Goal: Information Seeking & Learning: Learn about a topic

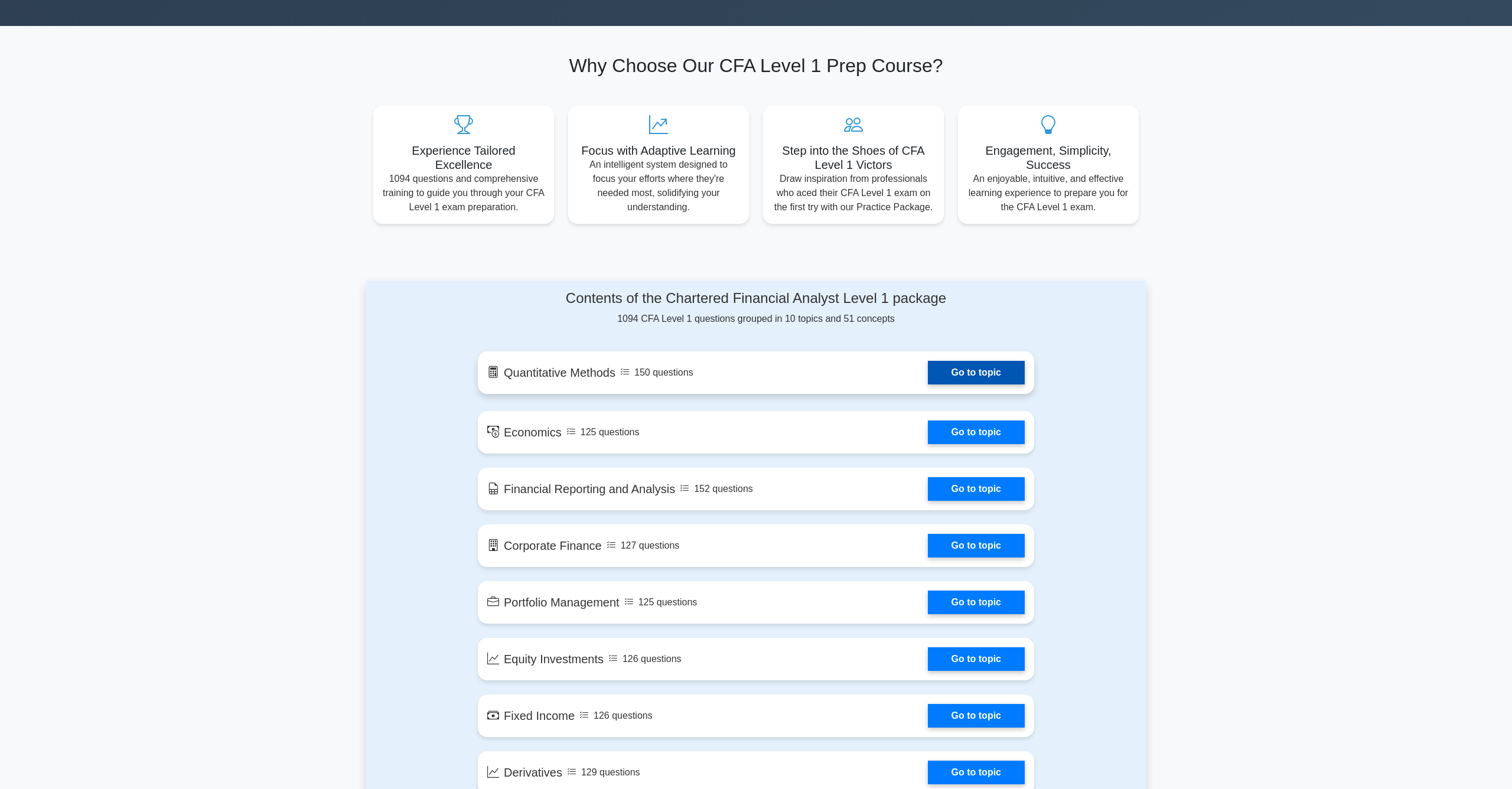
scroll to position [360, 0]
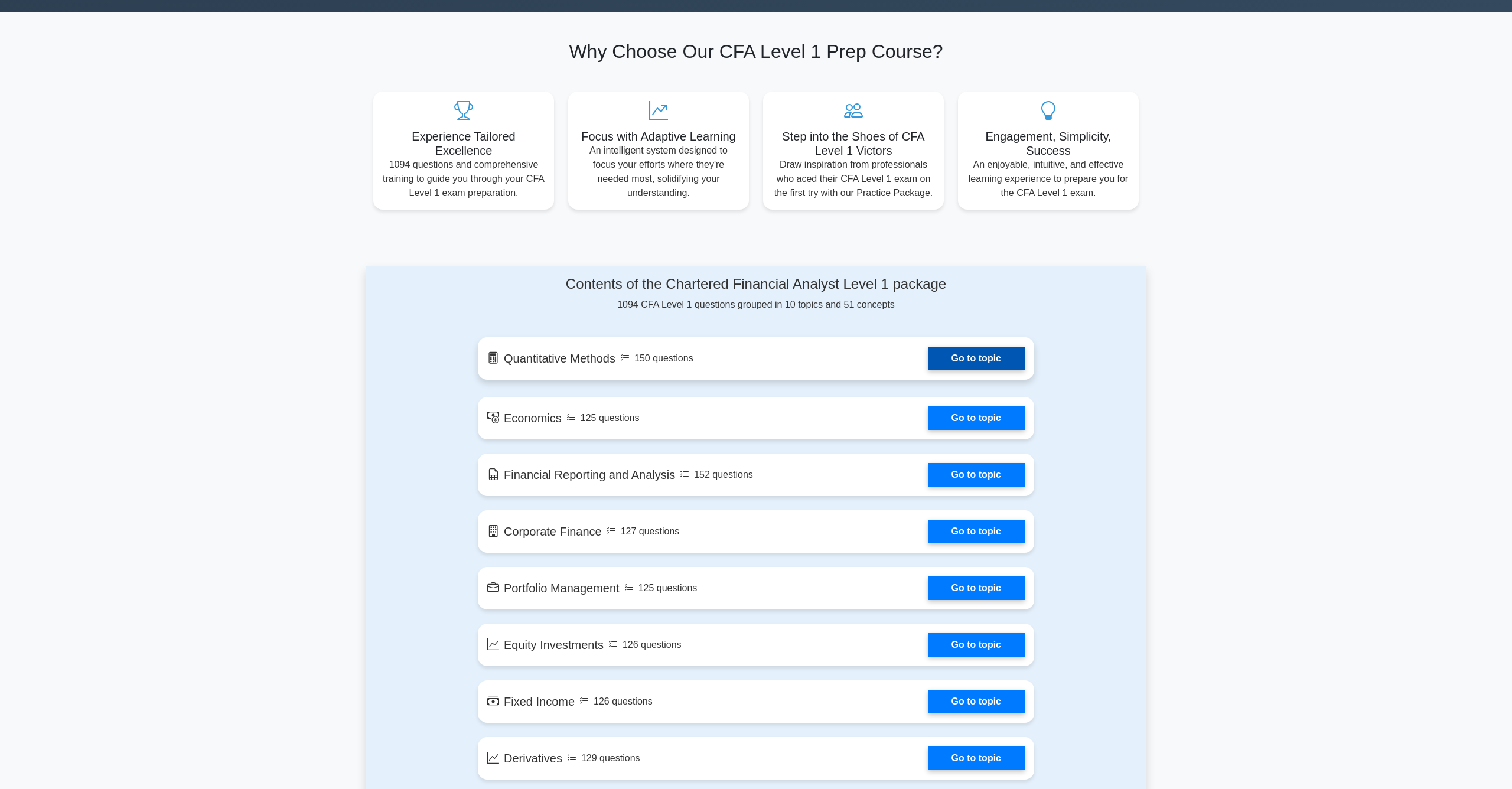
click at [943, 358] on link "Go to topic" at bounding box center [976, 359] width 97 height 24
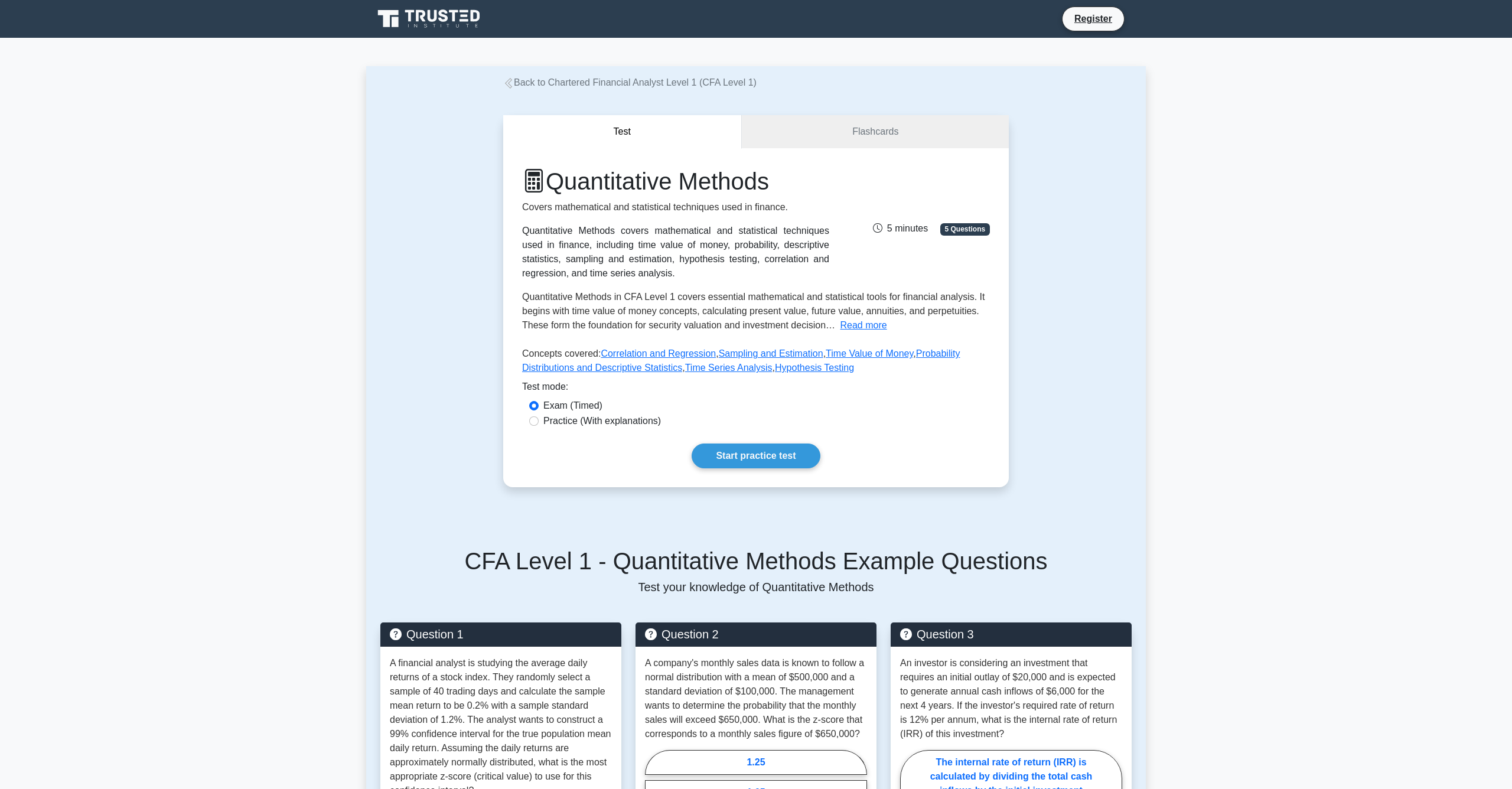
click at [621, 423] on label "Practice (With explanations)" at bounding box center [602, 421] width 117 height 14
click at [539, 423] on input "Practice (With explanations)" at bounding box center [533, 421] width 10 height 10
radio input "true"
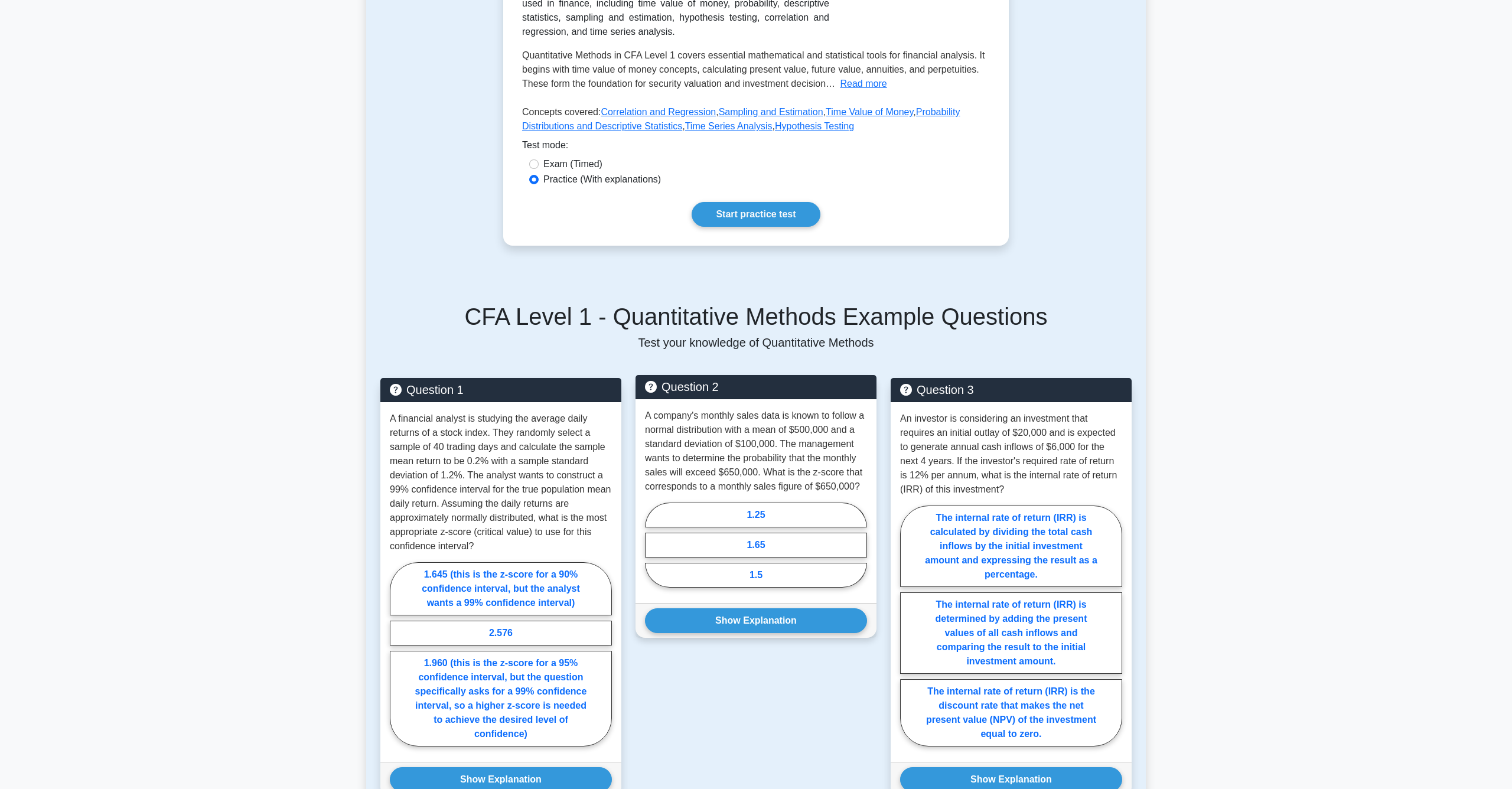
scroll to position [345, 0]
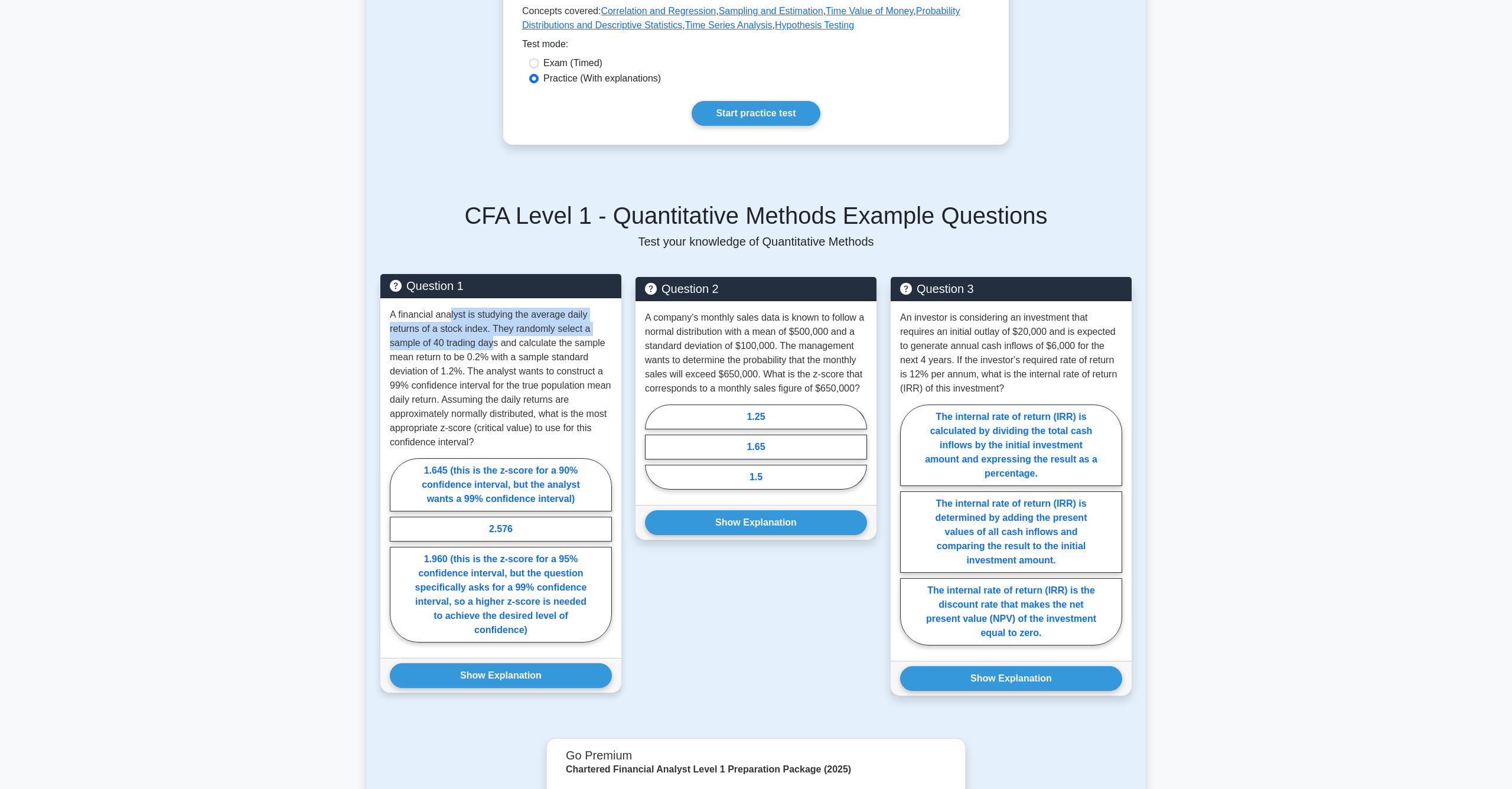
drag, startPoint x: 451, startPoint y: 314, endPoint x: 492, endPoint y: 342, distance: 49.6
click at [492, 342] on p "A financial analyst is studying the average daily returns of a stock index. The…" at bounding box center [501, 378] width 222 height 142
drag, startPoint x: 456, startPoint y: 318, endPoint x: 461, endPoint y: 334, distance: 16.8
click at [461, 334] on p "A financial analyst is studying the average daily returns of a stock index. The…" at bounding box center [501, 378] width 222 height 142
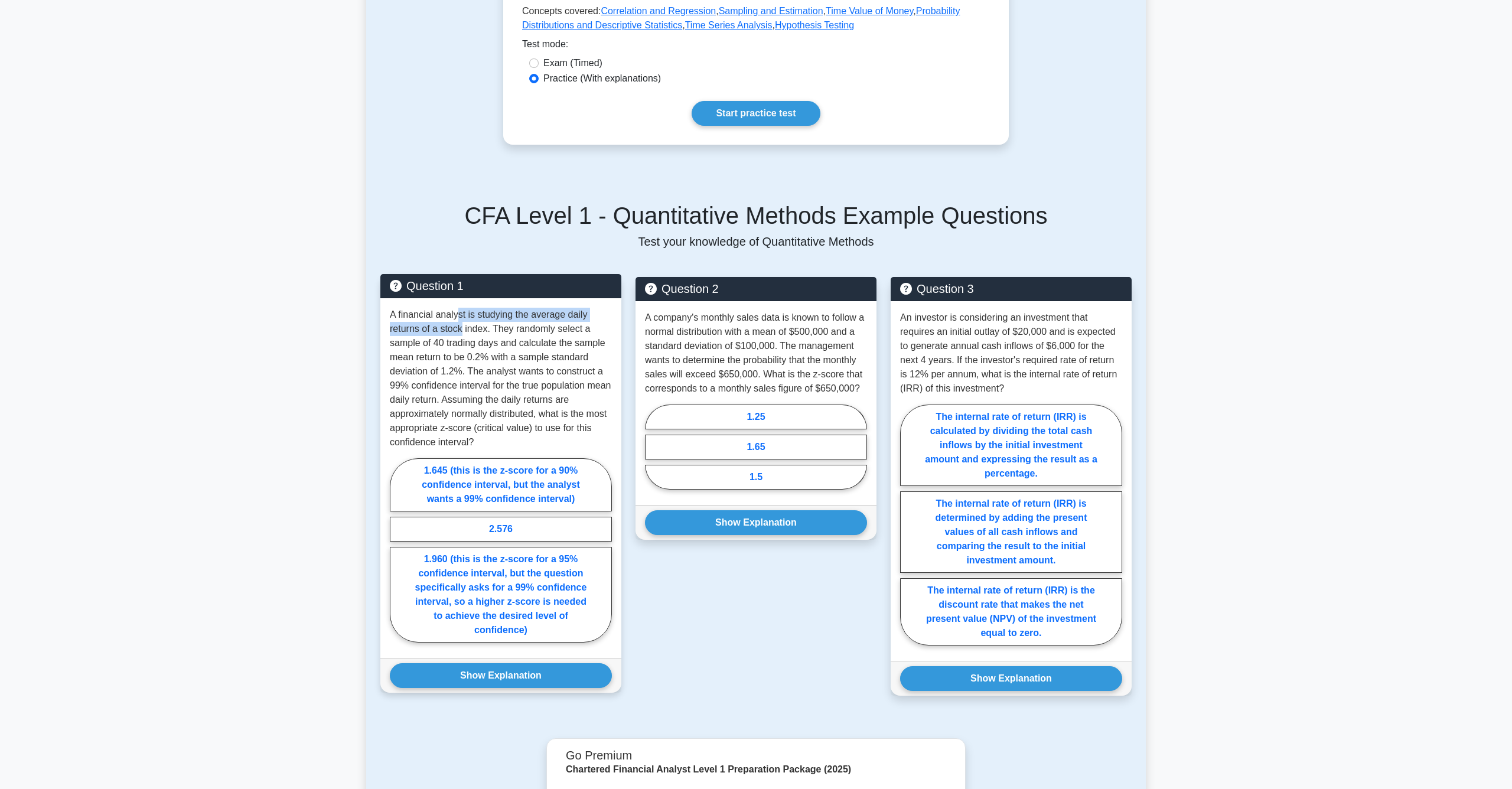
click at [461, 334] on p "A financial analyst is studying the average daily returns of a stock index. The…" at bounding box center [501, 378] width 222 height 142
drag, startPoint x: 447, startPoint y: 345, endPoint x: 497, endPoint y: 355, distance: 51.0
click at [497, 355] on p "A financial analyst is studying the average daily returns of a stock index. The…" at bounding box center [501, 378] width 222 height 142
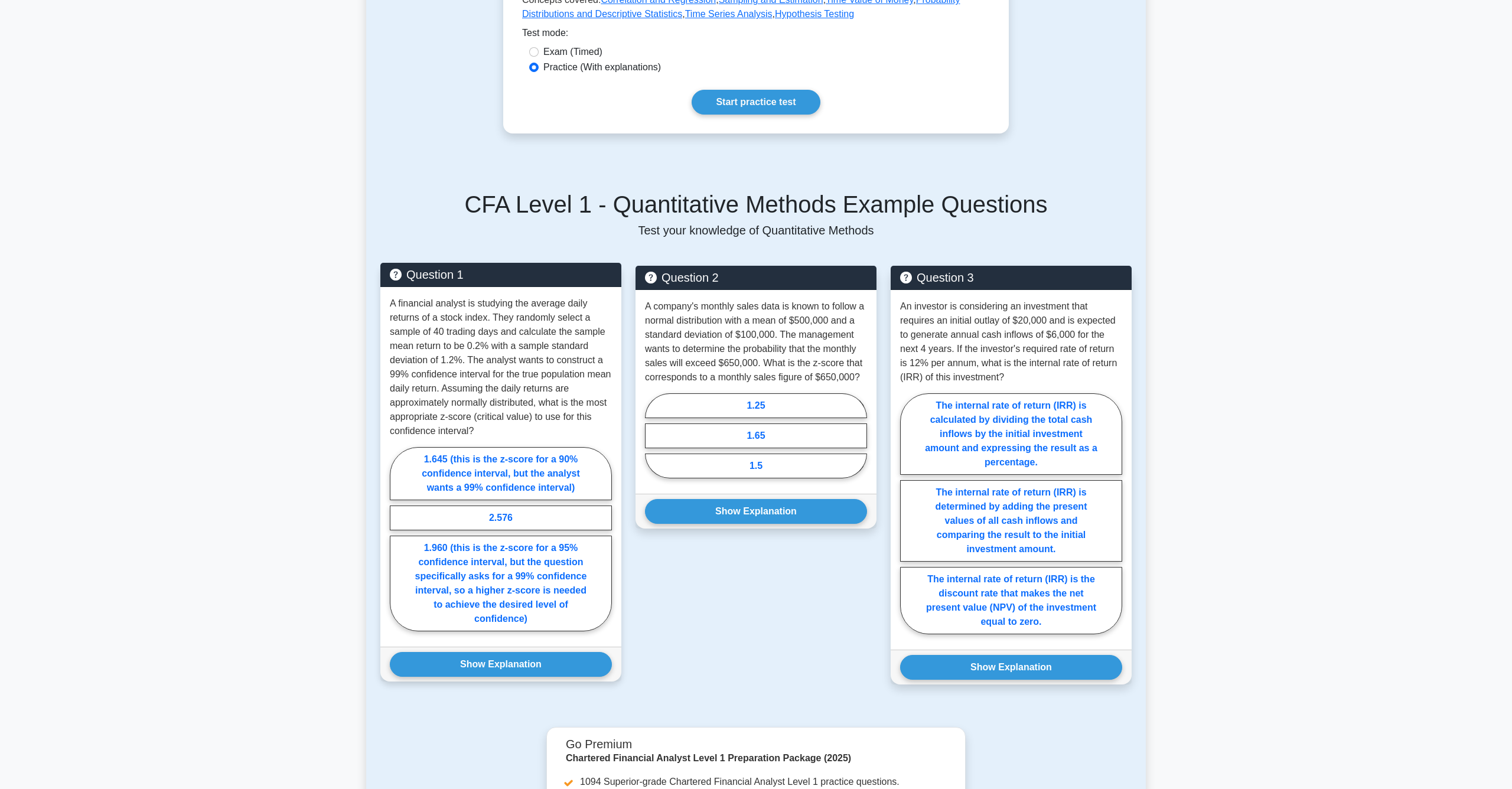
scroll to position [362, 0]
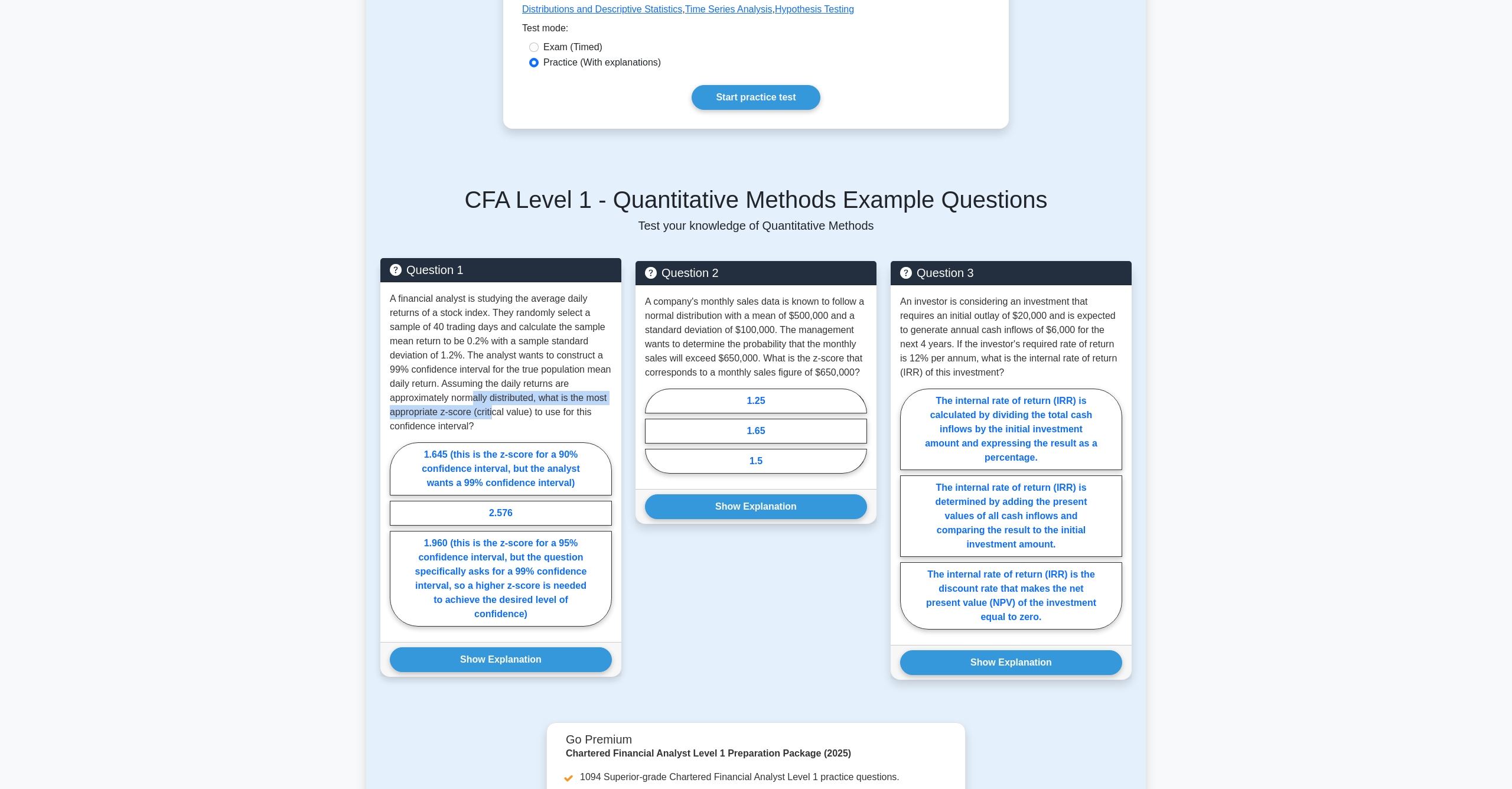
drag, startPoint x: 476, startPoint y: 396, endPoint x: 494, endPoint y: 411, distance: 23.4
click at [494, 411] on p "A financial analyst is studying the average daily returns of a stock index. The…" at bounding box center [501, 363] width 222 height 142
click at [536, 518] on label "2.576" at bounding box center [501, 513] width 222 height 25
click at [398, 534] on input "2.576" at bounding box center [394, 538] width 7 height 7
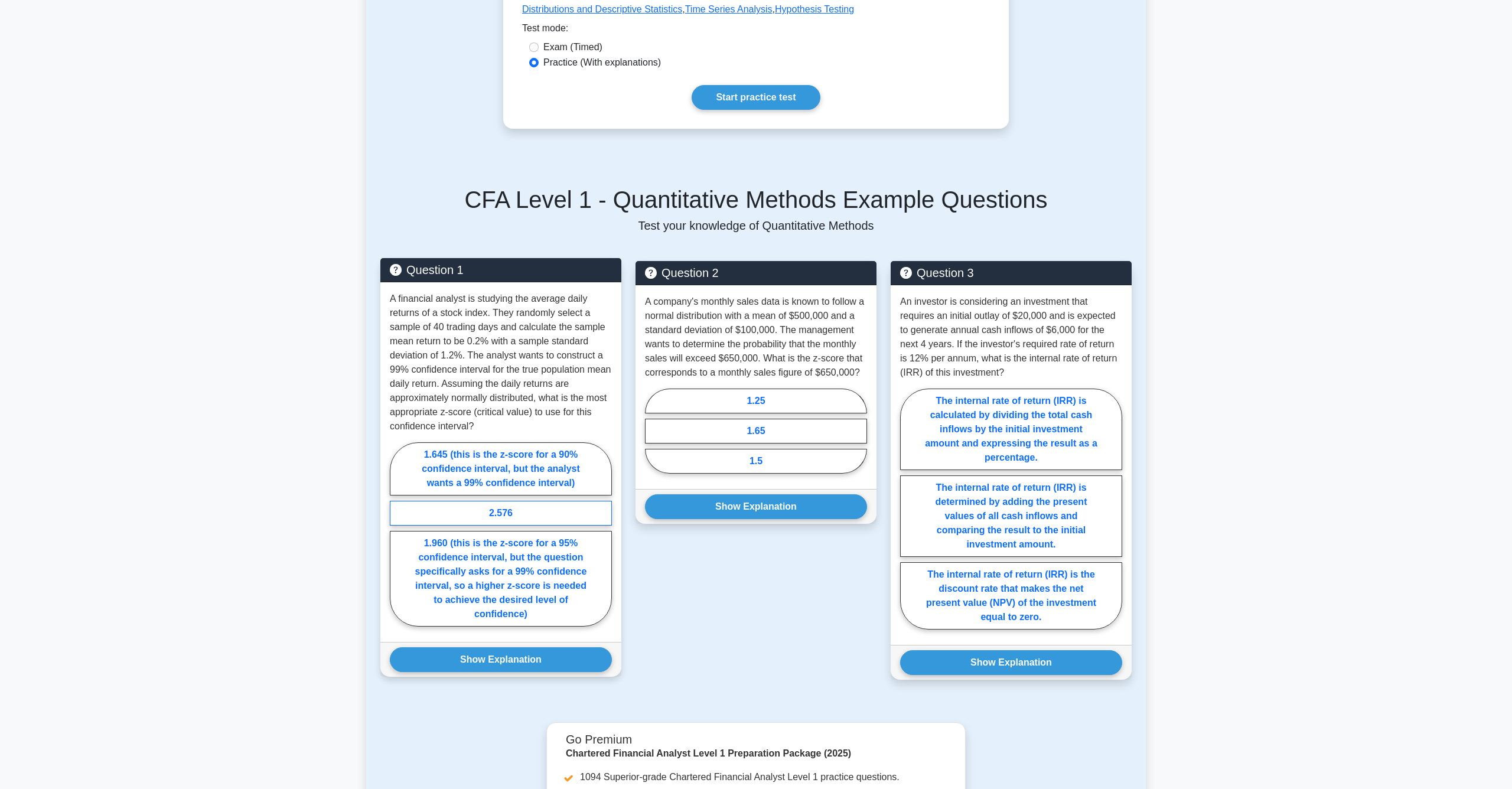
radio input "true"
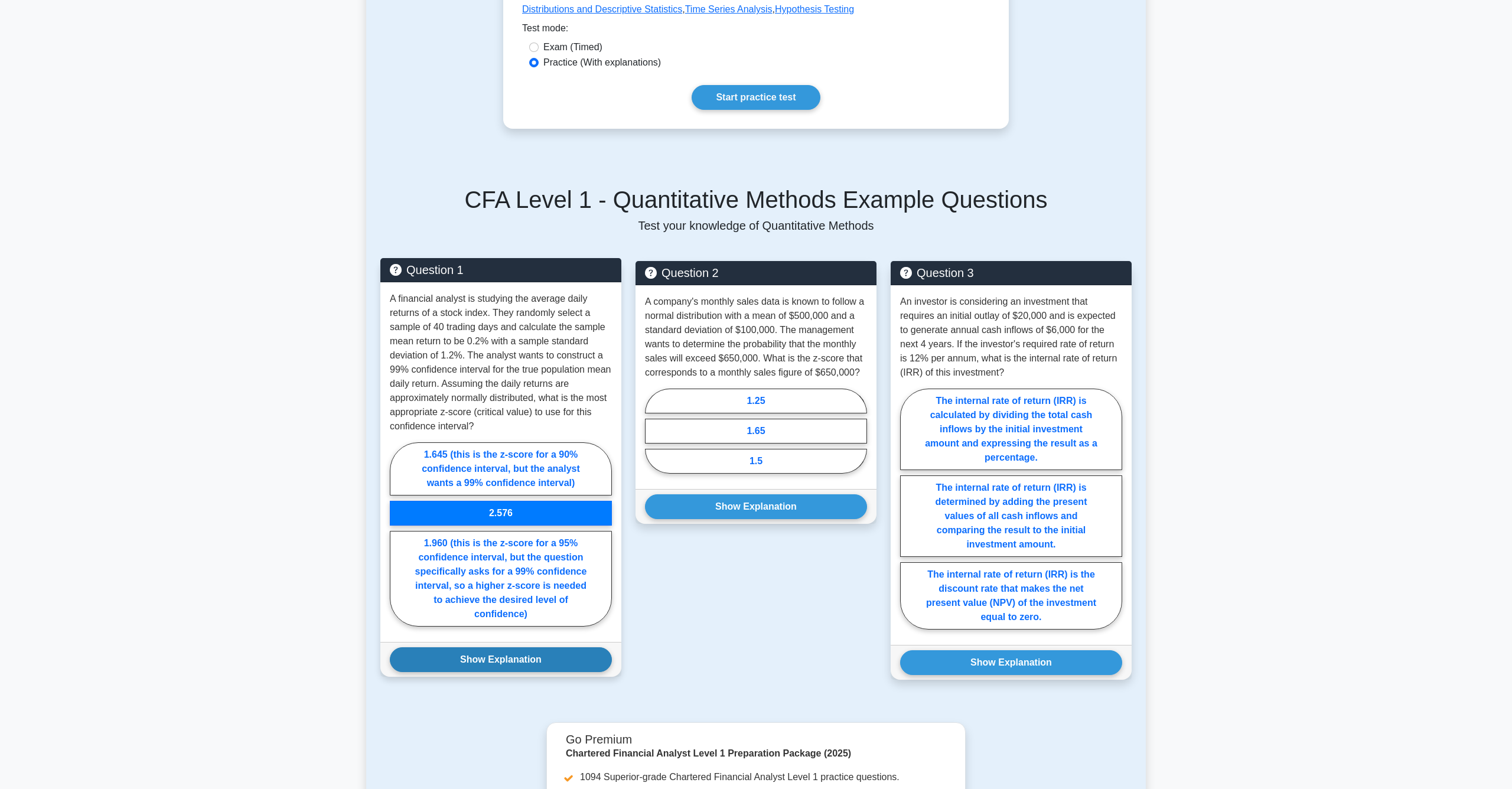
click at [553, 649] on button "Show Explanation" at bounding box center [501, 659] width 222 height 25
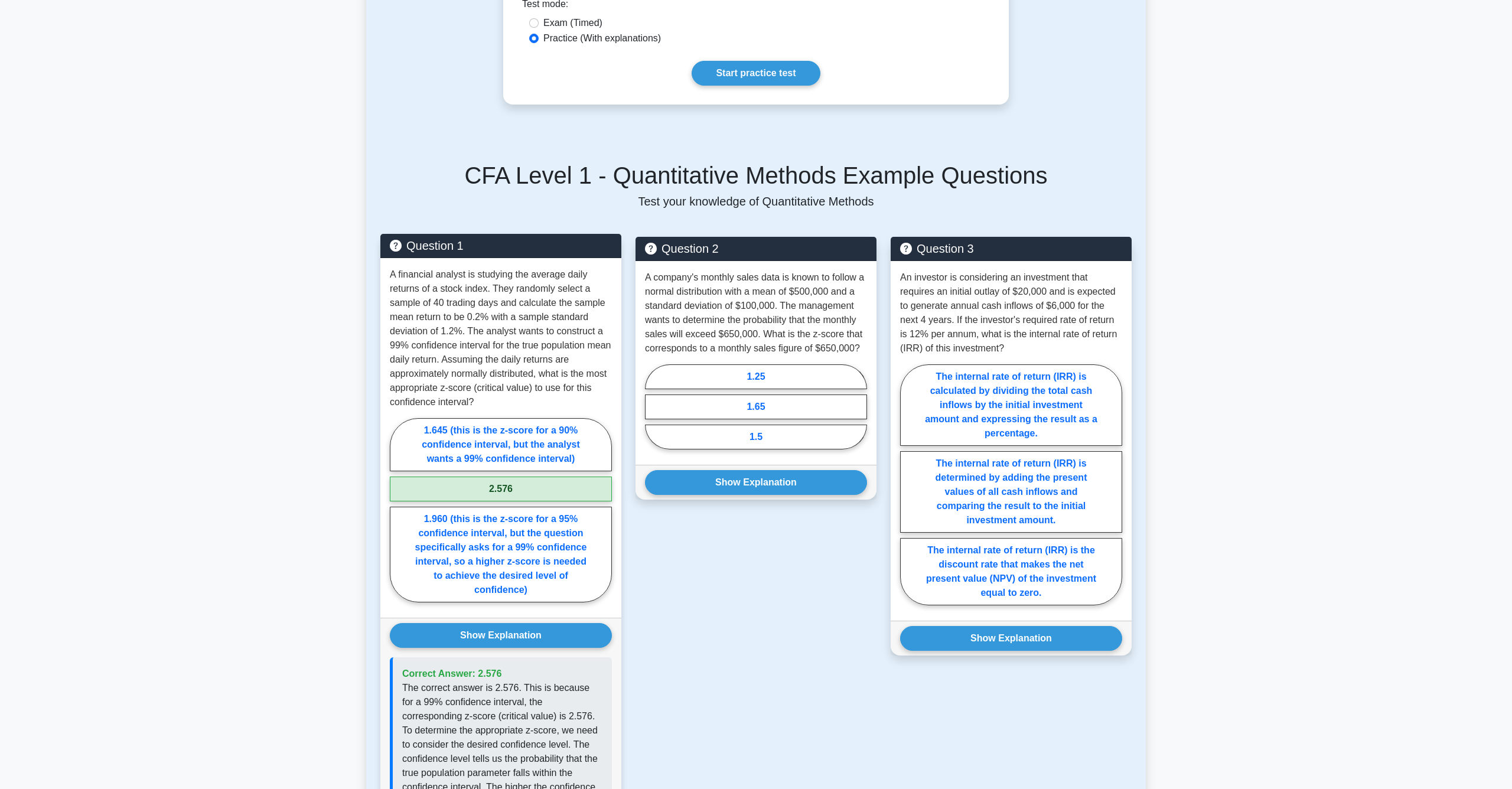
scroll to position [383, 0]
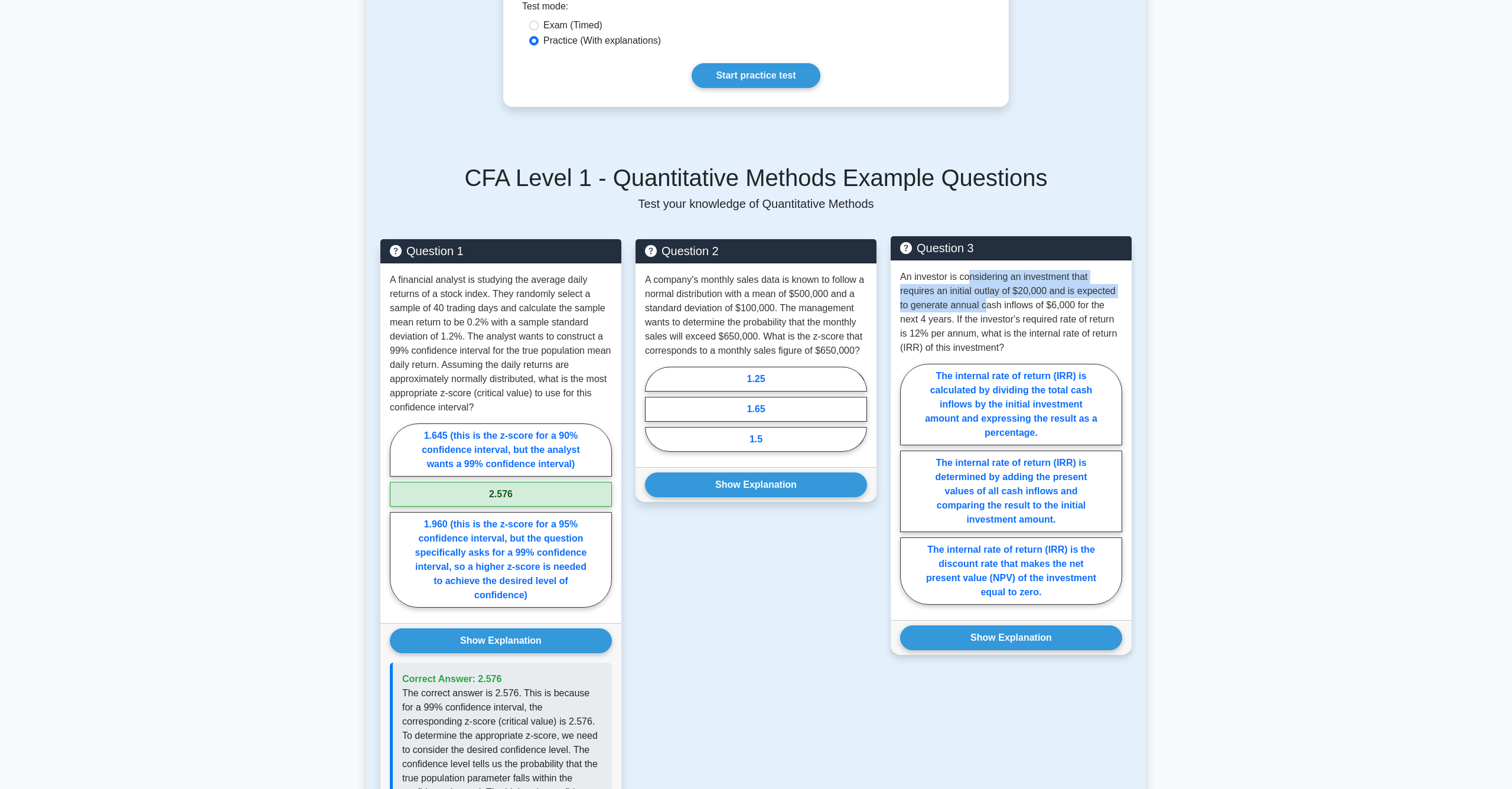
drag, startPoint x: 970, startPoint y: 281, endPoint x: 986, endPoint y: 297, distance: 22.6
click at [986, 297] on p "An investor is considering an investment that requires an initial outlay of $20…" at bounding box center [1011, 312] width 222 height 85
drag, startPoint x: 991, startPoint y: 316, endPoint x: 992, endPoint y: 346, distance: 30.0
click at [992, 346] on p "An investor is considering an investment that requires an initial outlay of $20…" at bounding box center [1011, 312] width 222 height 85
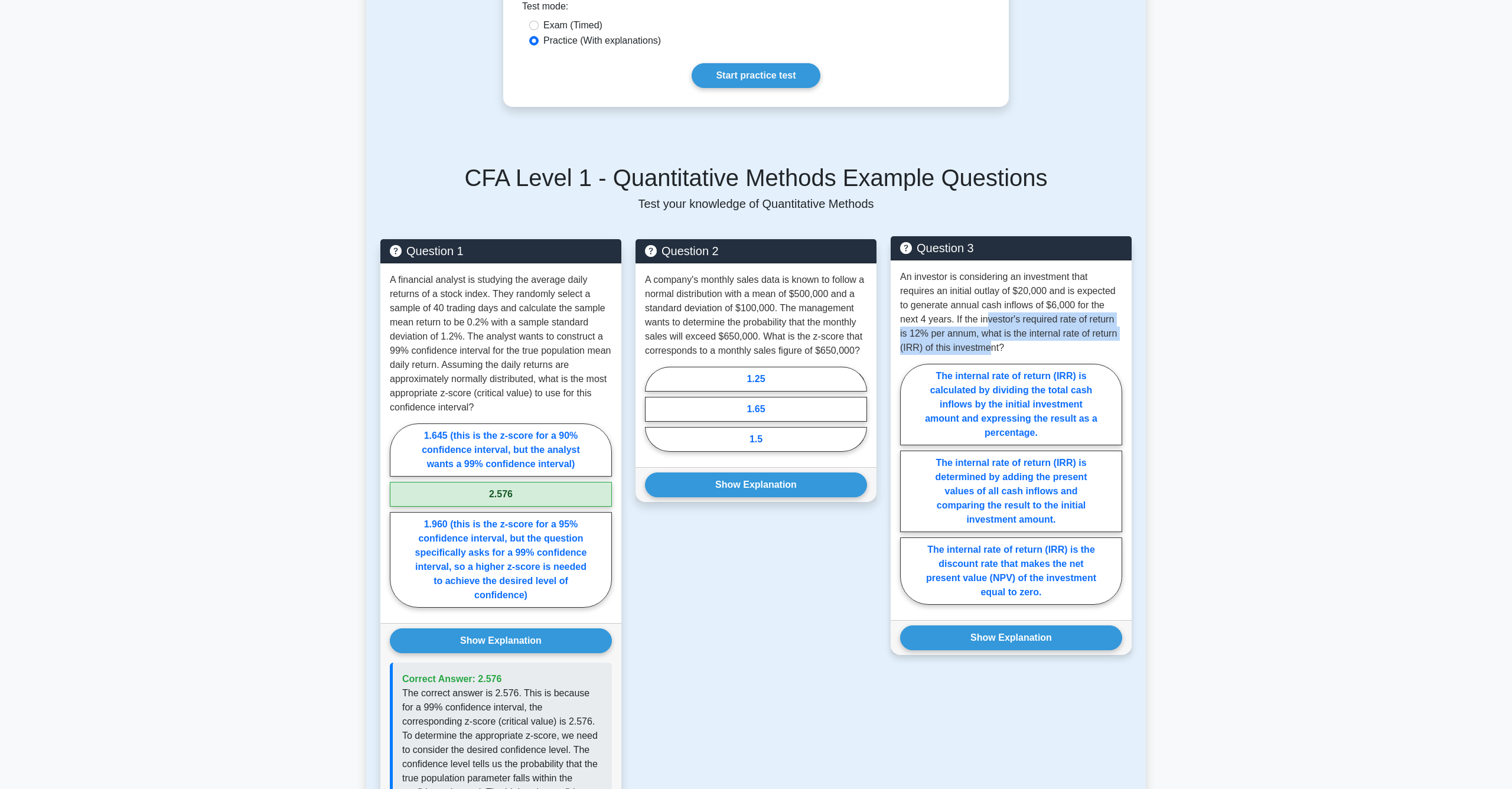
click at [992, 346] on p "An investor is considering an investment that requires an initial outlay of $20…" at bounding box center [1011, 312] width 222 height 85
click at [1035, 594] on label "The internal rate of return (IRR) is the discount rate that makes the net prese…" at bounding box center [1011, 571] width 222 height 68
click at [908, 492] on input "The internal rate of return (IRR) is the discount rate that makes the net prese…" at bounding box center [904, 487] width 7 height 7
radio input "true"
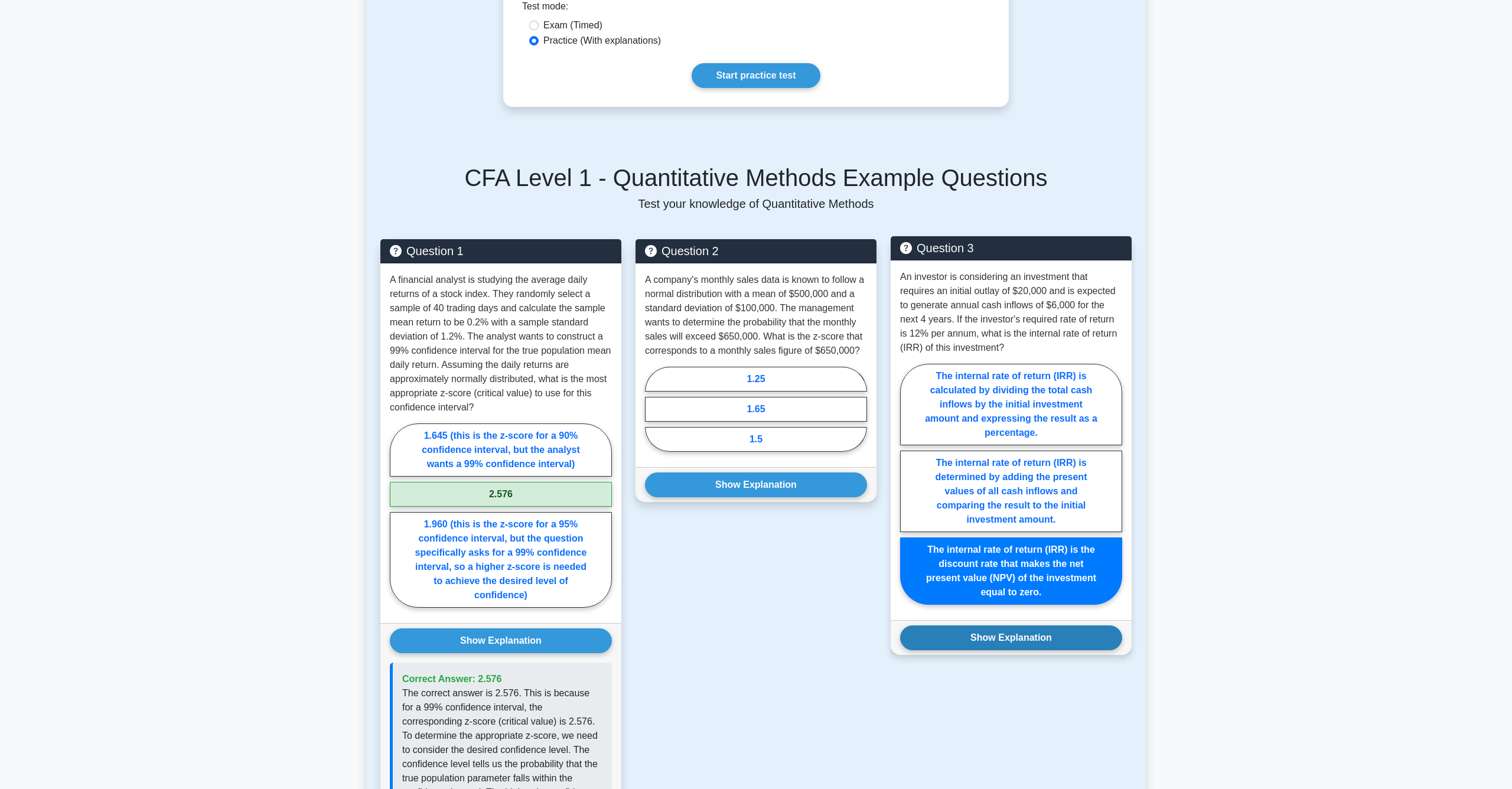
click at [1022, 642] on button "Show Explanation" at bounding box center [1011, 637] width 222 height 25
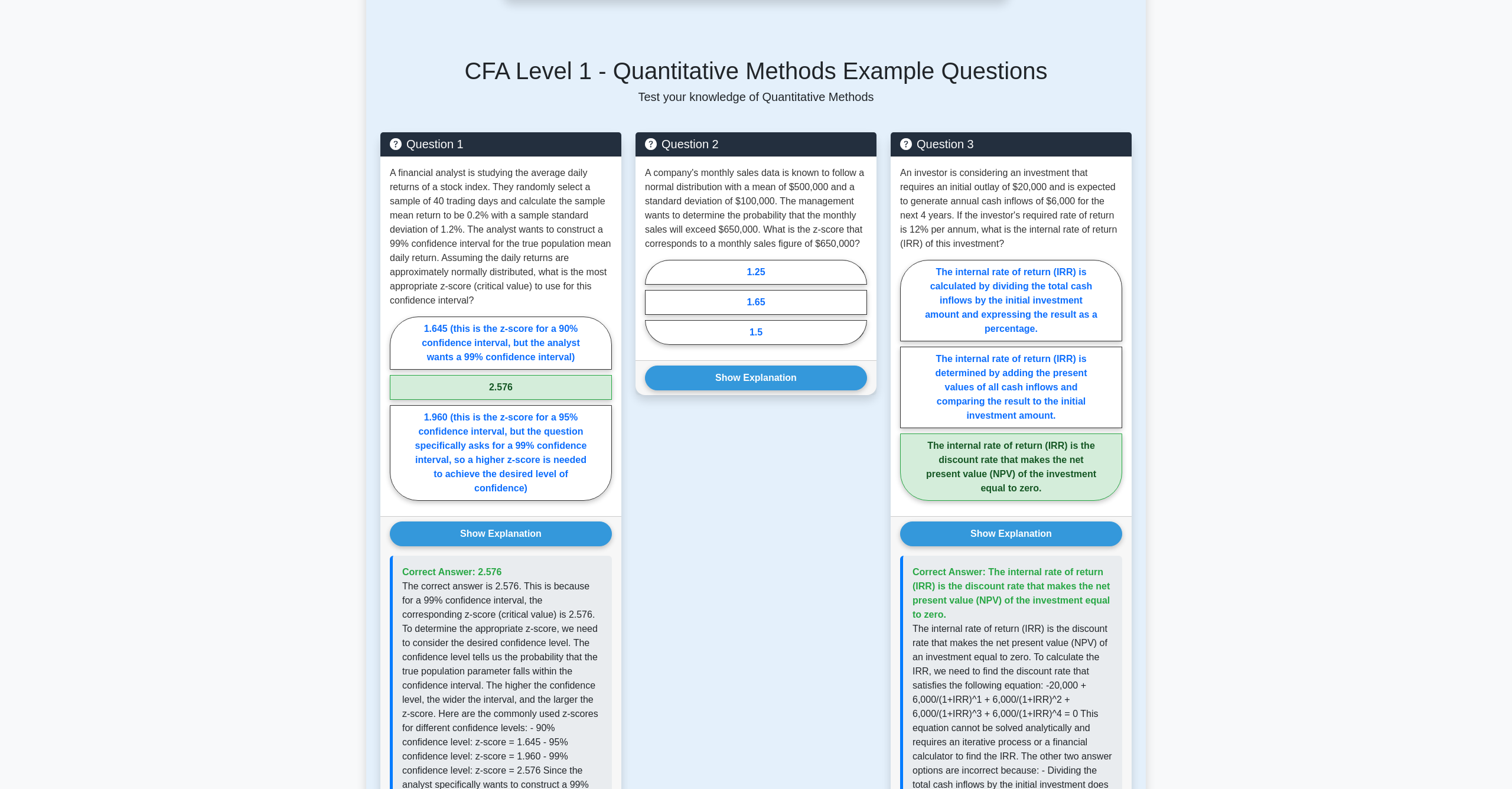
scroll to position [492, 0]
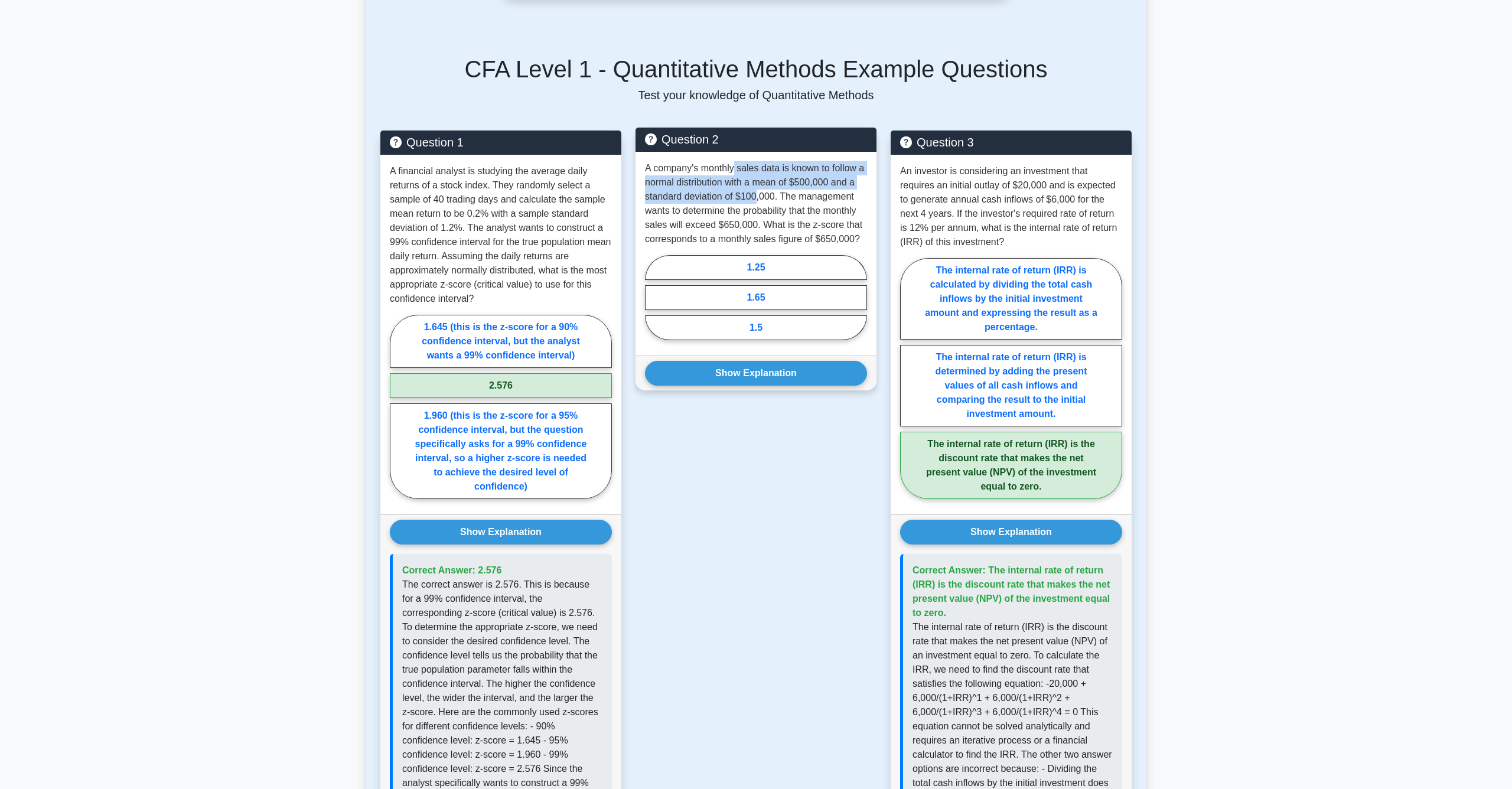
drag, startPoint x: 736, startPoint y: 169, endPoint x: 756, endPoint y: 195, distance: 32.8
click at [756, 195] on p "A company's monthly sales data is known to follow a normal distribution with a …" at bounding box center [756, 204] width 222 height 85
drag, startPoint x: 748, startPoint y: 195, endPoint x: 757, endPoint y: 221, distance: 27.5
click at [757, 221] on p "A company's monthly sales data is known to follow a normal distribution with a …" at bounding box center [756, 204] width 222 height 85
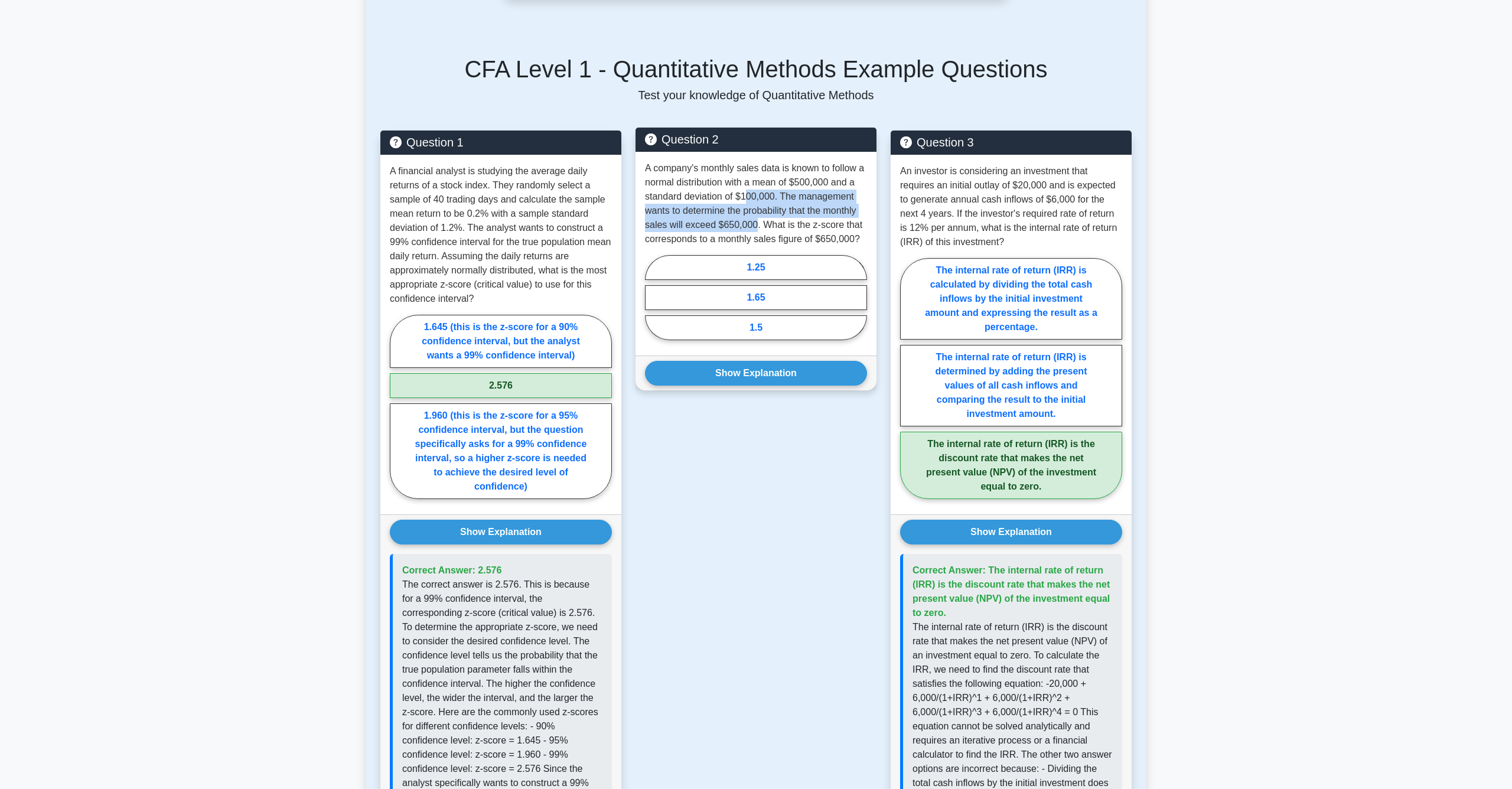
click at [757, 221] on p "A company's monthly sales data is known to follow a normal distribution with a …" at bounding box center [756, 204] width 222 height 85
drag, startPoint x: 752, startPoint y: 220, endPoint x: 745, endPoint y: 206, distance: 15.7
click at [745, 206] on p "A company's monthly sales data is known to follow a normal distribution with a …" at bounding box center [756, 204] width 222 height 85
drag, startPoint x: 736, startPoint y: 206, endPoint x: 751, endPoint y: 233, distance: 30.9
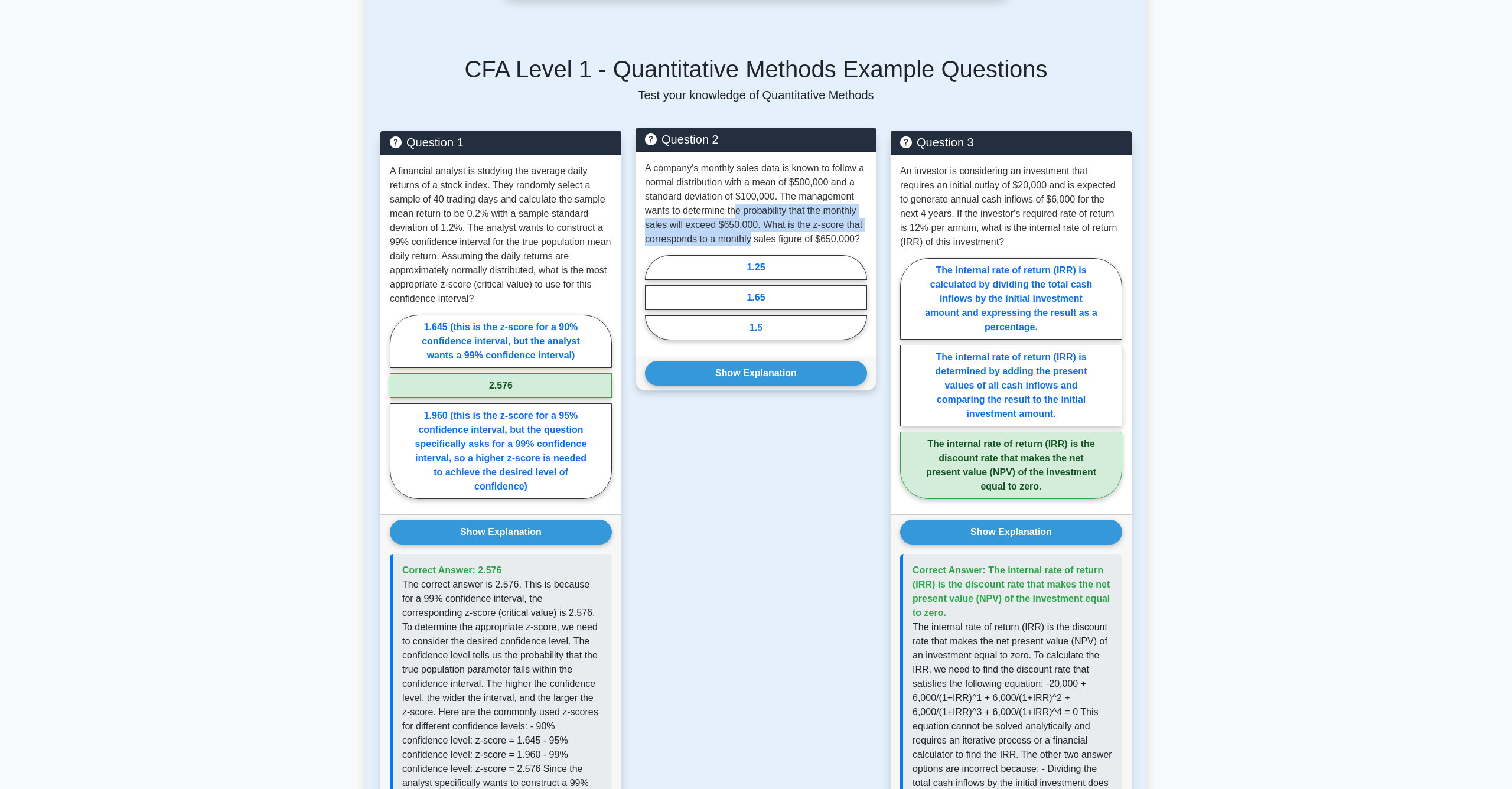
click at [751, 233] on p "A company's monthly sales data is known to follow a normal distribution with a …" at bounding box center [756, 204] width 222 height 85
click at [785, 322] on label "1.5" at bounding box center [756, 328] width 222 height 25
click at [653, 305] on input "1.5" at bounding box center [649, 301] width 7 height 7
radio input "true"
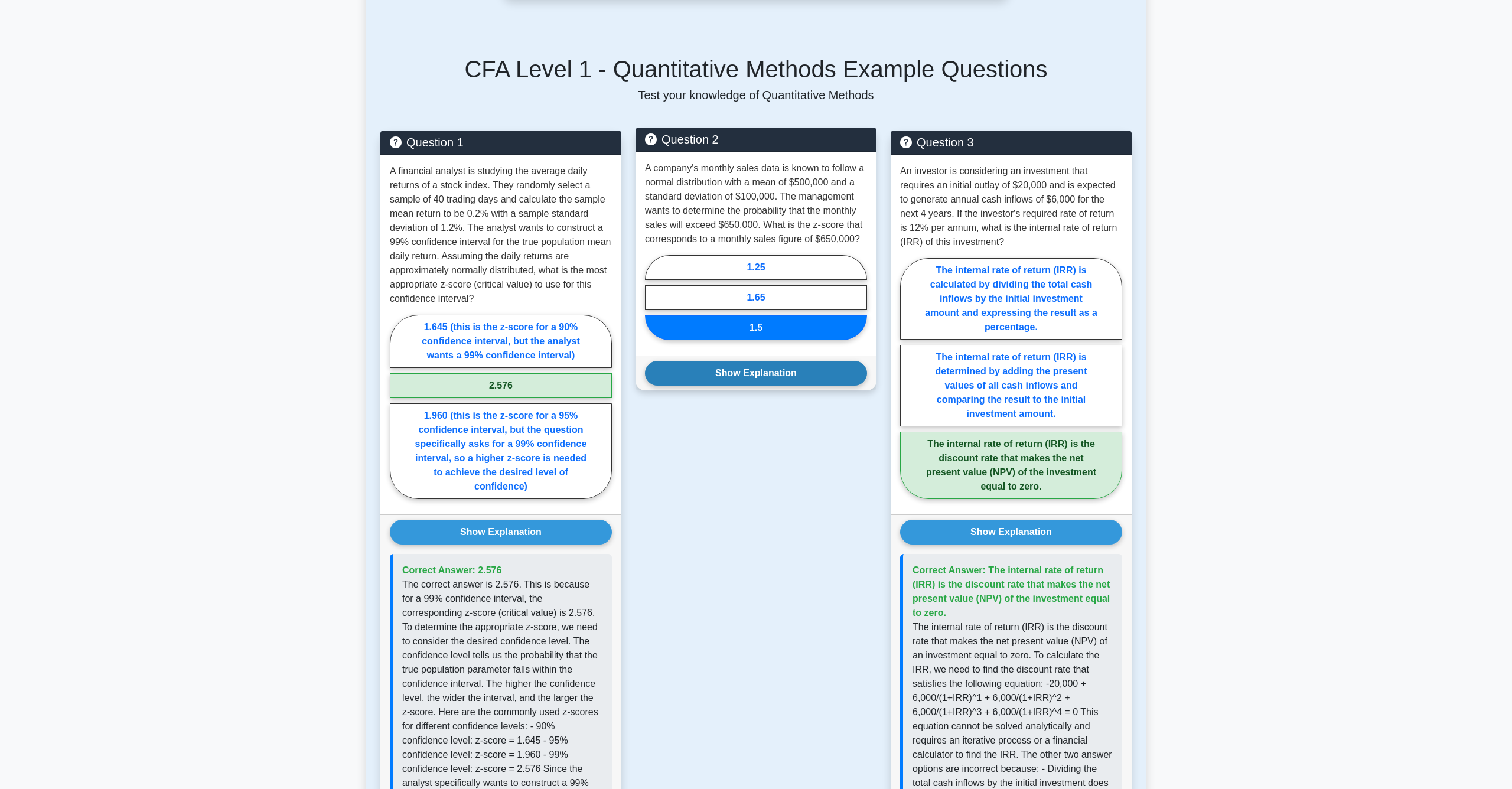
click at [781, 385] on button "Show Explanation" at bounding box center [756, 373] width 222 height 25
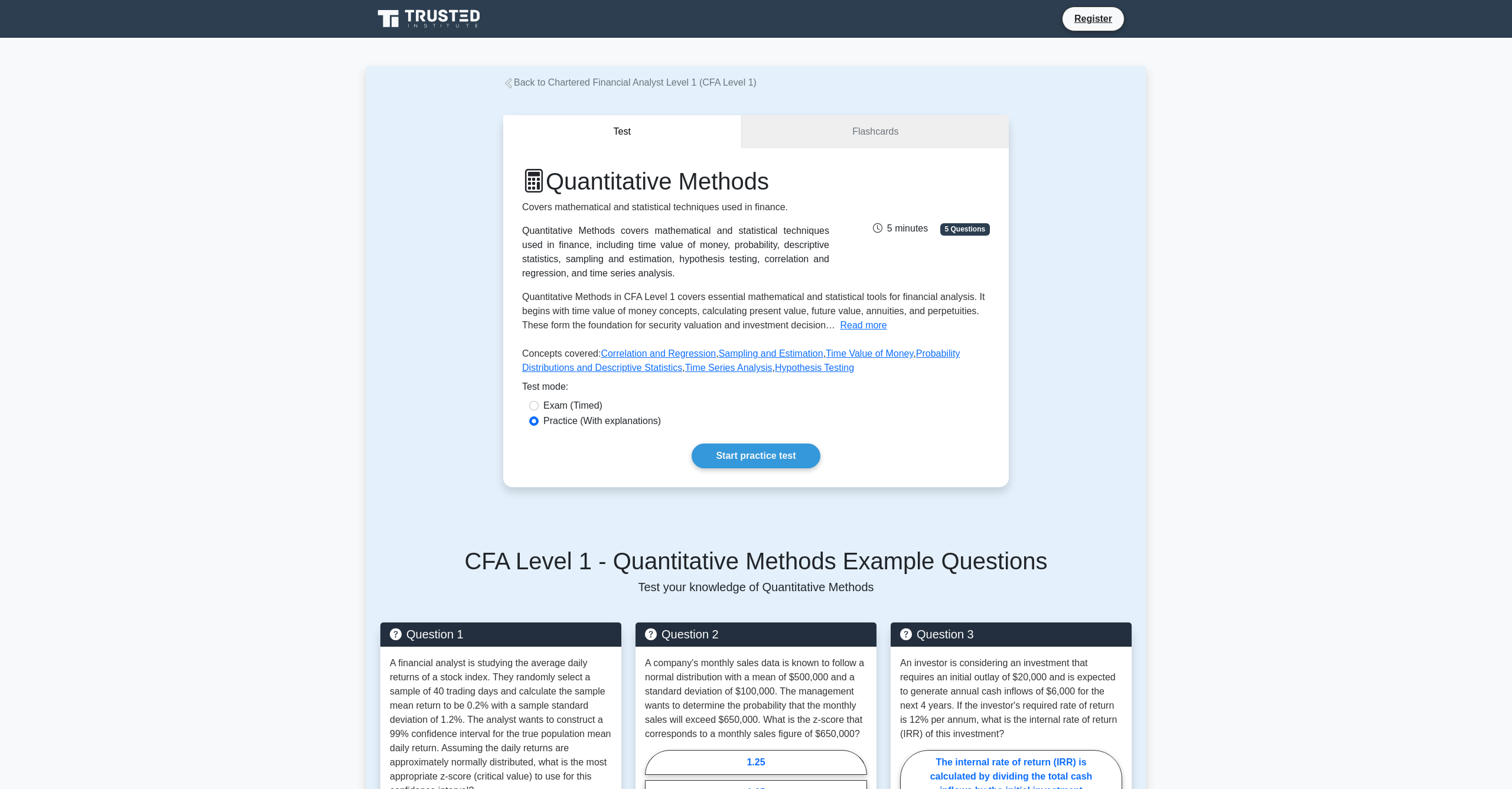
scroll to position [0, 0]
click at [514, 85] on link "Back to Chartered Financial Analyst Level 1 (CFA Level 1)" at bounding box center [629, 82] width 253 height 10
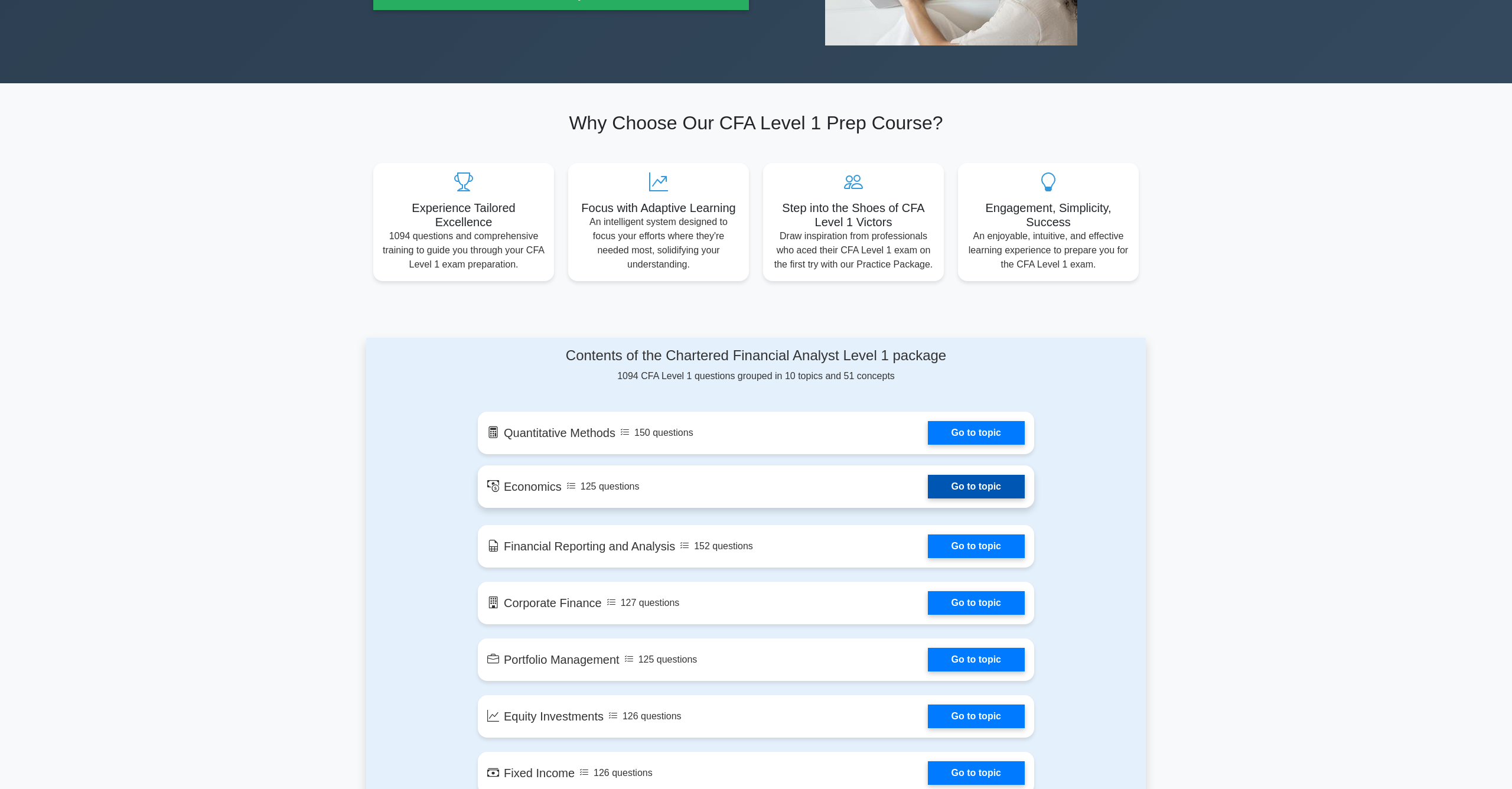
click at [947, 486] on link "Go to topic" at bounding box center [976, 487] width 97 height 24
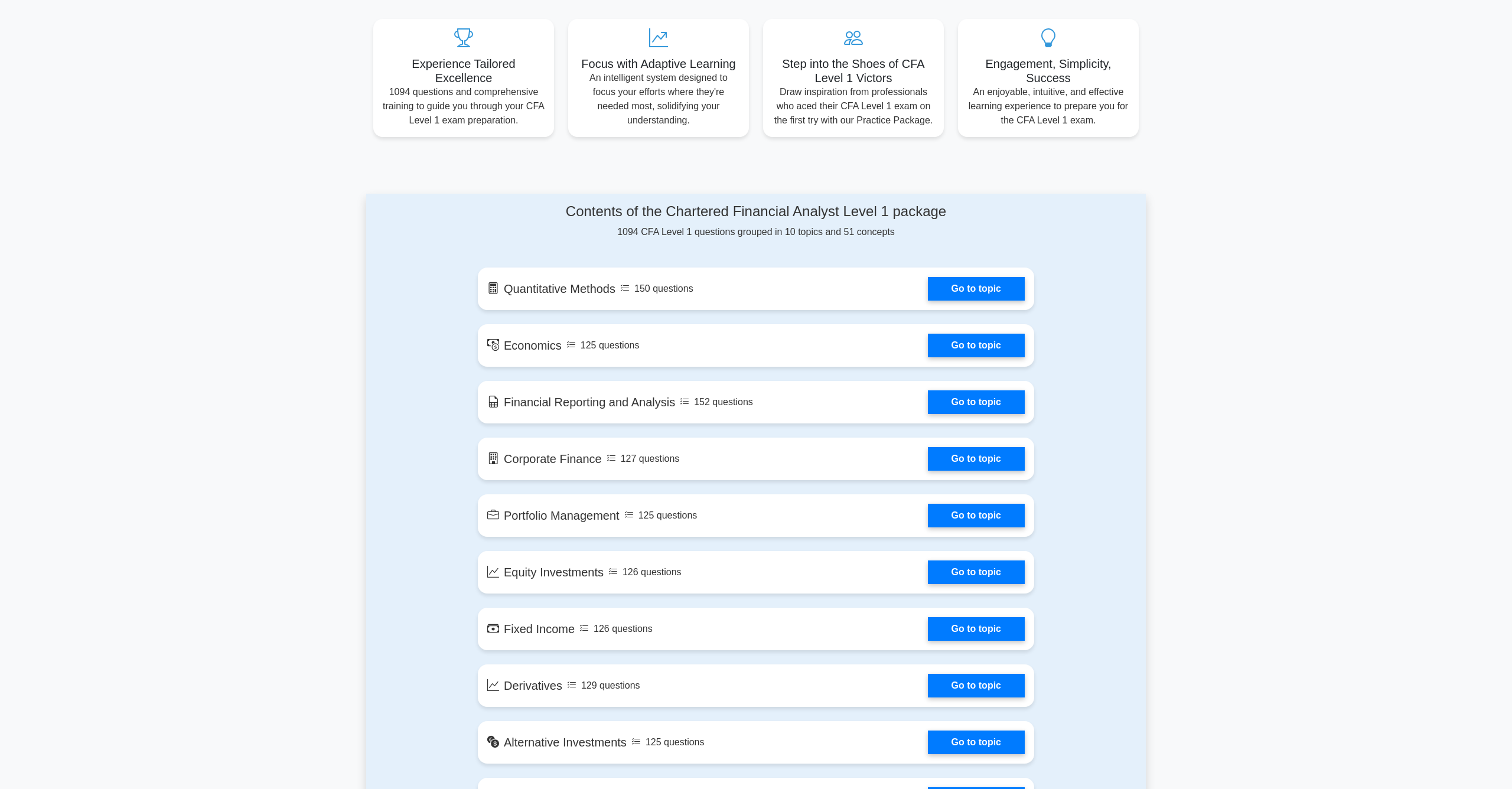
scroll to position [443, 0]
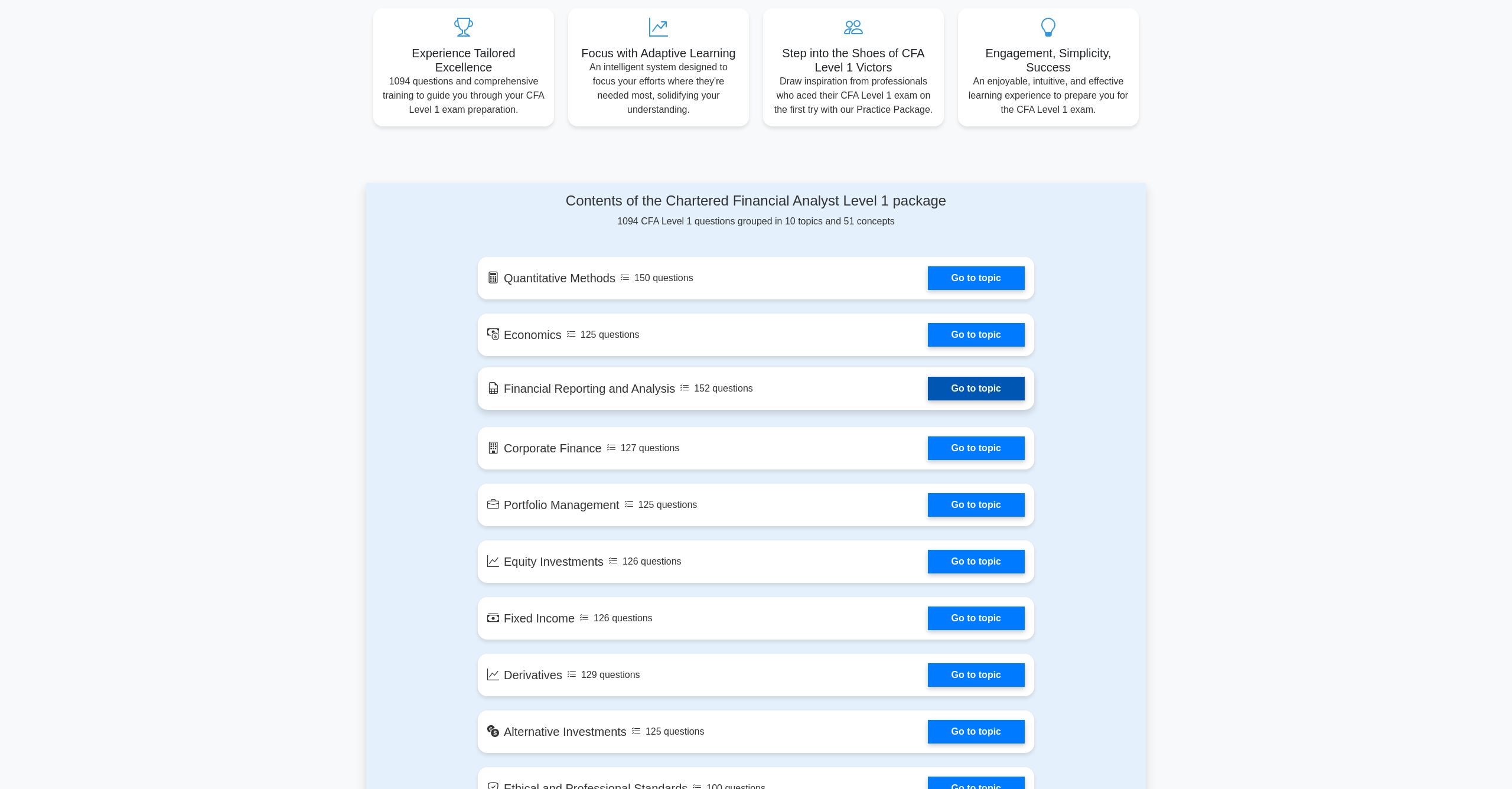
click at [968, 400] on link "Go to topic" at bounding box center [976, 389] width 97 height 24
click at [967, 436] on link "Go to topic" at bounding box center [976, 446] width 97 height 24
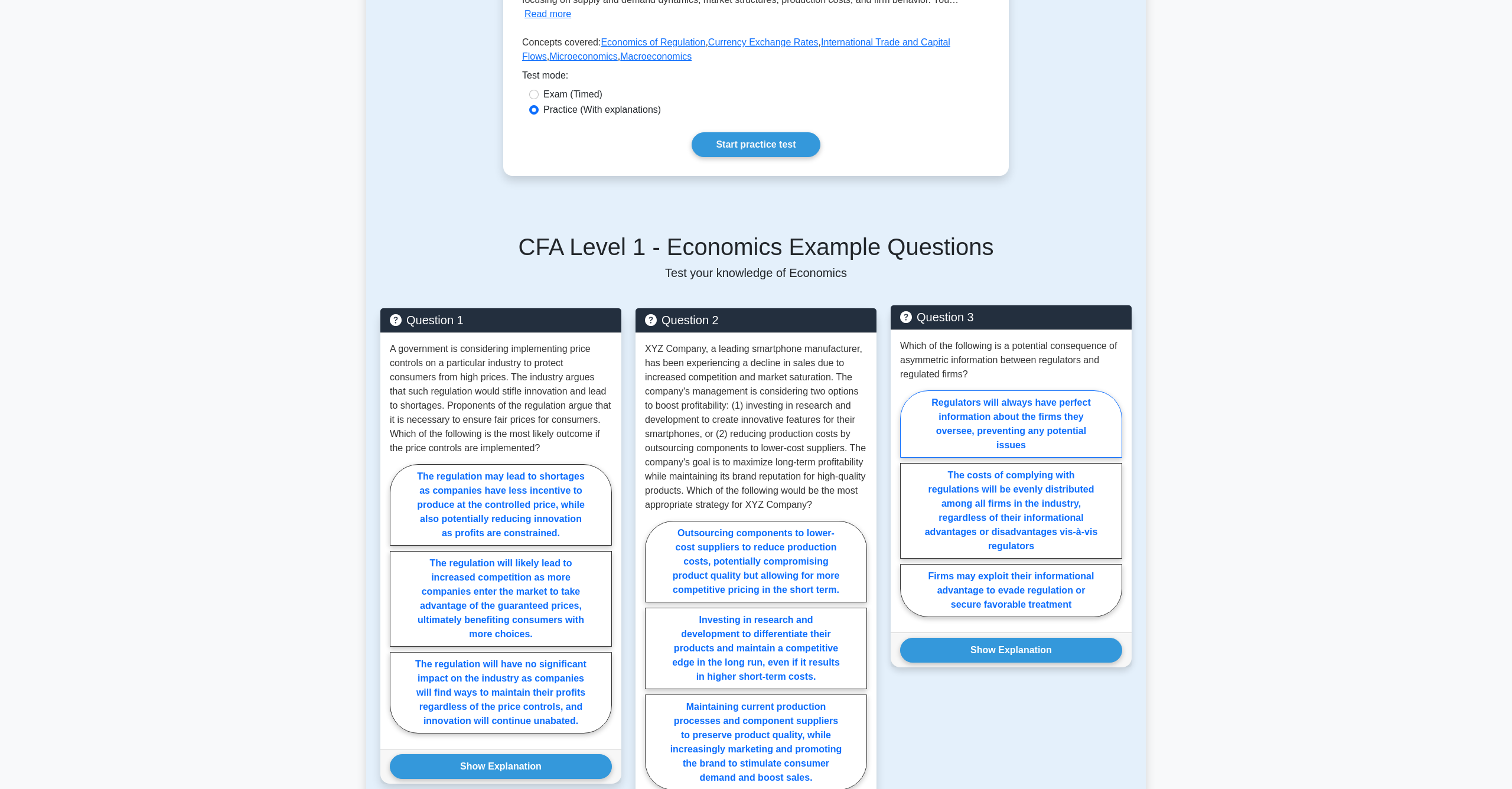
scroll to position [358, 0]
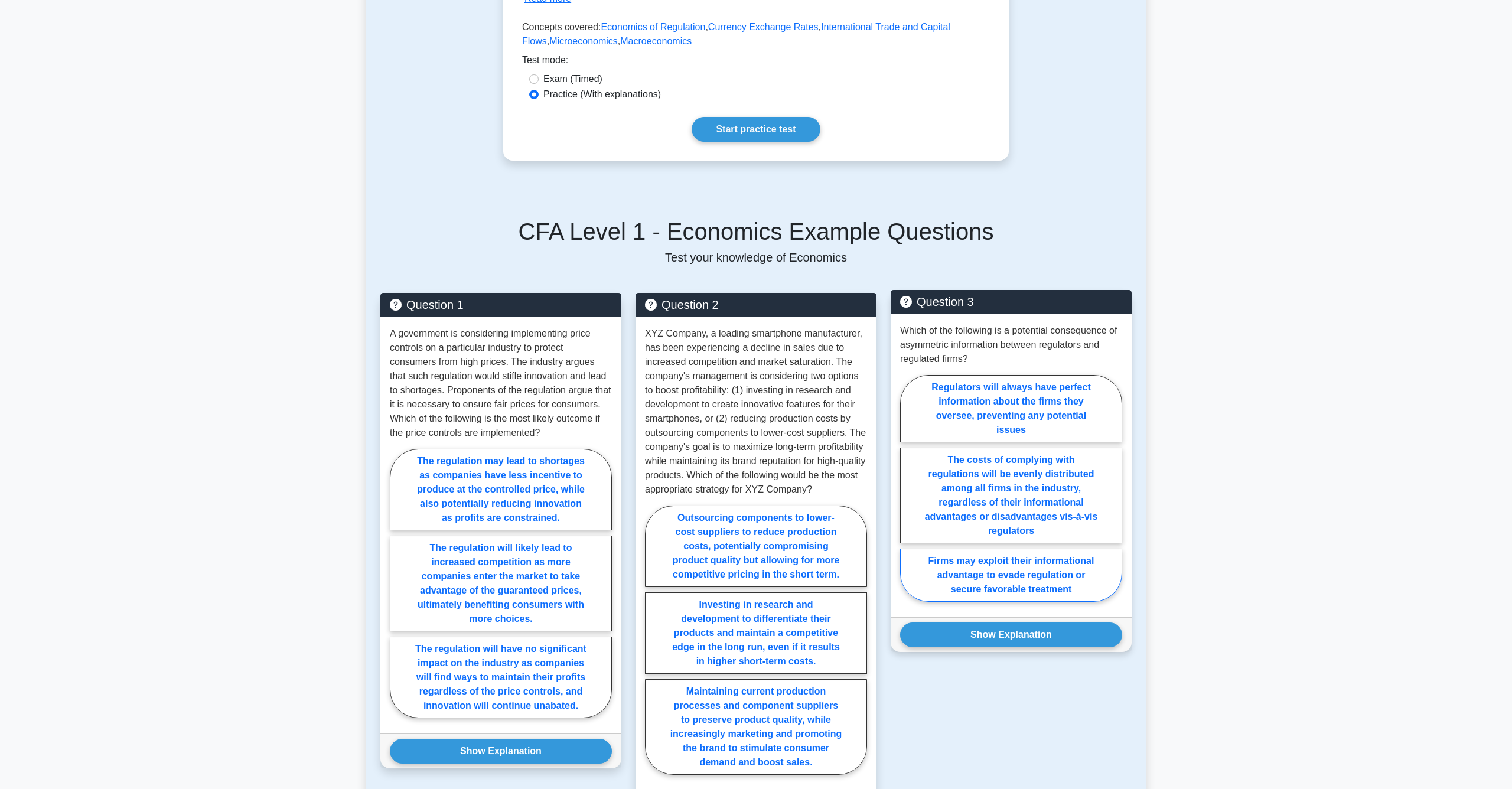
click at [964, 559] on label "Firms may exploit their informational advantage to evade regulation or secure f…" at bounding box center [1011, 576] width 222 height 53
click at [908, 496] on input "Firms may exploit their informational advantage to evade regulation or secure f…" at bounding box center [904, 492] width 7 height 7
radio input "true"
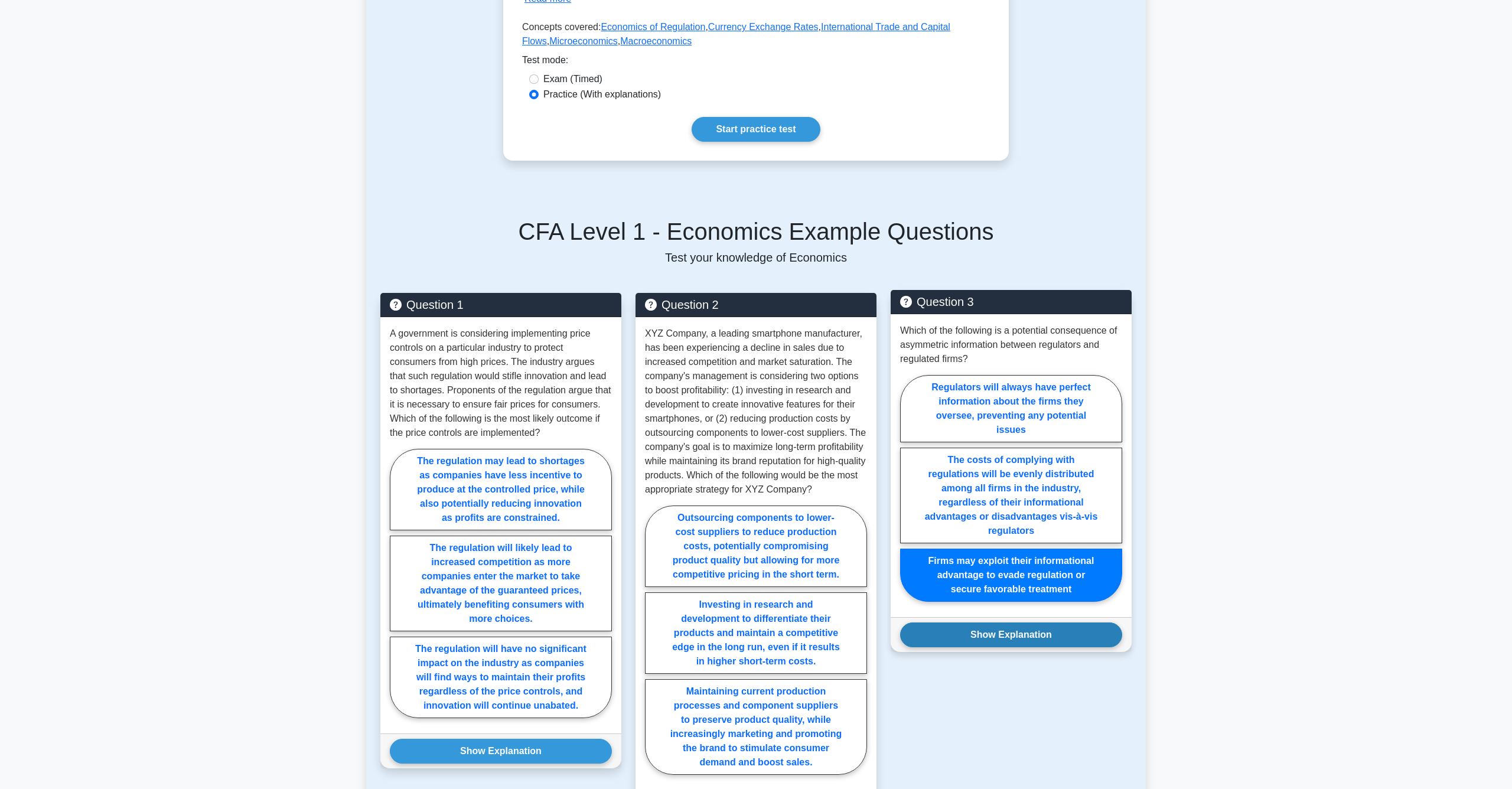
click at [976, 629] on button "Show Explanation" at bounding box center [1011, 634] width 222 height 25
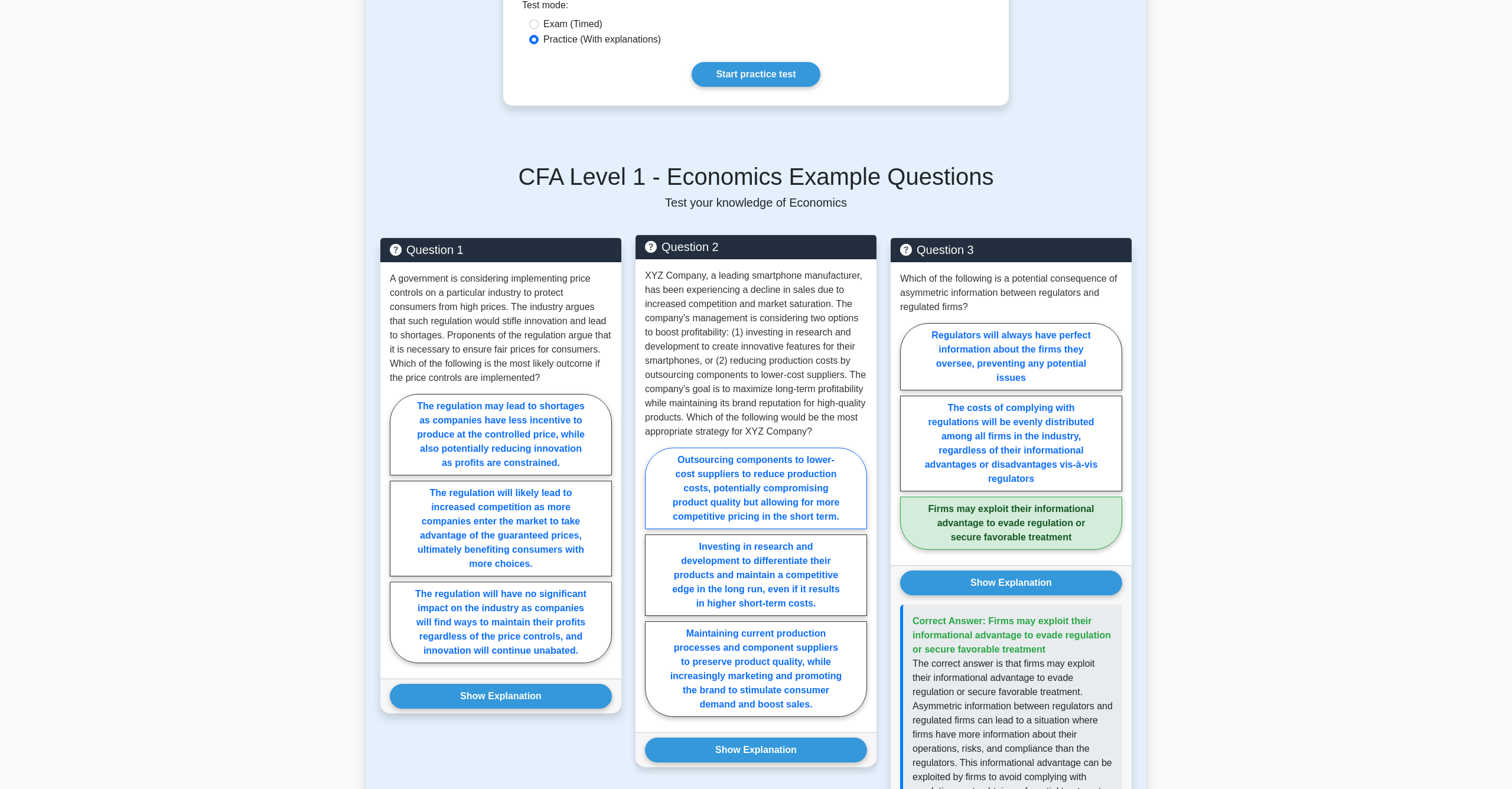
scroll to position [414, 0]
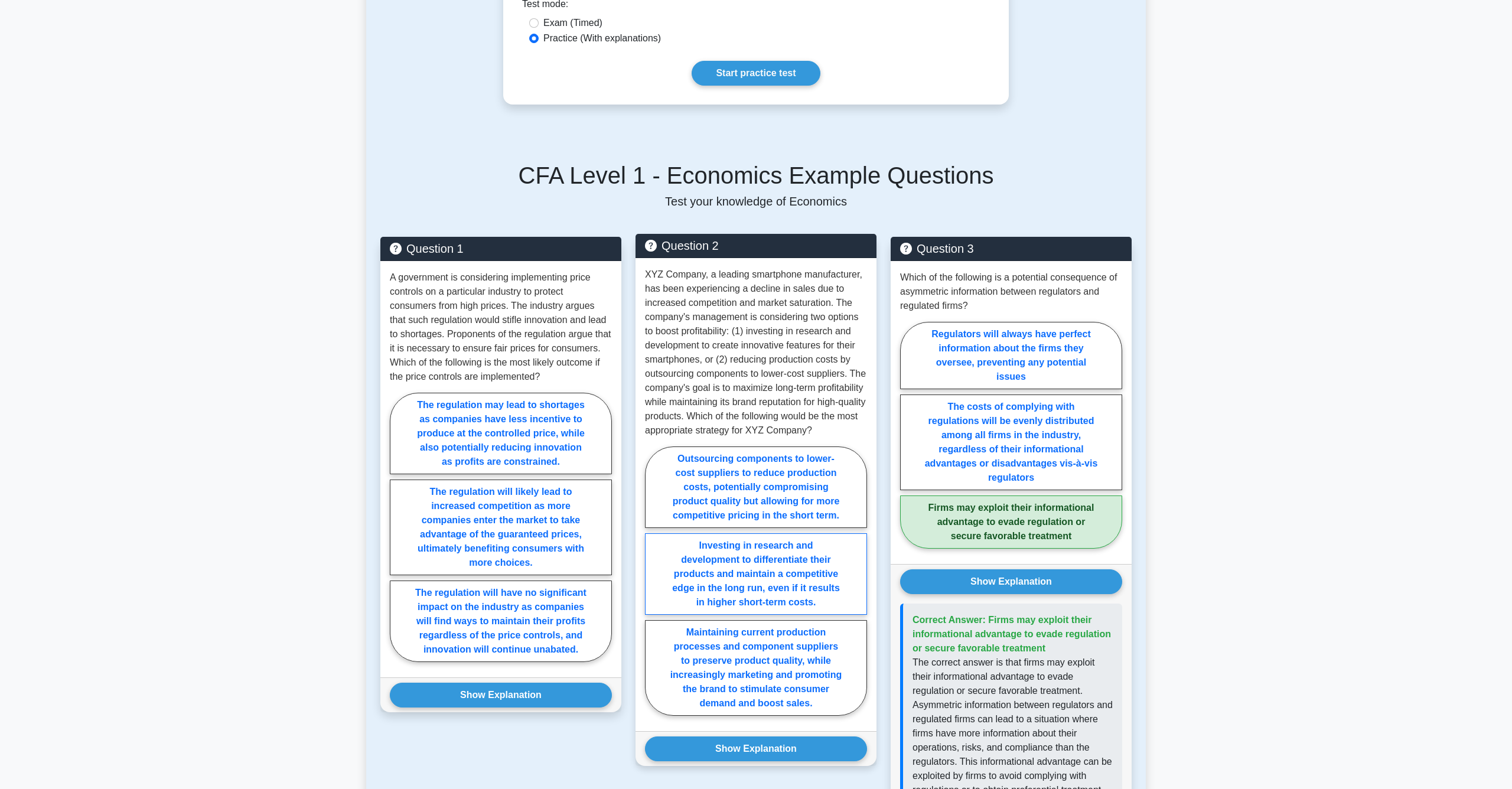
click at [747, 543] on label "Investing in research and development to differentiate their products and maint…" at bounding box center [756, 574] width 222 height 82
click at [653, 581] on input "Investing in research and development to differentiate their products and maint…" at bounding box center [649, 585] width 7 height 7
radio input "true"
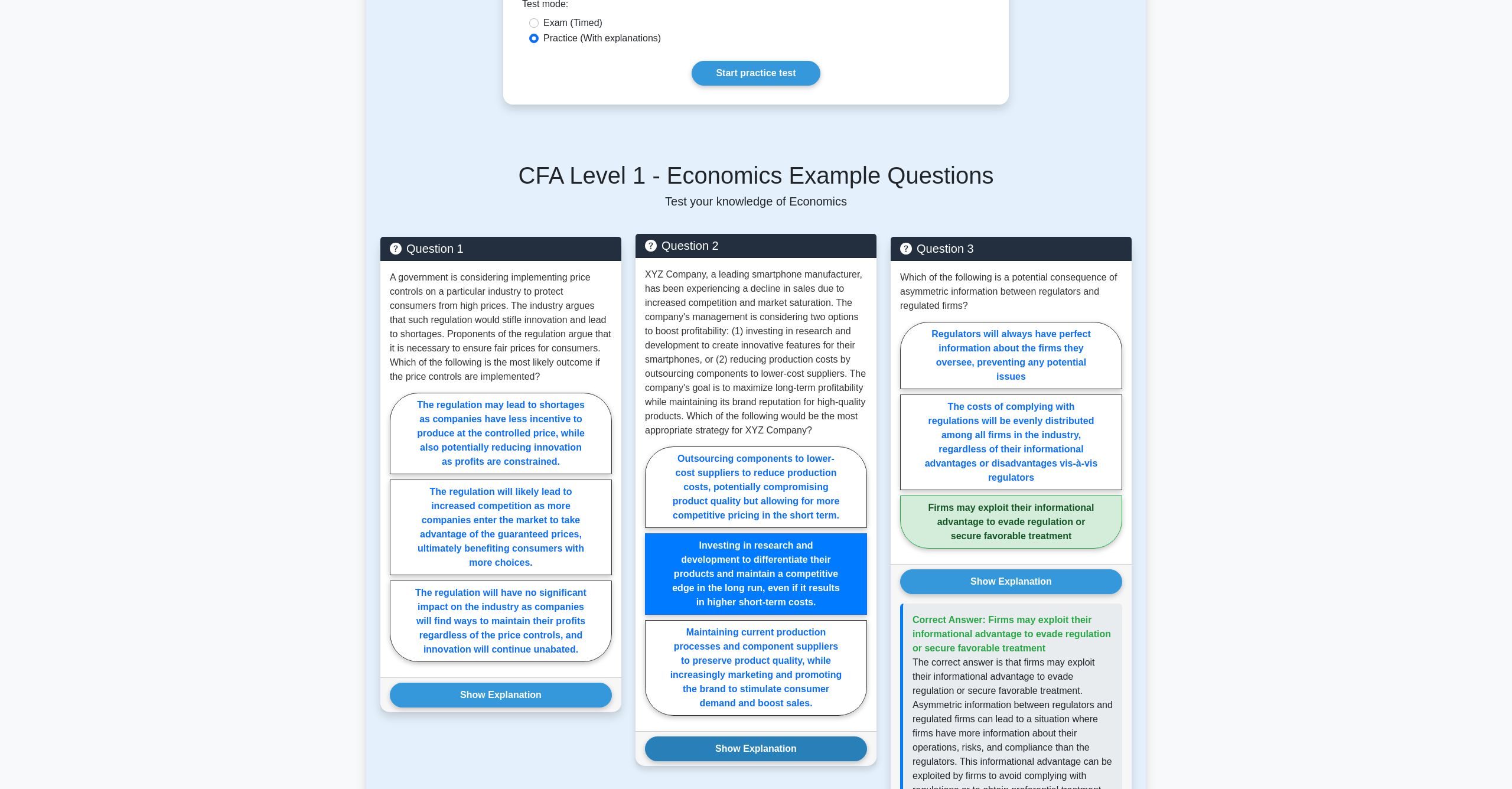
click at [754, 736] on button "Show Explanation" at bounding box center [756, 748] width 222 height 25
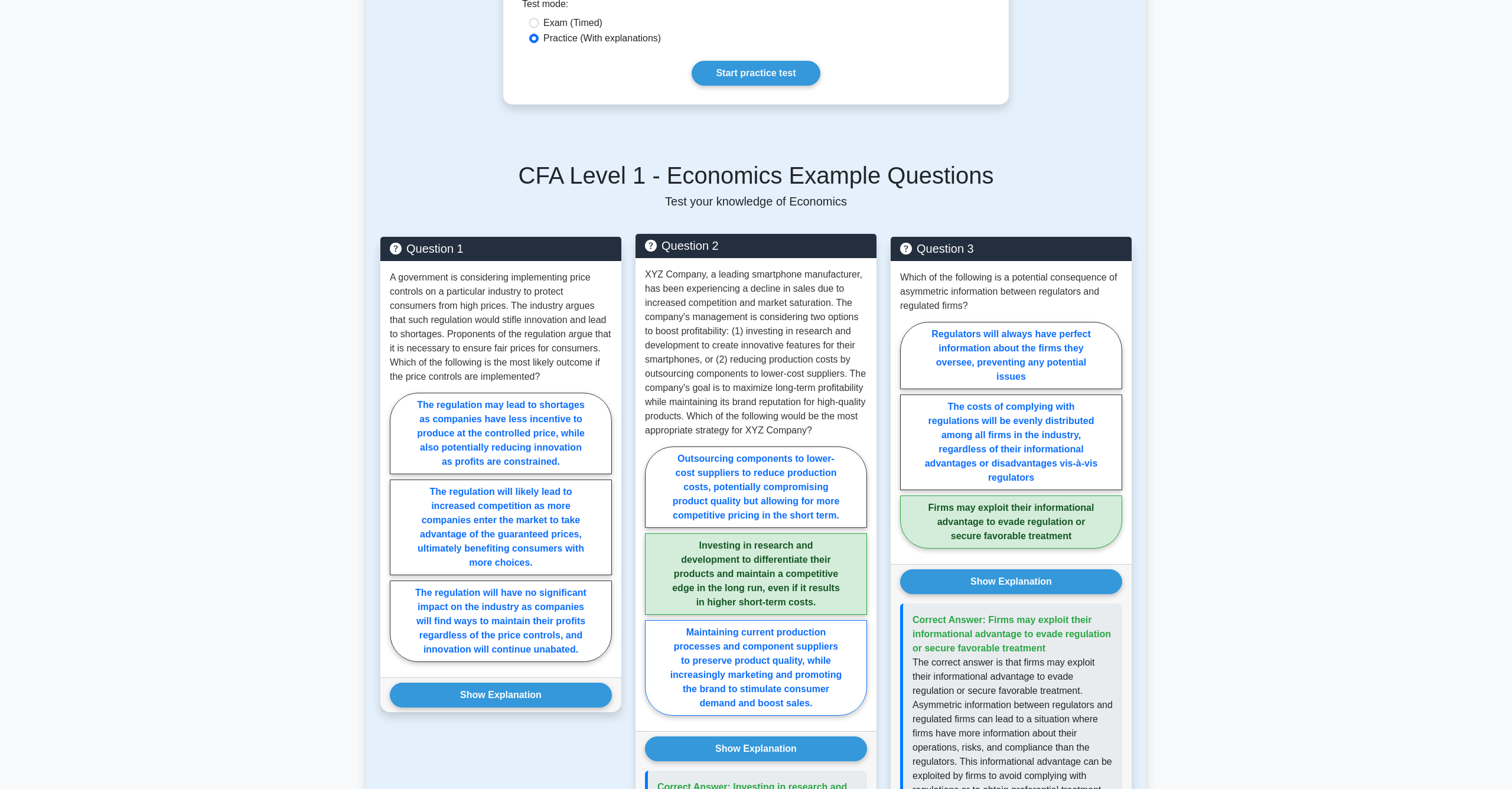
scroll to position [432, 0]
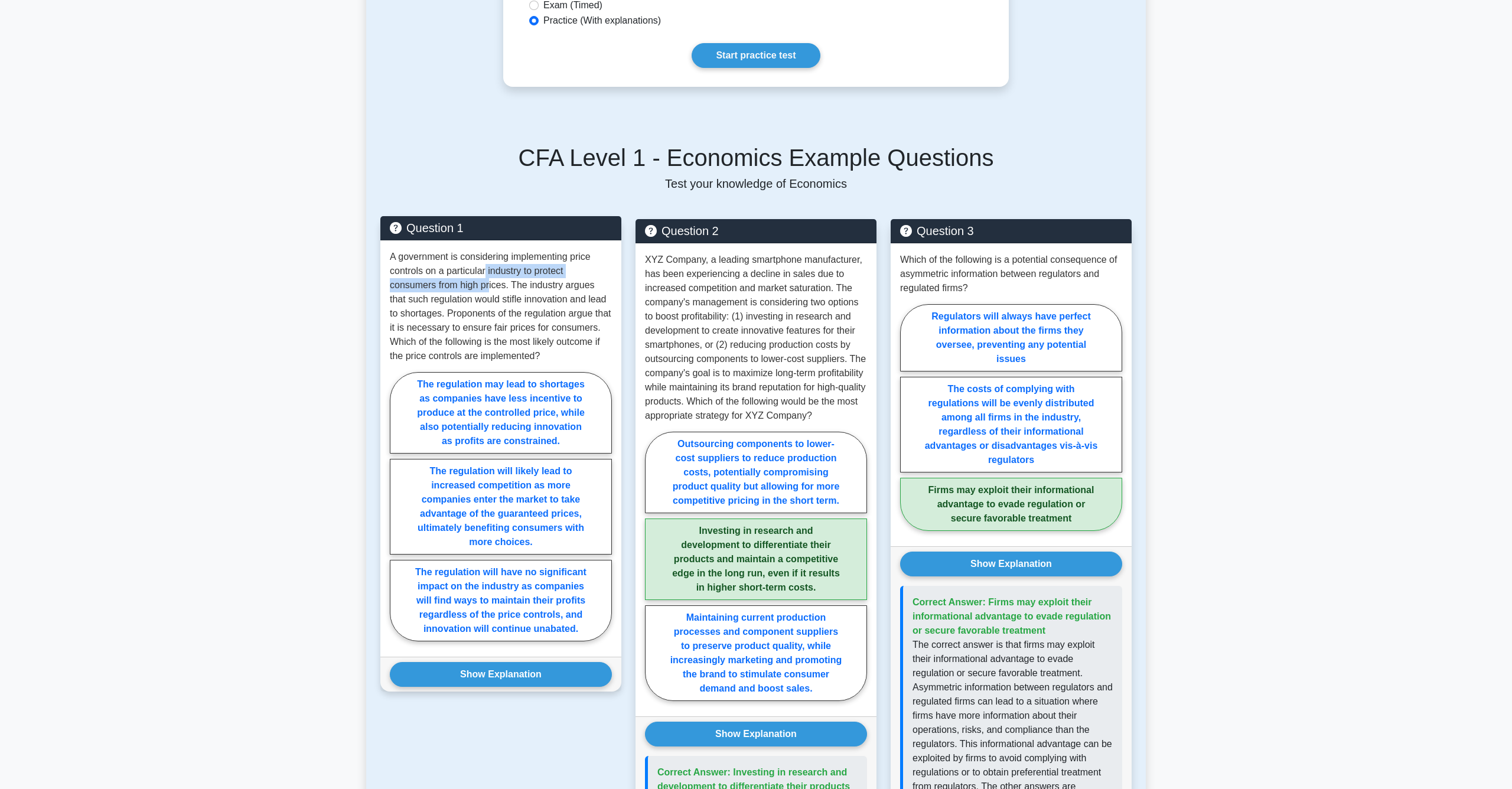
drag, startPoint x: 484, startPoint y: 259, endPoint x: 490, endPoint y: 270, distance: 12.5
click at [490, 270] on p "A government is considering implementing price controls on a particular industr…" at bounding box center [501, 306] width 222 height 114
drag, startPoint x: 490, startPoint y: 327, endPoint x: 504, endPoint y: 339, distance: 18.4
click at [504, 339] on p "A government is considering implementing price controls on a particular industr…" at bounding box center [501, 306] width 222 height 114
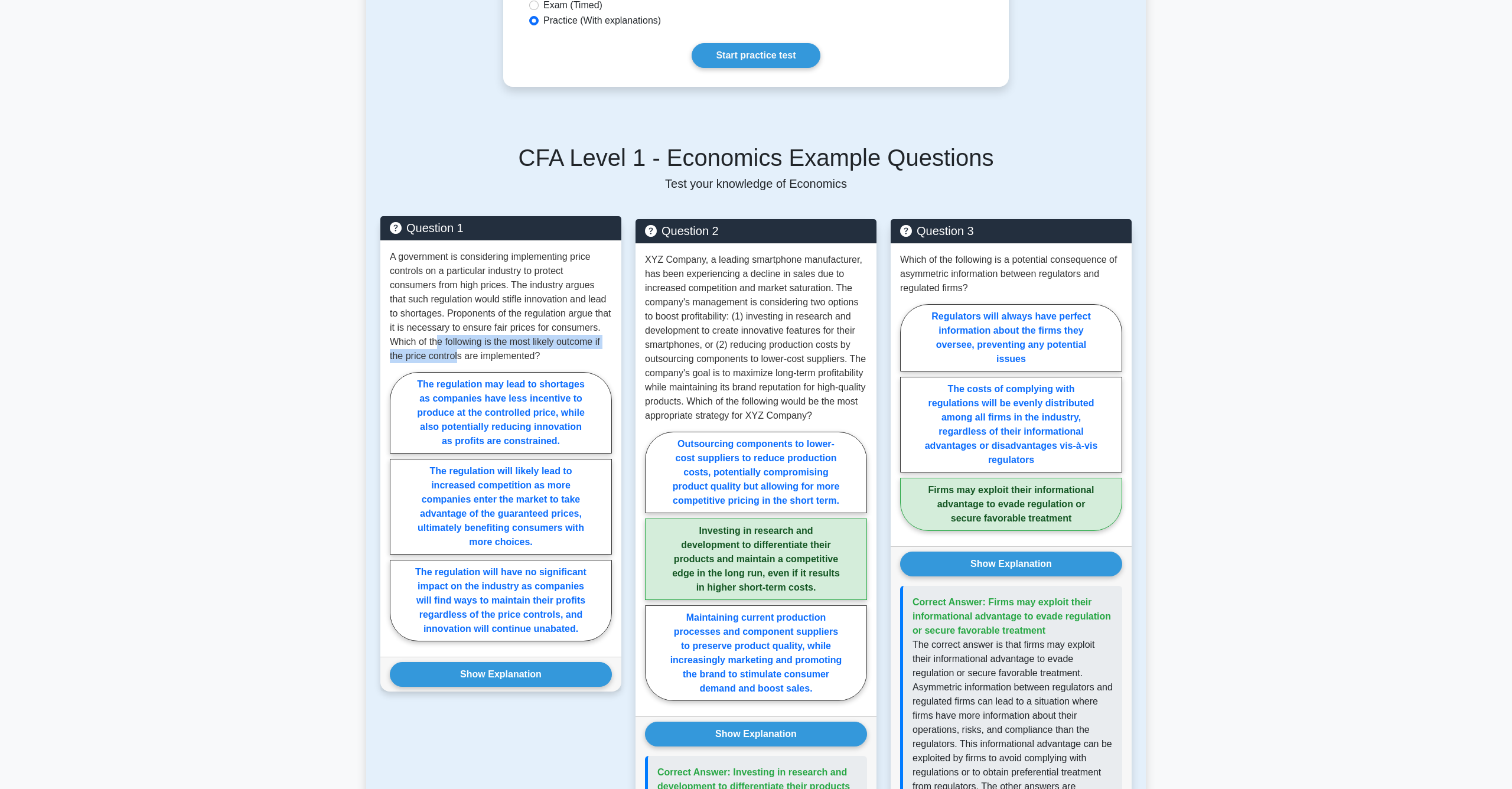
click at [504, 339] on p "A government is considering implementing price controls on a particular industr…" at bounding box center [501, 306] width 222 height 114
drag, startPoint x: 470, startPoint y: 247, endPoint x: 480, endPoint y: 257, distance: 14.1
click at [480, 257] on p "A government is considering implementing price controls on a particular industr…" at bounding box center [501, 306] width 222 height 114
drag, startPoint x: 519, startPoint y: 267, endPoint x: 518, endPoint y: 296, distance: 29.0
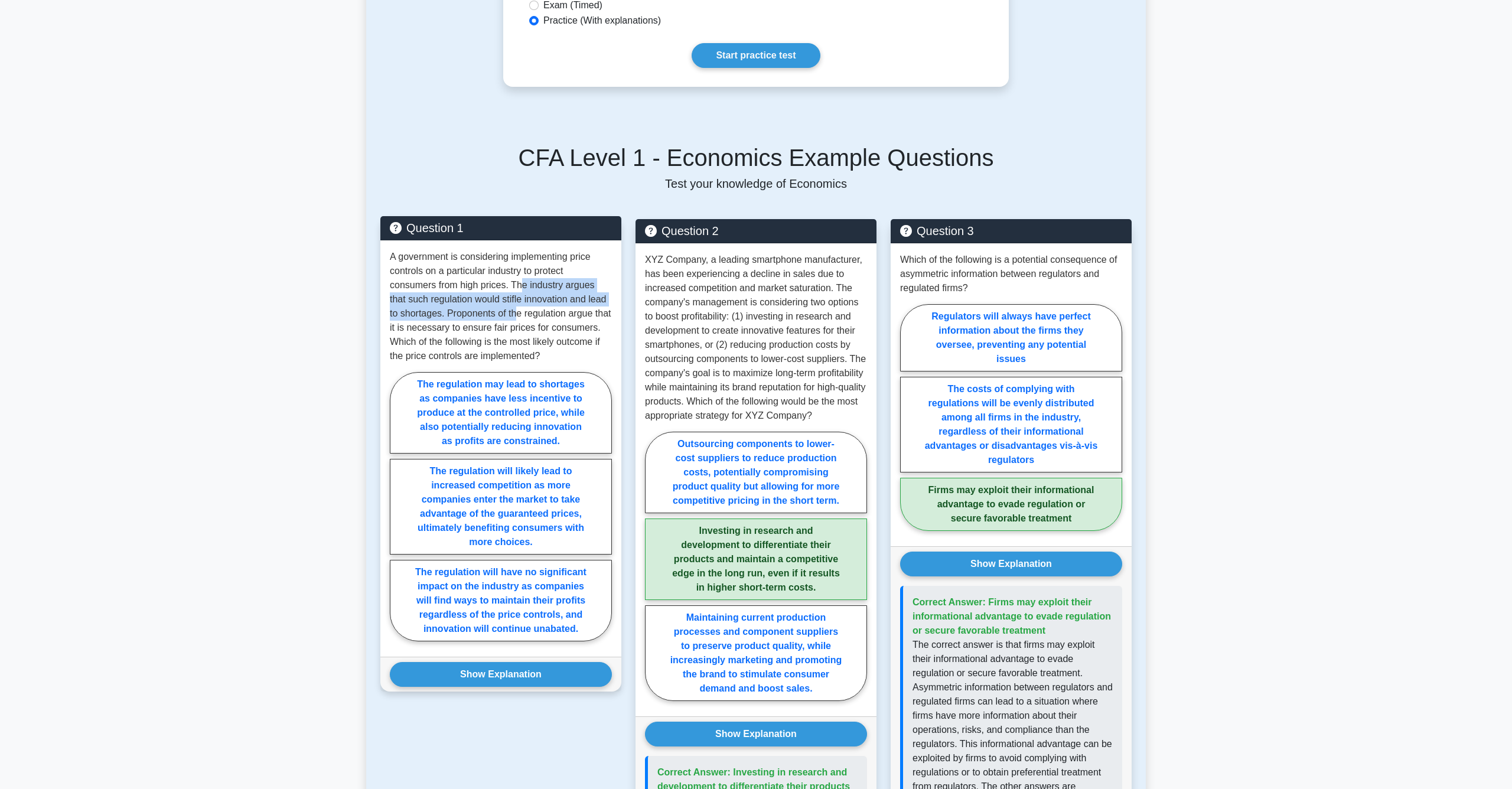
click at [518, 296] on p "A government is considering implementing price controls on a particular industr…" at bounding box center [501, 306] width 222 height 114
drag, startPoint x: 503, startPoint y: 302, endPoint x: 506, endPoint y: 313, distance: 11.4
click at [506, 313] on p "A government is considering implementing price controls on a particular industr…" at bounding box center [501, 306] width 222 height 114
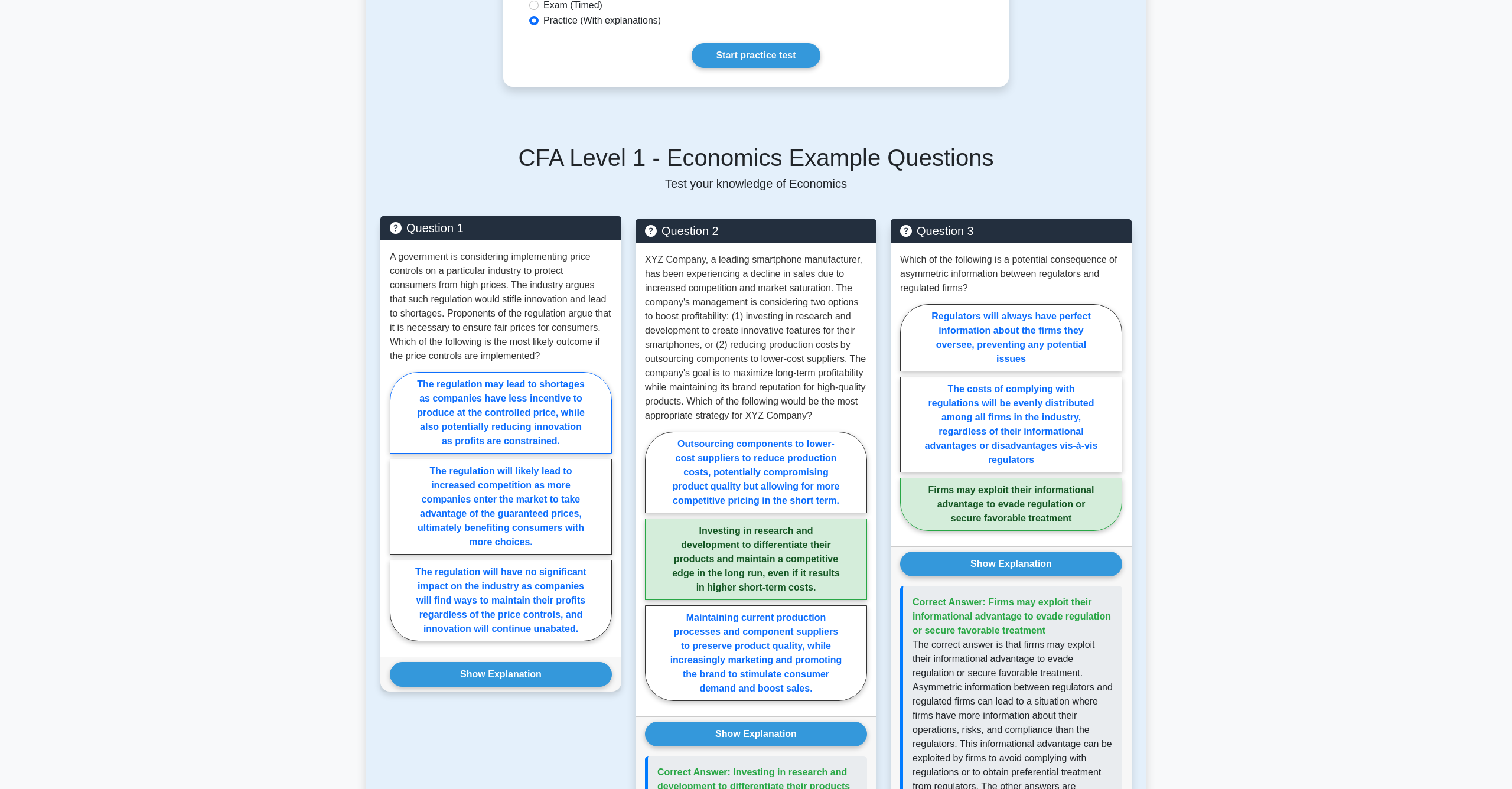
click at [486, 403] on label "The regulation may lead to shortages as companies have less incentive to produc…" at bounding box center [501, 413] width 222 height 82
click at [398, 506] on input "The regulation may lead to shortages as companies have less incentive to produc…" at bounding box center [394, 510] width 7 height 7
radio input "true"
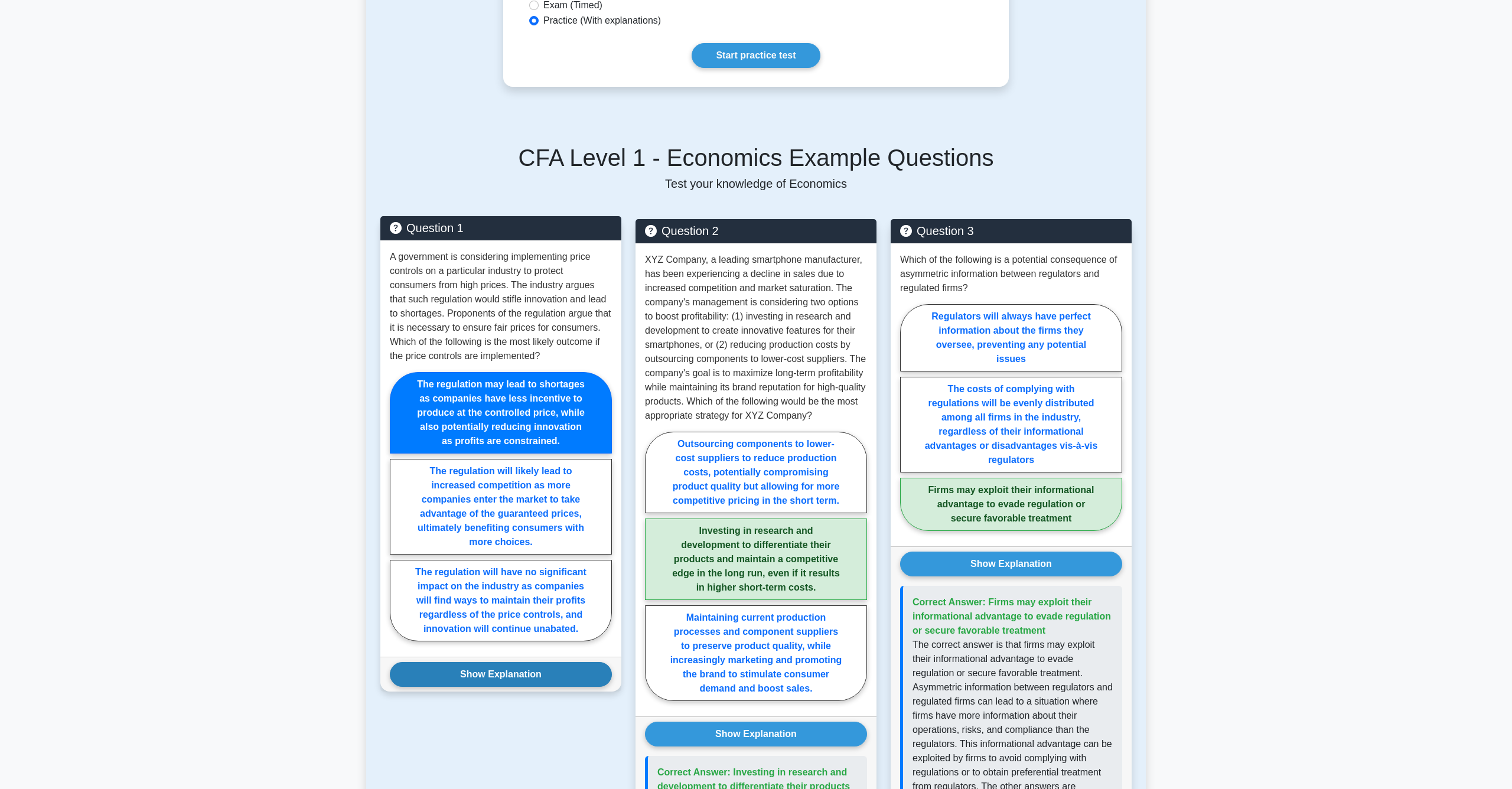
click at [498, 662] on button "Show Explanation" at bounding box center [501, 674] width 222 height 25
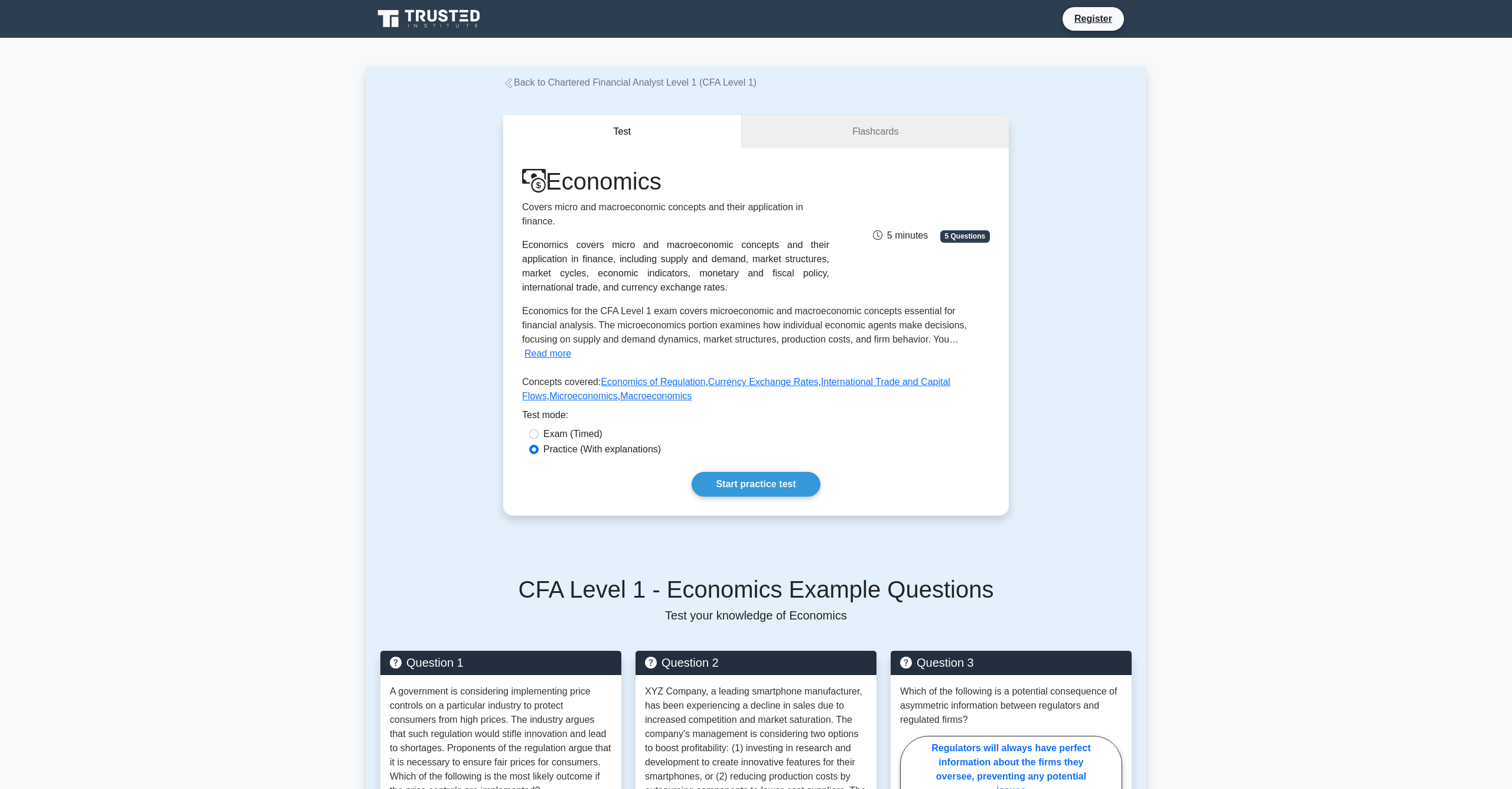
scroll to position [0, 0]
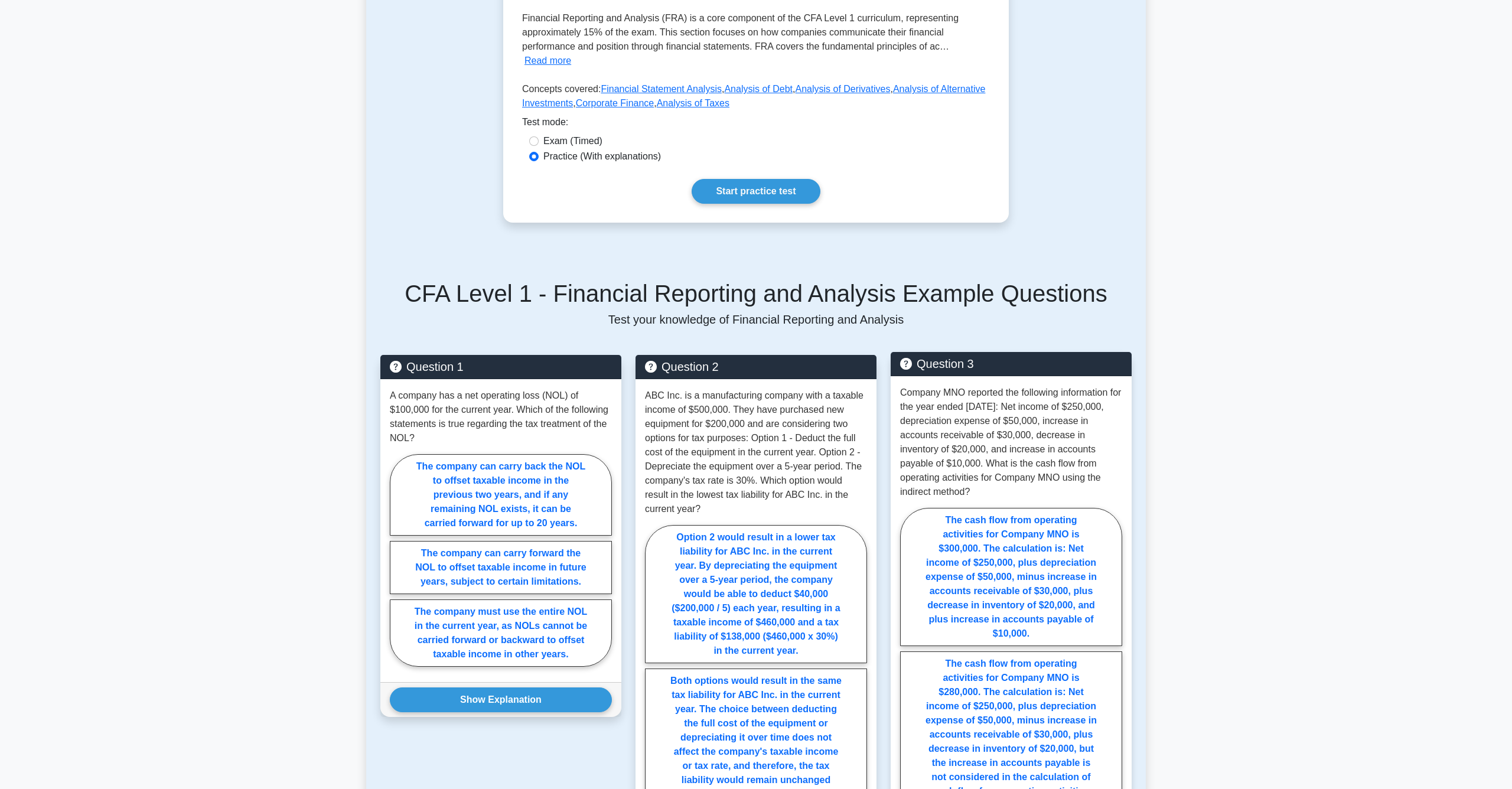
scroll to position [332, 0]
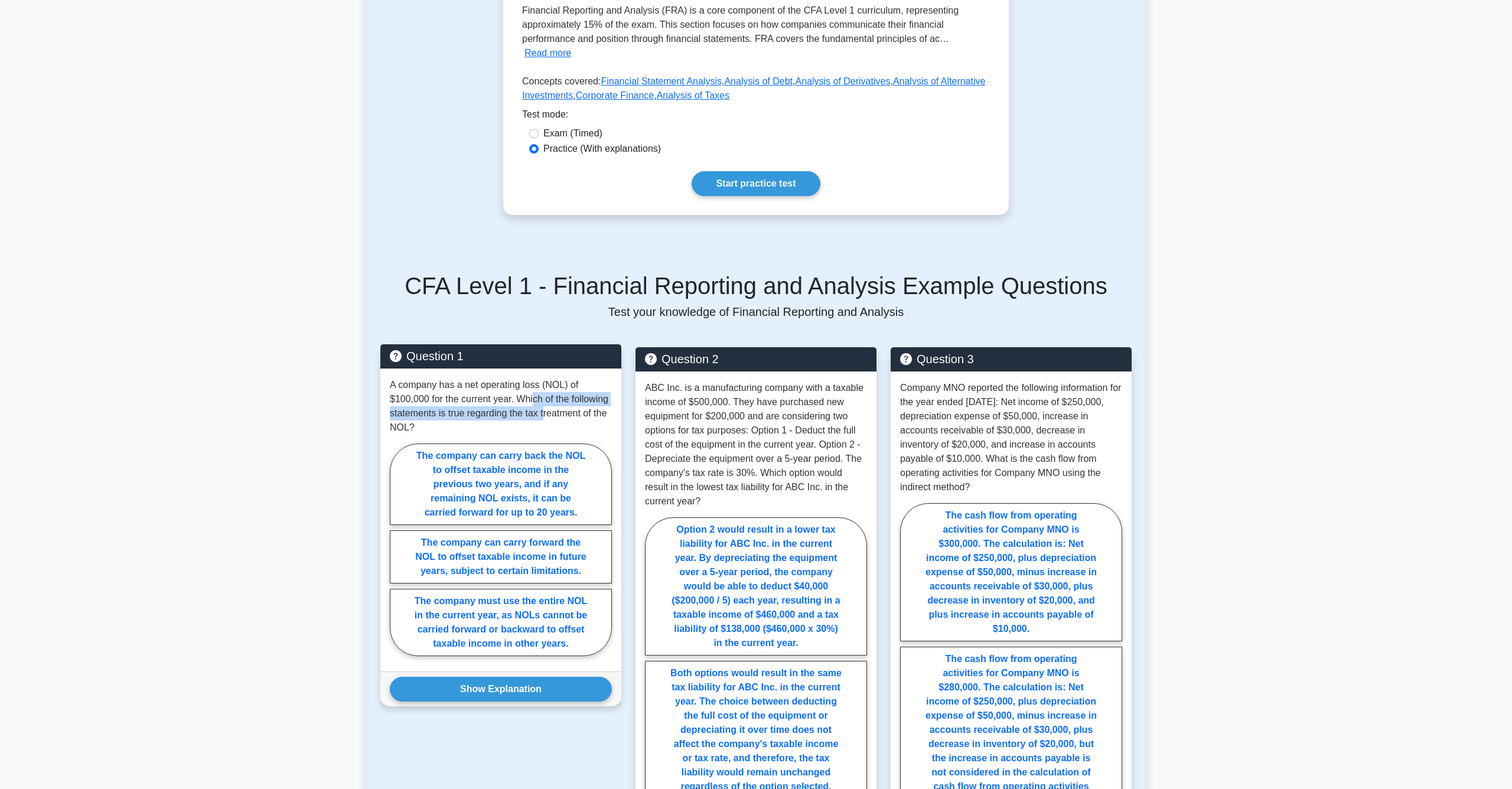
drag, startPoint x: 535, startPoint y: 398, endPoint x: 548, endPoint y: 417, distance: 23.0
click at [548, 417] on p "A company has a net operating loss (NOL) of $100,000 for the current year. Whic…" at bounding box center [501, 406] width 222 height 56
click at [513, 555] on label "The company can carry forward the NOL to offset taxable income in future years,…" at bounding box center [501, 557] width 222 height 53
click at [398, 555] on input "The company can carry forward the NOL to offset taxable income in future years,…" at bounding box center [394, 553] width 7 height 7
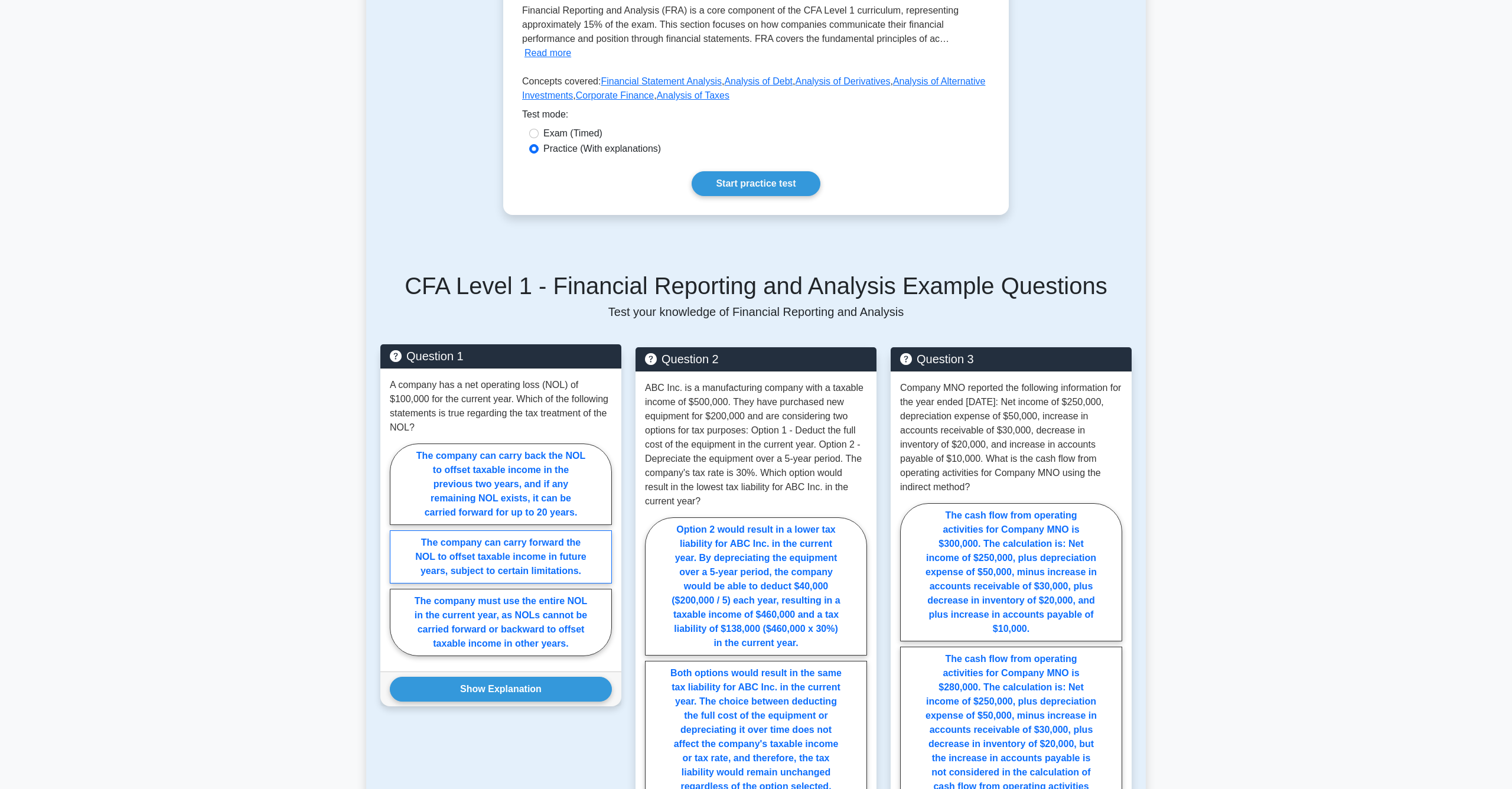
radio input "true"
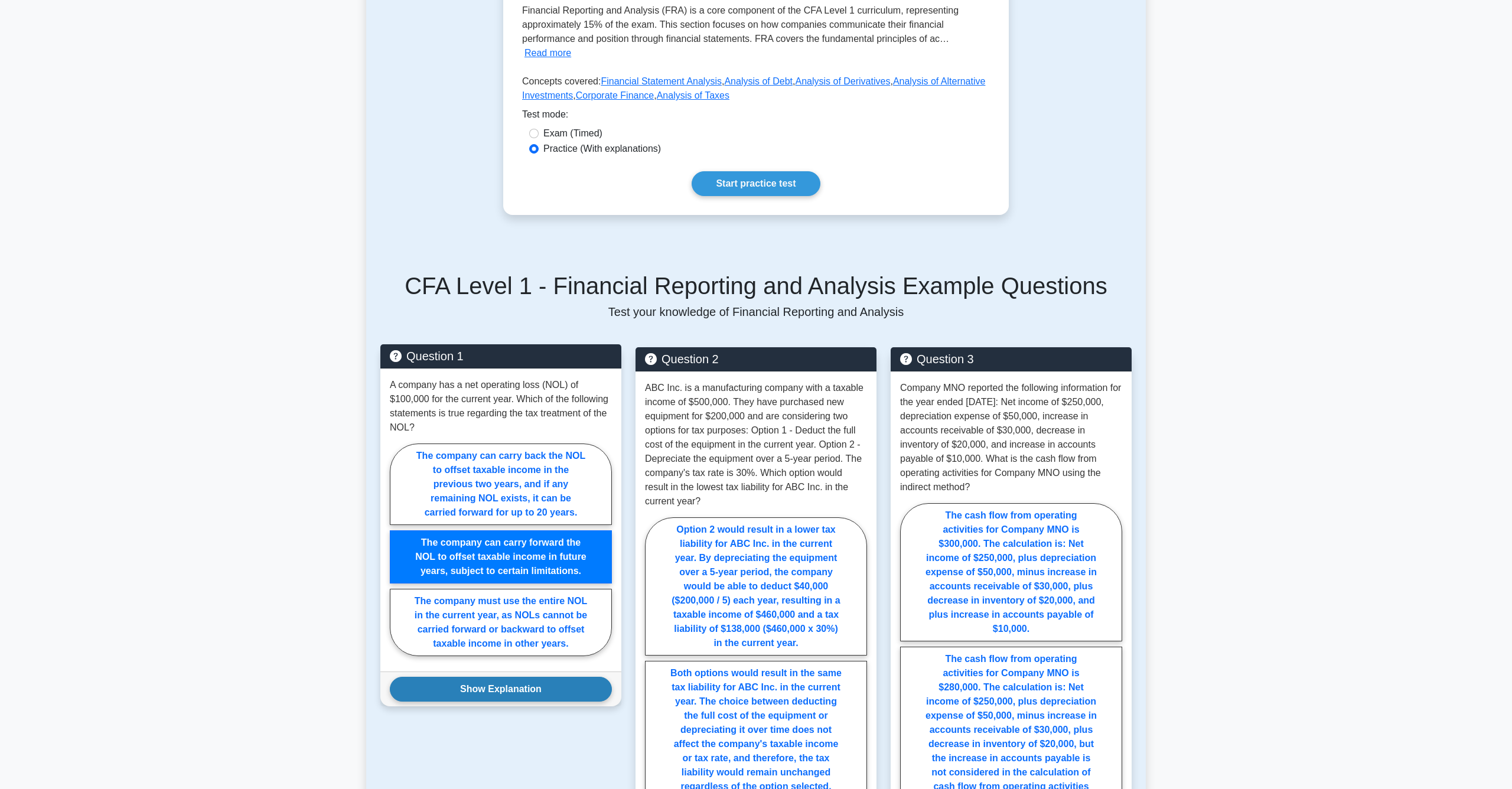
click at [503, 689] on button "Show Explanation" at bounding box center [501, 689] width 222 height 25
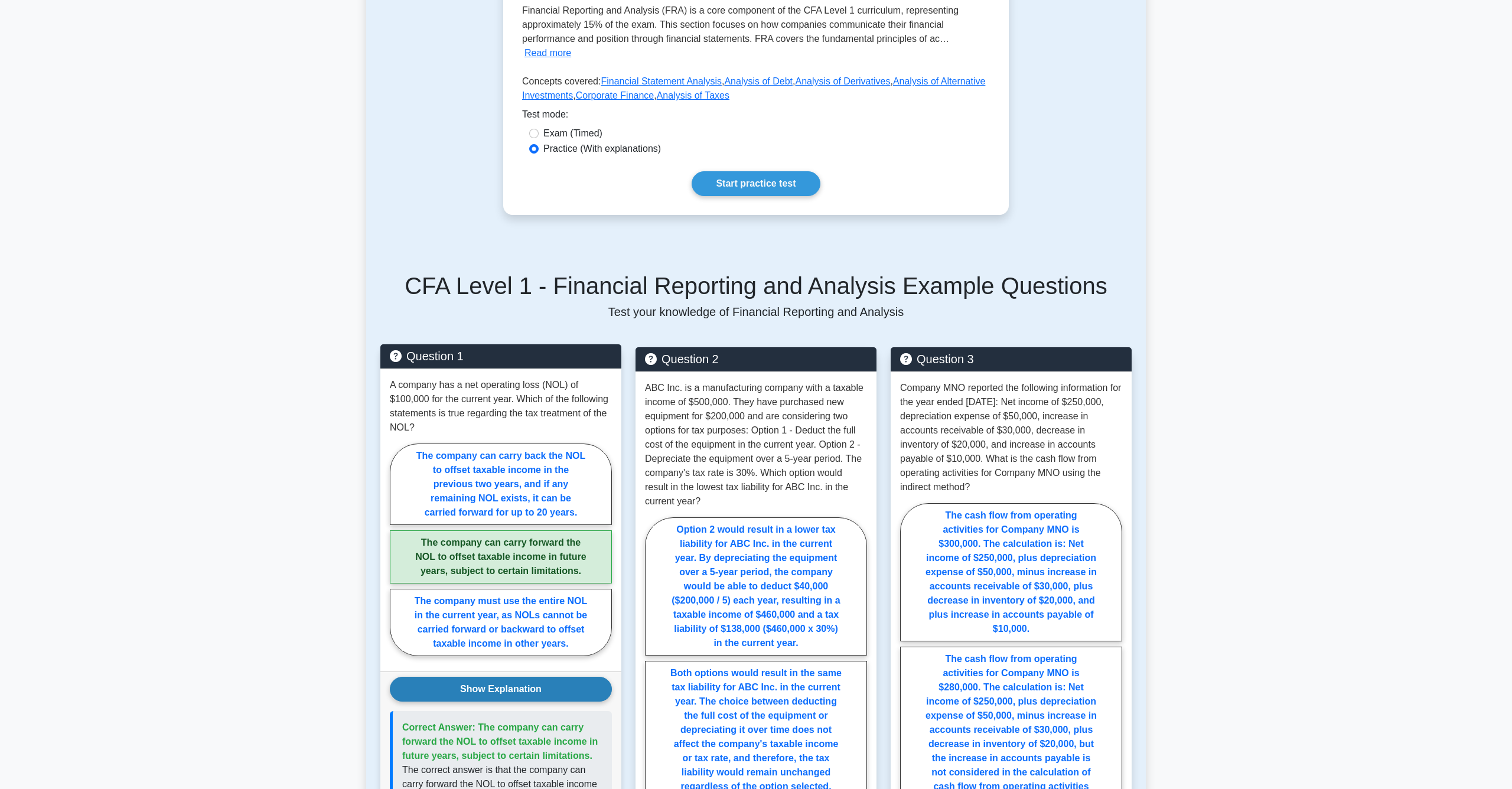
click at [503, 689] on button "Show Explanation" at bounding box center [501, 689] width 222 height 25
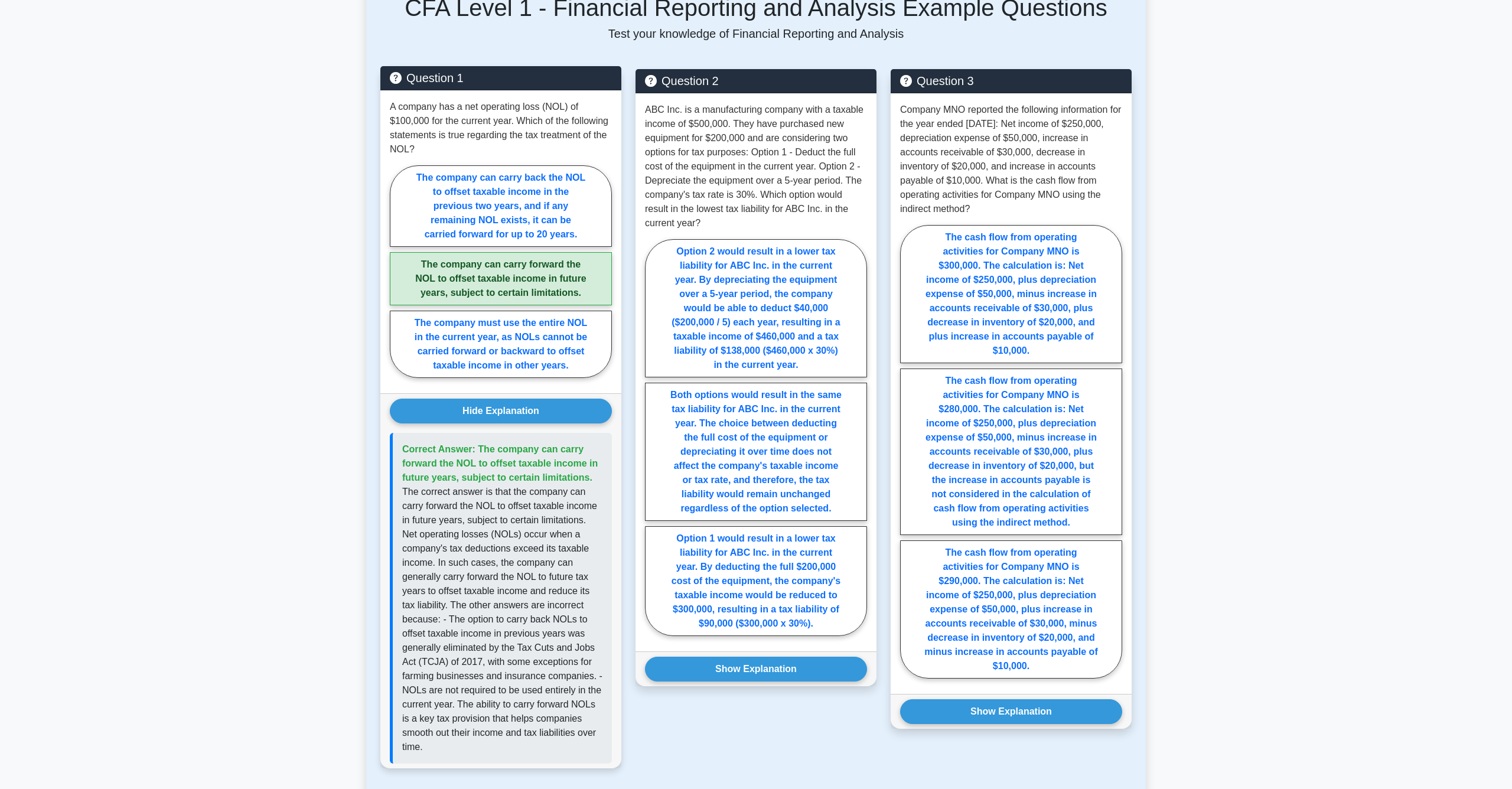
scroll to position [614, 0]
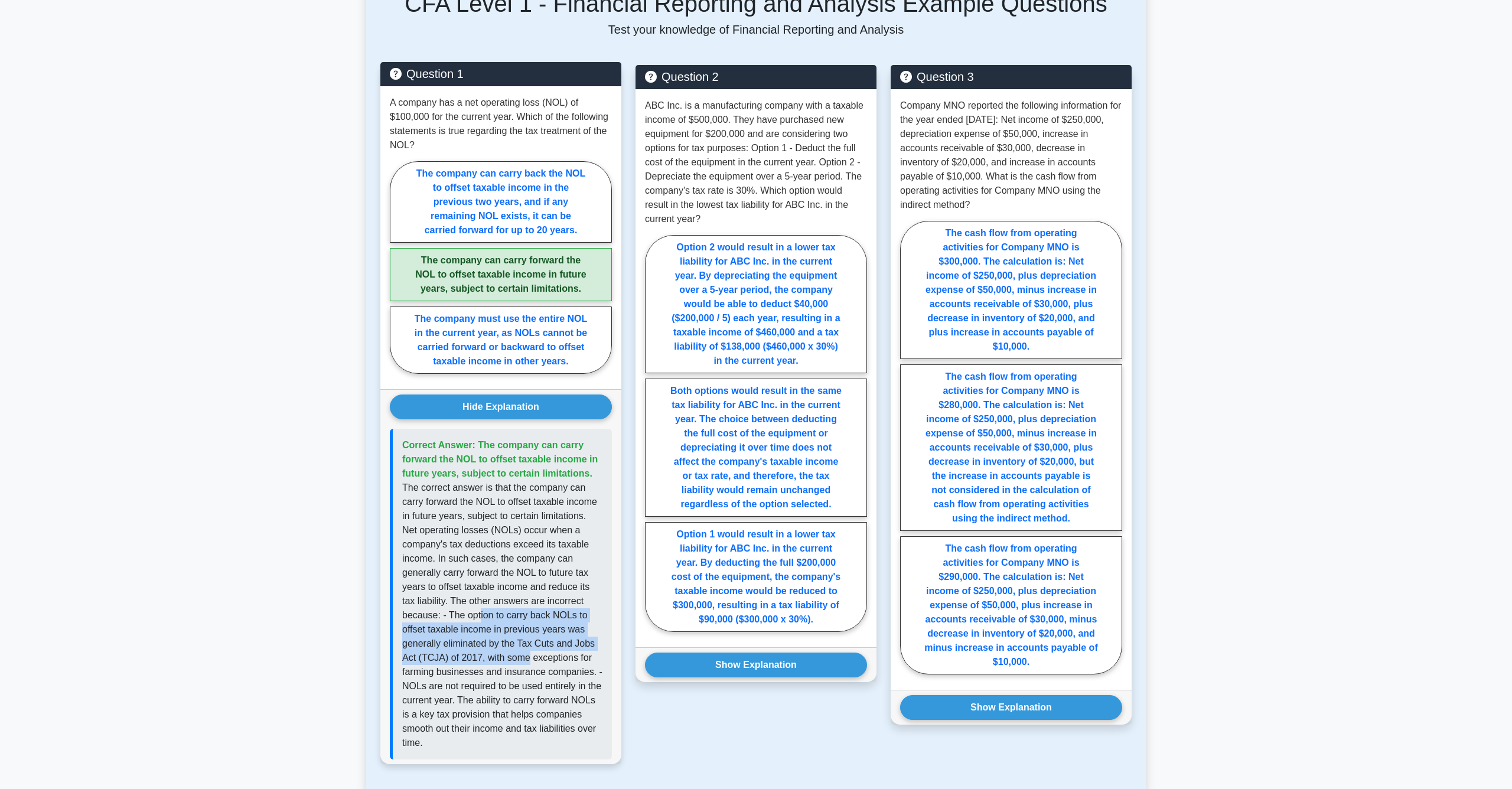
drag, startPoint x: 480, startPoint y: 630, endPoint x: 528, endPoint y: 670, distance: 62.5
click at [528, 670] on p "The correct answer is that the company can carry forward the NOL to offset taxa…" at bounding box center [502, 615] width 201 height 270
click at [528, 670] on p "The correct answer is that the company can carry forward the NOL to offset taxa…" at bounding box center [502, 615] width 201 height 270
drag, startPoint x: 523, startPoint y: 674, endPoint x: 533, endPoint y: 694, distance: 22.4
click at [533, 694] on p "The correct answer is that the company can carry forward the NOL to offset taxa…" at bounding box center [502, 615] width 201 height 270
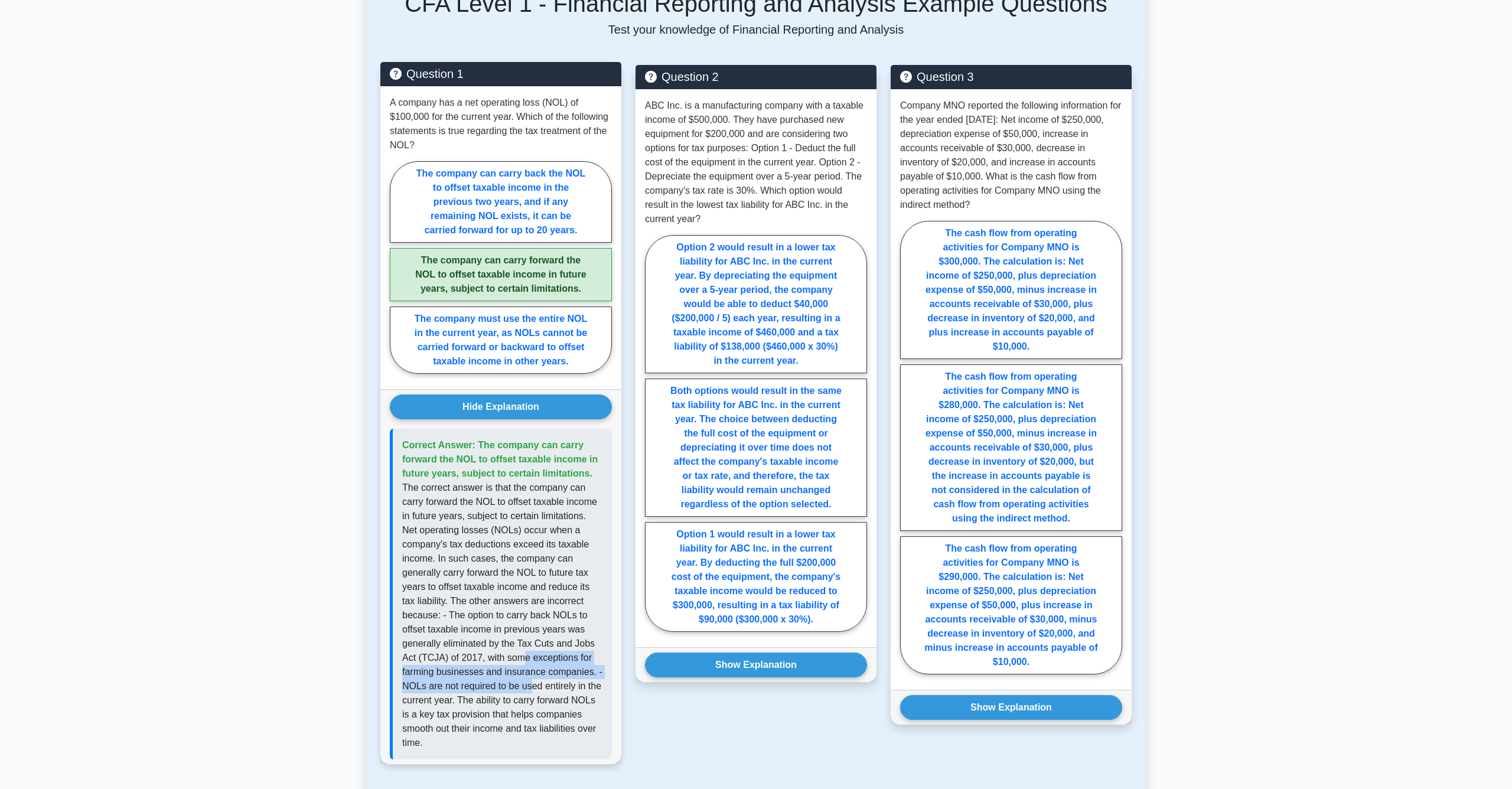
click at [533, 694] on p "The correct answer is that the company can carry forward the NOL to offset taxa…" at bounding box center [502, 615] width 201 height 270
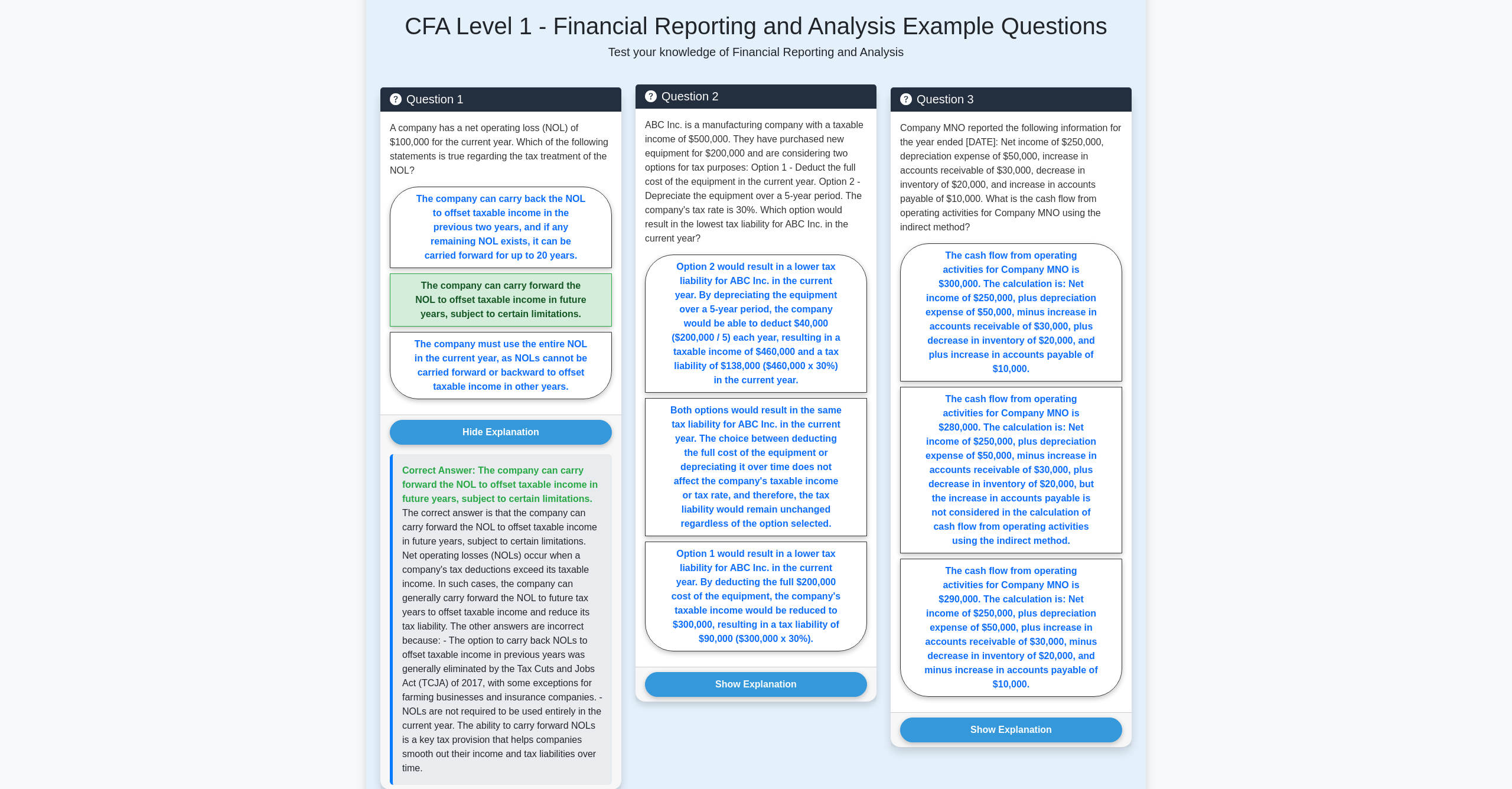
scroll to position [591, 0]
drag, startPoint x: 726, startPoint y: 130, endPoint x: 725, endPoint y: 139, distance: 9.1
click at [725, 139] on p "ABC Inc. is a manufacturing company with a taxable income of $500,000. They hav…" at bounding box center [756, 183] width 222 height 128
drag, startPoint x: 741, startPoint y: 141, endPoint x: 748, endPoint y: 158, distance: 18.4
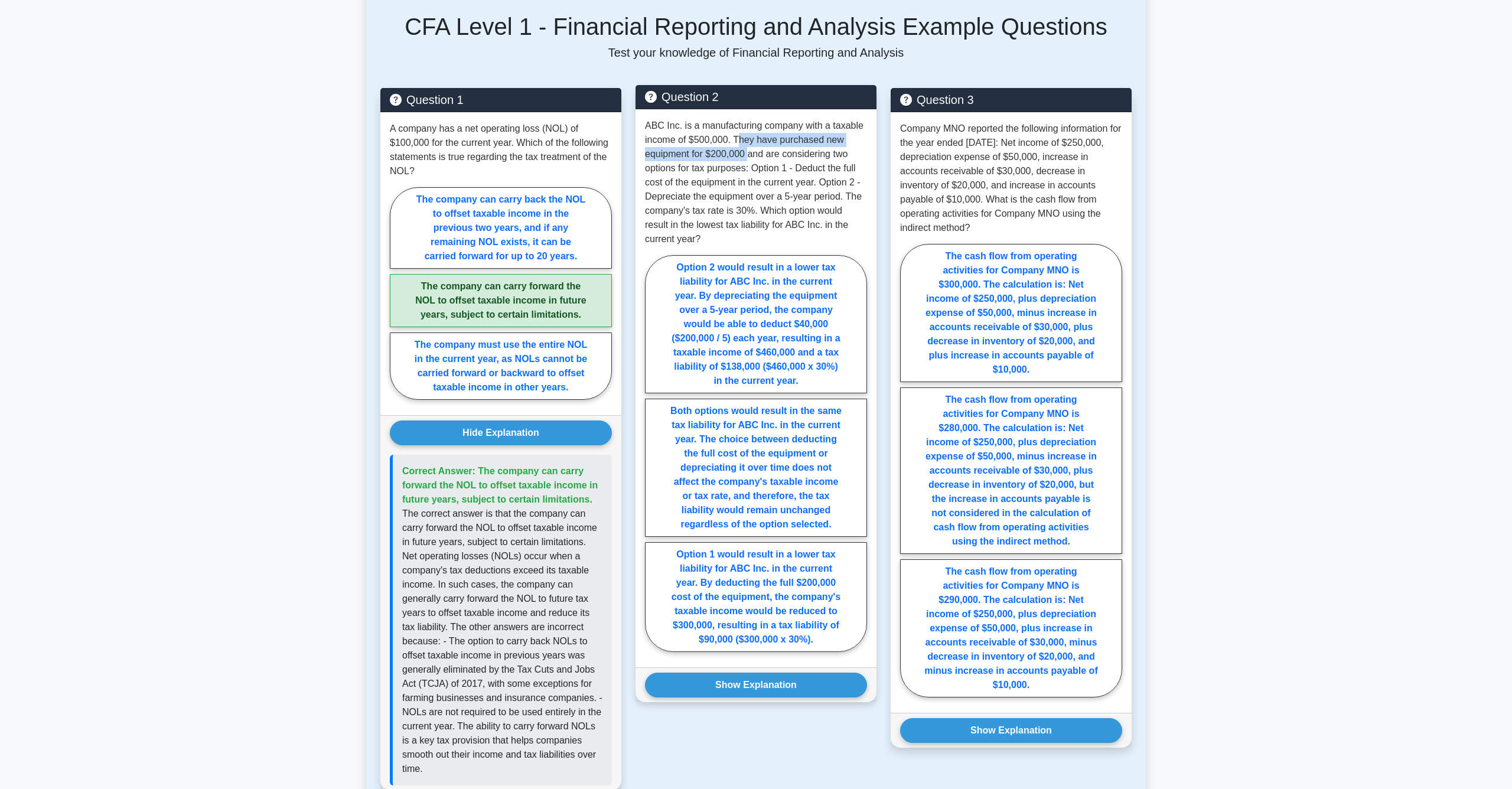
click at [748, 158] on p "ABC Inc. is a manufacturing company with a taxable income of $500,000. They hav…" at bounding box center [756, 183] width 222 height 128
drag, startPoint x: 756, startPoint y: 171, endPoint x: 777, endPoint y: 186, distance: 25.8
click at [777, 186] on p "ABC Inc. is a manufacturing company with a taxable income of $500,000. They hav…" at bounding box center [756, 183] width 222 height 128
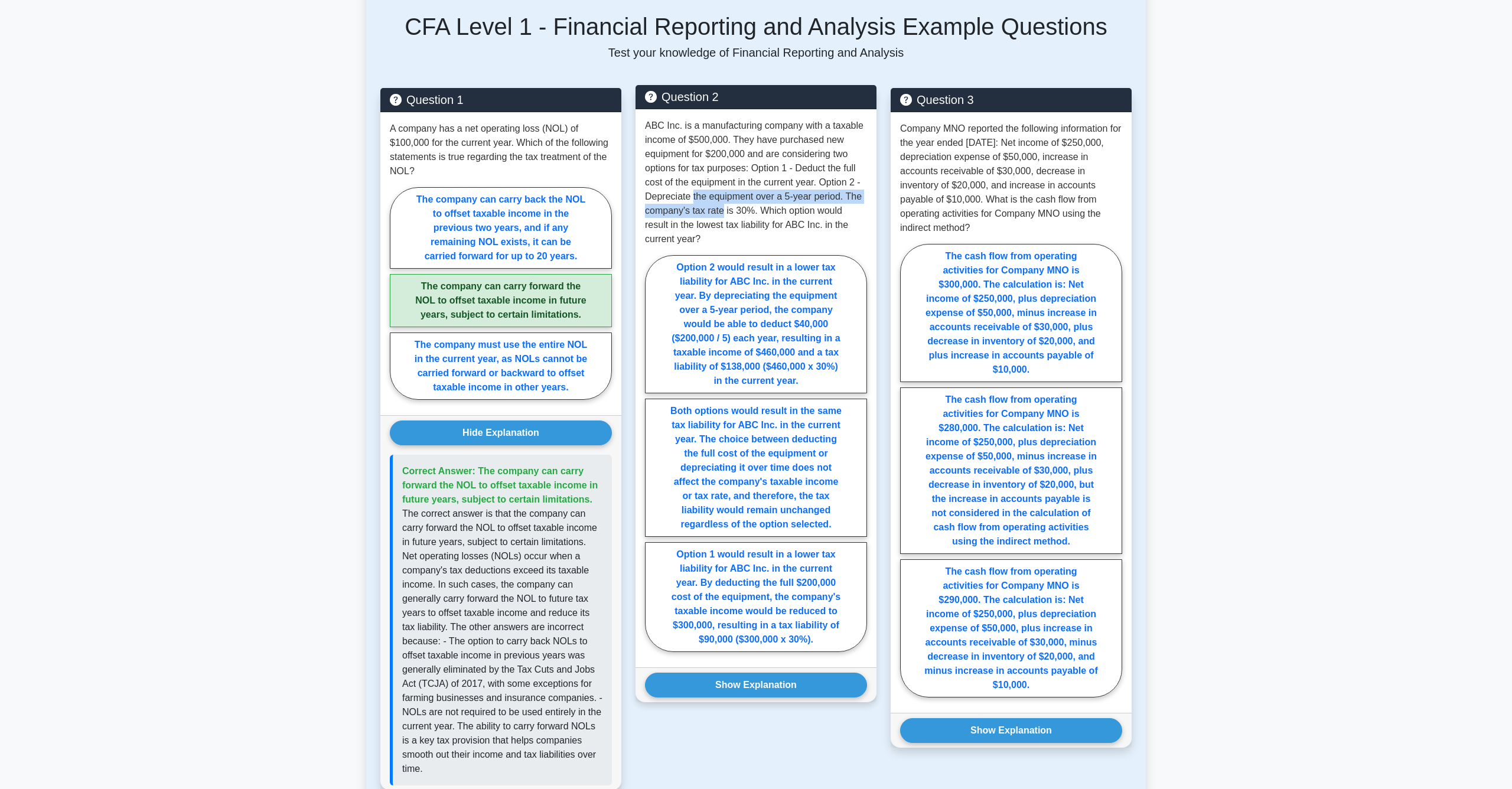
drag, startPoint x: 692, startPoint y: 198, endPoint x: 722, endPoint y: 212, distance: 33.1
click at [722, 212] on p "ABC Inc. is a manufacturing company with a taxable income of $500,000. They hav…" at bounding box center [756, 183] width 222 height 128
drag, startPoint x: 714, startPoint y: 197, endPoint x: 730, endPoint y: 209, distance: 20.0
click at [730, 209] on p "ABC Inc. is a manufacturing company with a taxable income of $500,000. They hav…" at bounding box center [756, 183] width 222 height 128
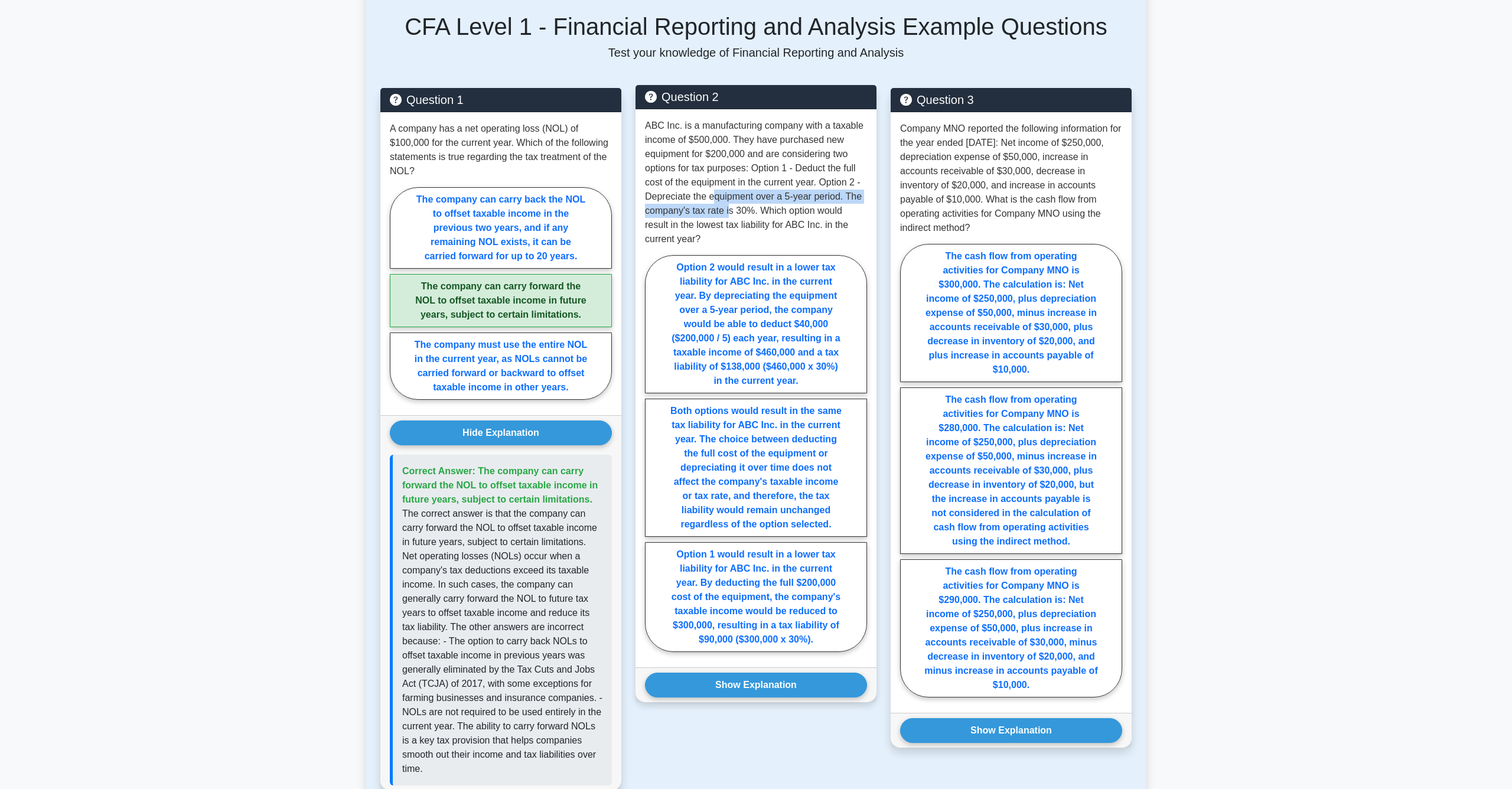
click at [730, 209] on p "ABC Inc. is a manufacturing company with a taxable income of $500,000. They hav…" at bounding box center [756, 183] width 222 height 128
drag, startPoint x: 736, startPoint y: 210, endPoint x: 719, endPoint y: 195, distance: 22.7
click at [719, 195] on p "ABC Inc. is a manufacturing company with a taxable income of $500,000. They hav…" at bounding box center [756, 183] width 222 height 128
drag, startPoint x: 715, startPoint y: 193, endPoint x: 730, endPoint y: 211, distance: 23.4
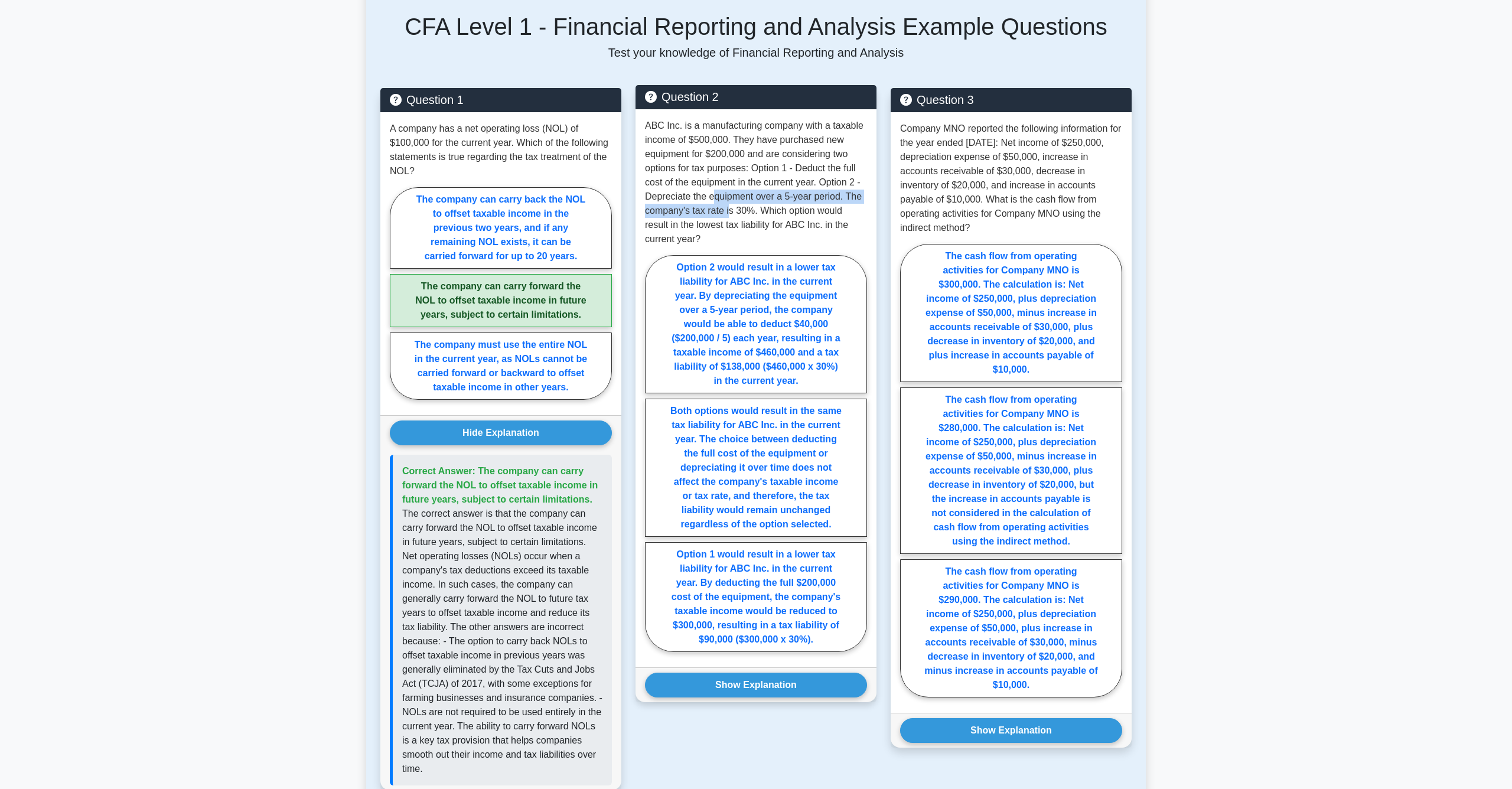
click at [730, 211] on p "ABC Inc. is a manufacturing company with a taxable income of $500,000. They hav…" at bounding box center [756, 183] width 222 height 128
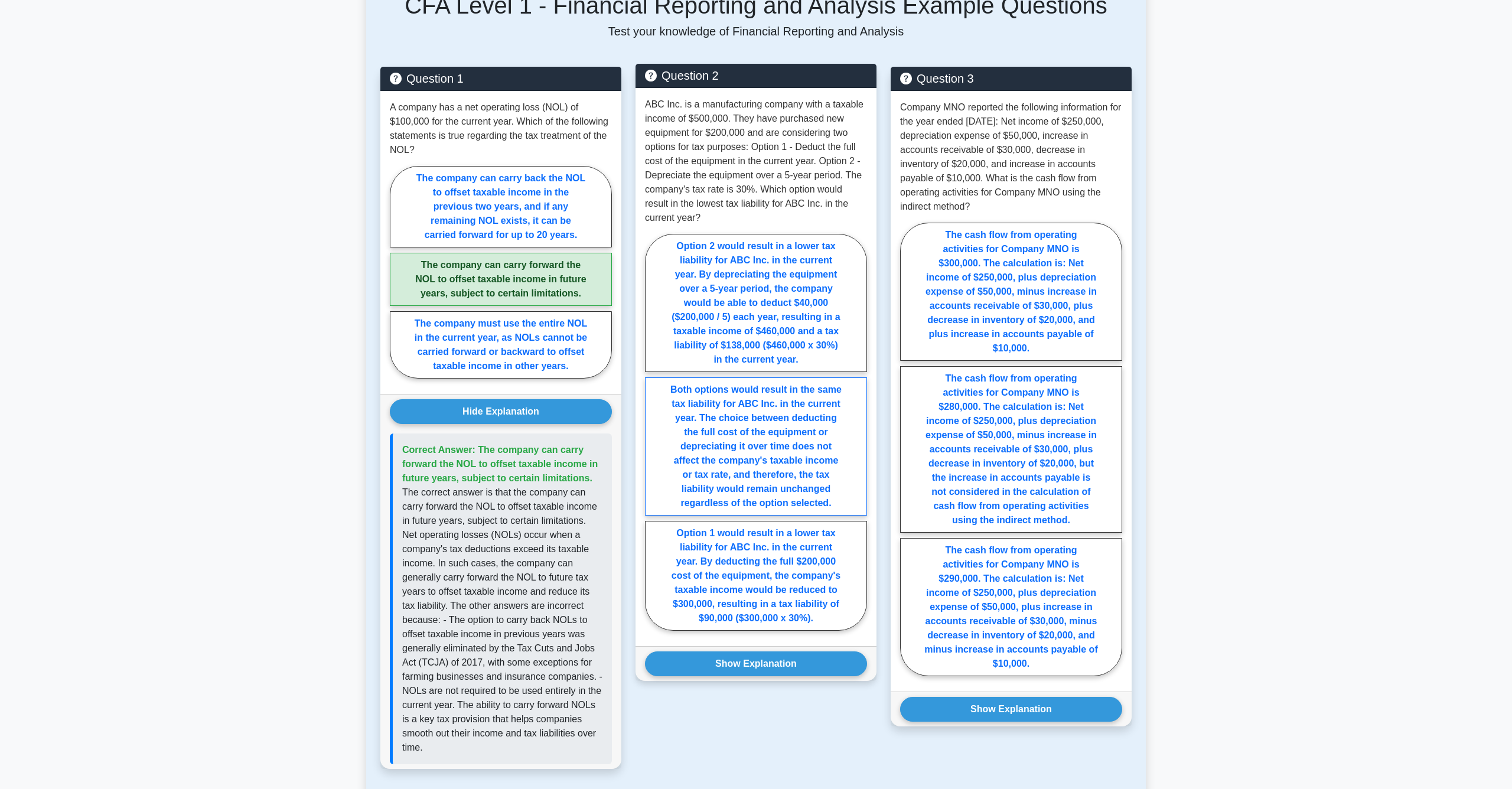
scroll to position [622, 0]
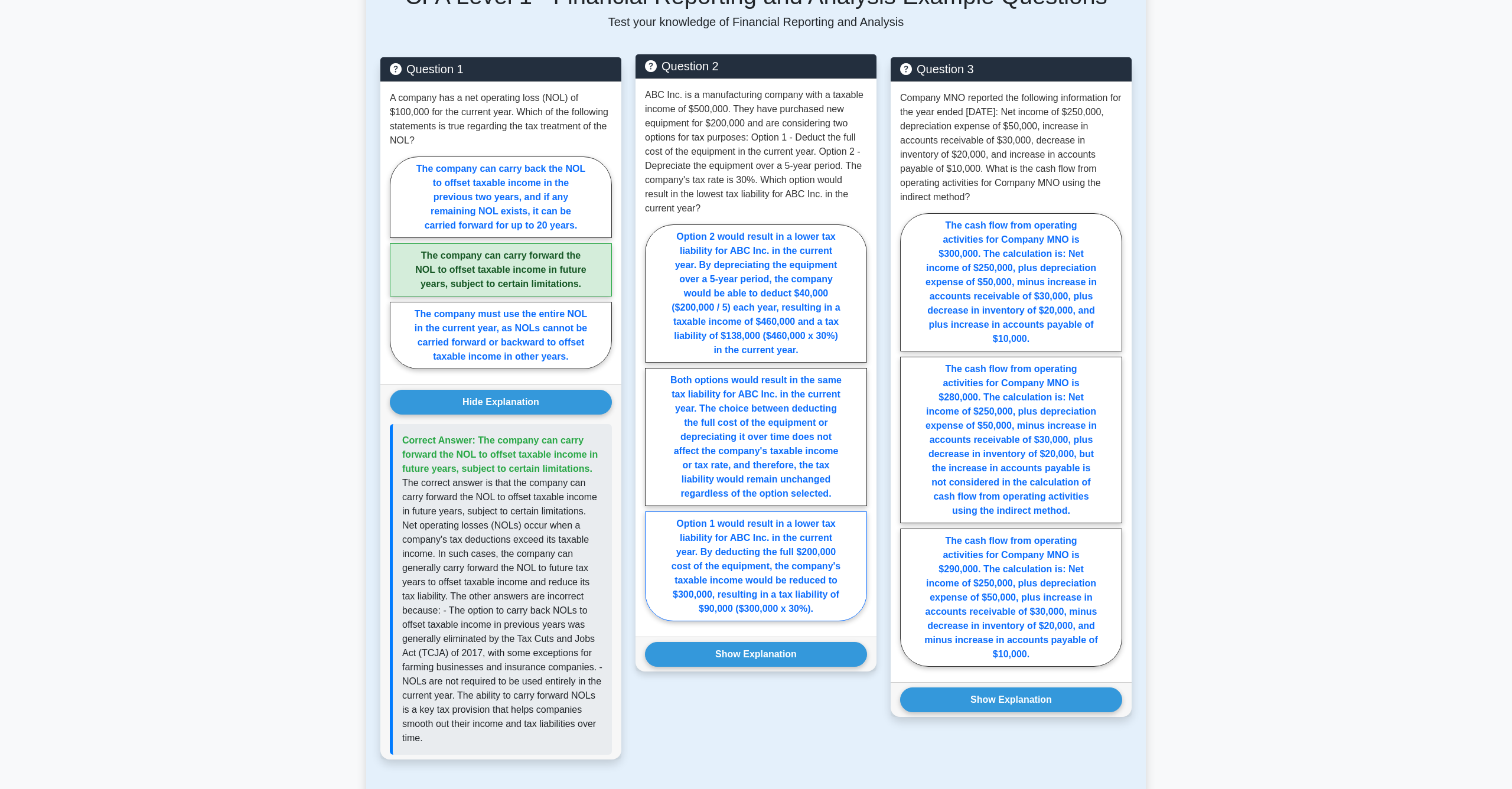
click at [754, 530] on label "Option 1 would result in a lower tax liability for ABC Inc. in the current year…" at bounding box center [756, 567] width 222 height 110
click at [653, 430] on input "Option 1 would result in a lower tax liability for ABC Inc. in the current year…" at bounding box center [649, 426] width 7 height 7
radio input "true"
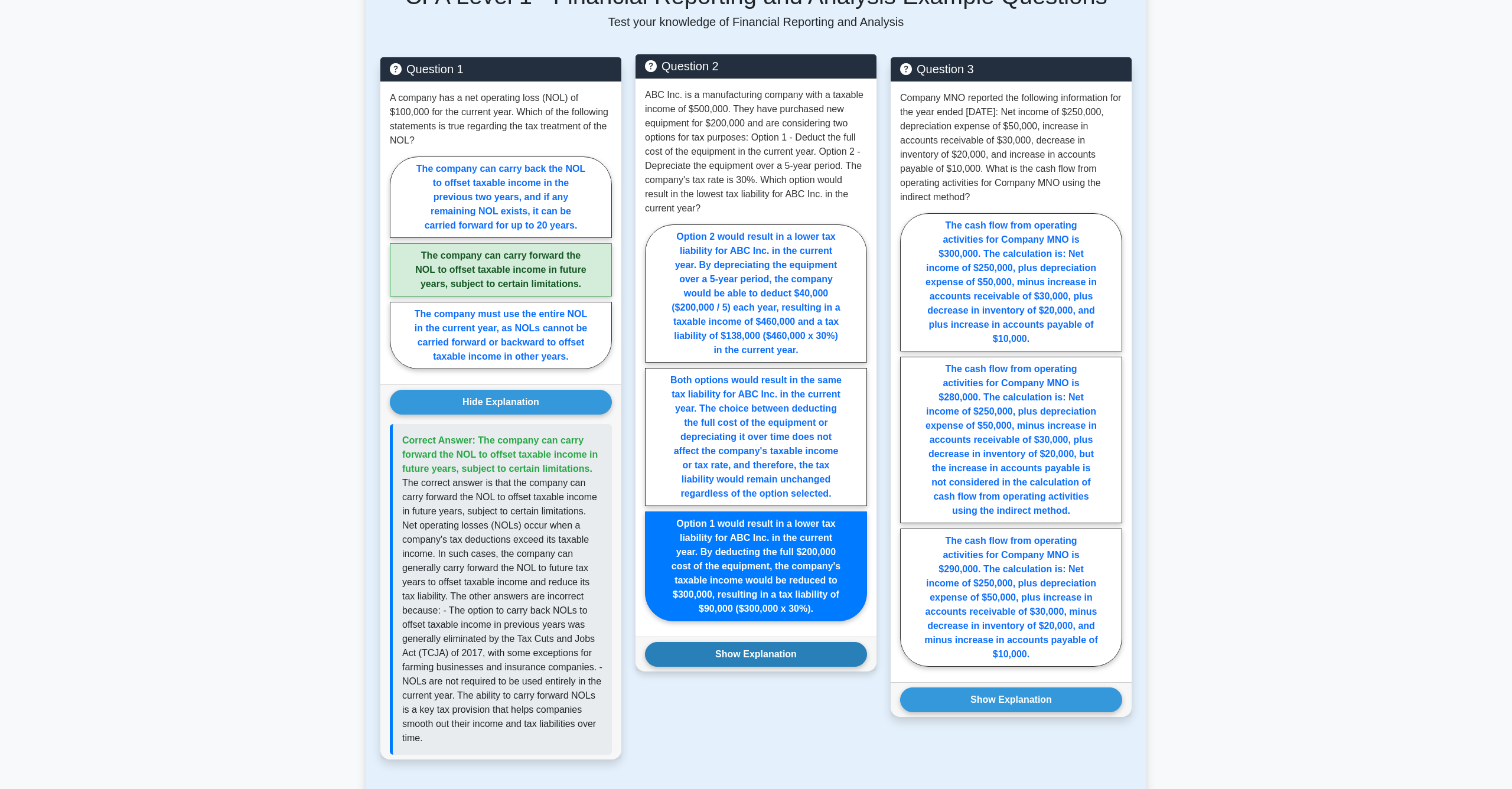
click at [753, 667] on button "Show Explanation" at bounding box center [756, 654] width 222 height 25
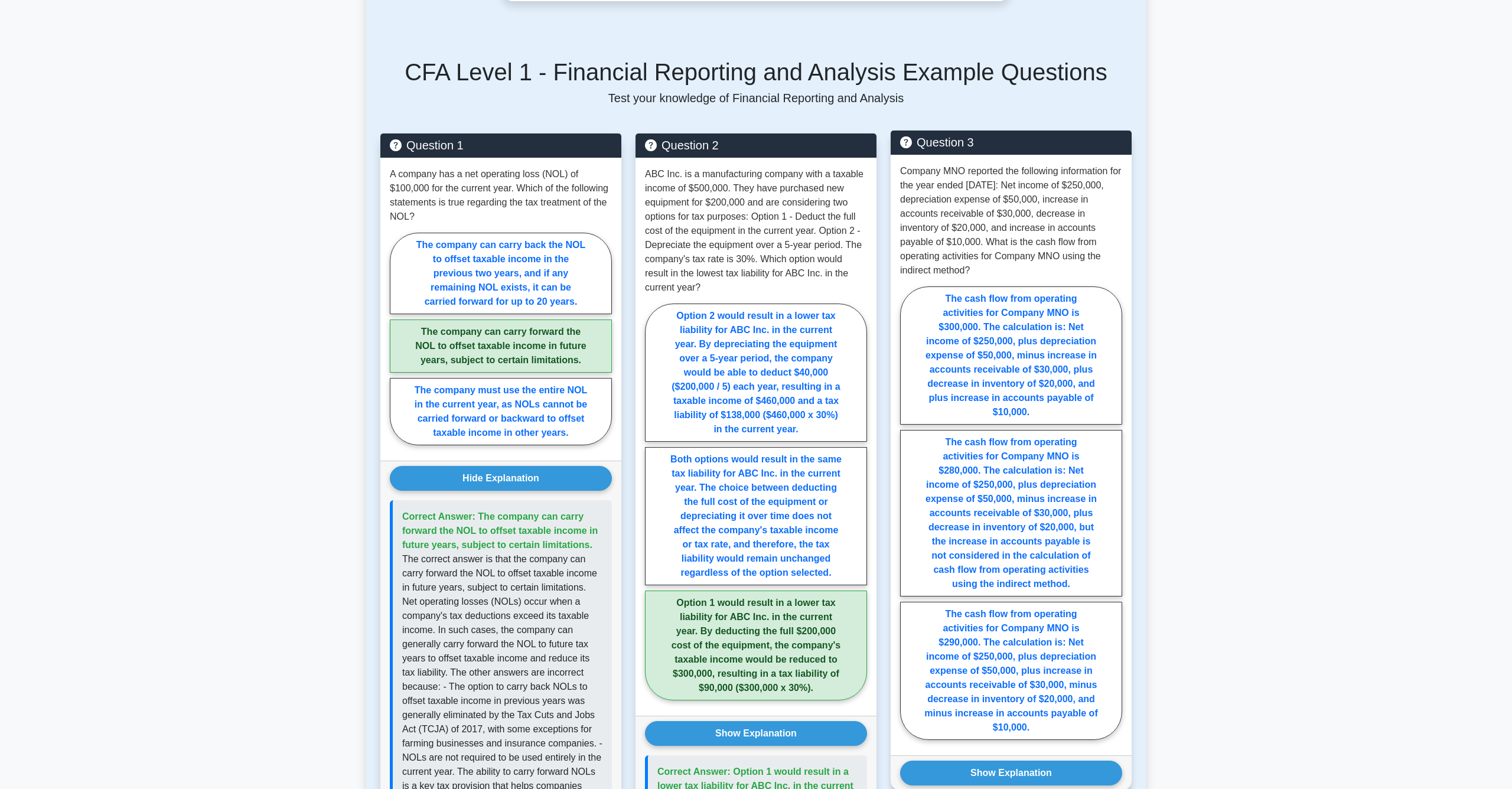
scroll to position [545, 0]
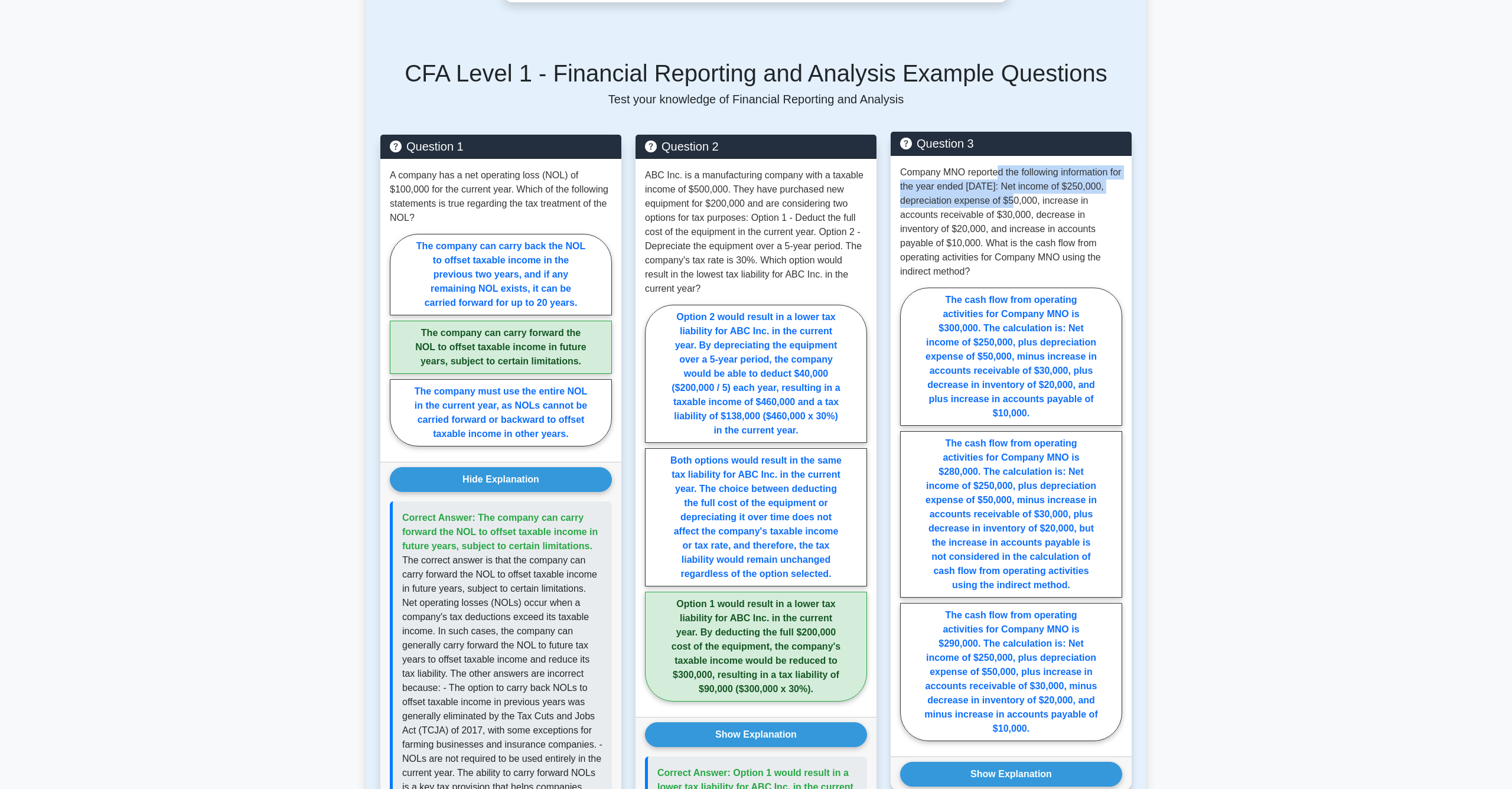
drag, startPoint x: 996, startPoint y: 175, endPoint x: 1010, endPoint y: 195, distance: 24.4
click at [1010, 195] on p "Company MNO reported the following information for the year ended December 31, …" at bounding box center [1011, 222] width 222 height 114
drag, startPoint x: 1074, startPoint y: 186, endPoint x: 1074, endPoint y: 199, distance: 13.0
click at [1074, 199] on p "Company MNO reported the following information for the year ended December 31, …" at bounding box center [1011, 222] width 222 height 114
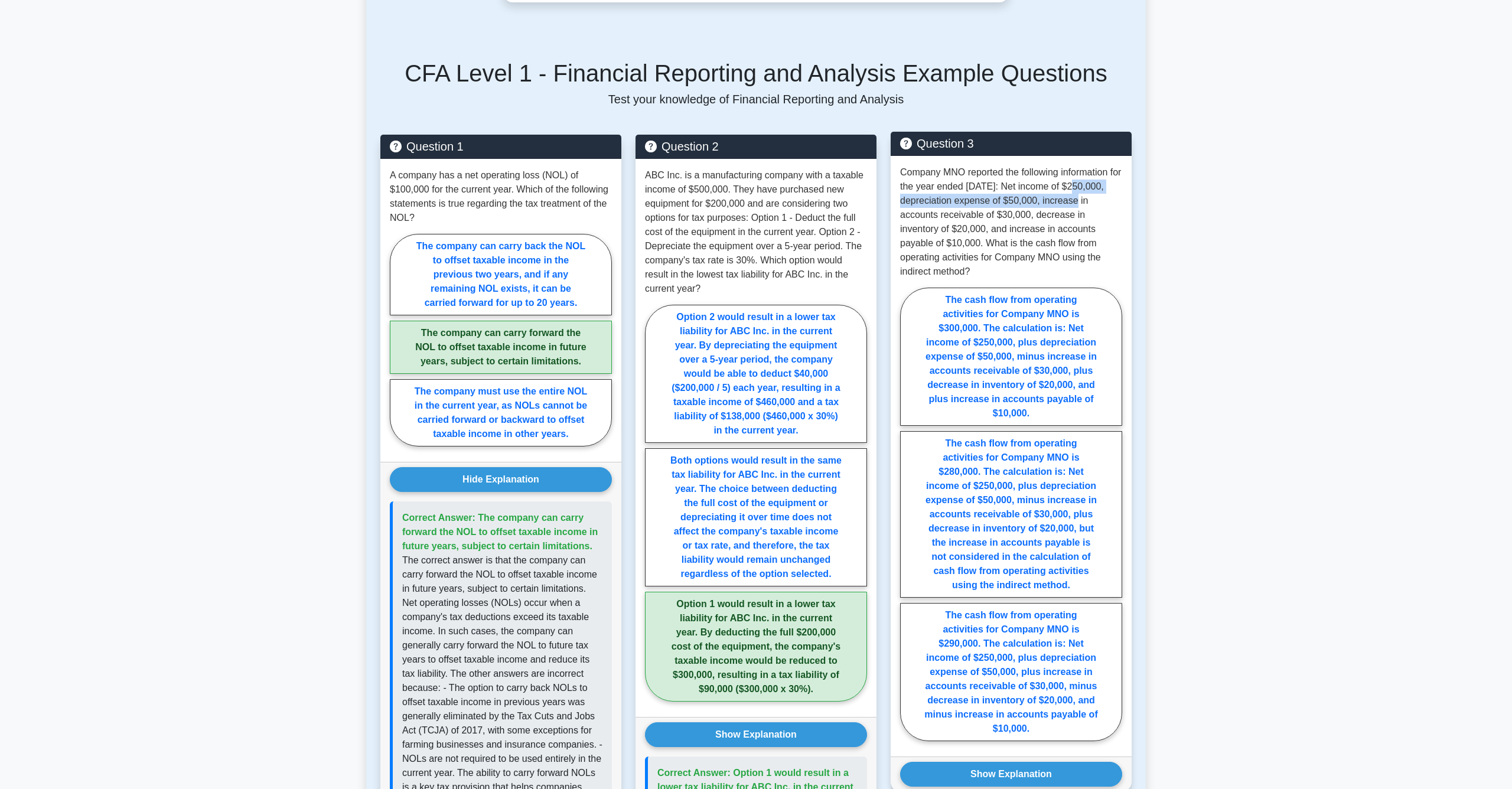
click at [1074, 199] on p "Company MNO reported the following information for the year ended December 31, …" at bounding box center [1011, 222] width 222 height 114
drag, startPoint x: 1072, startPoint y: 183, endPoint x: 1071, endPoint y: 202, distance: 19.0
click at [1072, 203] on p "Company MNO reported the following information for the year ended December 31, …" at bounding box center [1011, 222] width 222 height 114
click at [1071, 202] on p "Company MNO reported the following information for the year ended December 31, …" at bounding box center [1011, 222] width 222 height 114
drag, startPoint x: 1028, startPoint y: 215, endPoint x: 976, endPoint y: 208, distance: 52.5
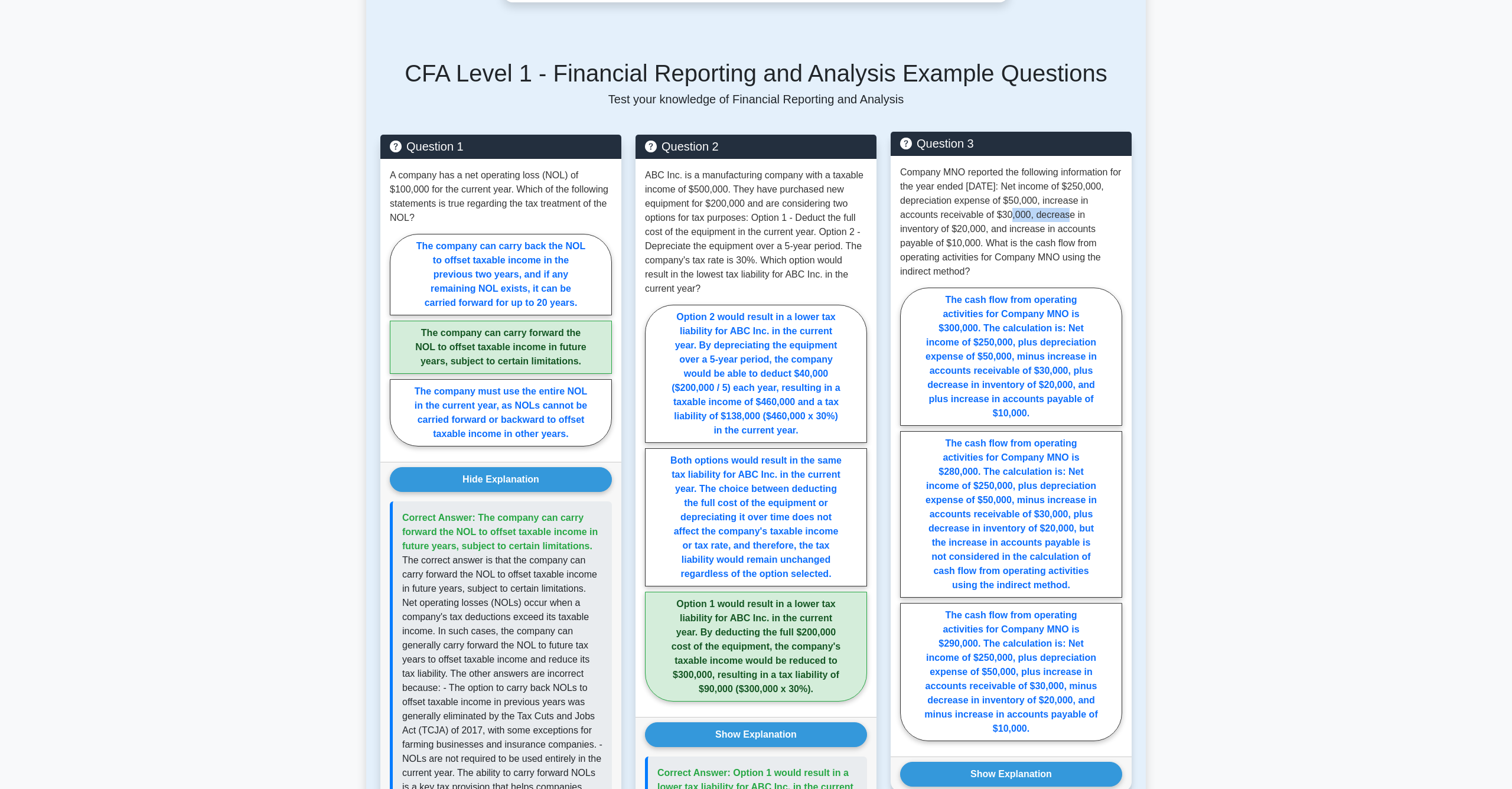
click at [976, 208] on p "Company MNO reported the following information for the year ended December 31, …" at bounding box center [1011, 222] width 222 height 114
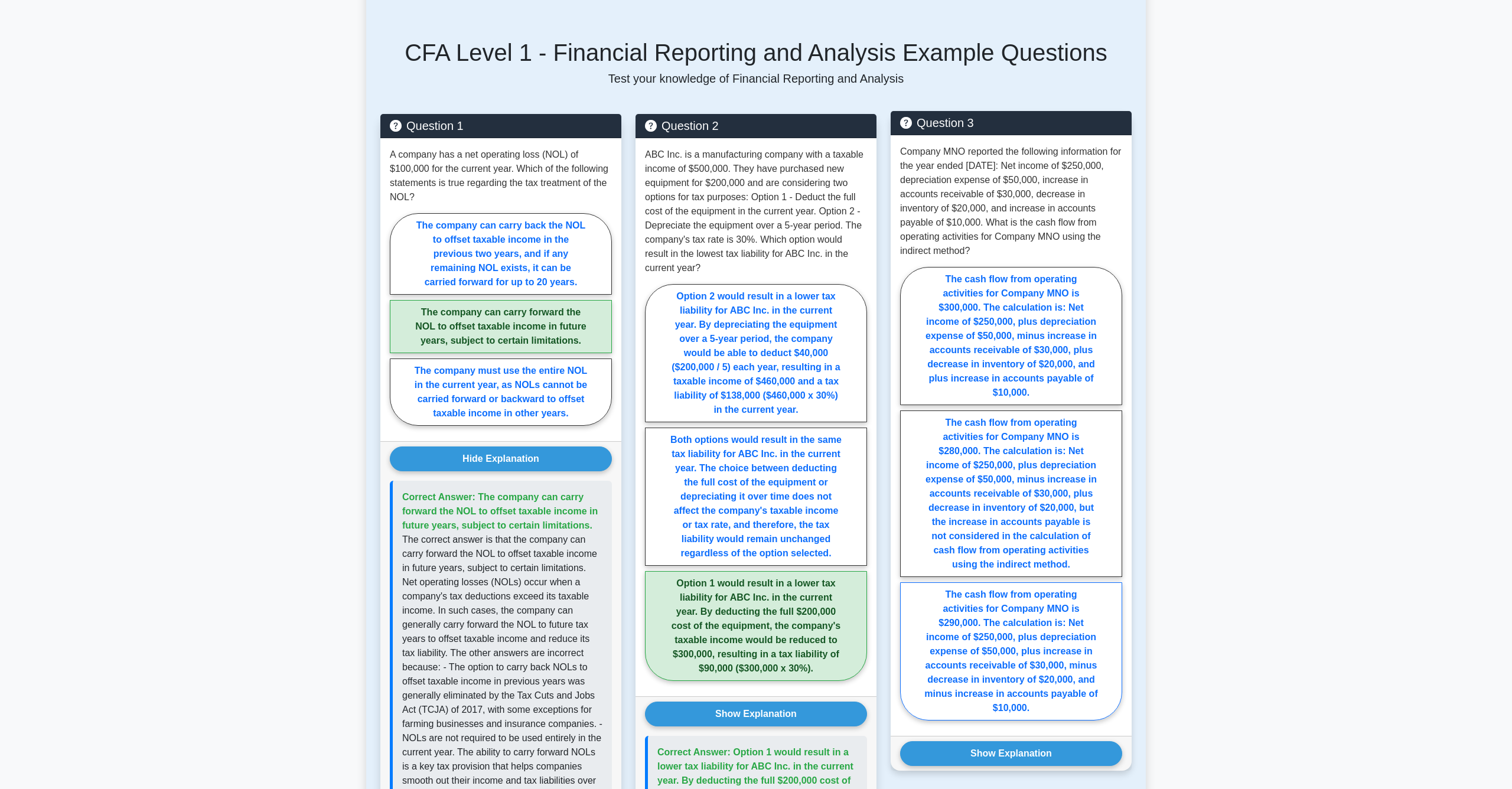
scroll to position [569, 0]
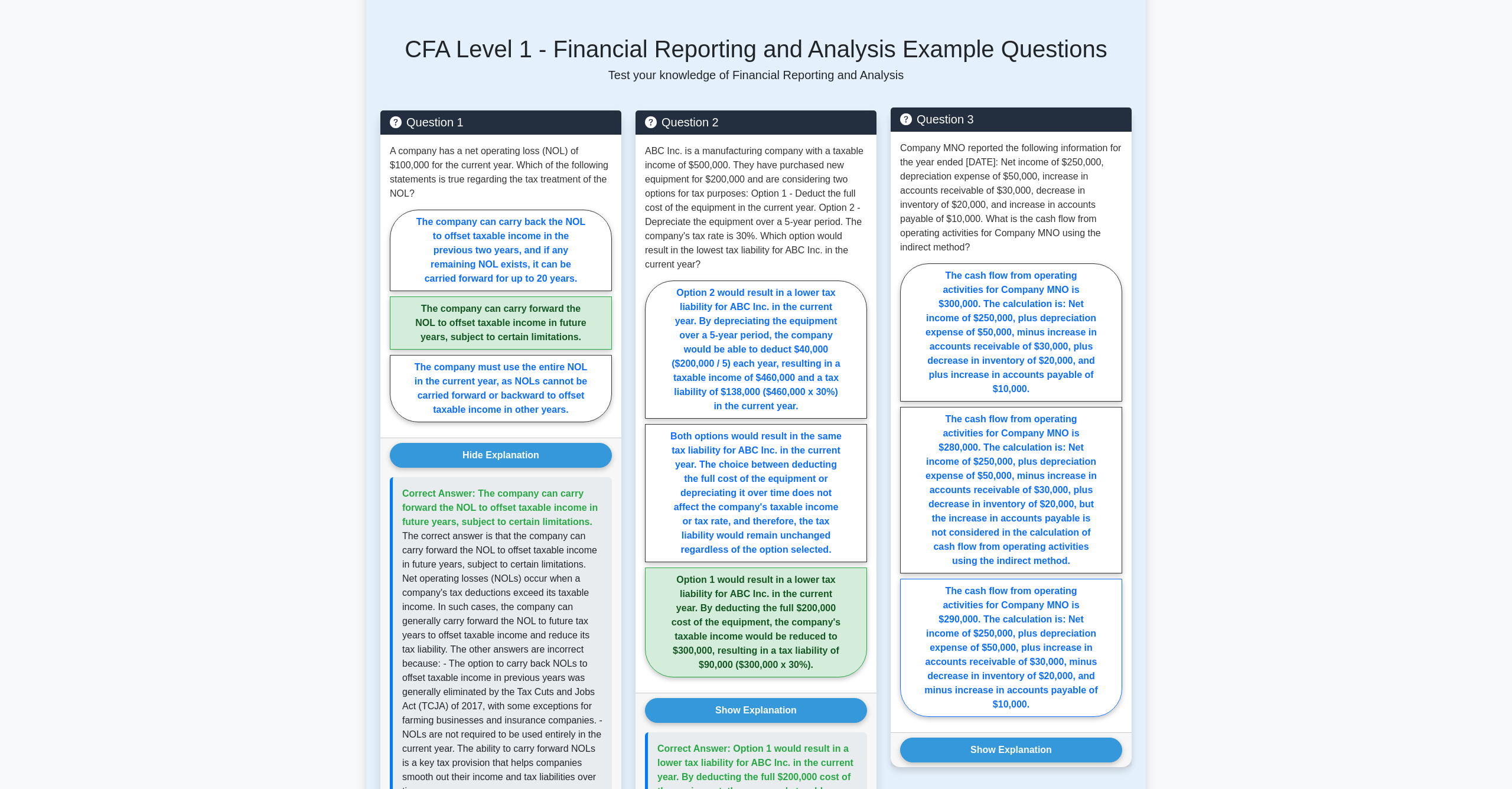
click at [1071, 655] on label "The cash flow from operating activities for Company MNO is $290,000. The calcul…" at bounding box center [1011, 648] width 222 height 138
click at [908, 497] on input "The cash flow from operating activities for Company MNO is $290,000. The calcul…" at bounding box center [904, 493] width 7 height 7
radio input "true"
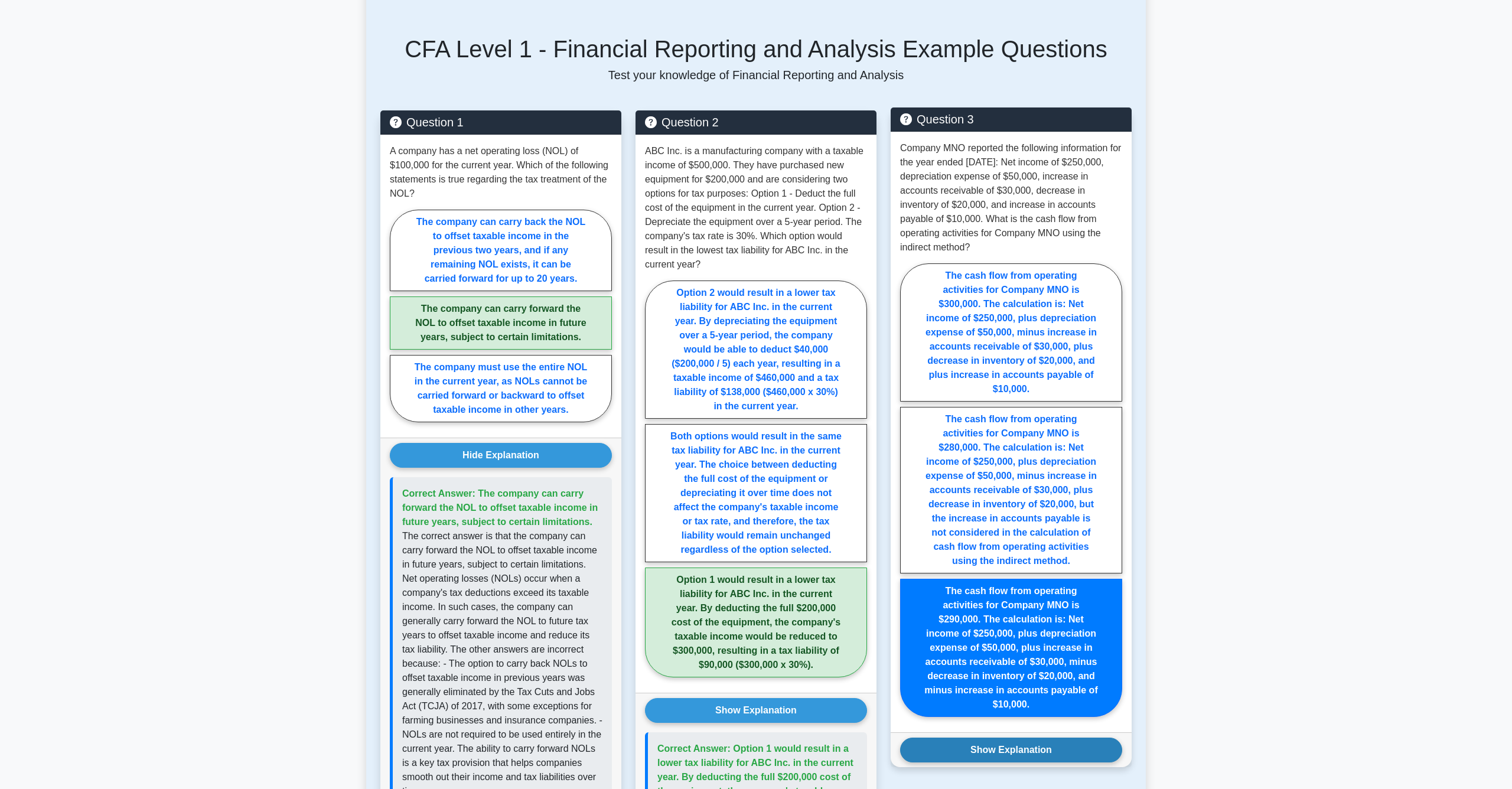
click at [1048, 755] on button "Show Explanation" at bounding box center [1011, 750] width 222 height 25
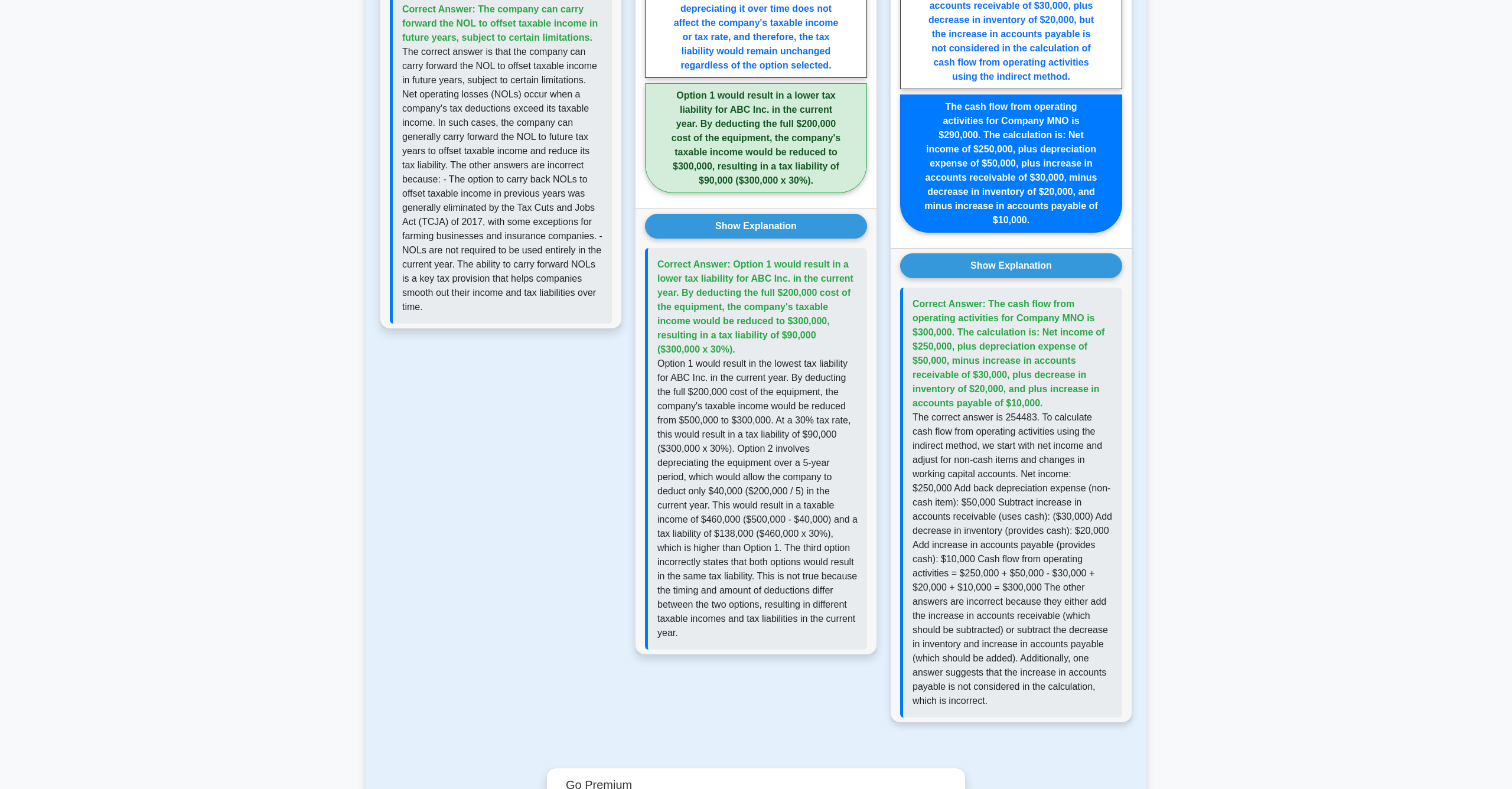
scroll to position [1065, 0]
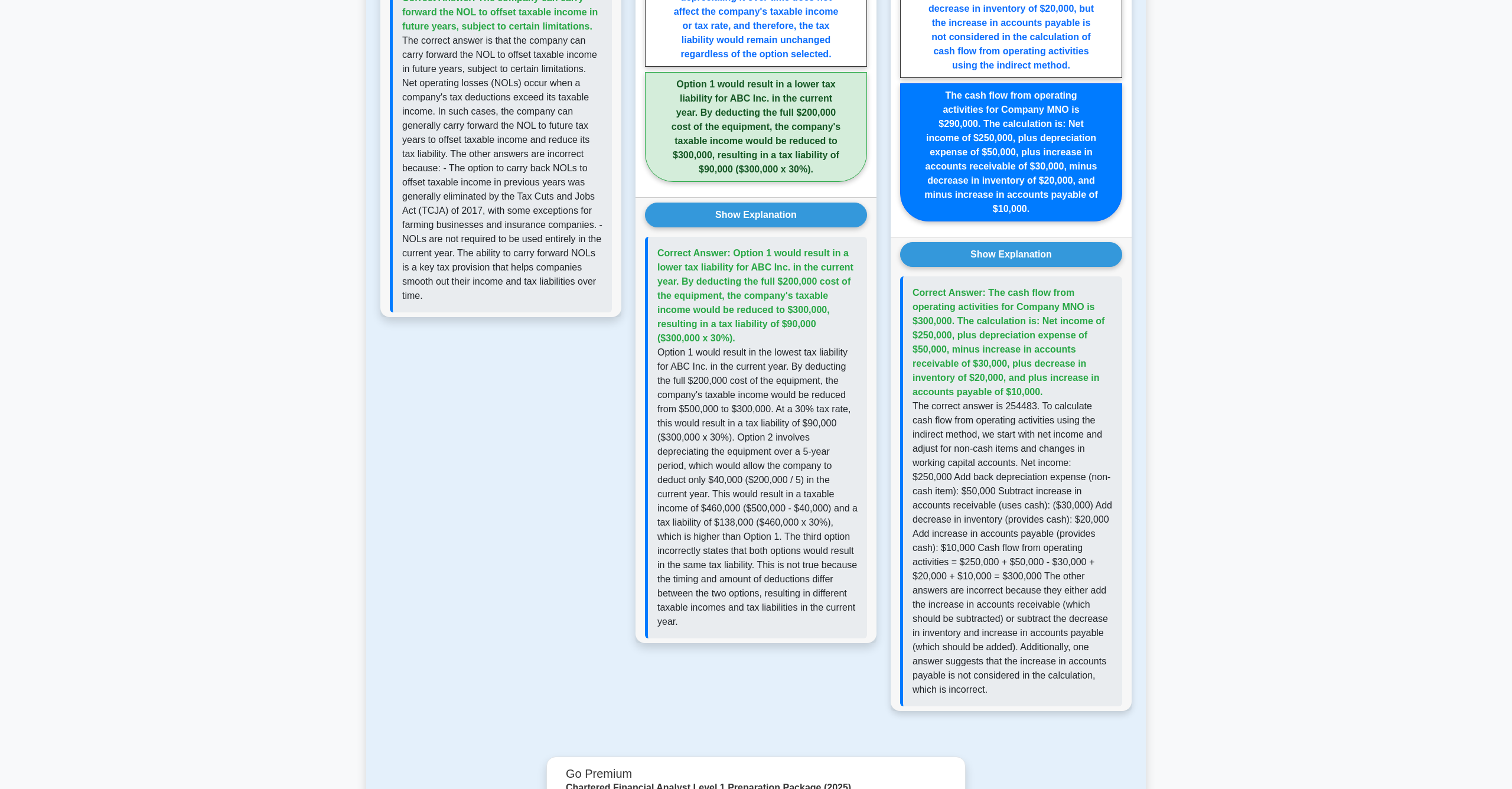
click at [1002, 583] on p "The correct answer is 254483. To calculate cash flow from operating activities …" at bounding box center [1013, 548] width 201 height 298
drag, startPoint x: 998, startPoint y: 594, endPoint x: 999, endPoint y: 608, distance: 14.0
click at [999, 608] on p "The correct answer is 254483. To calculate cash flow from operating activities …" at bounding box center [1013, 548] width 201 height 298
drag, startPoint x: 1001, startPoint y: 623, endPoint x: 1009, endPoint y: 645, distance: 23.4
click at [1009, 645] on p "The correct answer is 254483. To calculate cash flow from operating activities …" at bounding box center [1013, 548] width 201 height 298
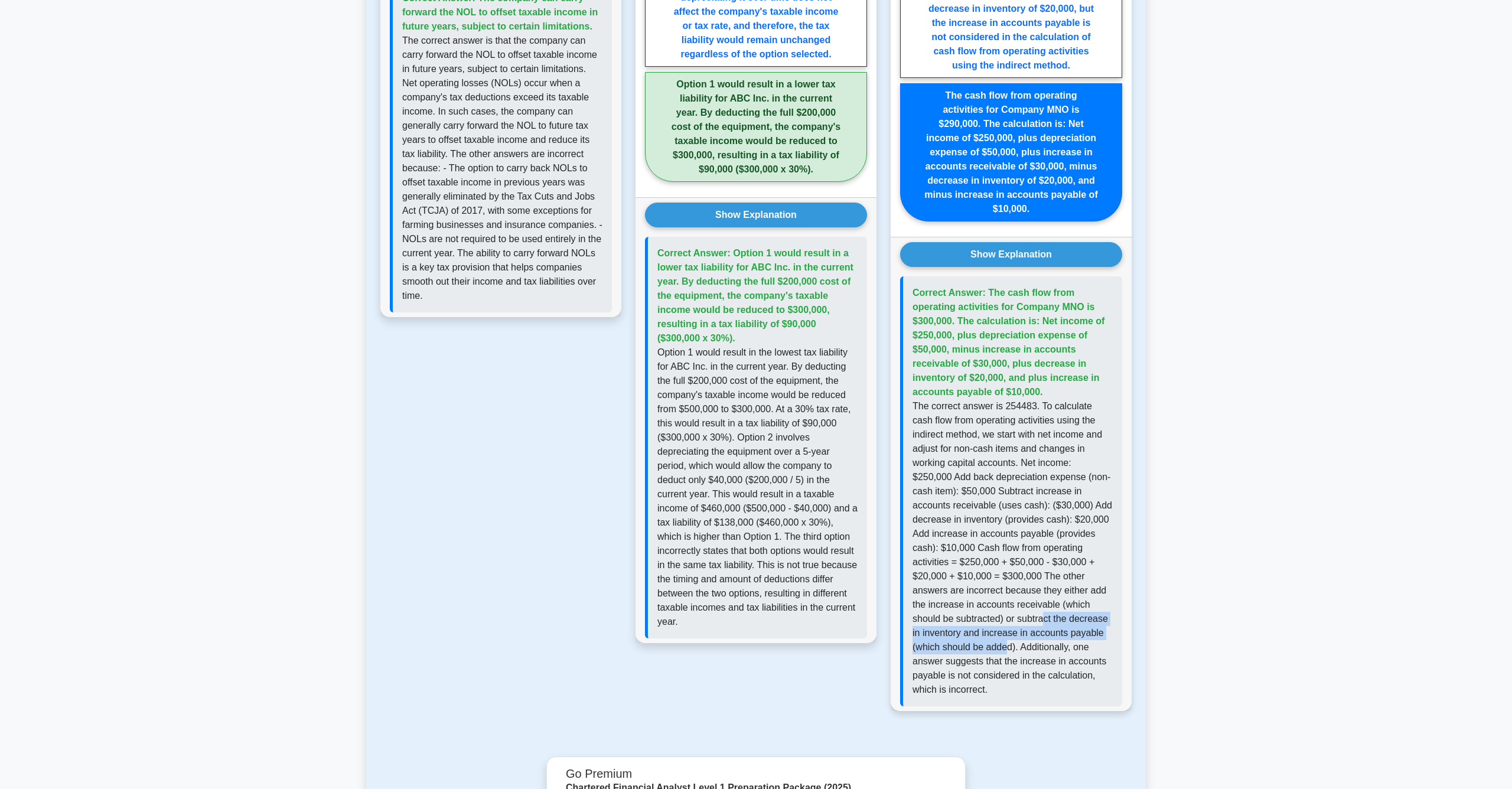
click at [1009, 645] on p "The correct answer is 254483. To calculate cash flow from operating activities …" at bounding box center [1013, 548] width 201 height 298
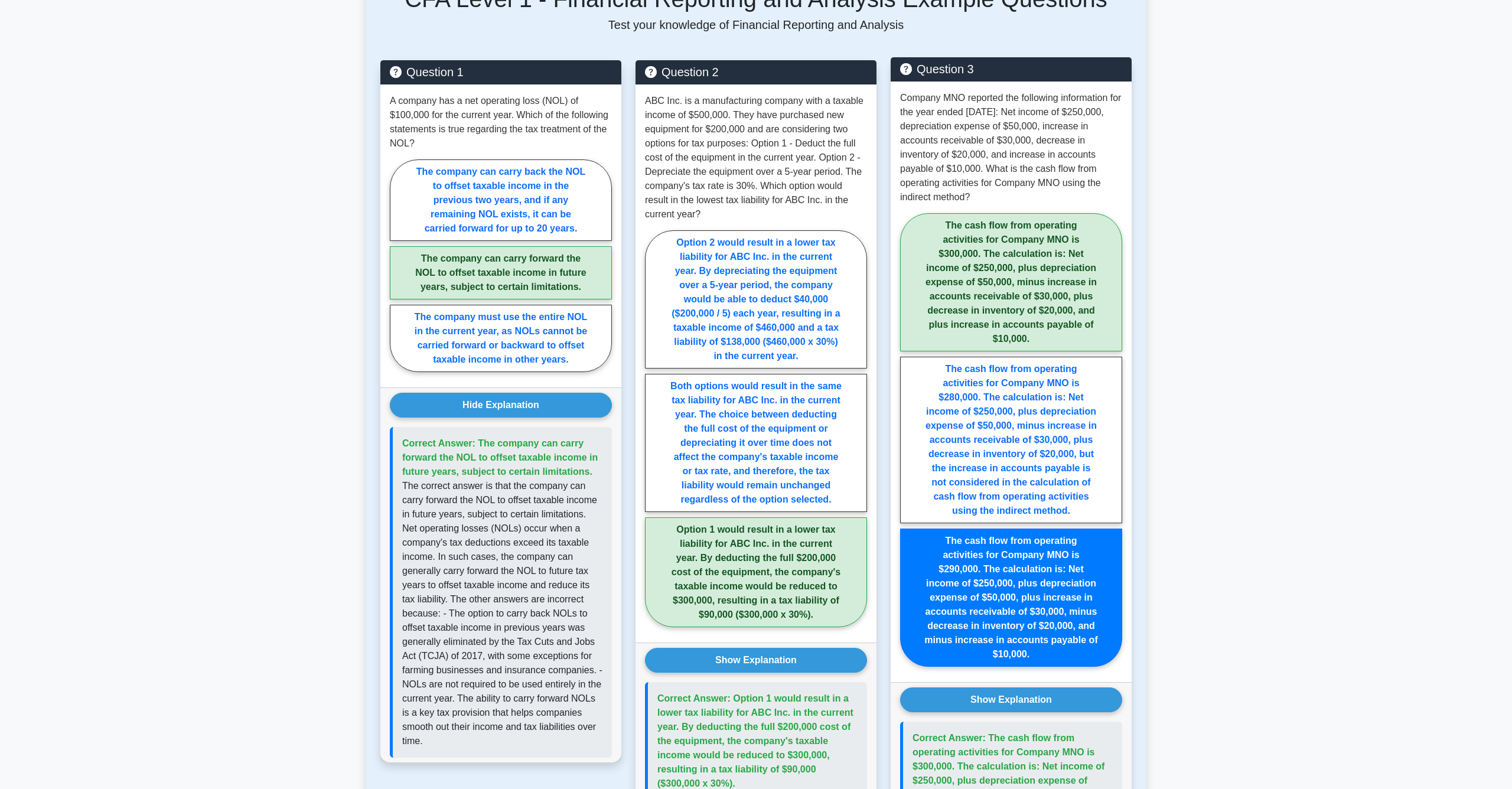
scroll to position [0, 0]
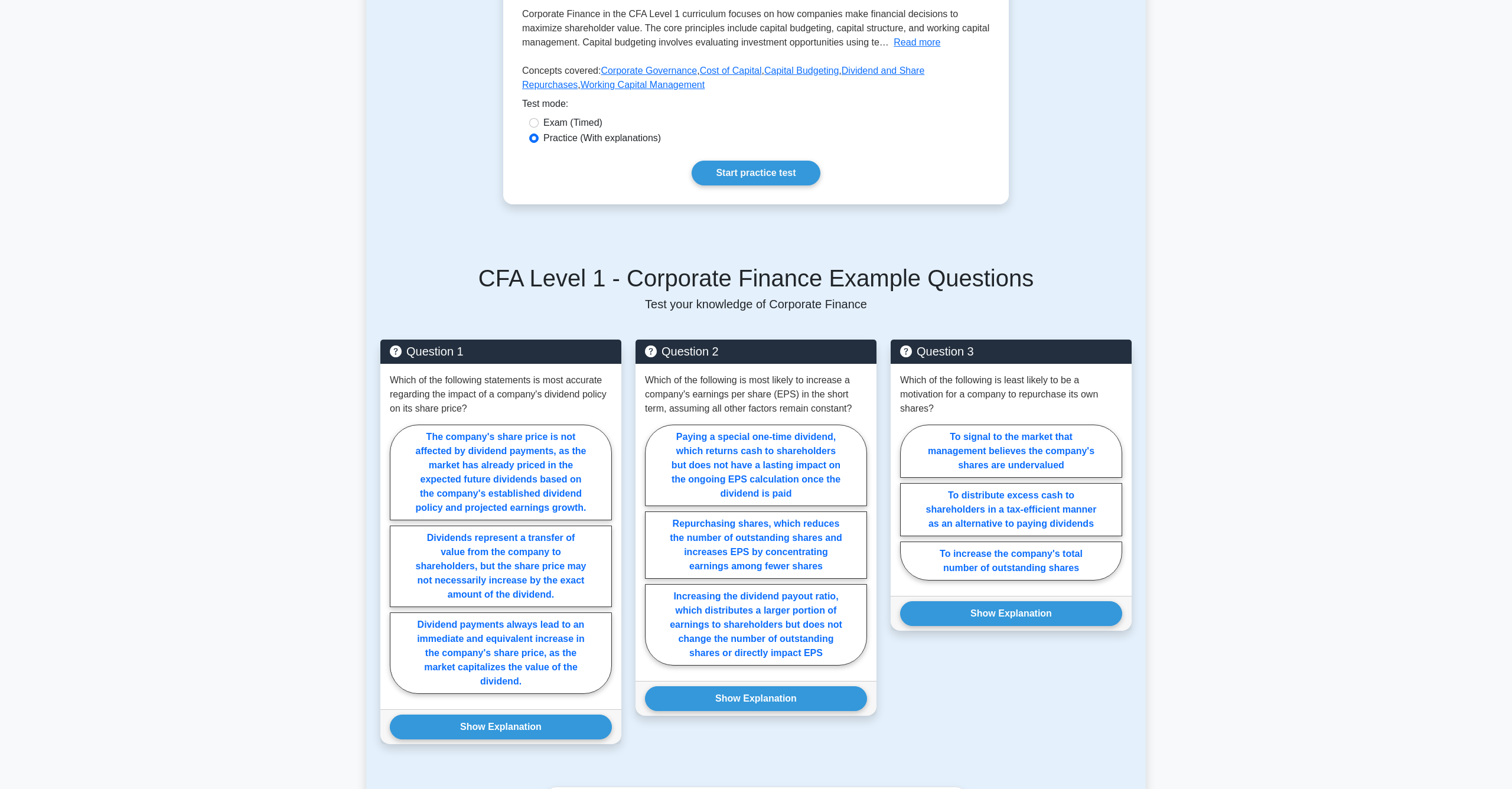
scroll to position [336, 0]
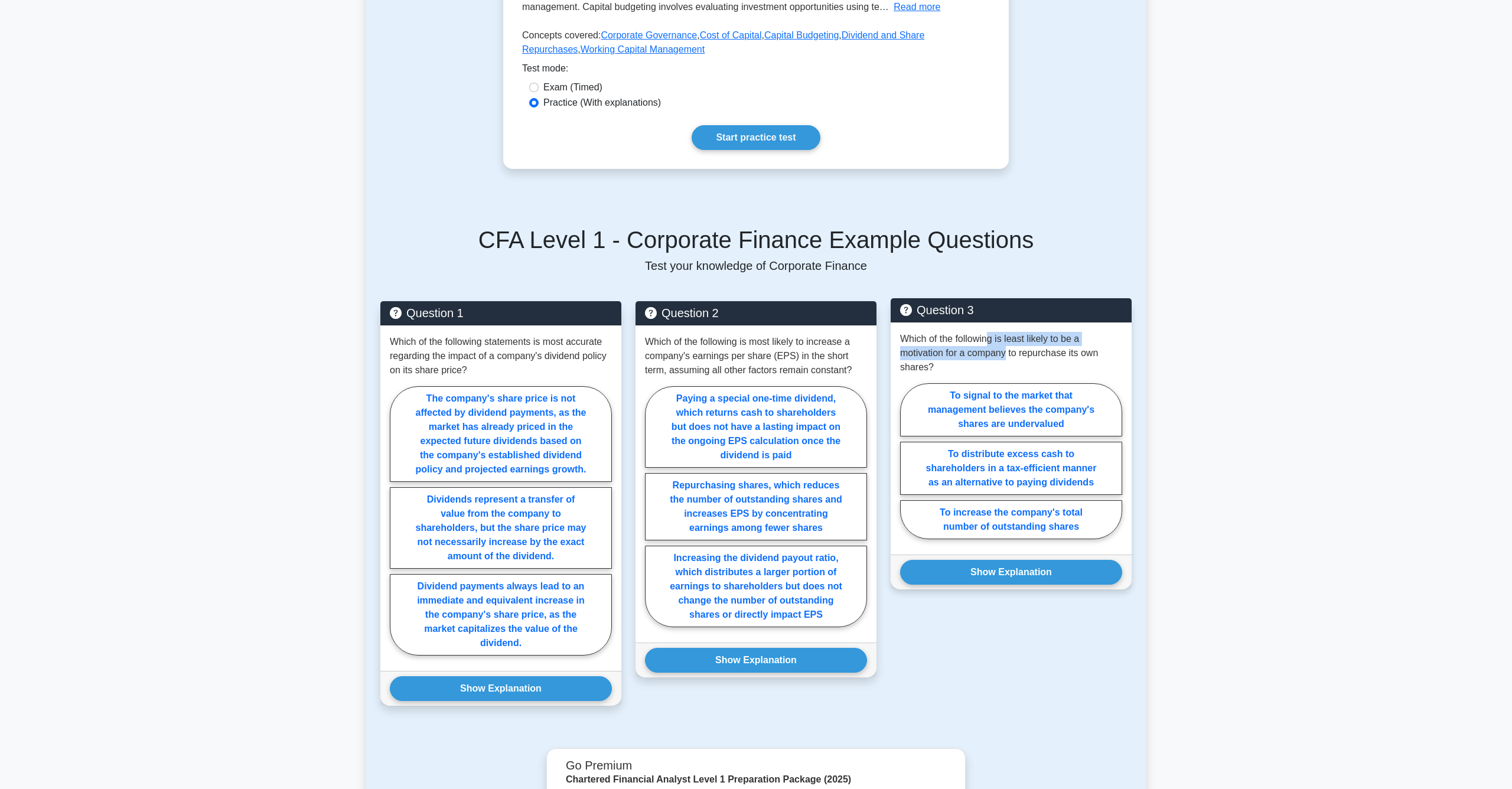
drag, startPoint x: 986, startPoint y: 342, endPoint x: 1005, endPoint y: 357, distance: 24.2
click at [1005, 357] on p "Which of the following is least likely to be a motivation for a company to repu…" at bounding box center [1011, 353] width 222 height 42
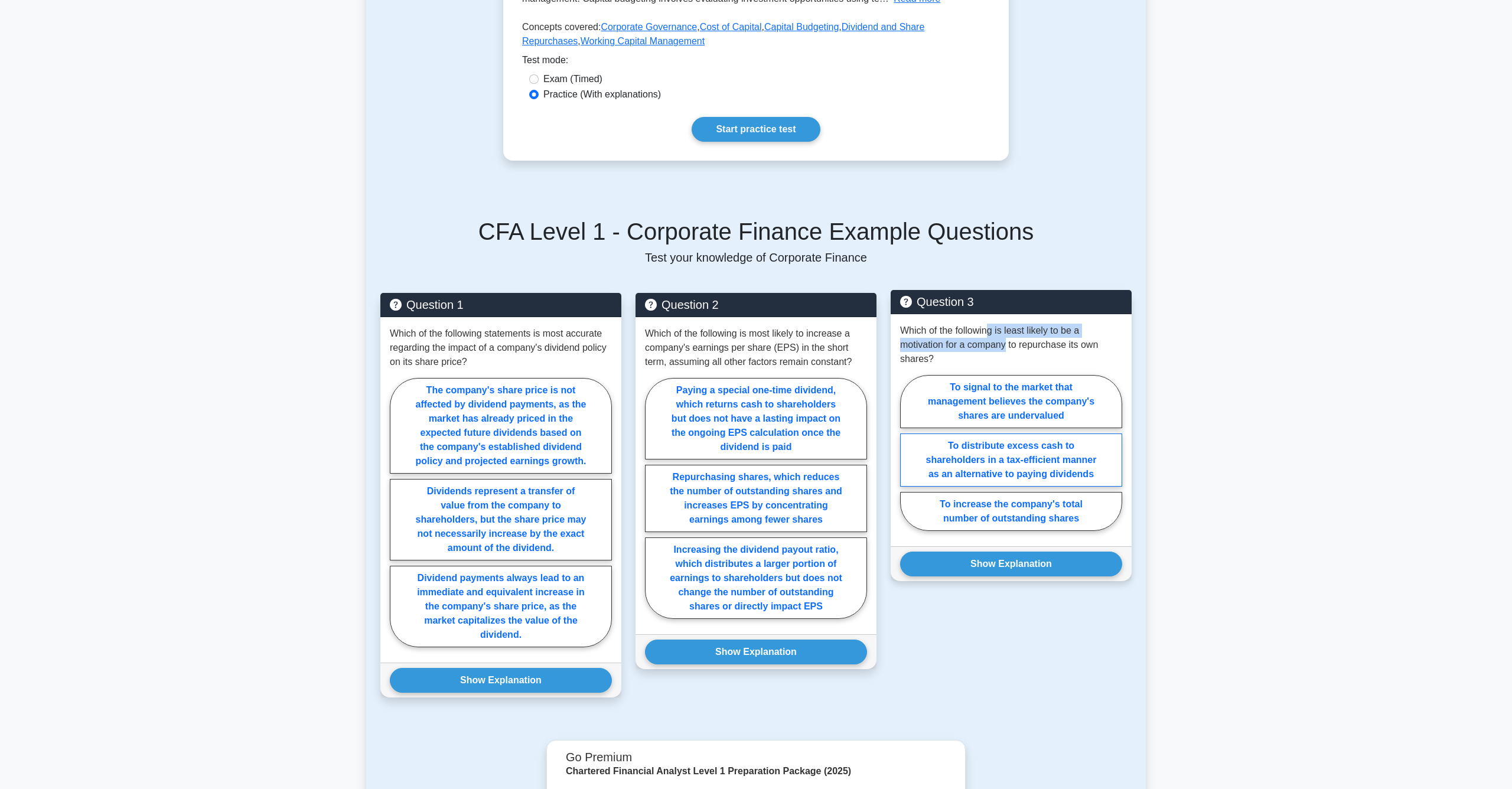
scroll to position [348, 0]
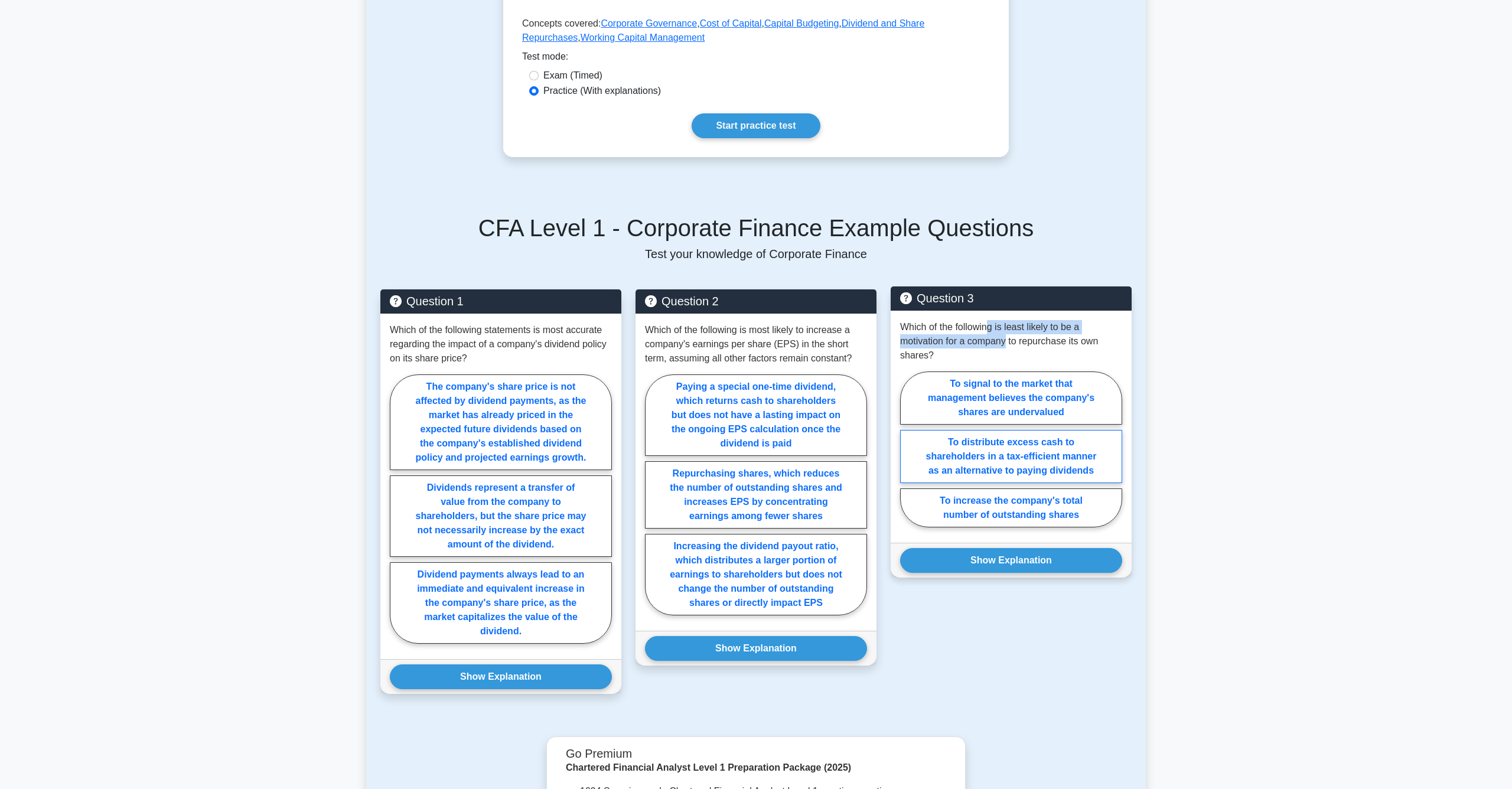
click at [998, 475] on label "To distribute excess cash to shareholders in a tax-efficient manner as an alter…" at bounding box center [1011, 457] width 222 height 53
click at [908, 457] on input "To distribute excess cash to shareholders in a tax-efficient manner as an alter…" at bounding box center [904, 452] width 7 height 7
radio input "true"
click at [993, 503] on label "To increase the company's total number of outstanding shares" at bounding box center [1011, 508] width 222 height 39
click at [908, 457] on input "To increase the company's total number of outstanding shares" at bounding box center [904, 452] width 7 height 7
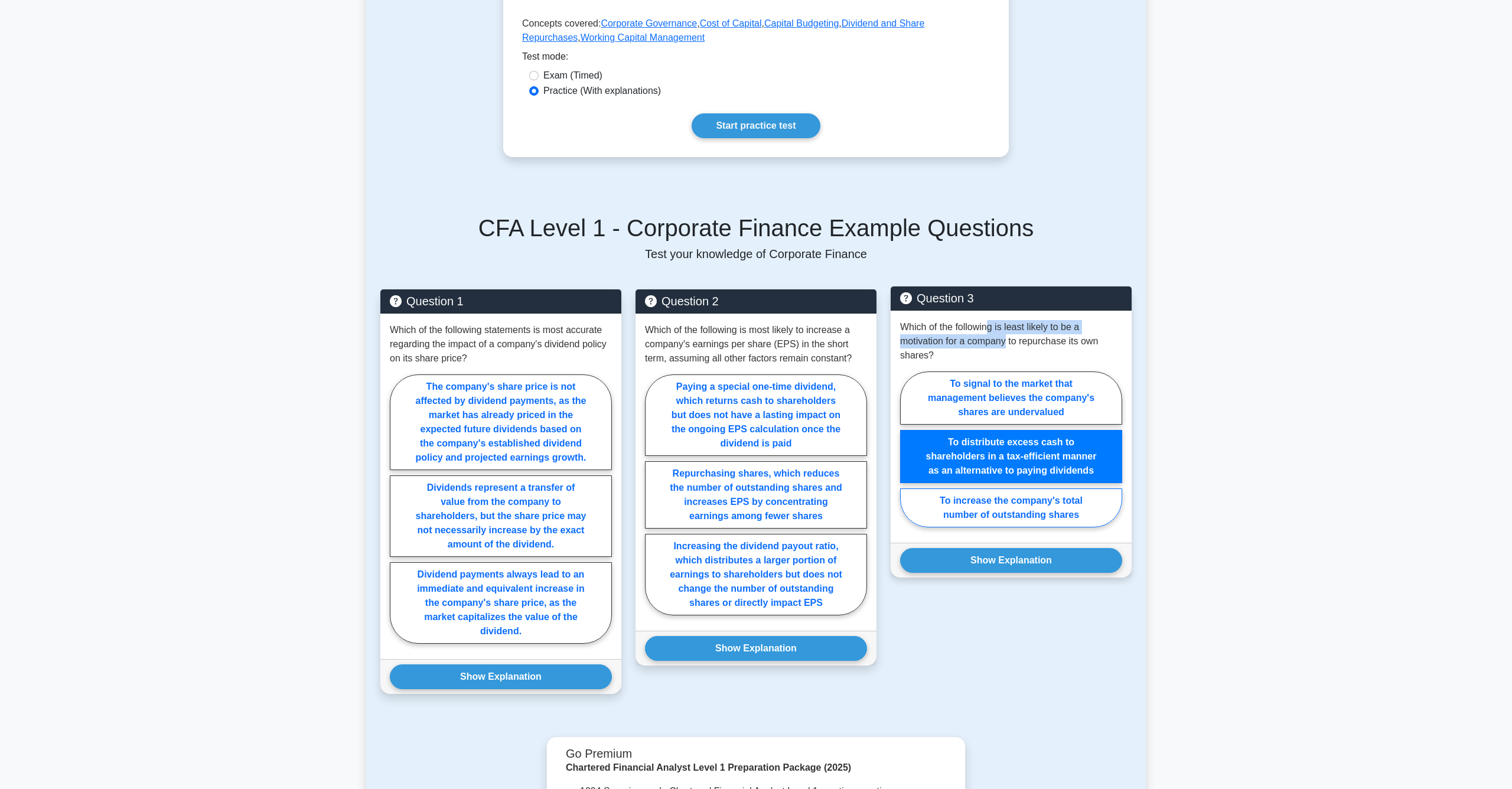
radio input "true"
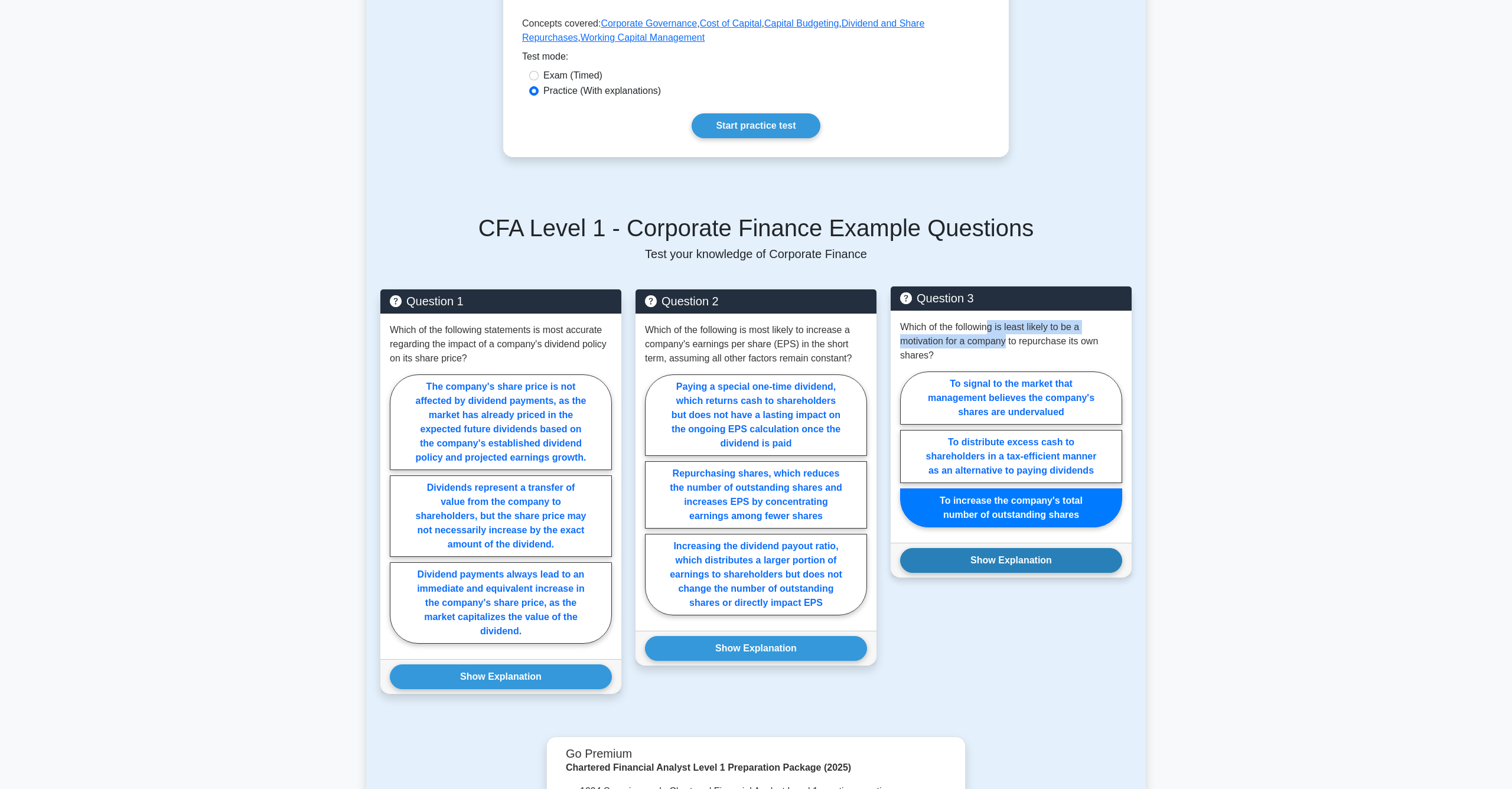
click at [979, 558] on button "Show Explanation" at bounding box center [1011, 560] width 222 height 25
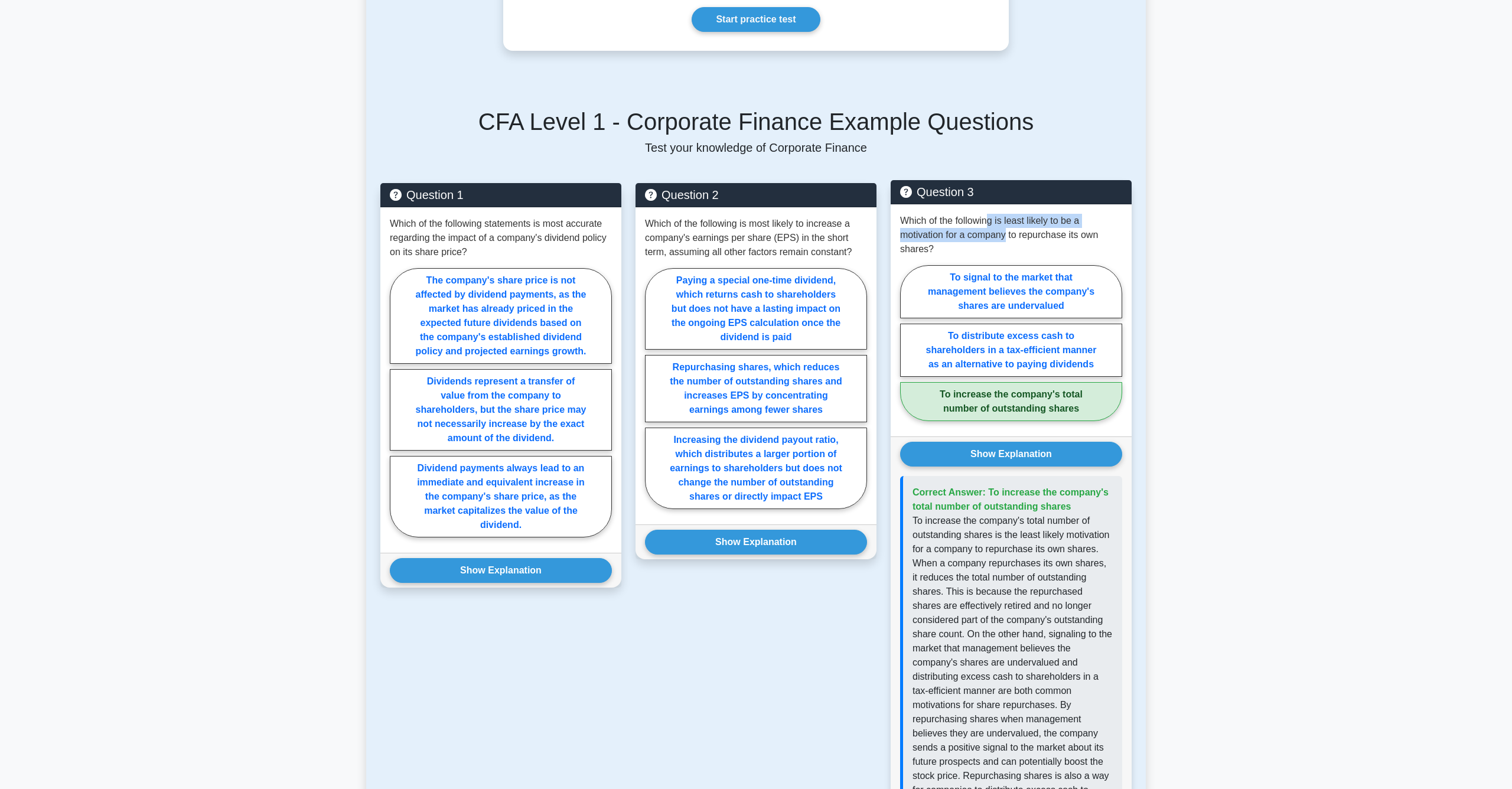
scroll to position [460, 0]
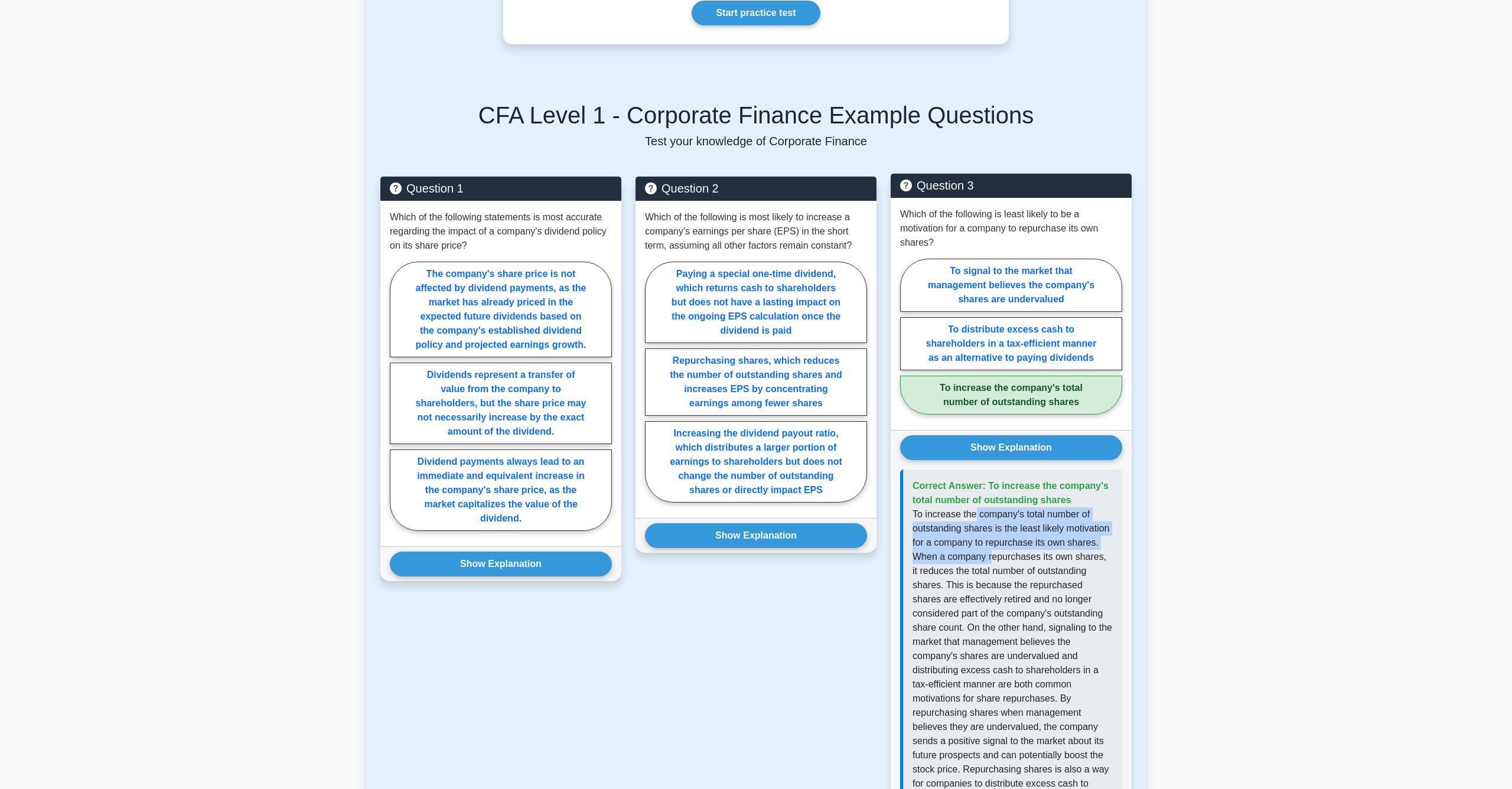
drag, startPoint x: 977, startPoint y: 532, endPoint x: 990, endPoint y: 566, distance: 36.4
click at [990, 566] on p "To increase the company's total number of outstanding shares is the least likel…" at bounding box center [1013, 670] width 201 height 326
drag, startPoint x: 973, startPoint y: 571, endPoint x: 995, endPoint y: 602, distance: 38.0
click at [995, 602] on p "To increase the company's total number of outstanding shares is the least likel…" at bounding box center [1013, 670] width 201 height 326
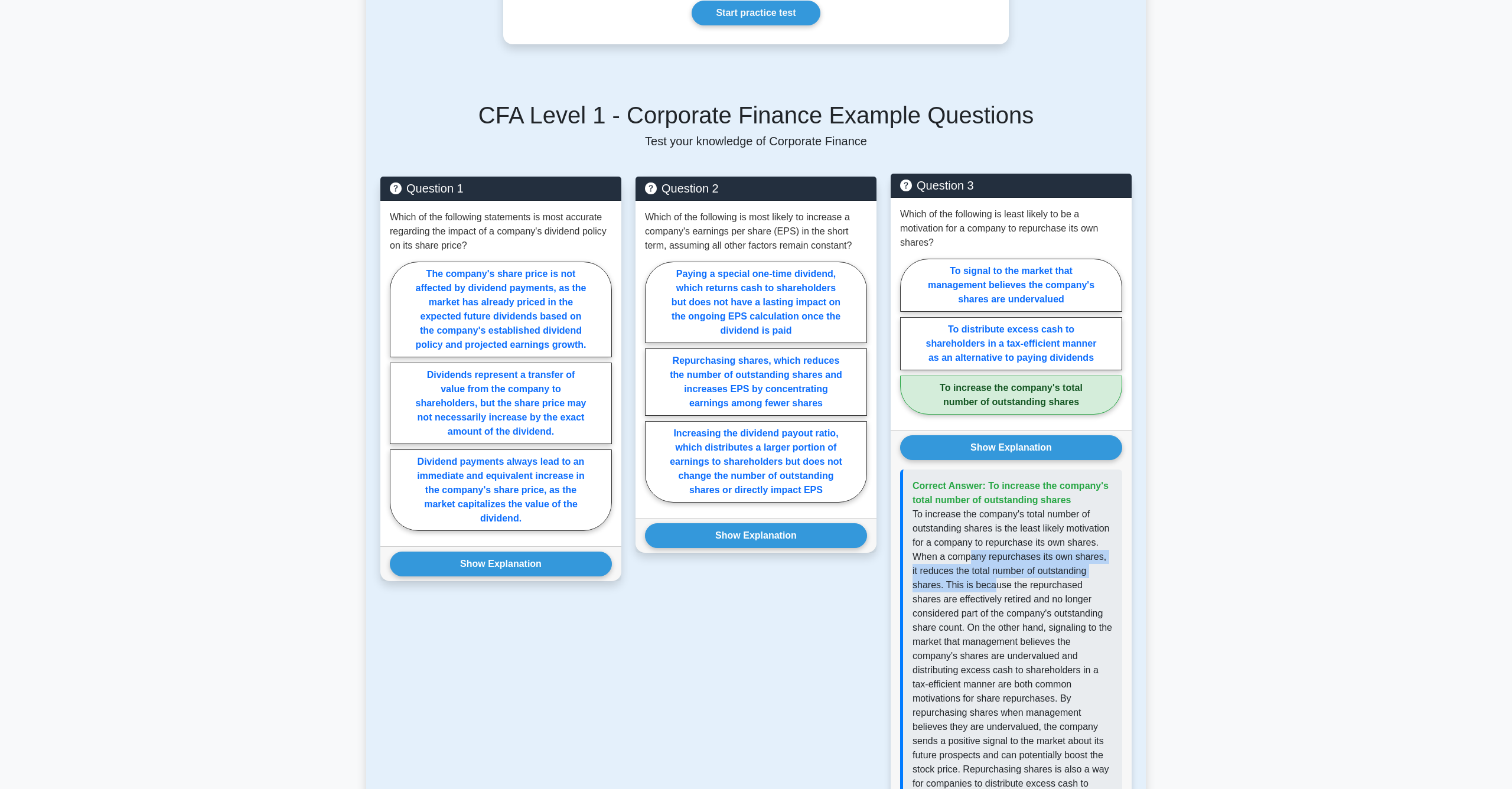
click at [995, 602] on p "To increase the company's total number of outstanding shares is the least likel…" at bounding box center [1013, 670] width 201 height 326
drag, startPoint x: 984, startPoint y: 600, endPoint x: 1012, endPoint y: 634, distance: 44.0
click at [1012, 634] on p "To increase the company's total number of outstanding shares is the least likel…" at bounding box center [1013, 670] width 201 height 326
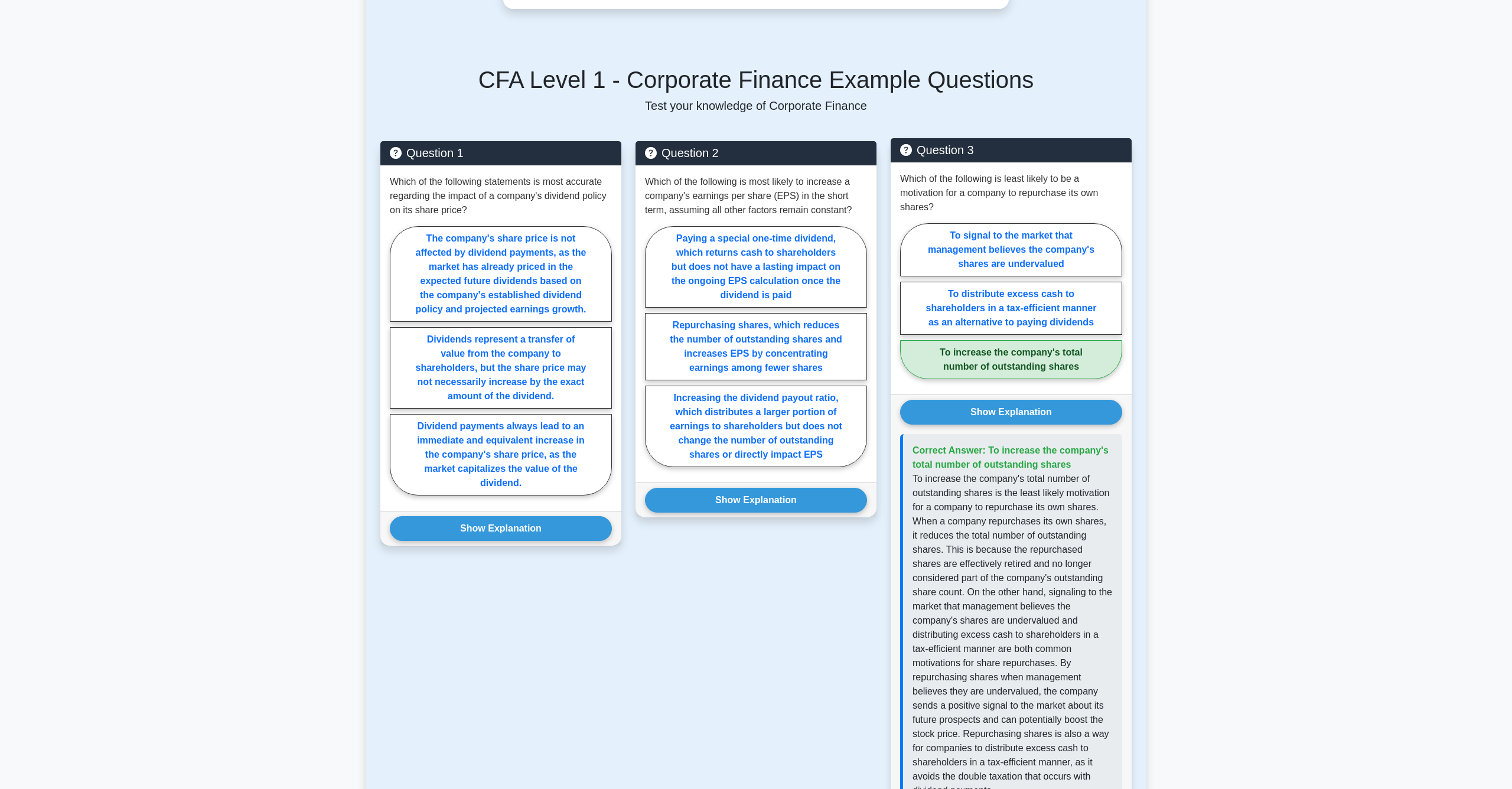
scroll to position [497, 0]
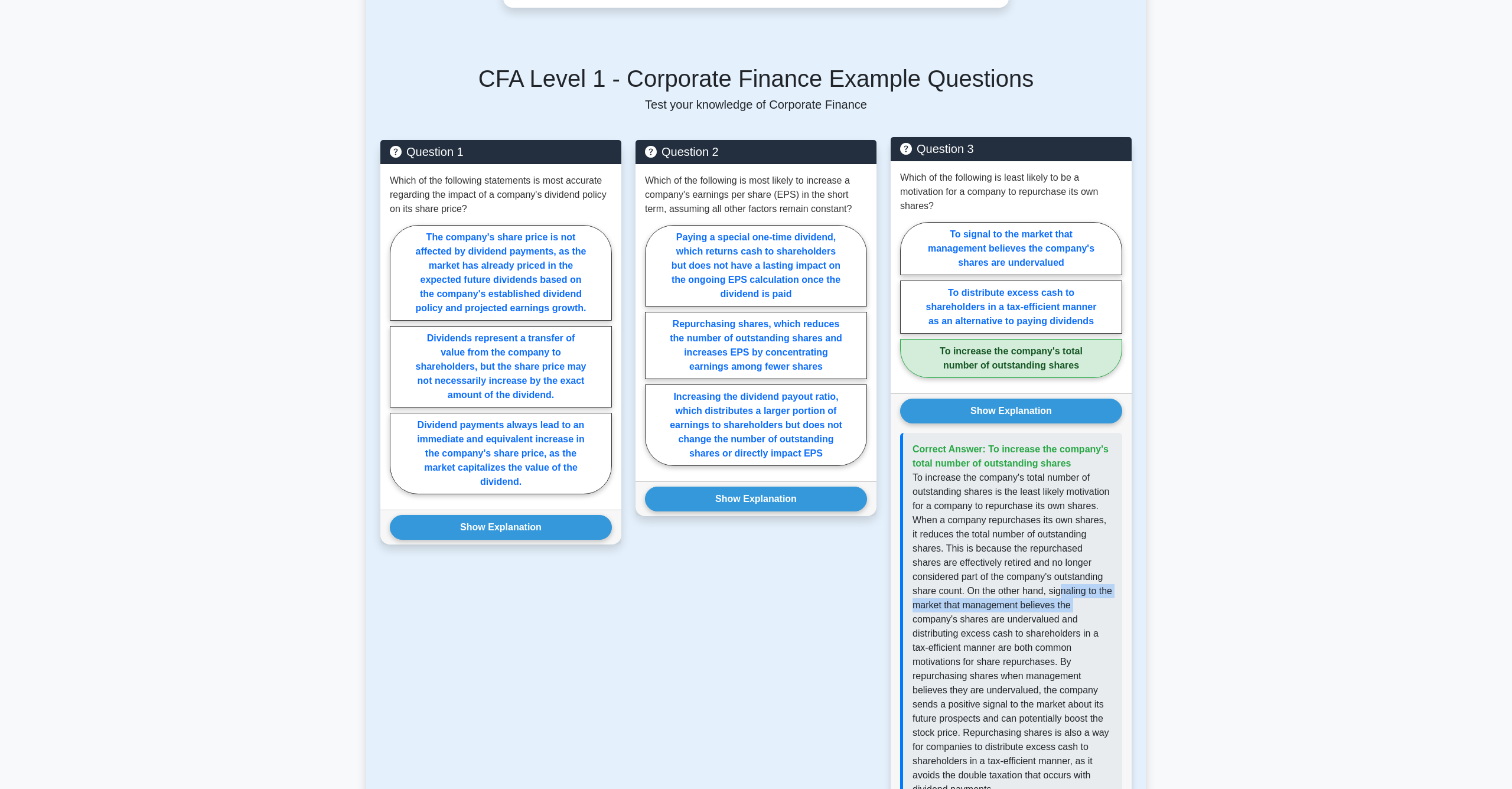
drag, startPoint x: 1006, startPoint y: 605, endPoint x: 1025, endPoint y: 617, distance: 22.5
click at [1025, 617] on p "To increase the company's total number of outstanding shares is the least likel…" at bounding box center [1013, 634] width 201 height 326
drag, startPoint x: 1017, startPoint y: 617, endPoint x: 1028, endPoint y: 646, distance: 31.0
click at [1028, 646] on p "To increase the company's total number of outstanding shares is the least likel…" at bounding box center [1013, 634] width 201 height 326
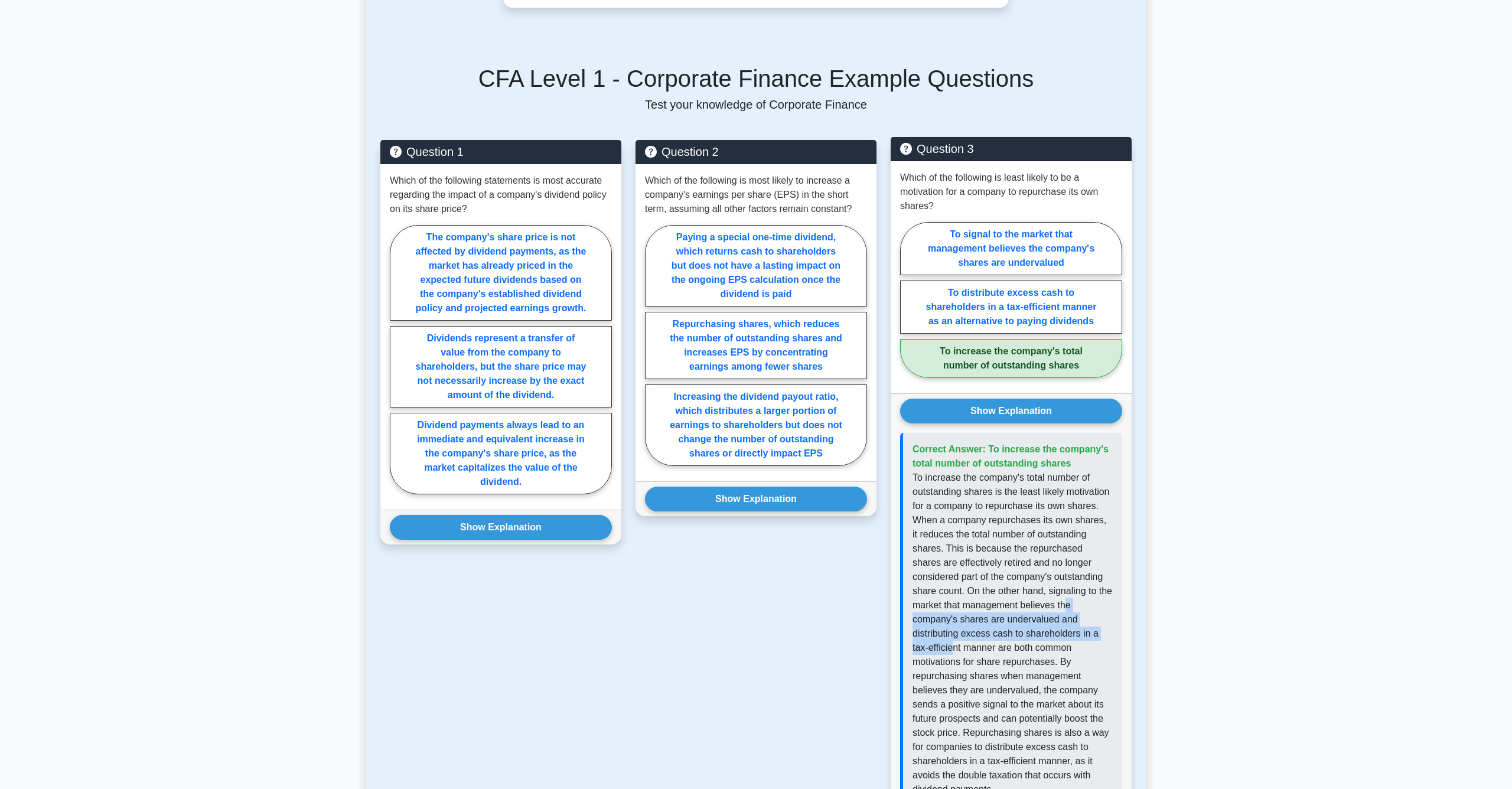
click at [1028, 646] on p "To increase the company's total number of outstanding shares is the least likel…" at bounding box center [1013, 634] width 201 height 326
drag, startPoint x: 1016, startPoint y: 647, endPoint x: 1031, endPoint y: 658, distance: 18.6
click at [1031, 658] on p "To increase the company's total number of outstanding shares is the least likel…" at bounding box center [1013, 634] width 201 height 326
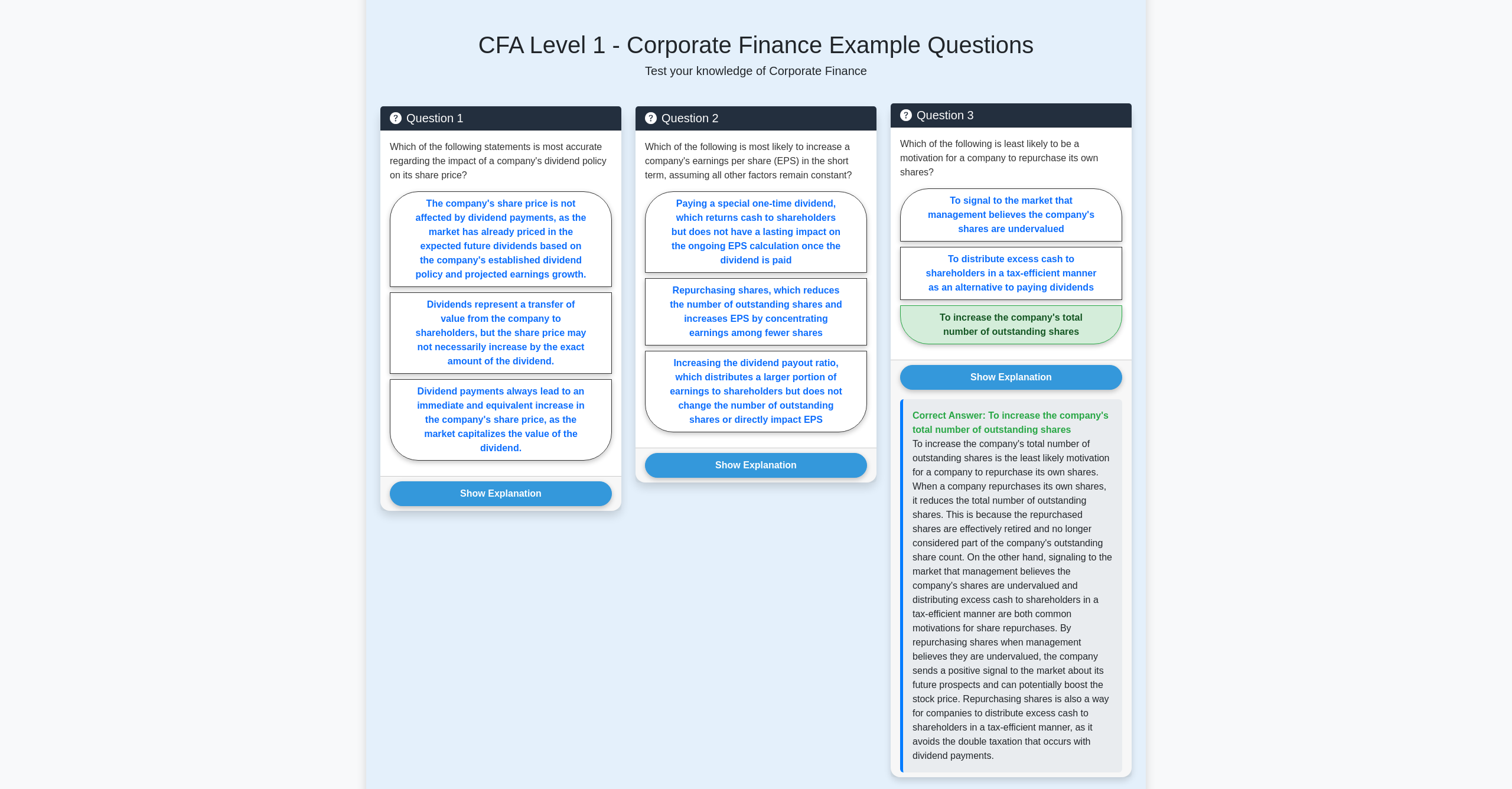
scroll to position [531, 0]
drag, startPoint x: 984, startPoint y: 639, endPoint x: 1020, endPoint y: 659, distance: 41.2
click at [1020, 659] on p "To increase the company's total number of outstanding shares is the least likel…" at bounding box center [1013, 600] width 201 height 326
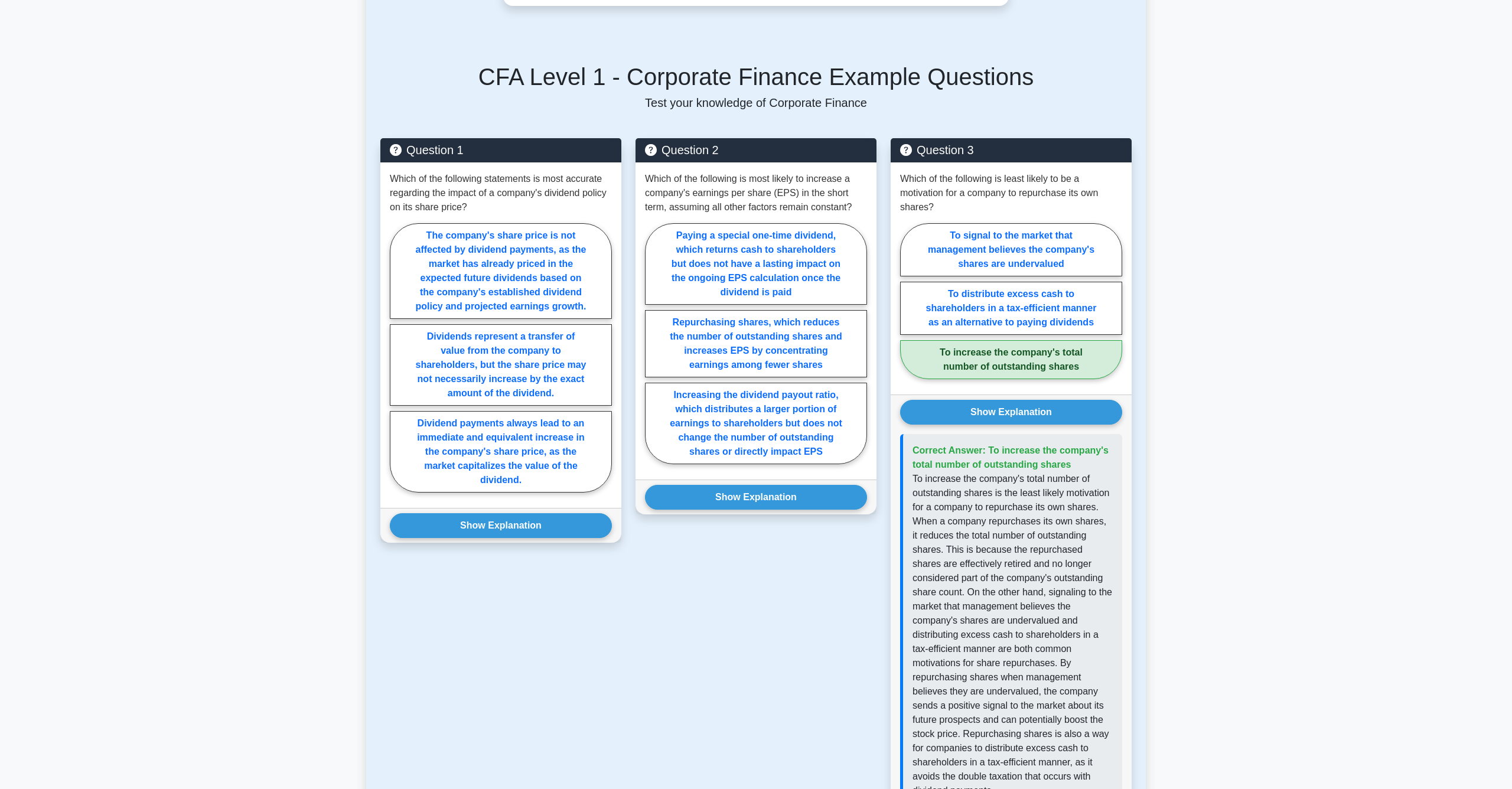
scroll to position [495, 0]
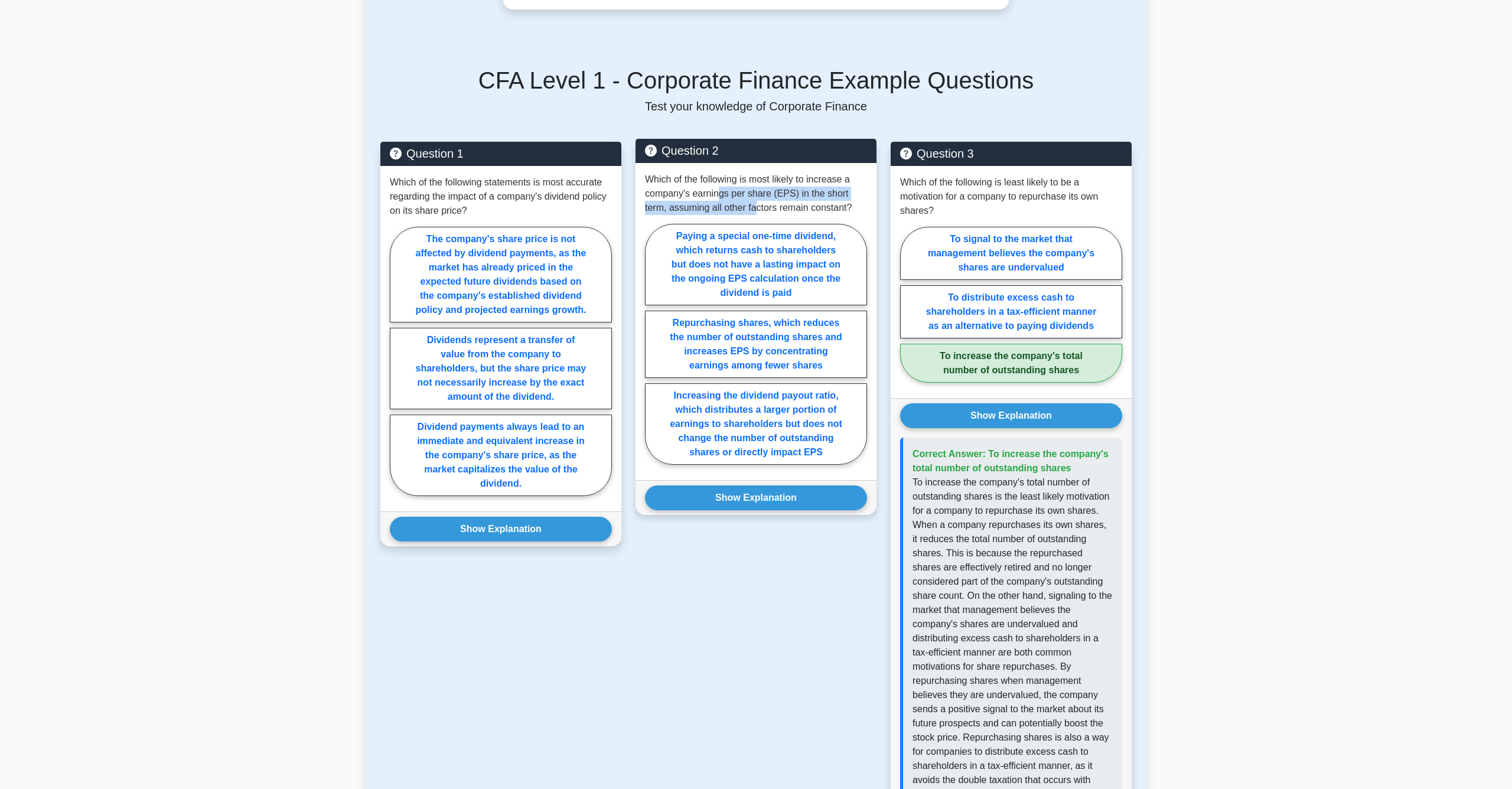
drag, startPoint x: 718, startPoint y: 189, endPoint x: 756, endPoint y: 212, distance: 44.4
click at [756, 212] on p "Which of the following is most likely to increase a company's earnings per shar…" at bounding box center [756, 193] width 222 height 42
click at [751, 444] on label "Increasing the dividend payout ratio, which distributes a larger portion of ear…" at bounding box center [756, 424] width 222 height 82
click at [653, 351] on input "Increasing the dividend payout ratio, which distributes a larger portion of ear…" at bounding box center [649, 348] width 7 height 7
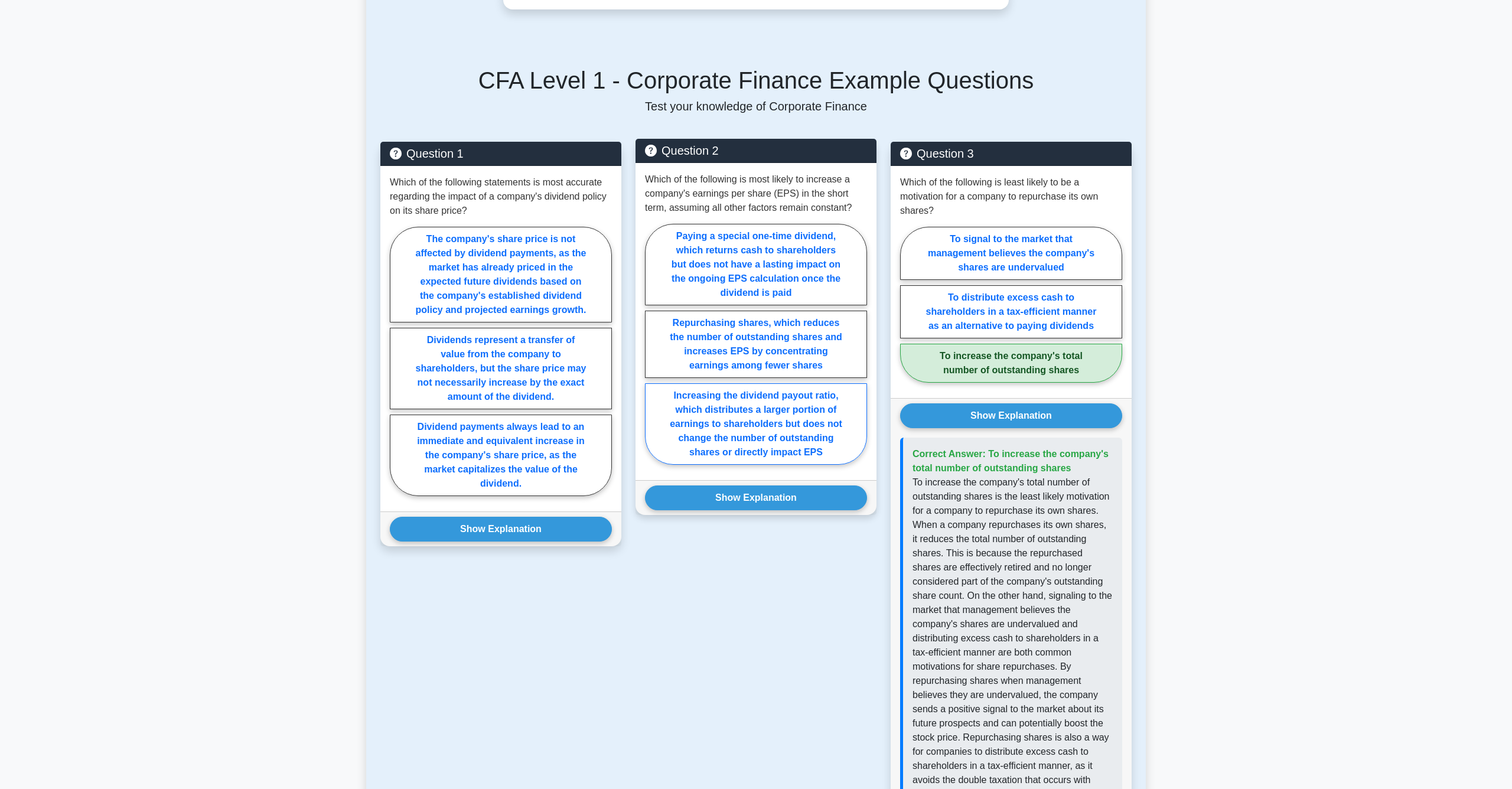
radio input "true"
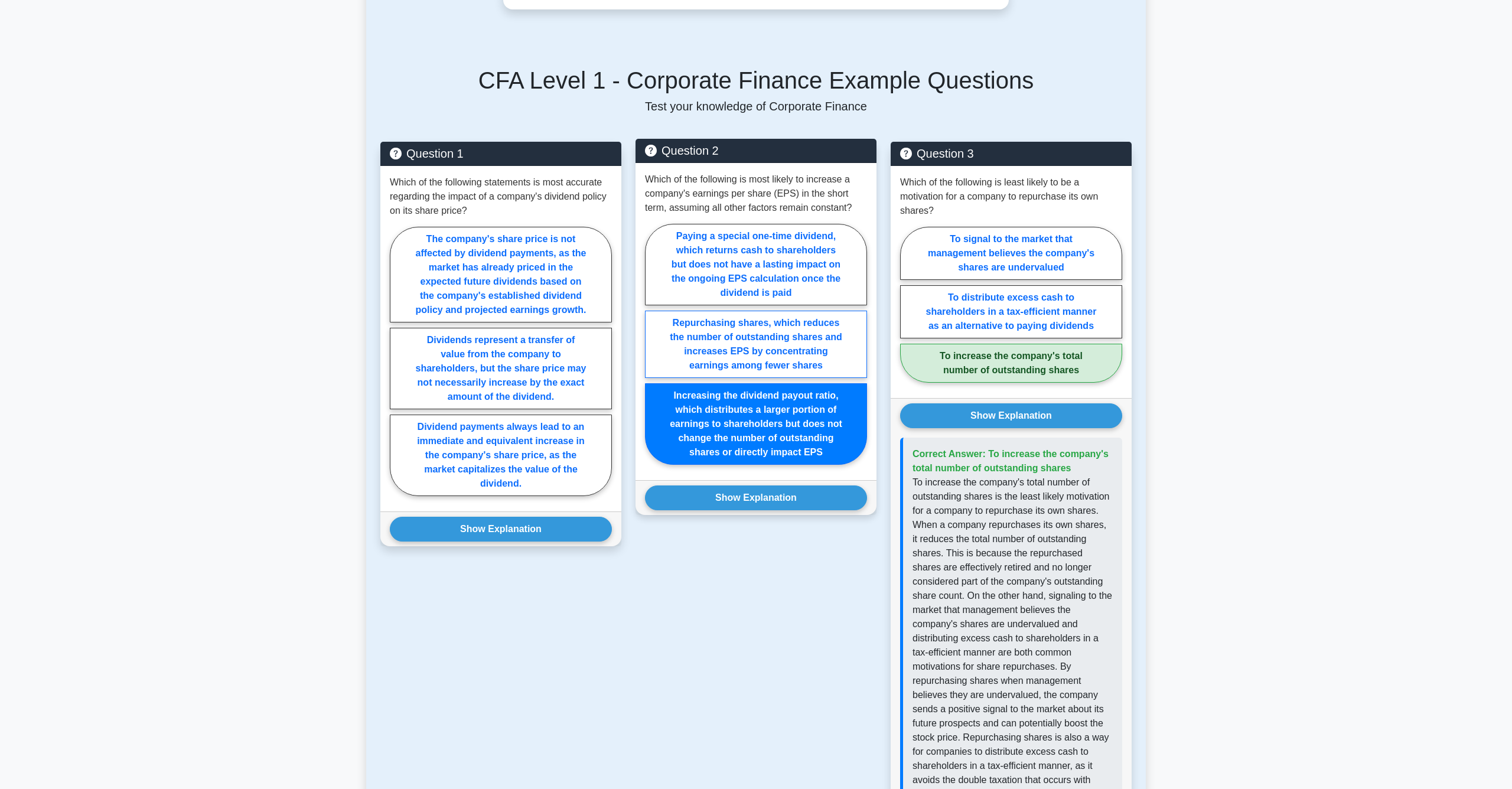
click at [768, 365] on label "Repurchasing shares, which reduces the number of outstanding shares and increas…" at bounding box center [756, 344] width 222 height 68
click at [653, 351] on input "Repurchasing shares, which reduces the number of outstanding shares and increas…" at bounding box center [649, 348] width 7 height 7
radio input "true"
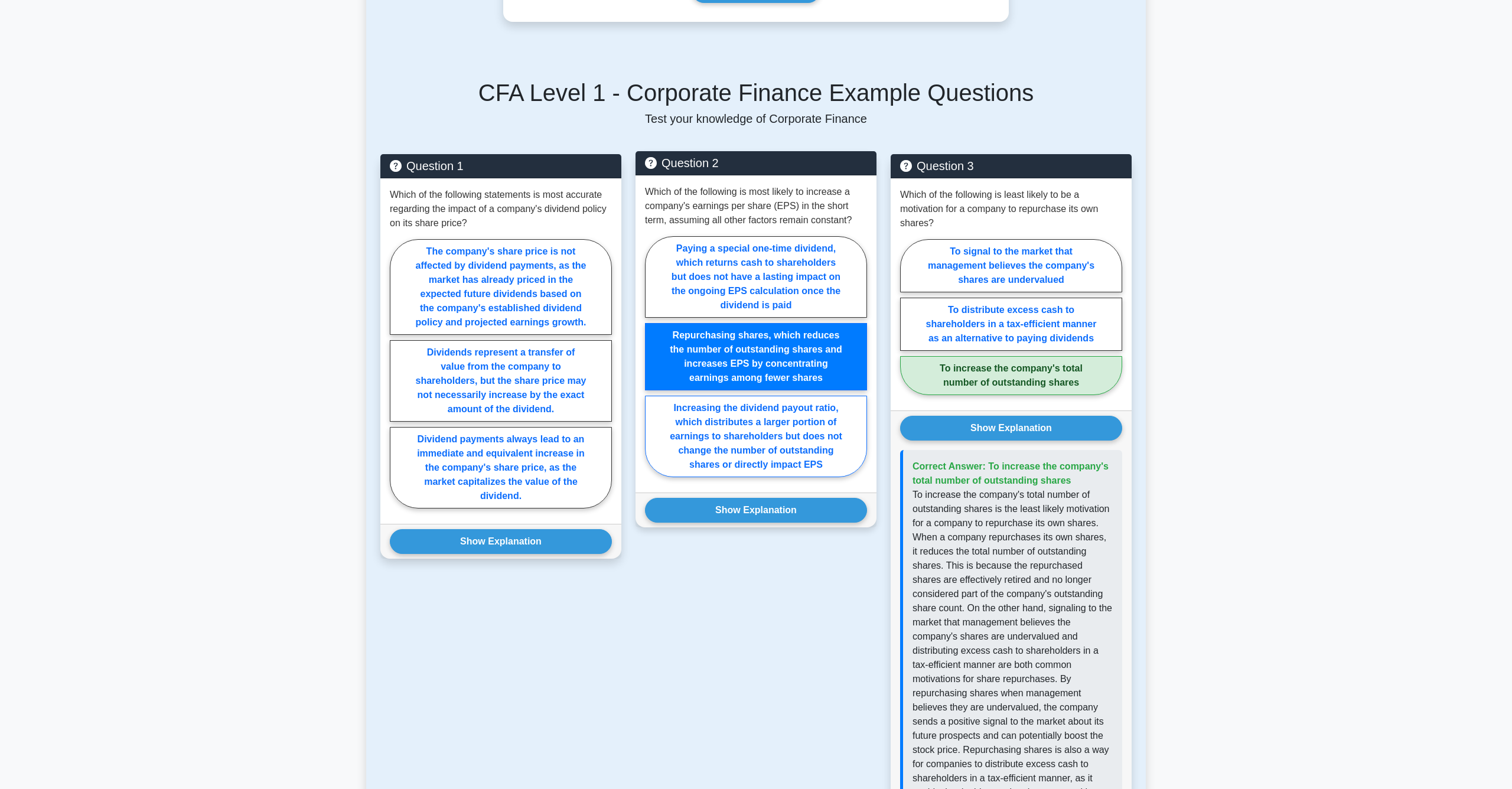
scroll to position [482, 0]
click at [812, 522] on button "Show Explanation" at bounding box center [756, 510] width 222 height 25
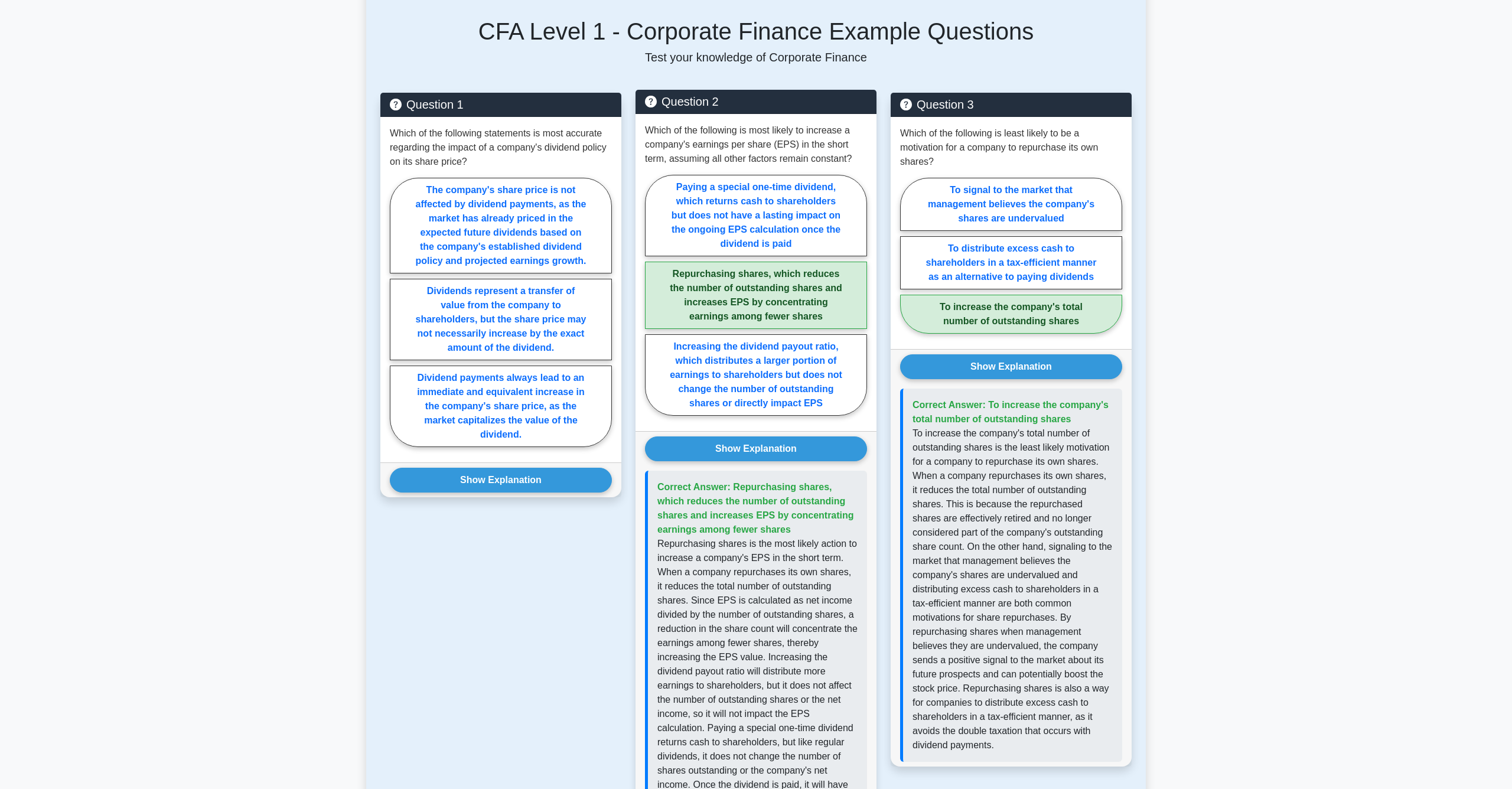
scroll to position [537, 0]
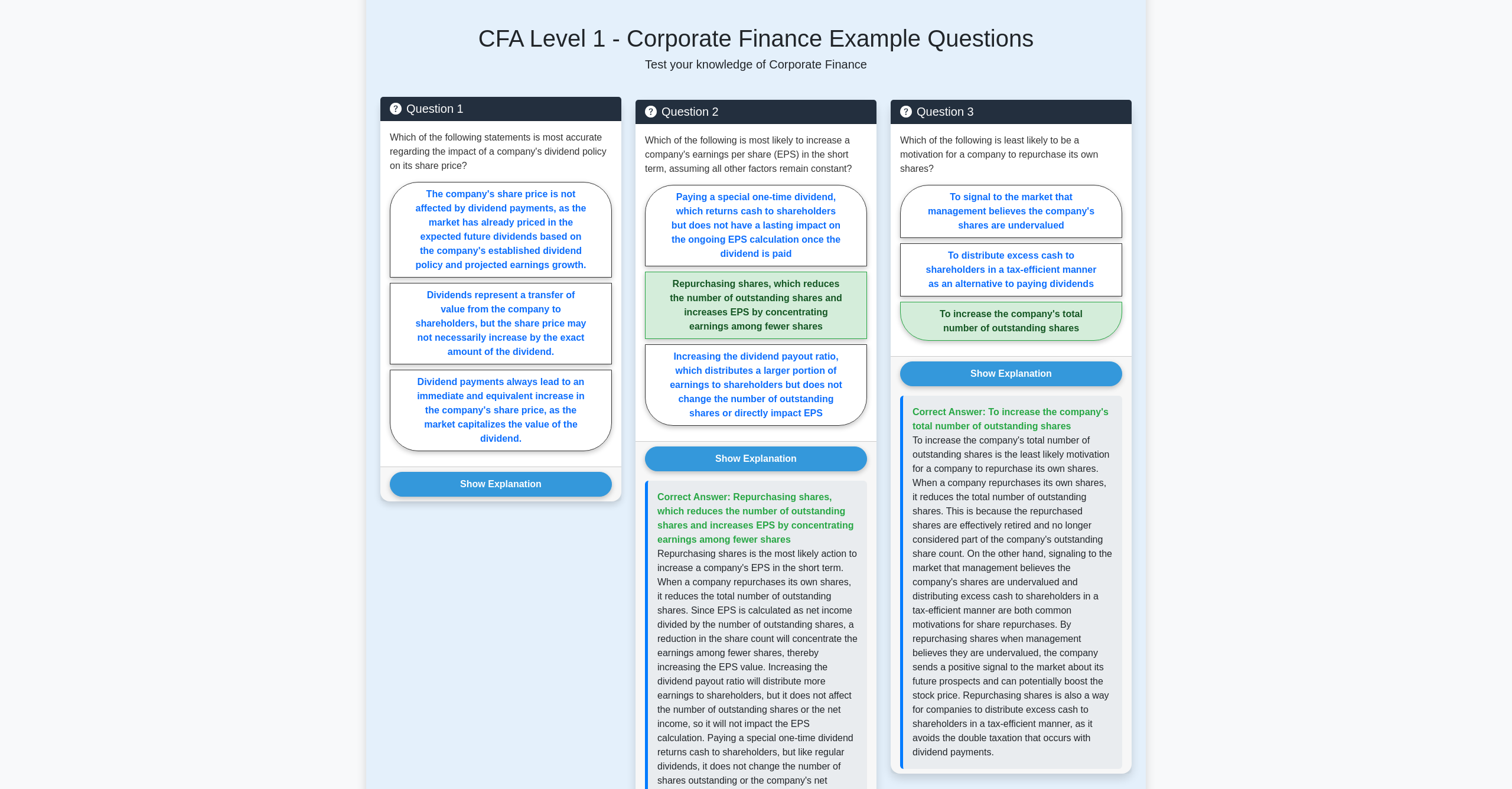
click at [492, 143] on p "Which of the following statements is most accurate regarding the impact of a co…" at bounding box center [501, 152] width 222 height 42
drag, startPoint x: 496, startPoint y: 139, endPoint x: 509, endPoint y: 155, distance: 20.6
click at [509, 155] on p "Which of the following statements is most accurate regarding the impact of a co…" at bounding box center [501, 152] width 222 height 42
click at [517, 338] on label "Dividends represent a transfer of value from the company to shareholders, but t…" at bounding box center [501, 324] width 222 height 82
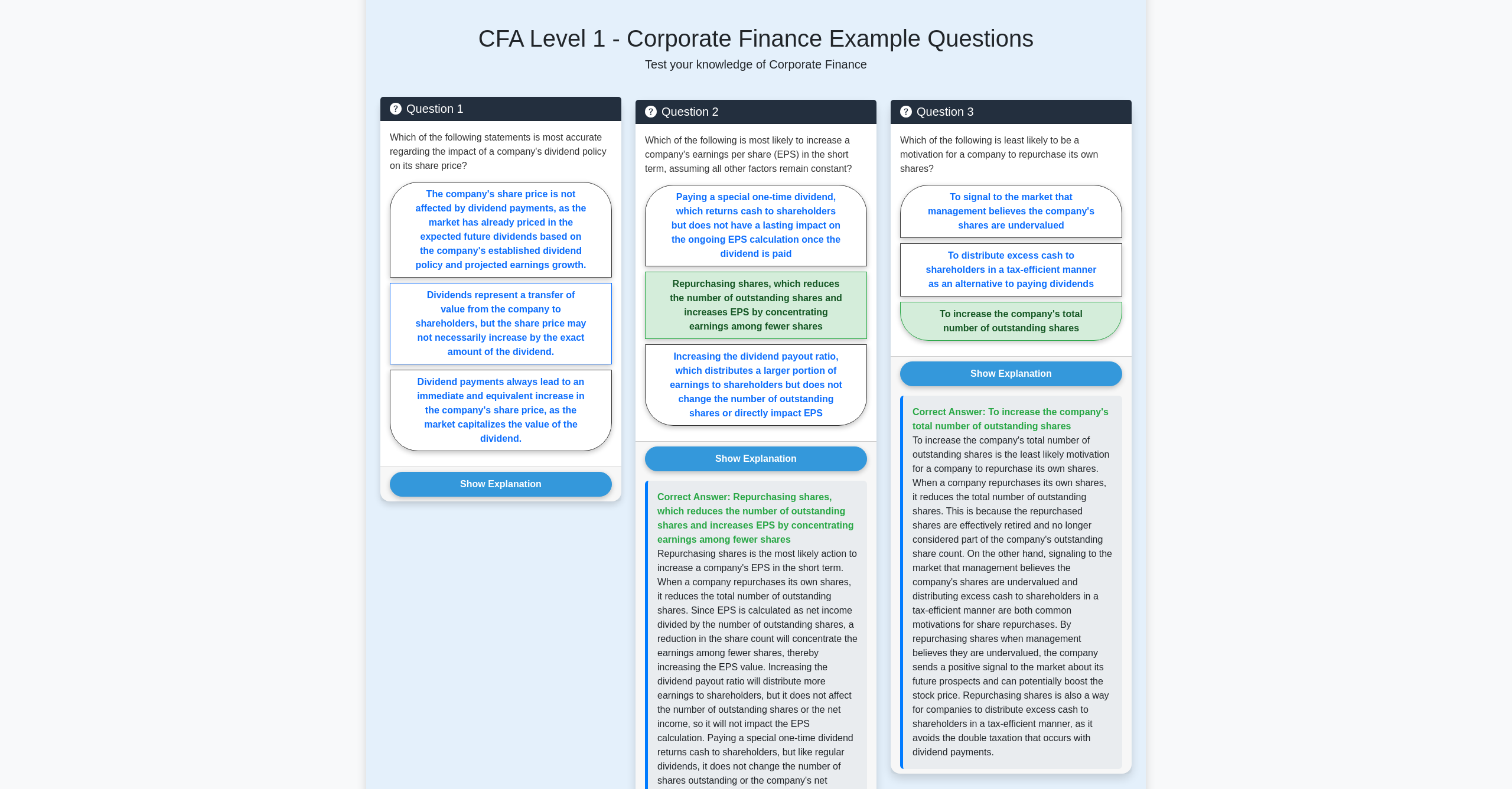
click at [398, 324] on input "Dividends represent a transfer of value from the company to shareholders, but t…" at bounding box center [394, 319] width 7 height 7
radio input "true"
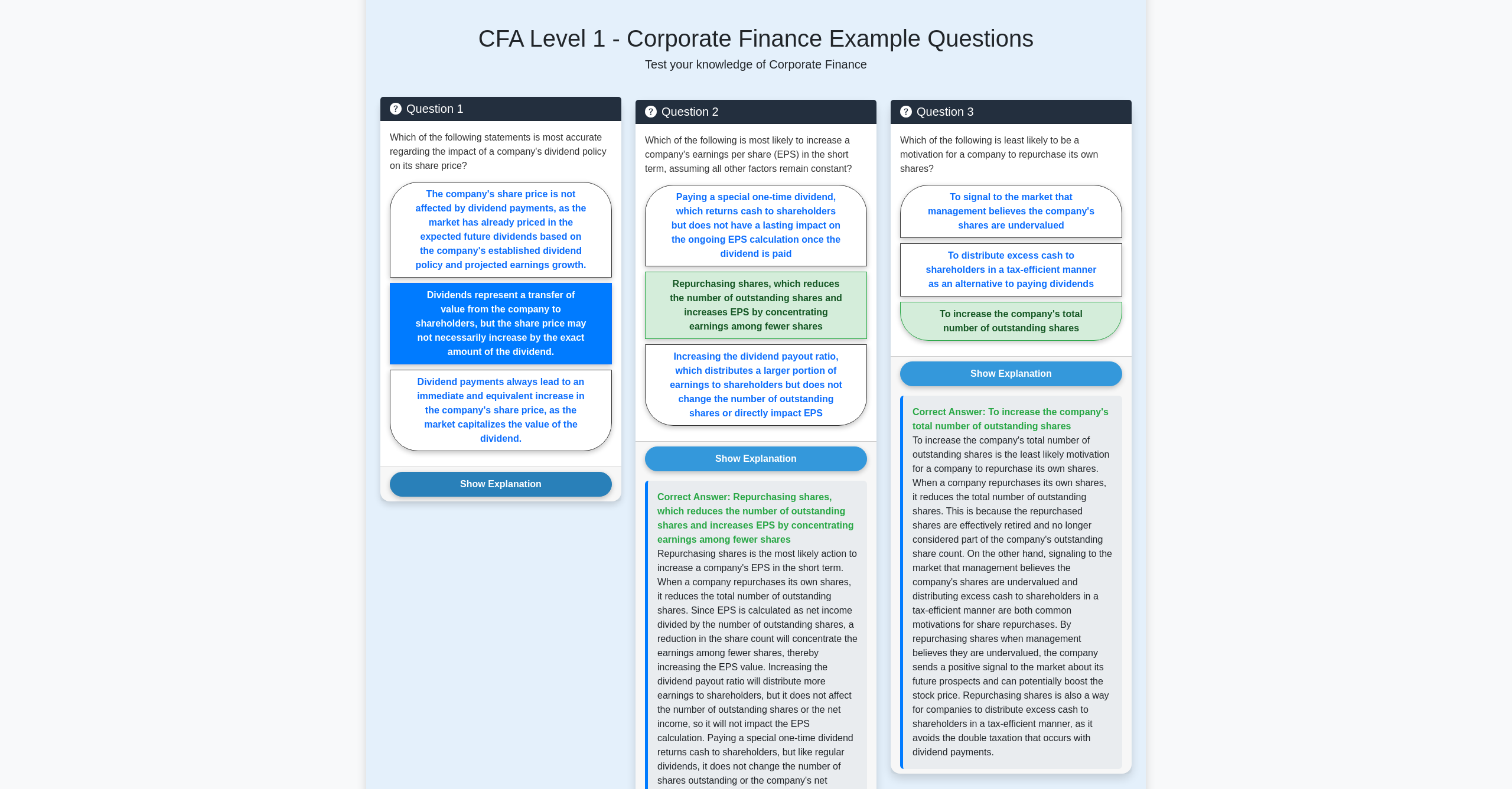
click at [518, 496] on button "Show Explanation" at bounding box center [501, 484] width 222 height 25
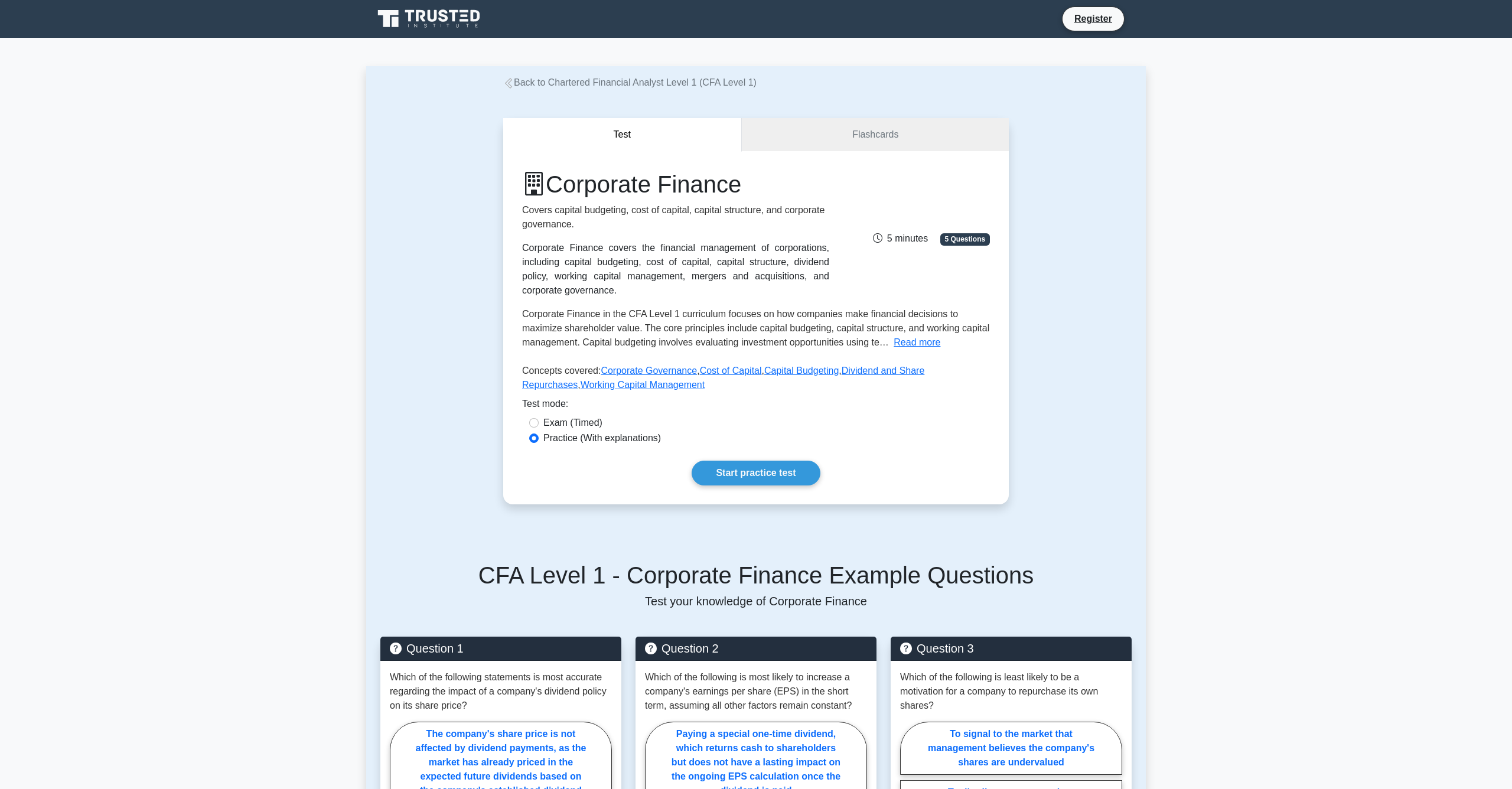
scroll to position [0, 0]
click at [515, 79] on link "Back to Chartered Financial Analyst Level 1 (CFA Level 1)" at bounding box center [629, 82] width 253 height 10
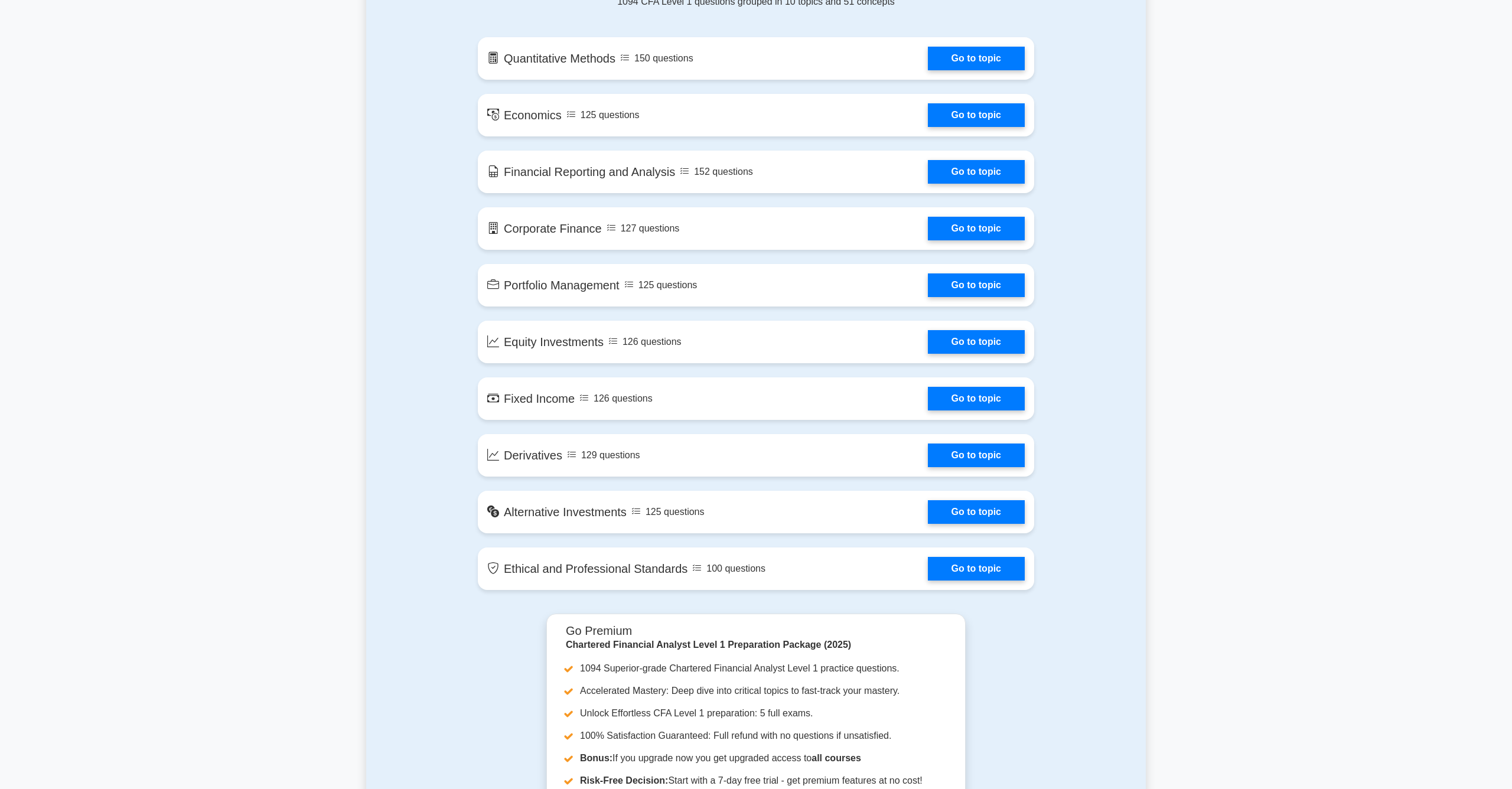
scroll to position [710, 0]
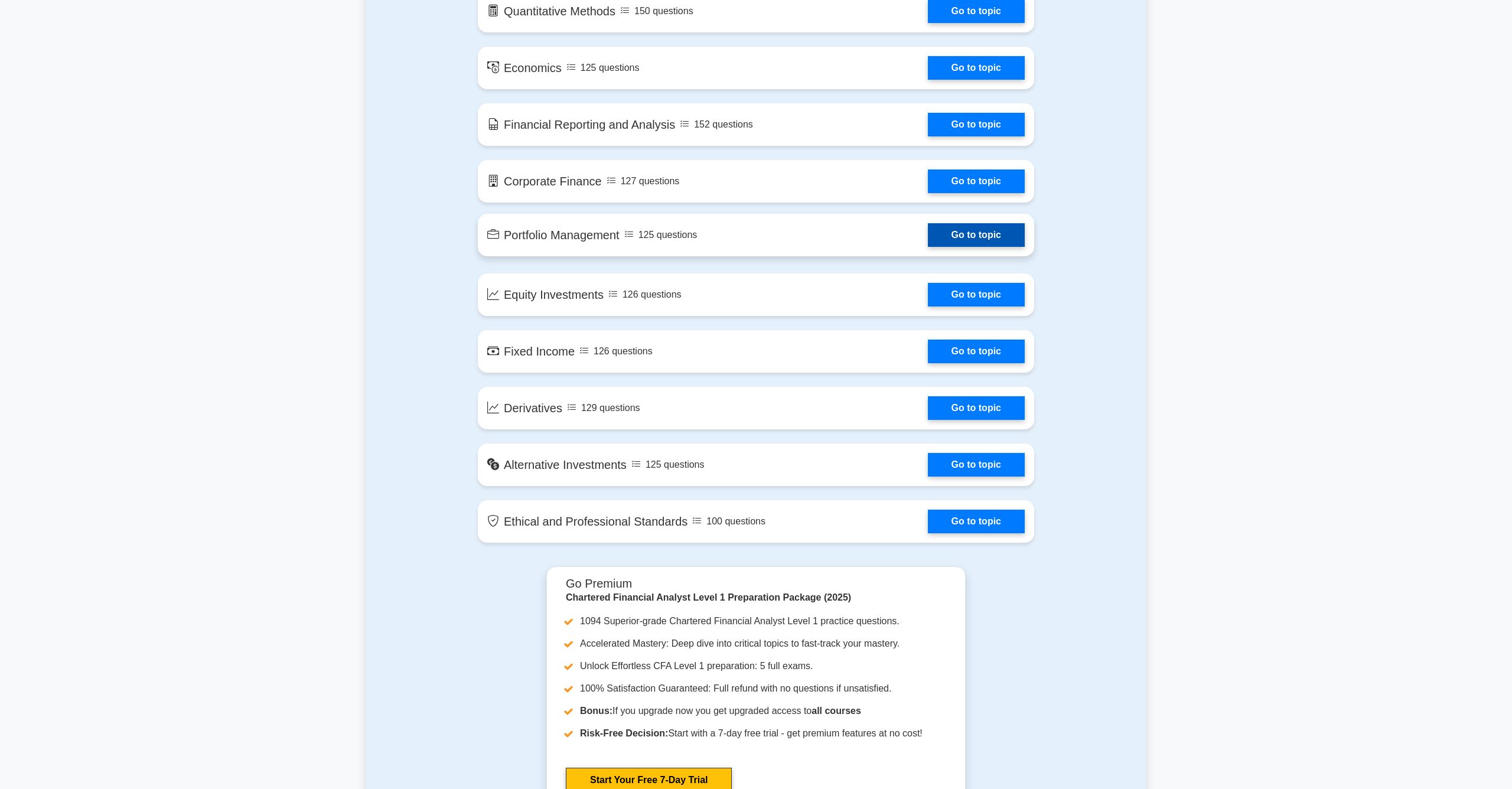
click at [973, 238] on link "Go to topic" at bounding box center [976, 236] width 97 height 24
click at [984, 298] on link "Go to topic" at bounding box center [976, 292] width 97 height 24
click at [964, 281] on link "Go to topic" at bounding box center [976, 292] width 97 height 24
click at [981, 355] on link "Go to topic" at bounding box center [976, 348] width 97 height 24
click at [999, 402] on link "Go to topic" at bounding box center [976, 406] width 97 height 24
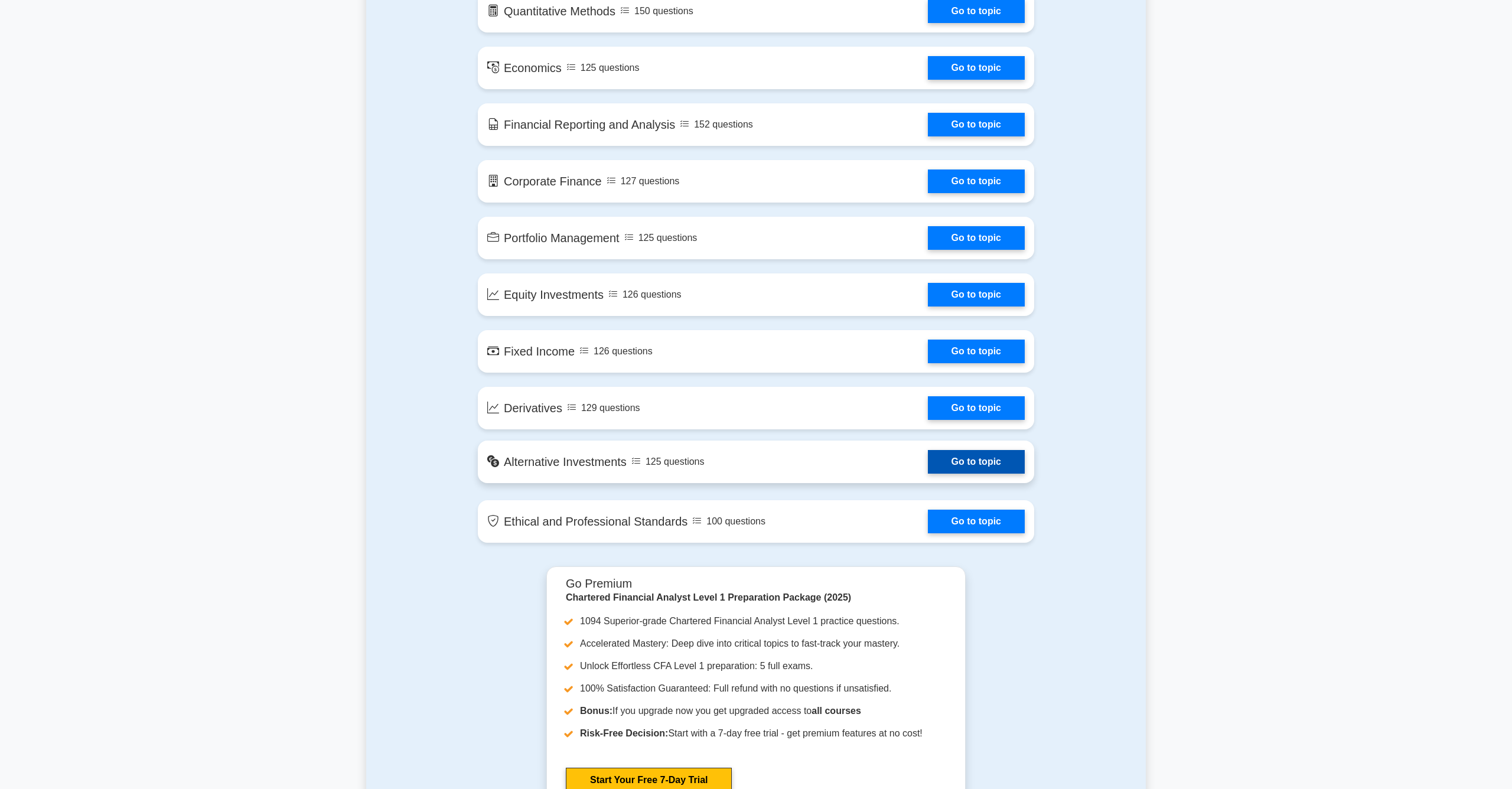
click at [938, 460] on link "Go to topic" at bounding box center [976, 462] width 97 height 24
click at [961, 518] on link "Go to topic" at bounding box center [976, 519] width 97 height 24
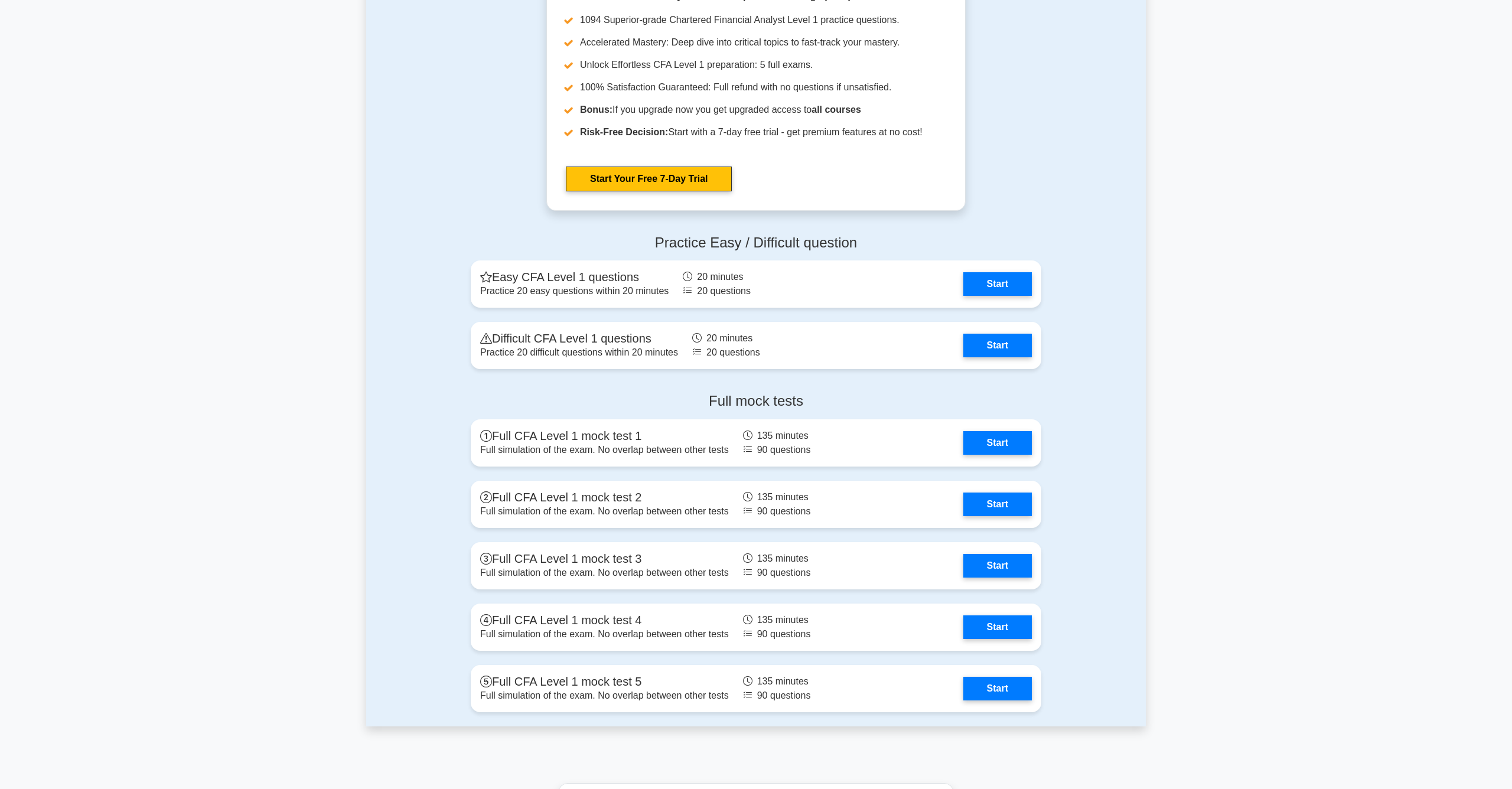
scroll to position [1385, 0]
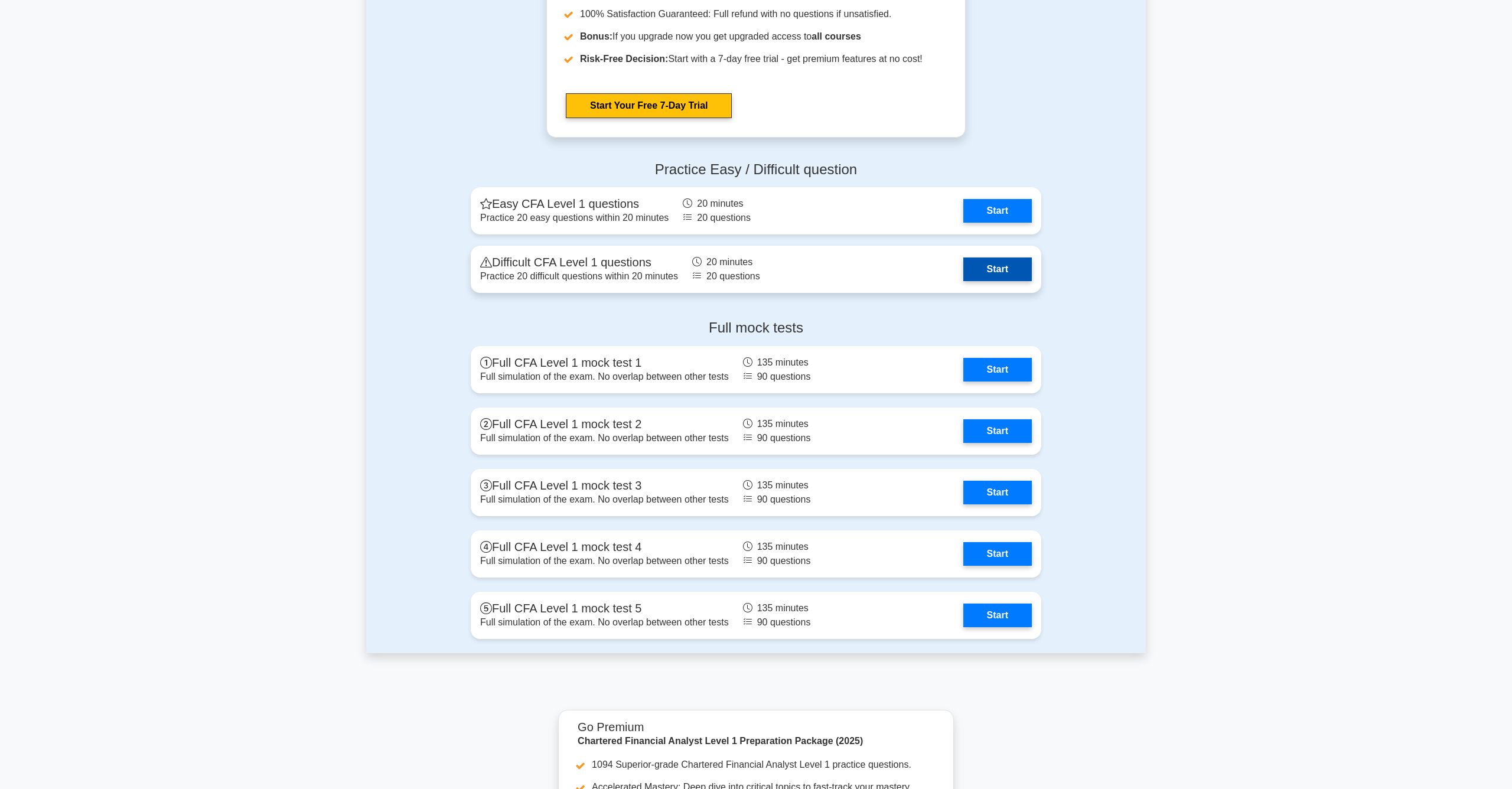
click at [1011, 261] on link "Start" at bounding box center [998, 270] width 68 height 24
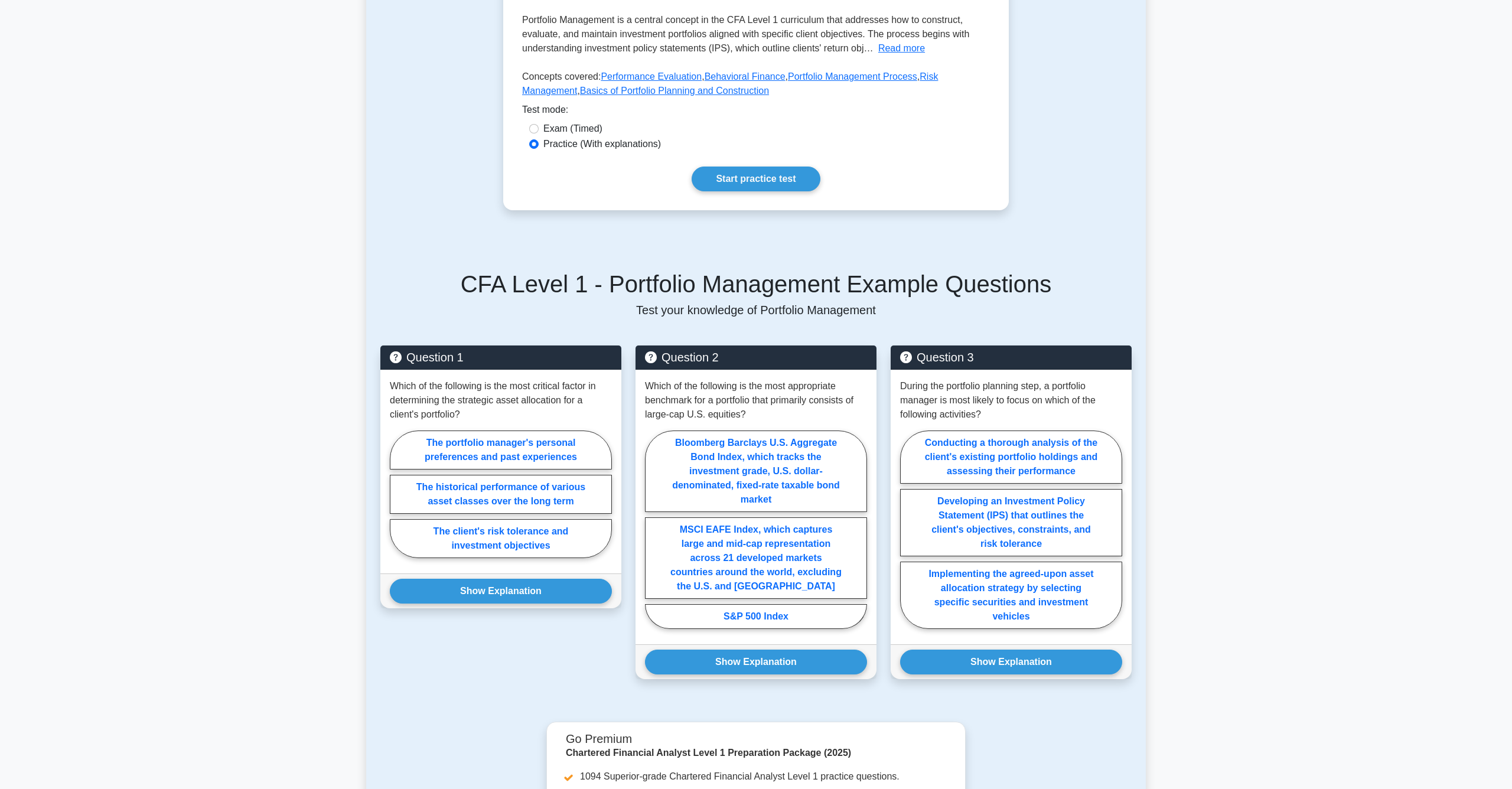
scroll to position [401, 0]
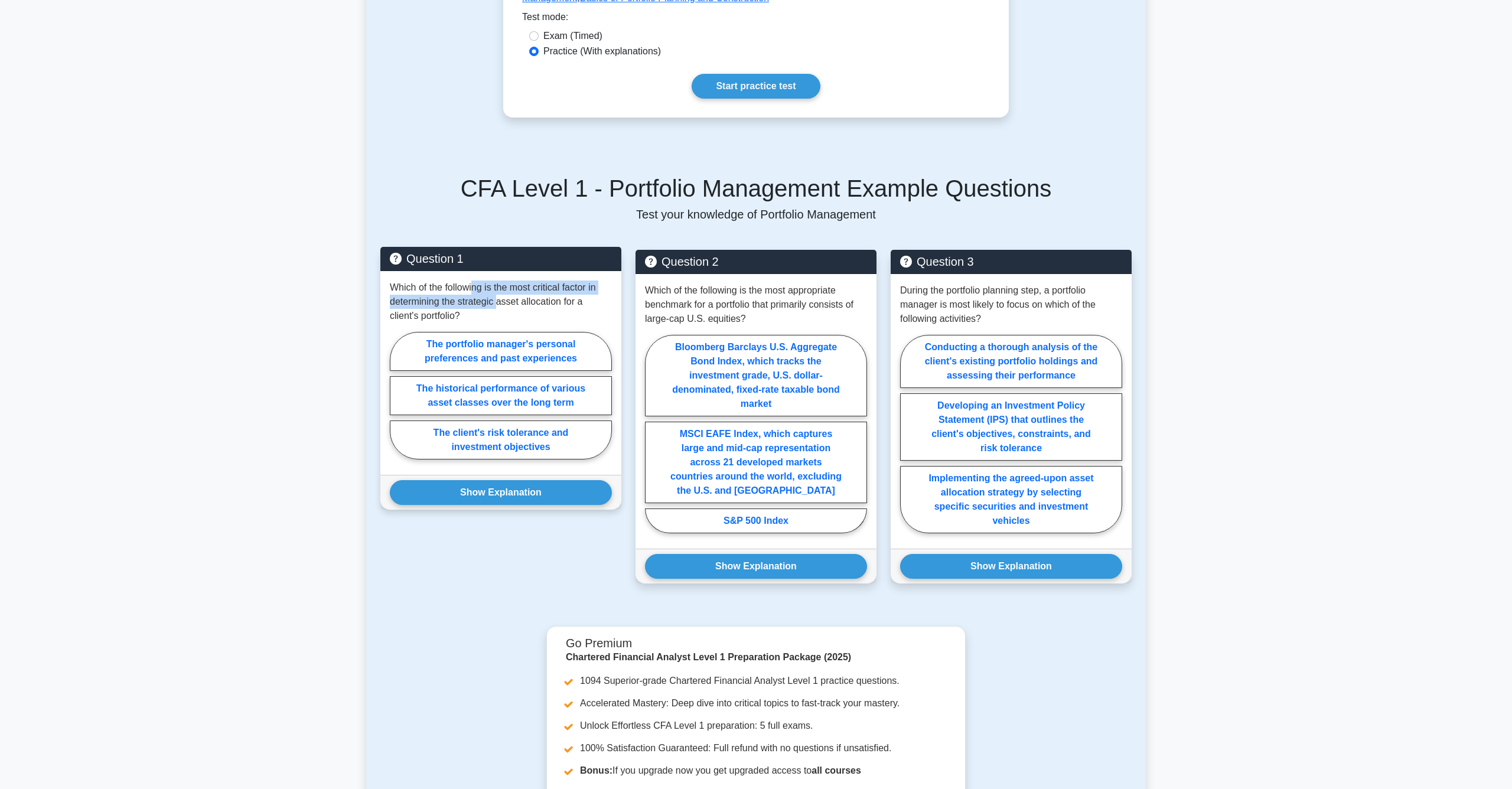
drag, startPoint x: 474, startPoint y: 286, endPoint x: 497, endPoint y: 302, distance: 28.0
click at [497, 302] on p "Which of the following is the most critical factor in determining the strategic…" at bounding box center [501, 302] width 222 height 42
click at [512, 447] on label "The client's risk tolerance and investment objectives" at bounding box center [501, 440] width 222 height 39
click at [398, 403] on input "The client's risk tolerance and investment objectives" at bounding box center [394, 399] width 7 height 7
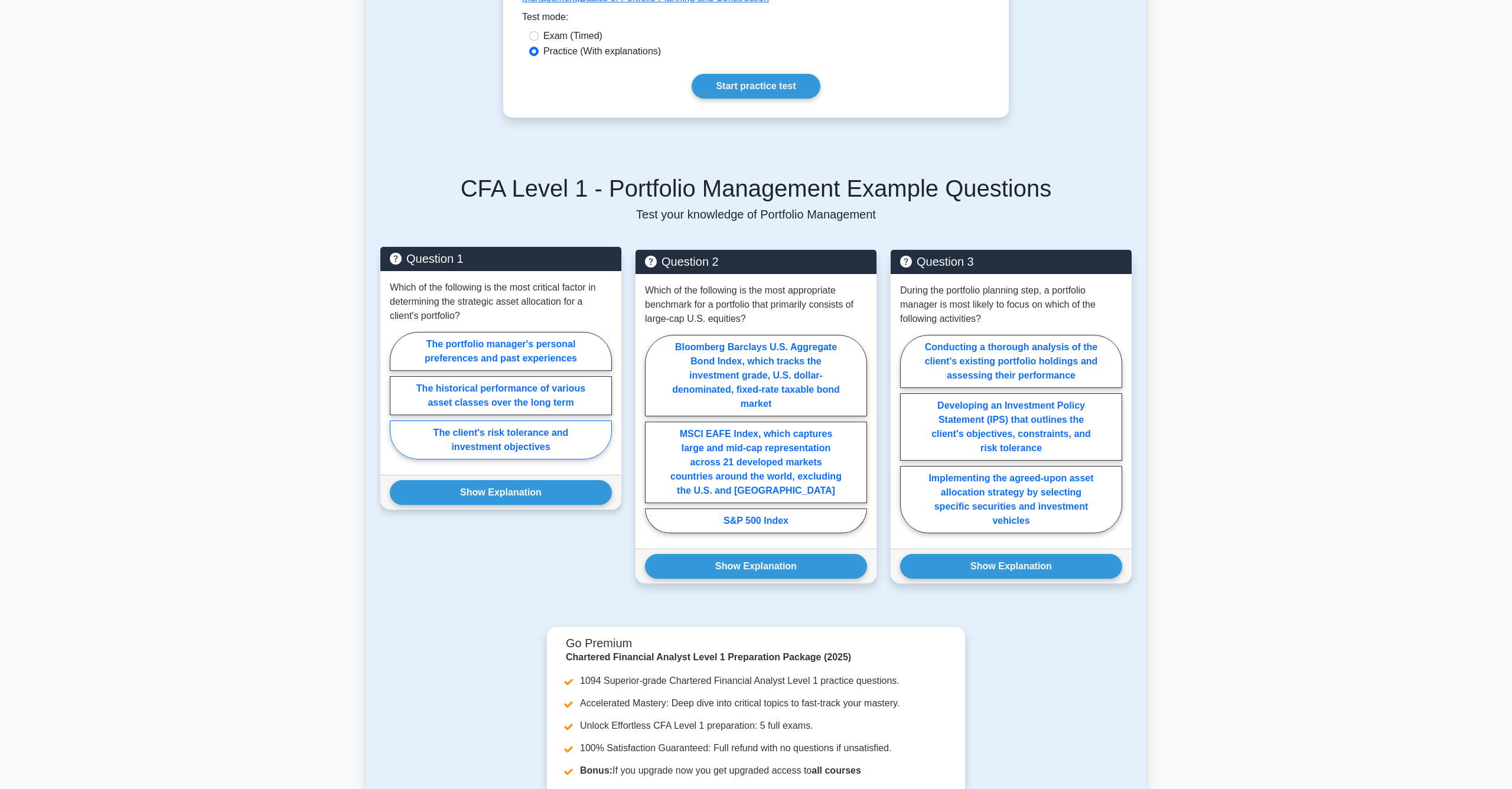
radio input "true"
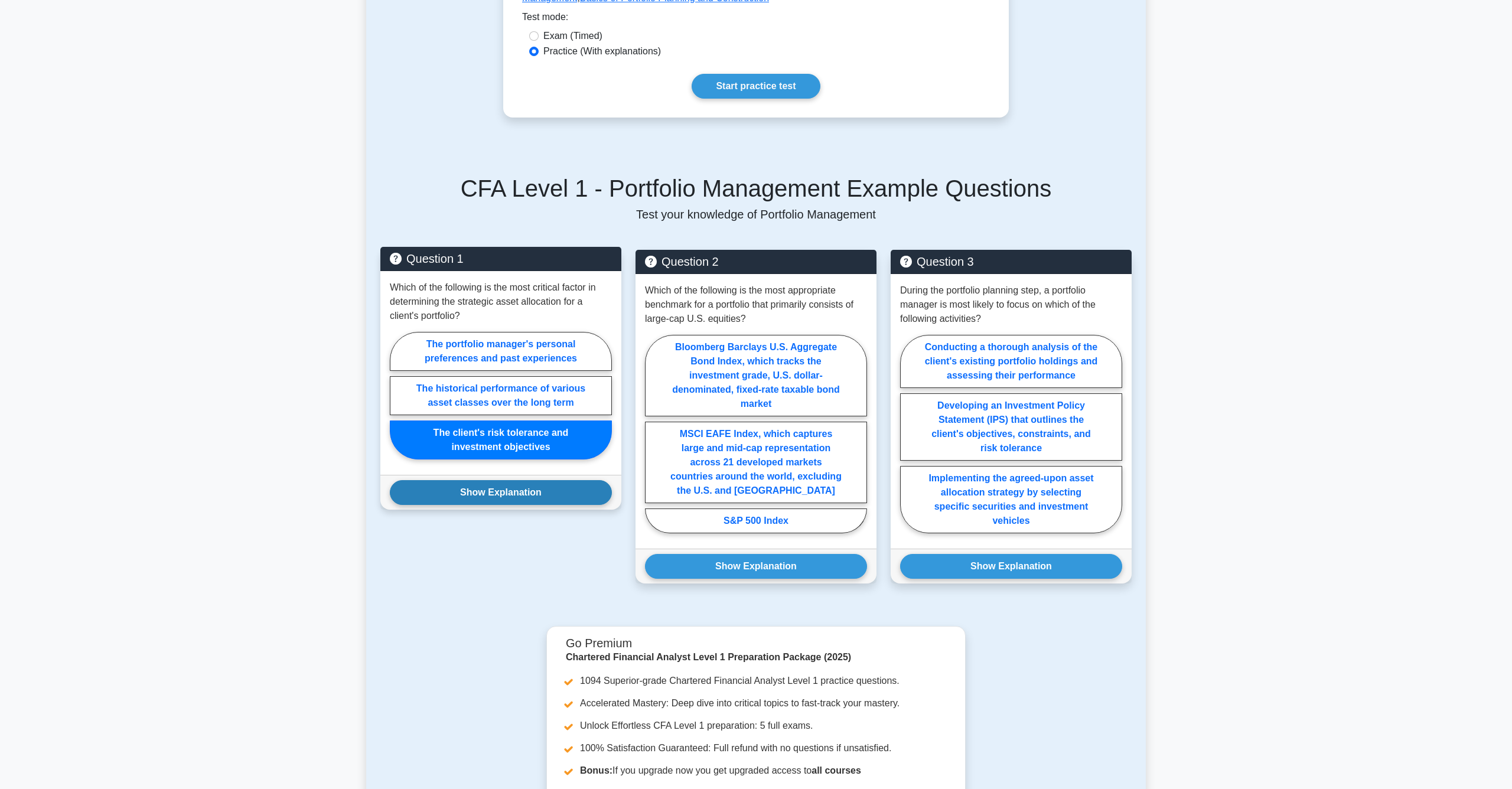
click at [503, 502] on button "Show Explanation" at bounding box center [501, 492] width 222 height 25
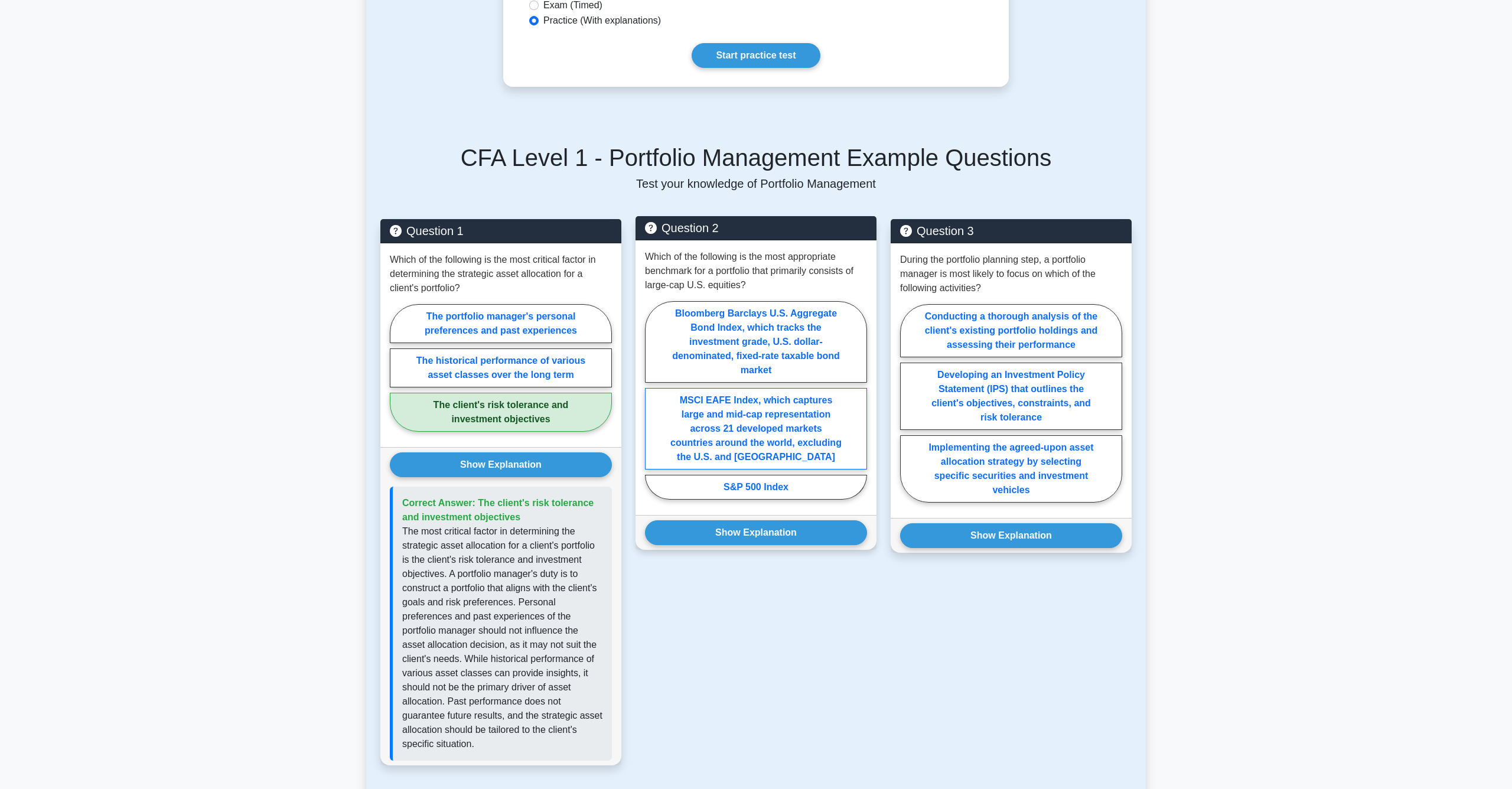
scroll to position [433, 0]
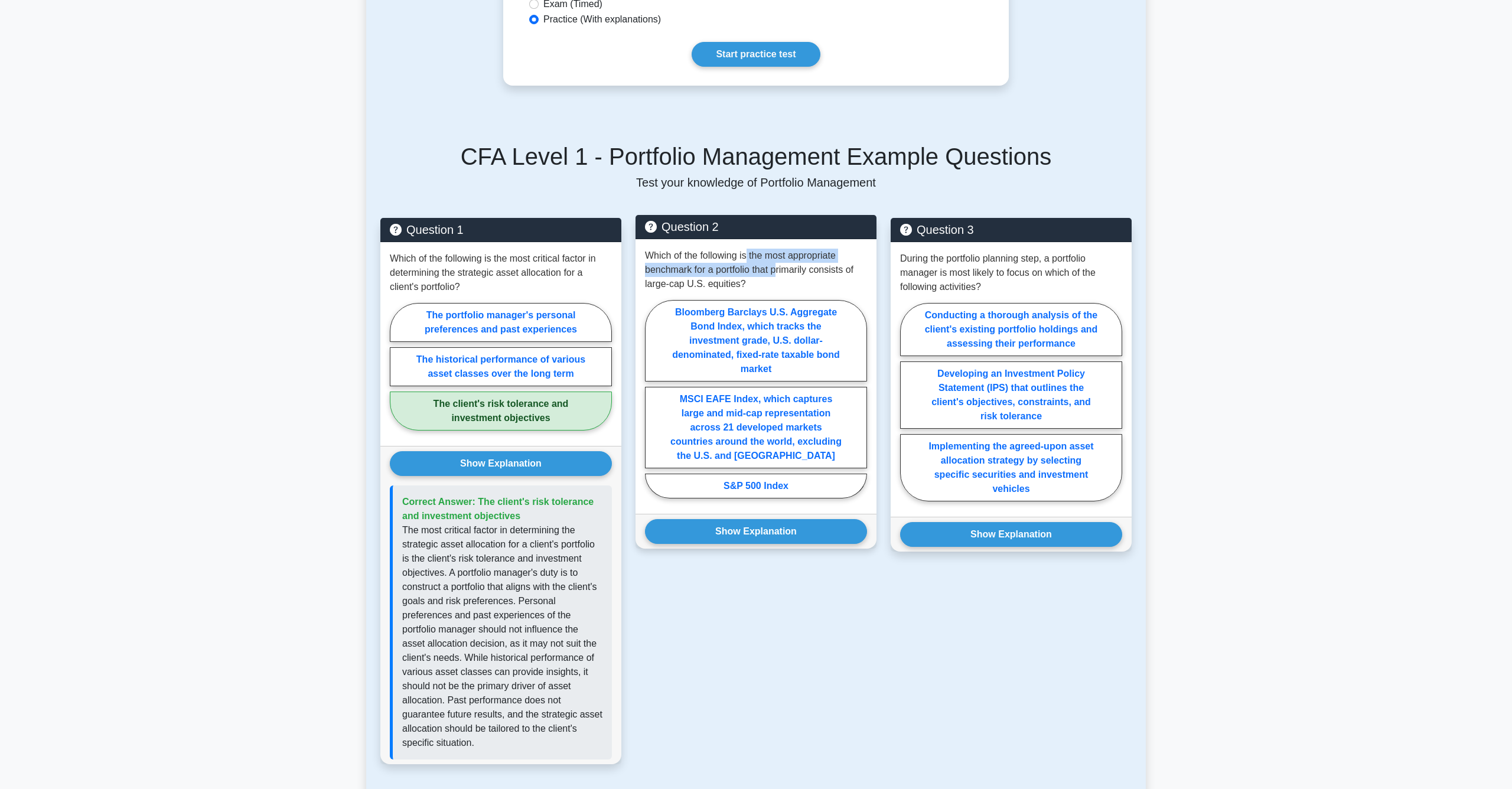
drag, startPoint x: 747, startPoint y: 258, endPoint x: 779, endPoint y: 270, distance: 34.2
click at [779, 271] on p "Which of the following is the most appropriate benchmark for a portfolio that p…" at bounding box center [756, 270] width 222 height 42
click at [779, 270] on p "Which of the following is the most appropriate benchmark for a portfolio that p…" at bounding box center [756, 270] width 222 height 42
drag, startPoint x: 791, startPoint y: 274, endPoint x: 714, endPoint y: 264, distance: 77.6
click at [714, 264] on p "Which of the following is the most appropriate benchmark for a portfolio that p…" at bounding box center [756, 270] width 222 height 42
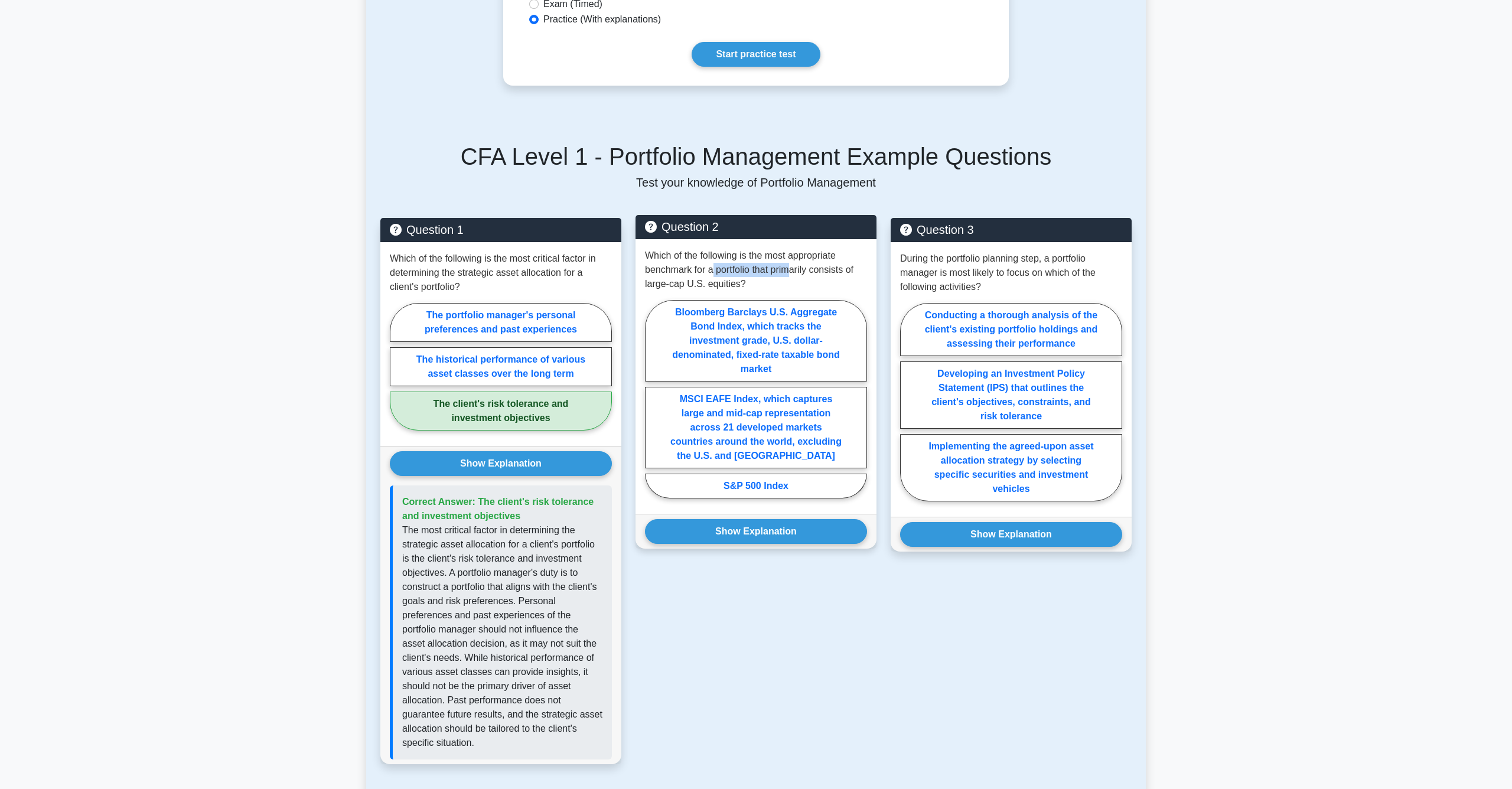
click at [714, 264] on p "Which of the following is the most appropriate benchmark for a portfolio that p…" at bounding box center [756, 270] width 222 height 42
click at [736, 492] on label "S&P 500 Index" at bounding box center [756, 486] width 222 height 25
click at [653, 406] on input "S&P 500 Index" at bounding box center [649, 403] width 7 height 7
radio input "true"
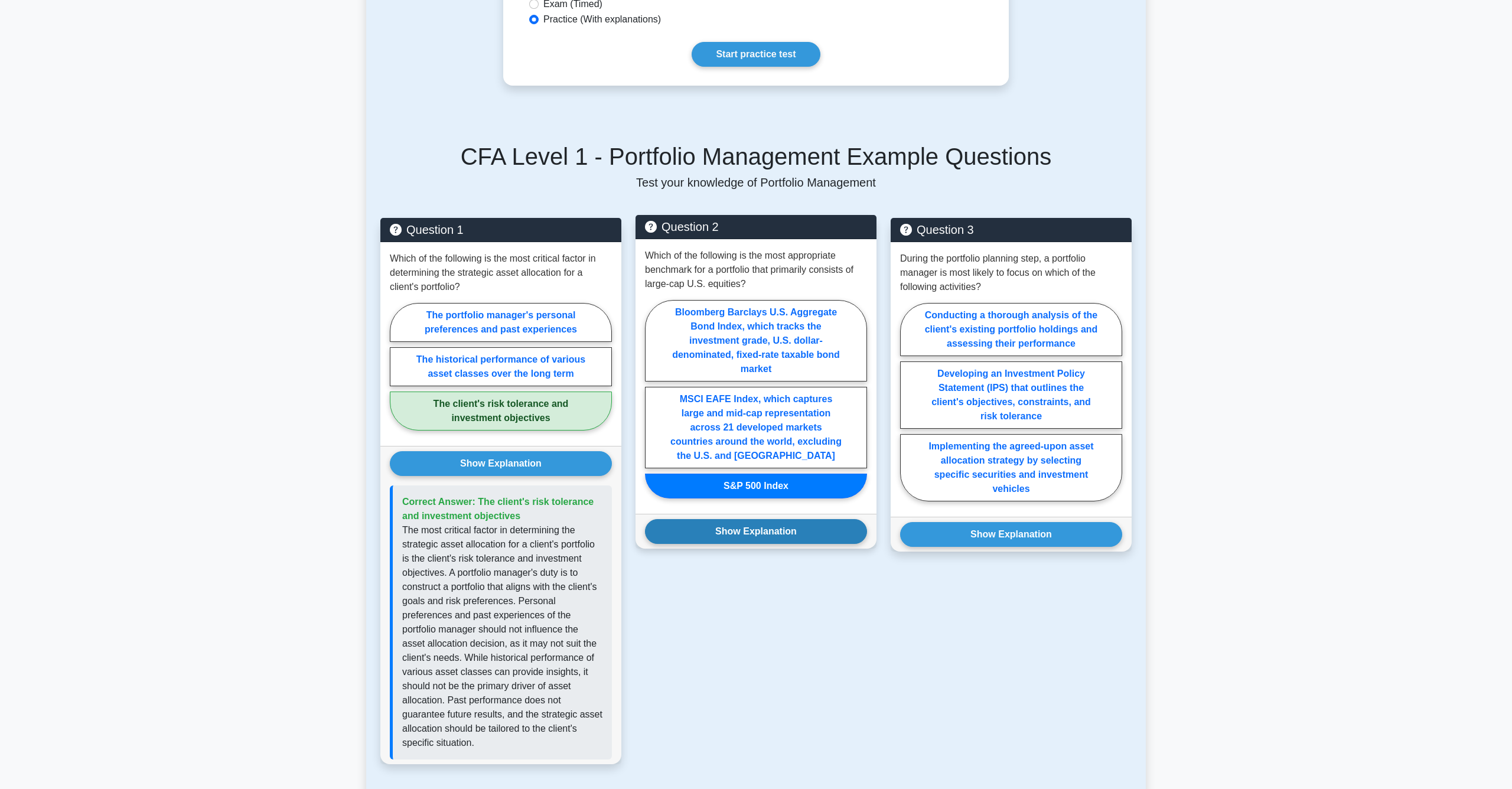
click at [739, 539] on button "Show Explanation" at bounding box center [756, 531] width 222 height 25
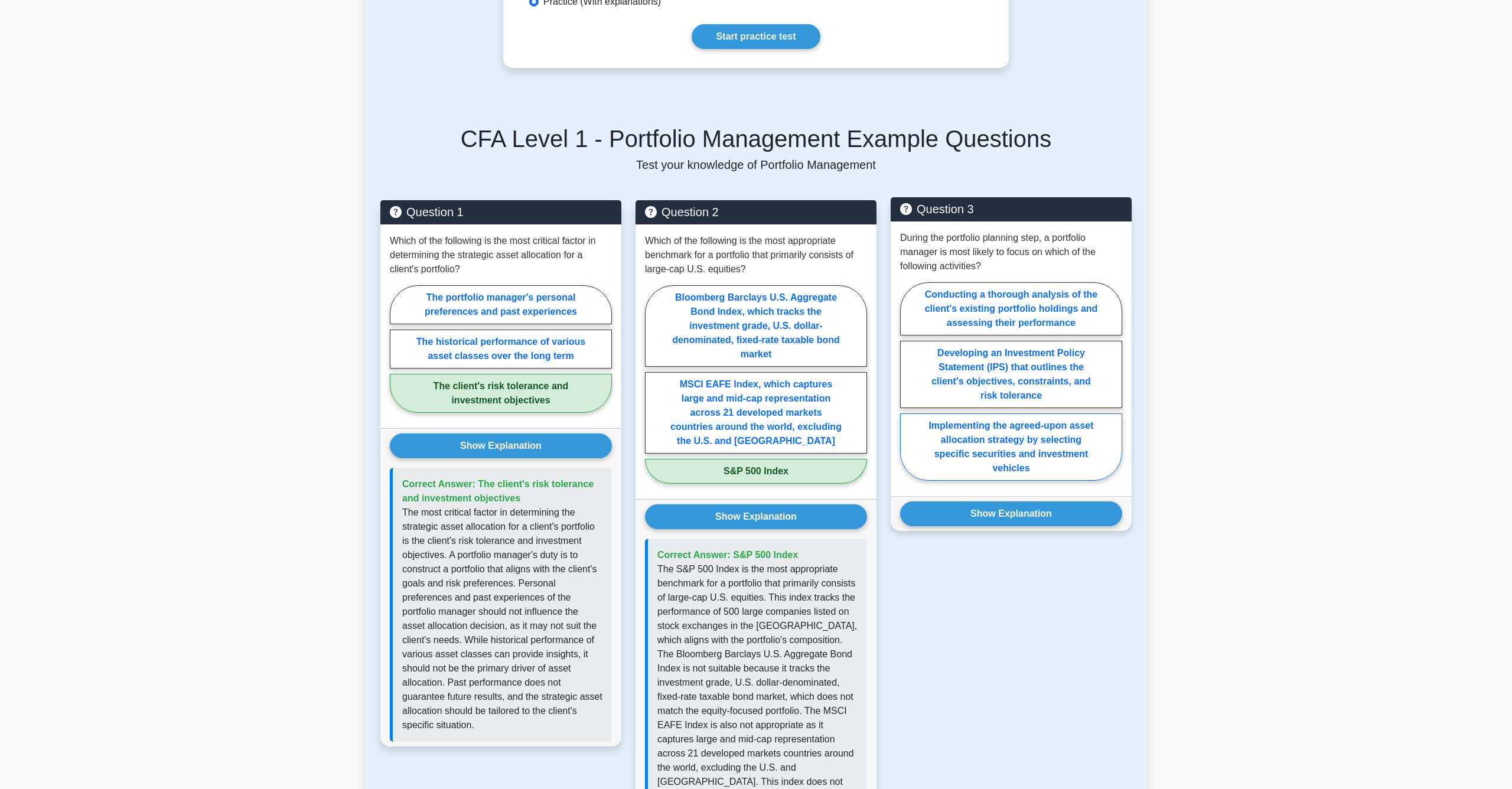
scroll to position [452, 0]
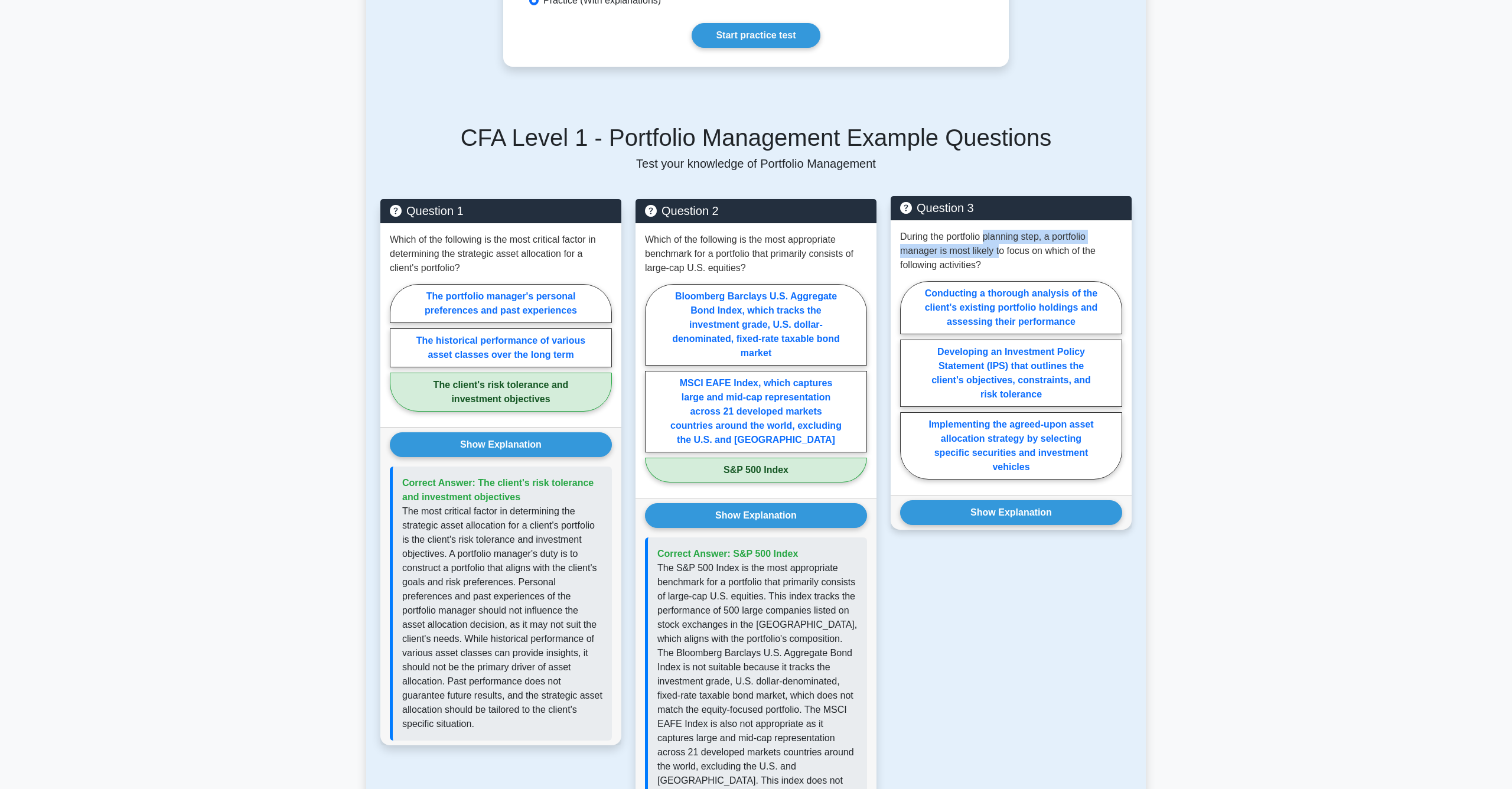
drag, startPoint x: 987, startPoint y: 233, endPoint x: 999, endPoint y: 253, distance: 23.3
click at [999, 253] on p "During the portfolio planning step, a portfolio manager is most likely to focus…" at bounding box center [1011, 250] width 222 height 42
click at [1075, 397] on label "Developing an Investment Policy Statement (IPS) that outlines the client's obje…" at bounding box center [1011, 373] width 222 height 68
click at [908, 388] on input "Developing an Investment Policy Statement (IPS) that outlines the client's obje…" at bounding box center [904, 383] width 7 height 7
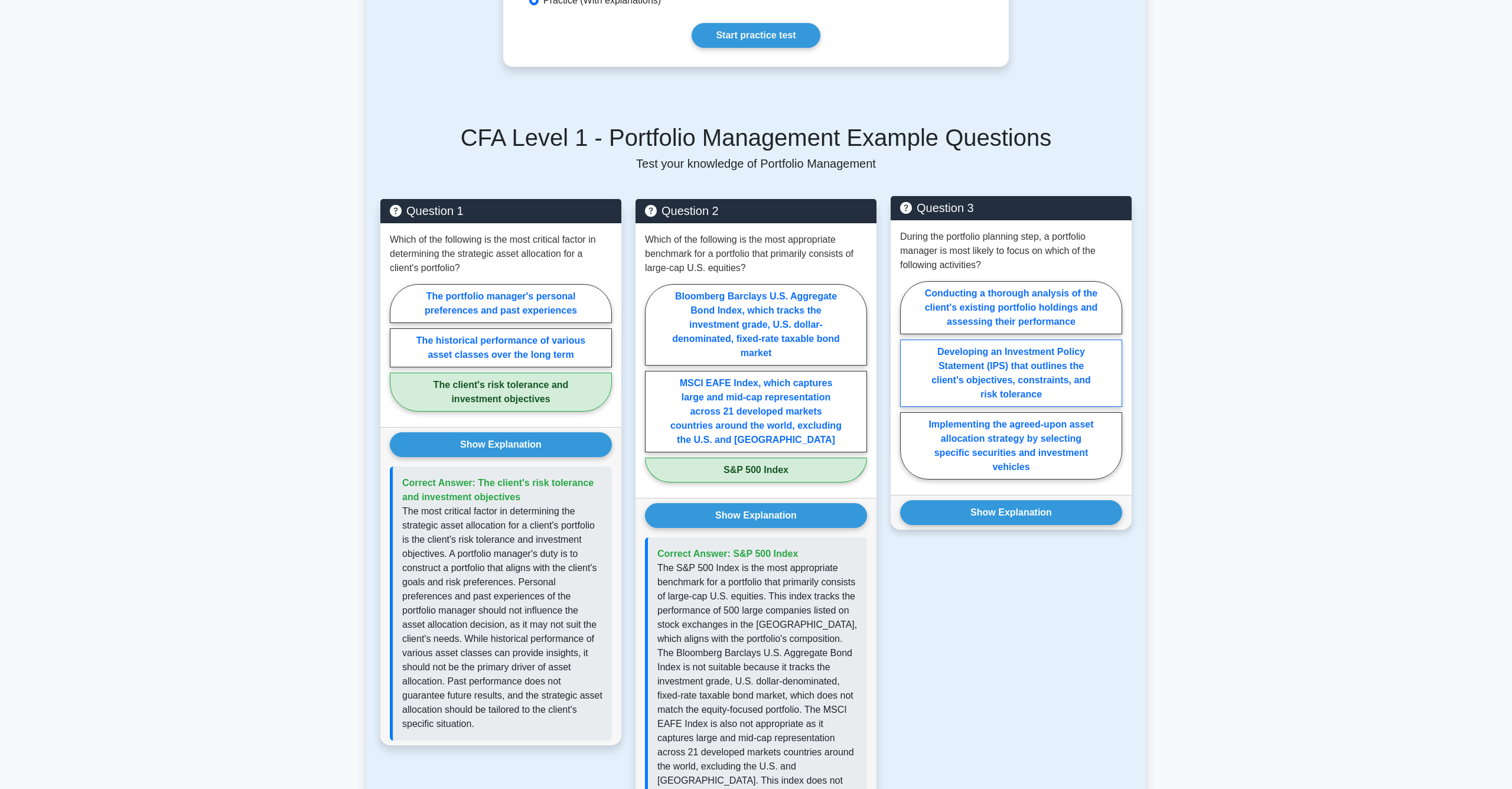
radio input "true"
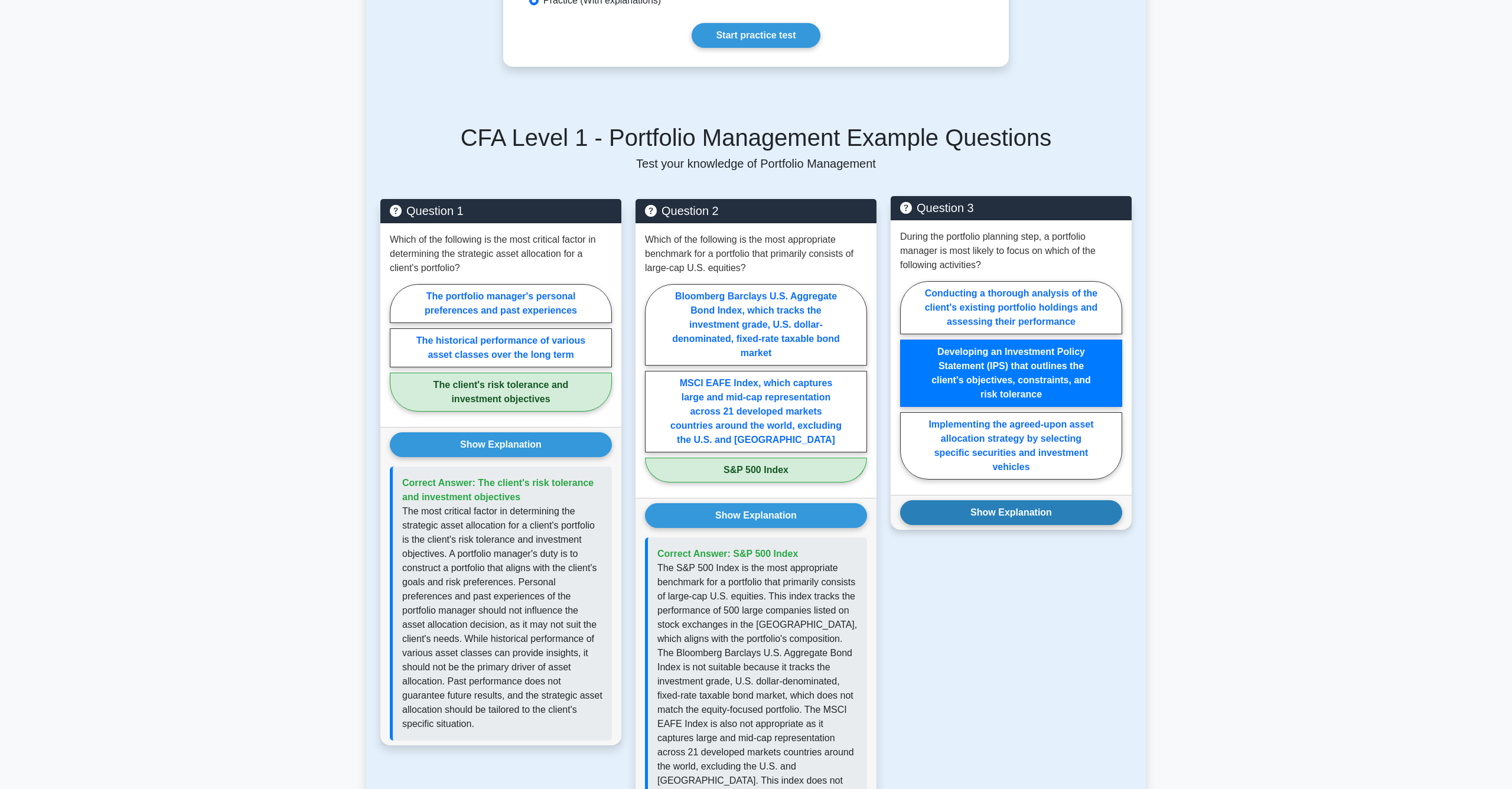
click at [1039, 512] on button "Show Explanation" at bounding box center [1011, 512] width 222 height 25
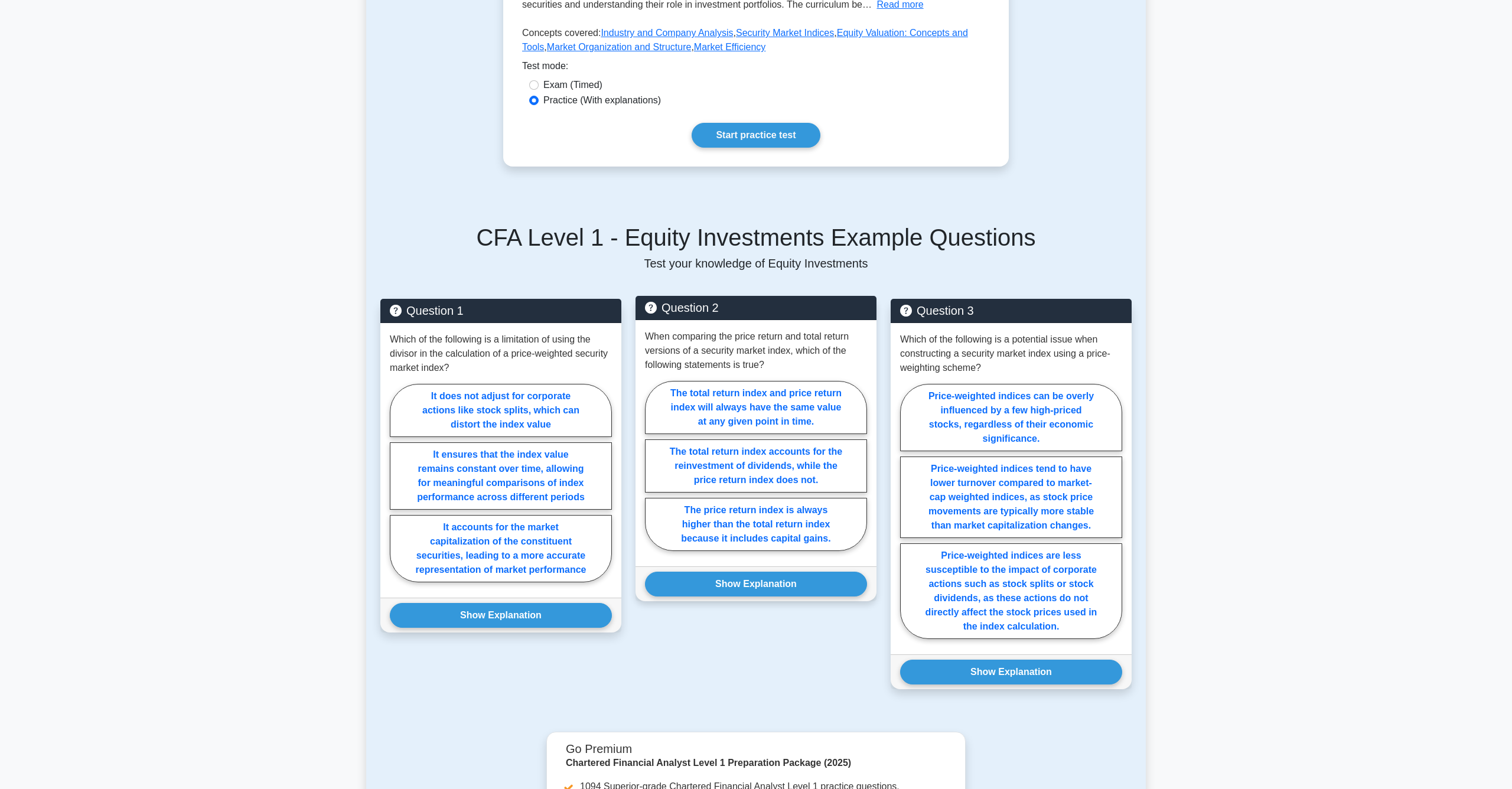
scroll to position [340, 0]
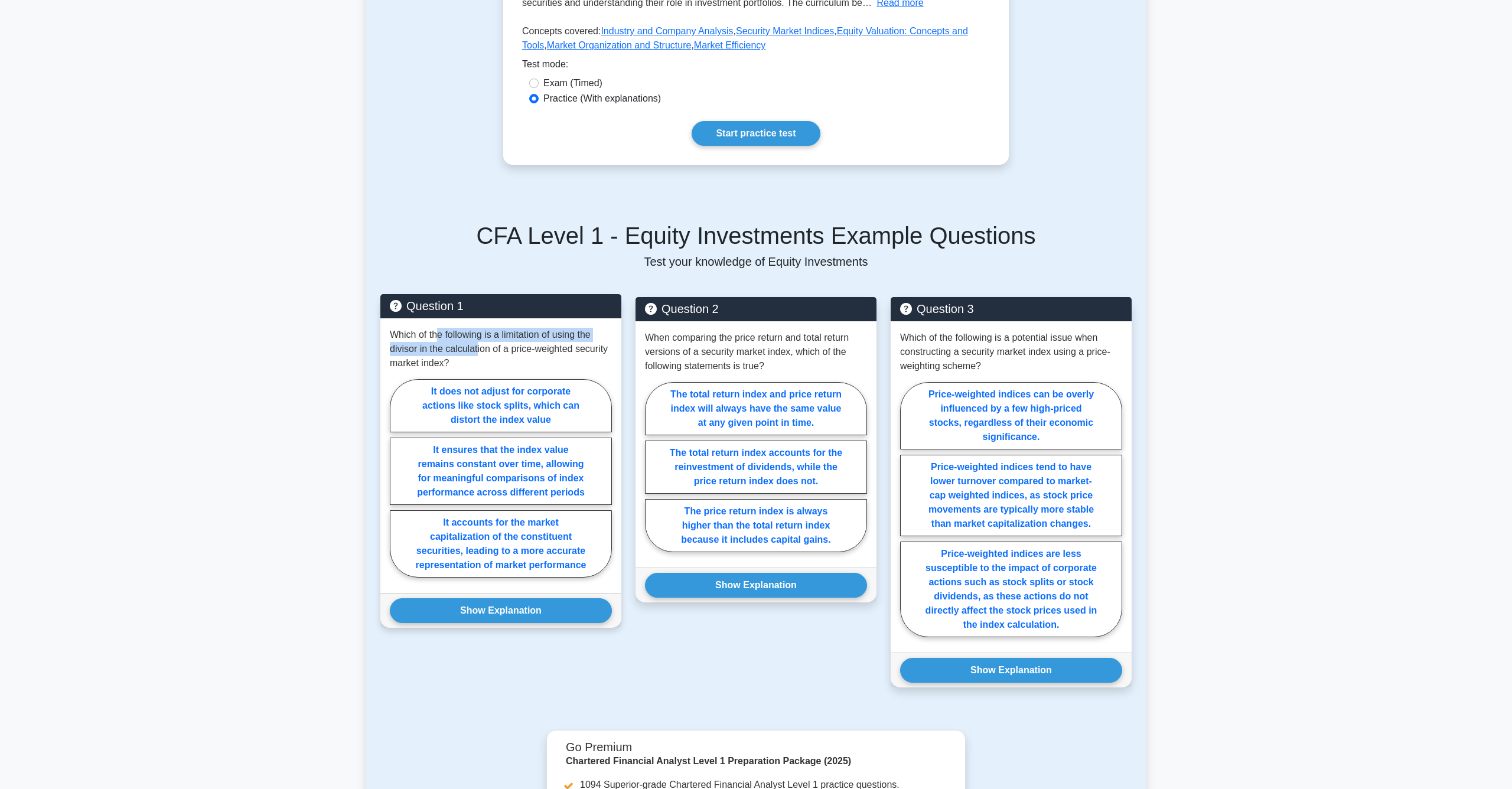
drag, startPoint x: 438, startPoint y: 336, endPoint x: 478, endPoint y: 345, distance: 41.0
click at [478, 345] on p "Which of the following is a limitation of using the divisor in the calculation …" at bounding box center [501, 348] width 222 height 42
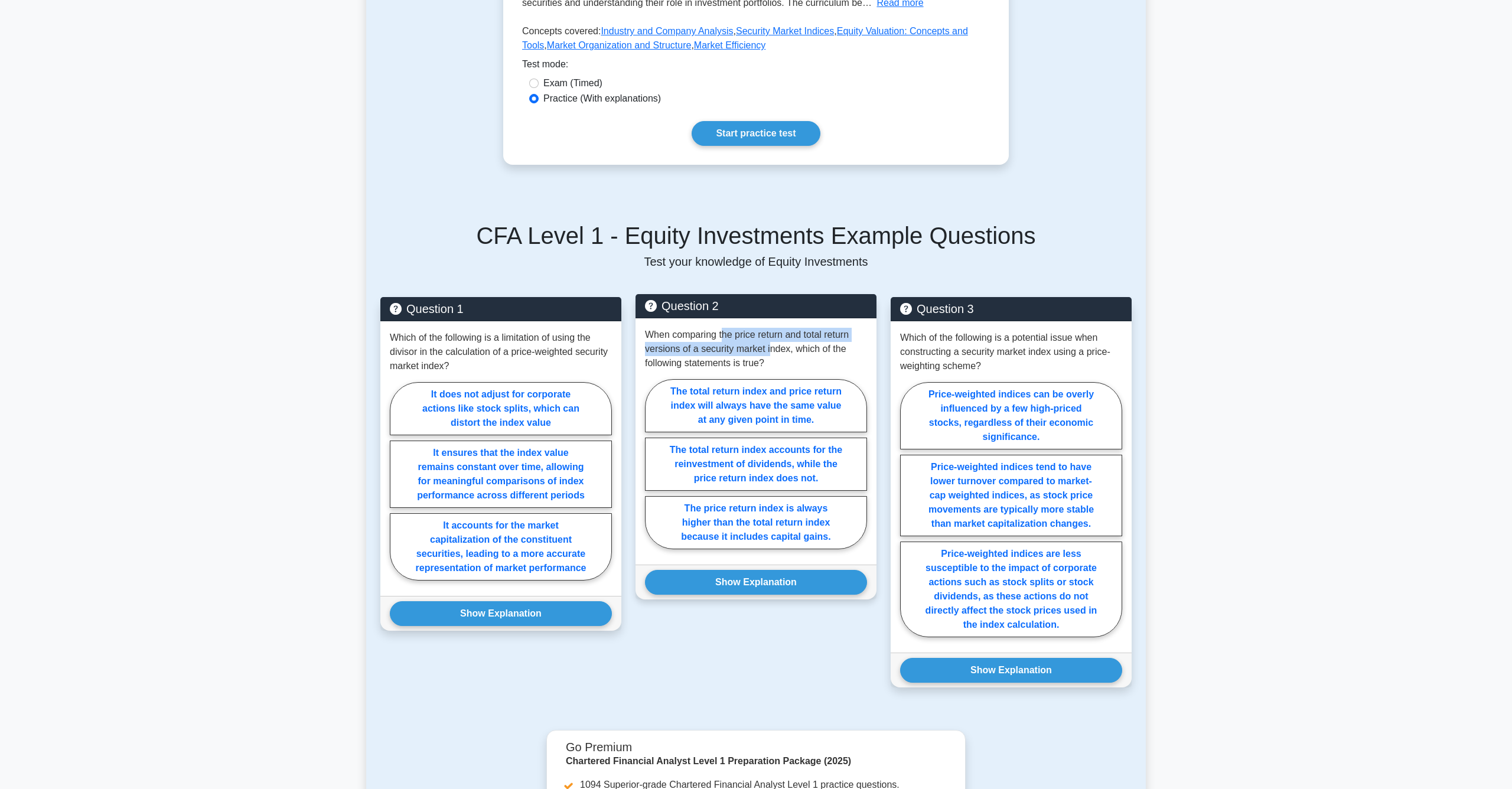
drag, startPoint x: 722, startPoint y: 337, endPoint x: 772, endPoint y: 350, distance: 51.7
click at [772, 350] on p "When comparing the price return and total return versions of a security market …" at bounding box center [756, 348] width 222 height 42
drag, startPoint x: 772, startPoint y: 350, endPoint x: 703, endPoint y: 342, distance: 69.5
click at [703, 342] on p "When comparing the price return and total return versions of a security market …" at bounding box center [756, 348] width 222 height 42
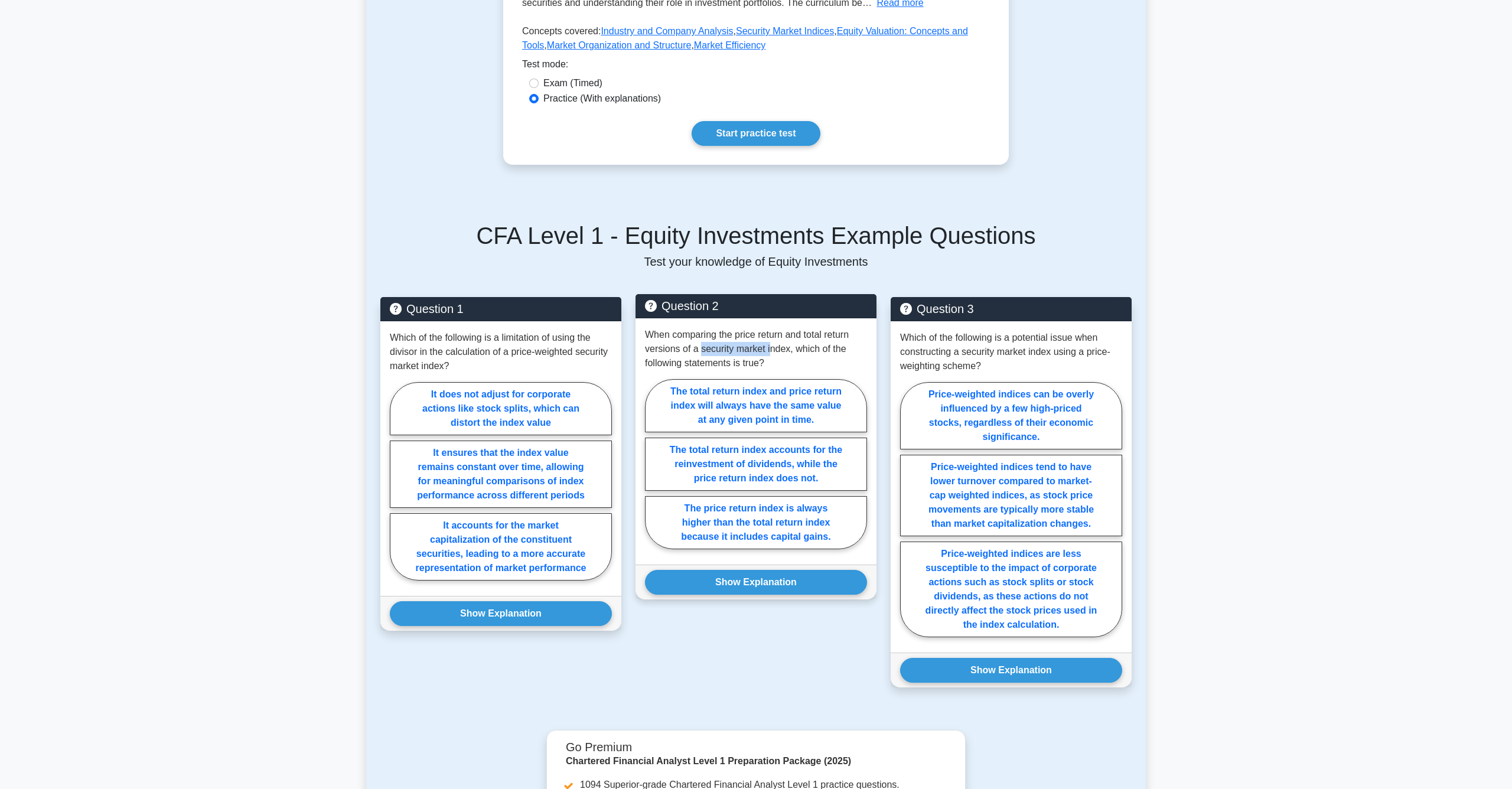
click at [703, 342] on p "When comparing the price return and total return versions of a security market …" at bounding box center [756, 348] width 222 height 42
click at [820, 463] on label "The total return index accounts for the reinvestment of dividends, while the pr…" at bounding box center [756, 464] width 222 height 53
click at [653, 464] on input "The total return index accounts for the reinvestment of dividends, while the pr…" at bounding box center [649, 467] width 7 height 7
radio input "true"
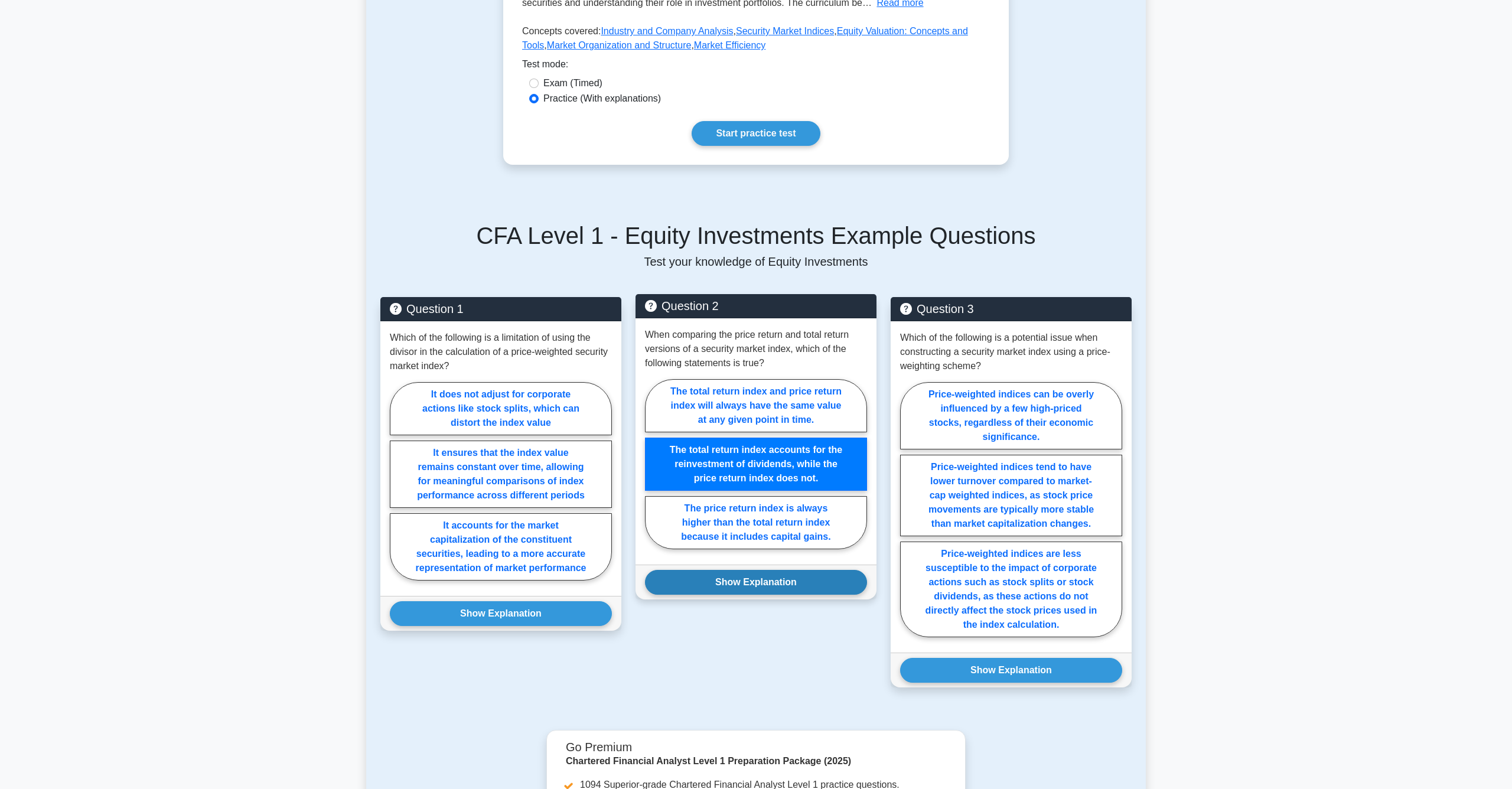
click at [786, 594] on button "Show Explanation" at bounding box center [756, 582] width 222 height 25
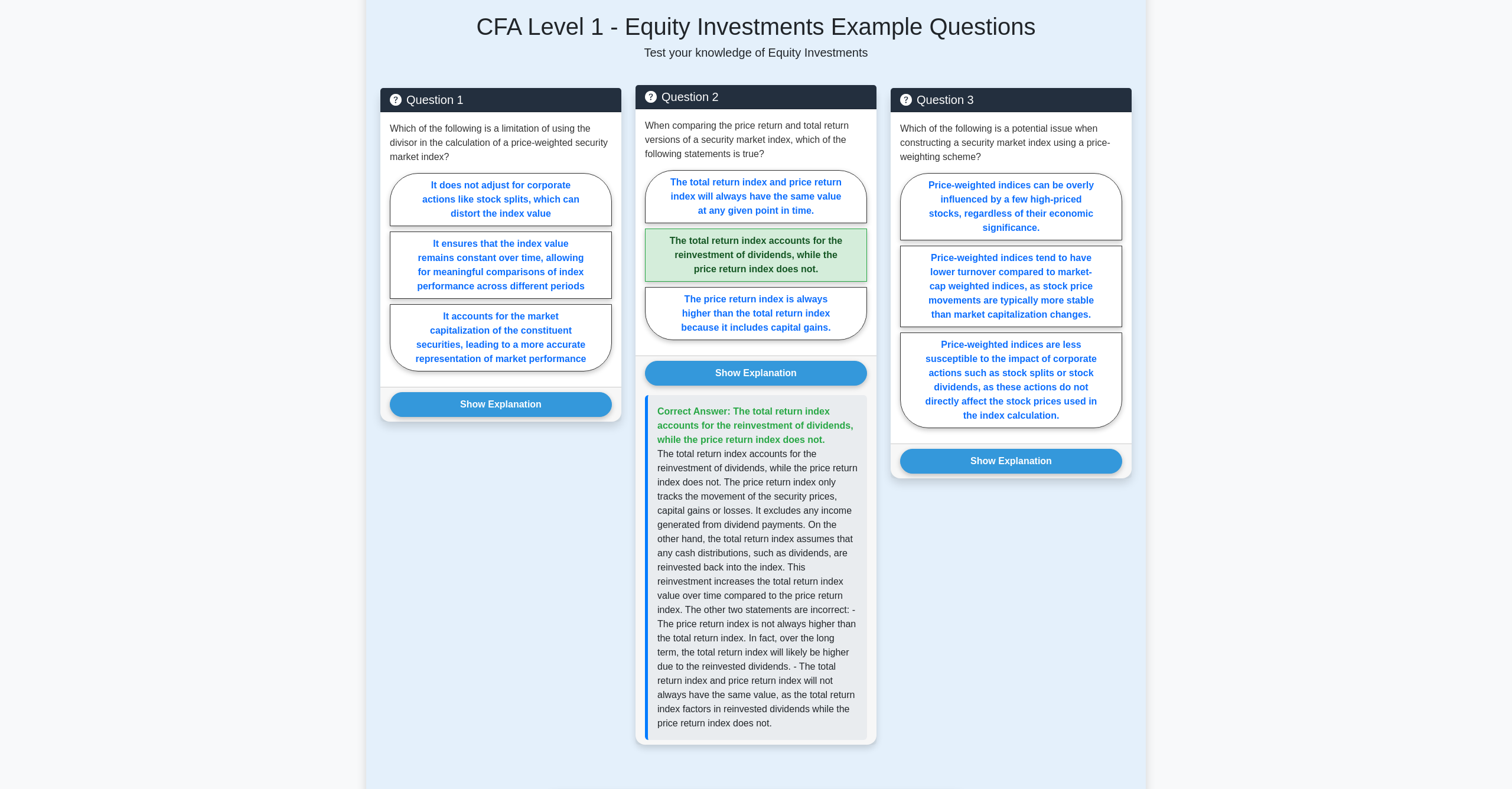
scroll to position [552, 0]
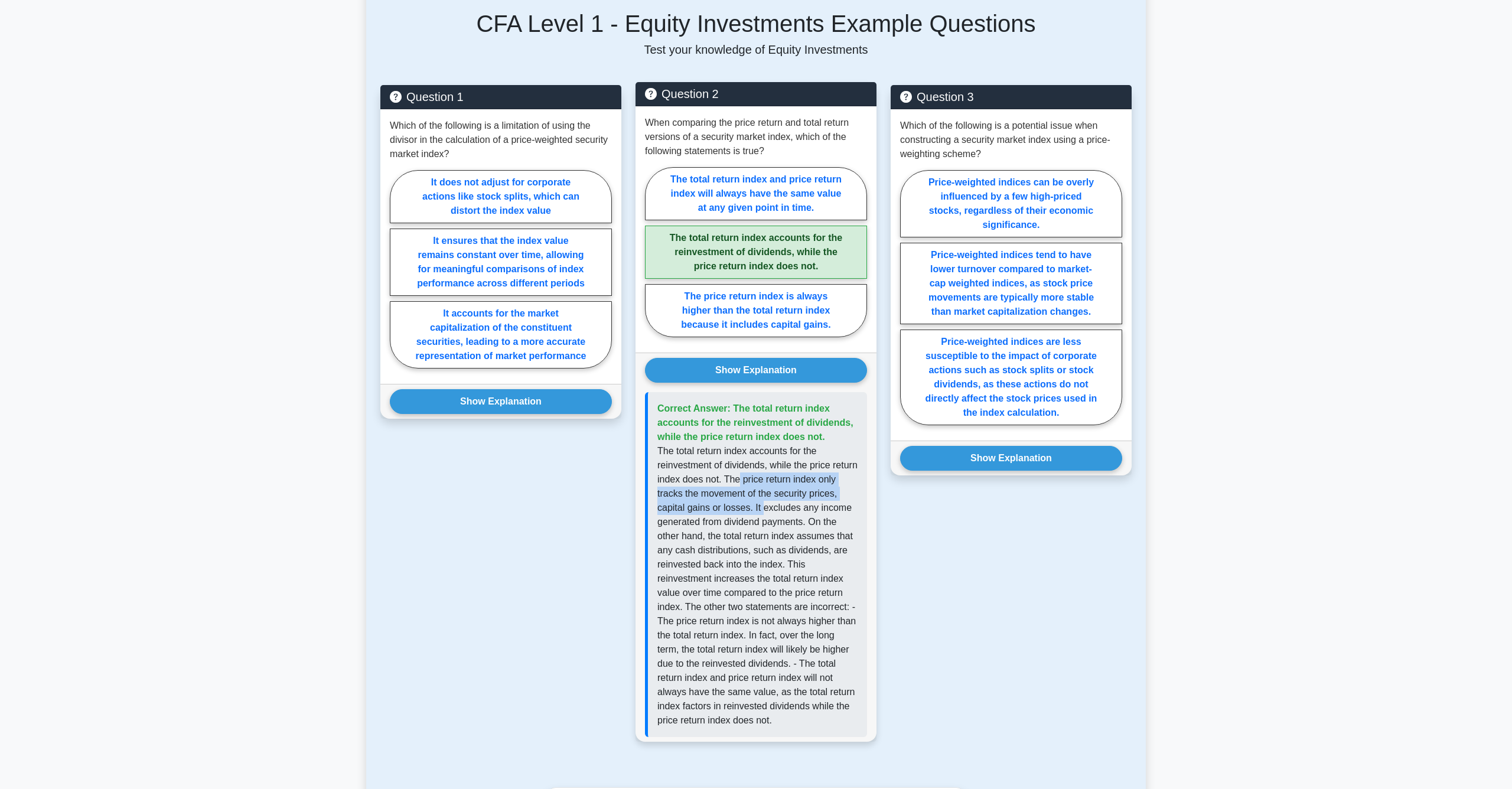
drag, startPoint x: 767, startPoint y: 494, endPoint x: 796, endPoint y: 515, distance: 35.8
click at [796, 515] on p "The total return index accounts for the reinvestment of dividends, while the pr…" at bounding box center [758, 586] width 201 height 284
drag, startPoint x: 734, startPoint y: 503, endPoint x: 770, endPoint y: 524, distance: 41.7
click at [770, 524] on p "The total return index accounts for the reinvestment of dividends, while the pr…" at bounding box center [758, 586] width 201 height 284
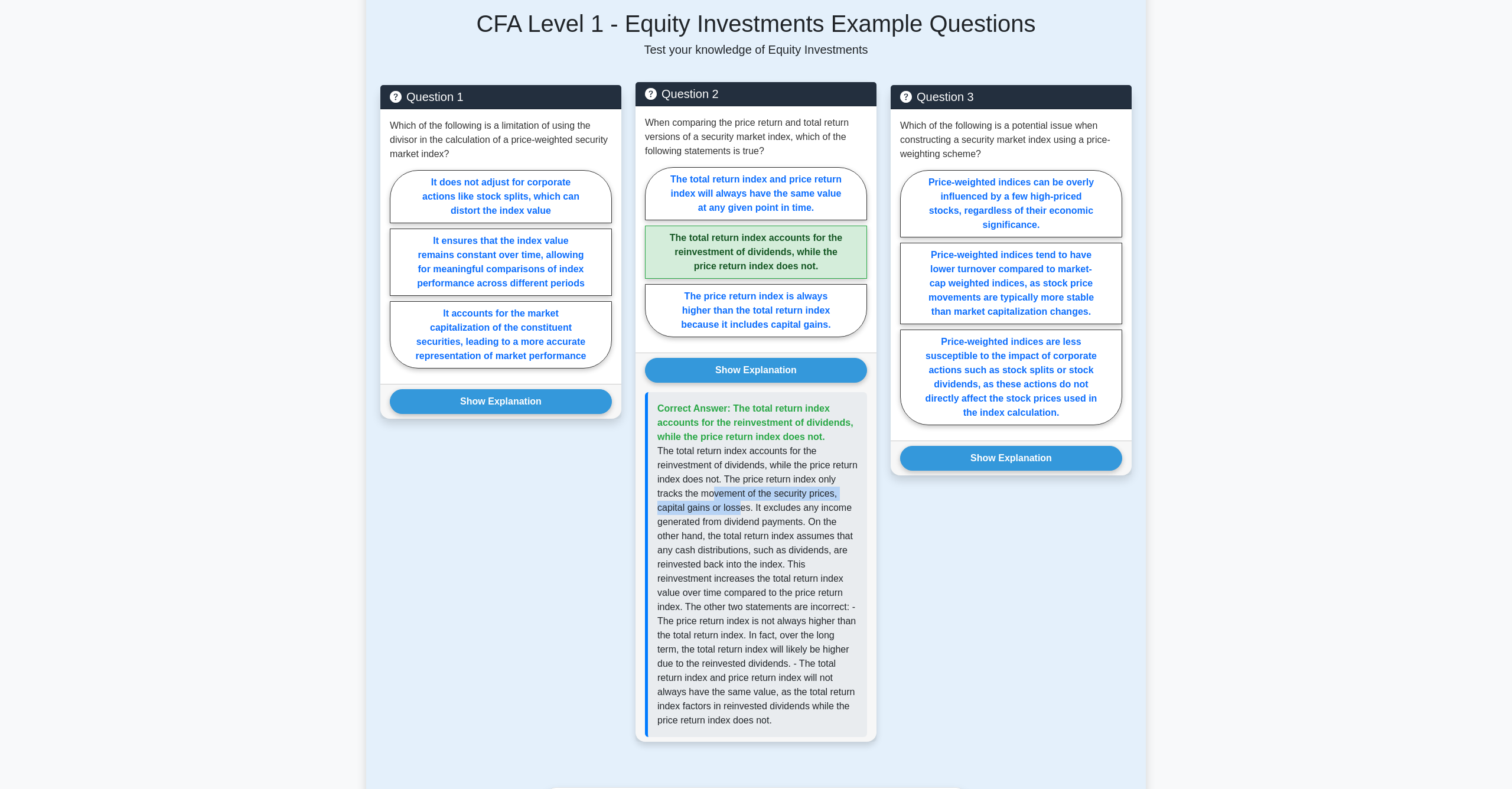
click at [770, 524] on p "The total return index accounts for the reinvestment of dividends, while the pr…" at bounding box center [758, 586] width 201 height 284
drag, startPoint x: 782, startPoint y: 523, endPoint x: 765, endPoint y: 510, distance: 21.4
click at [765, 510] on p "The total return index accounts for the reinvestment of dividends, while the pr…" at bounding box center [758, 586] width 201 height 284
drag, startPoint x: 775, startPoint y: 491, endPoint x: 789, endPoint y: 504, distance: 19.1
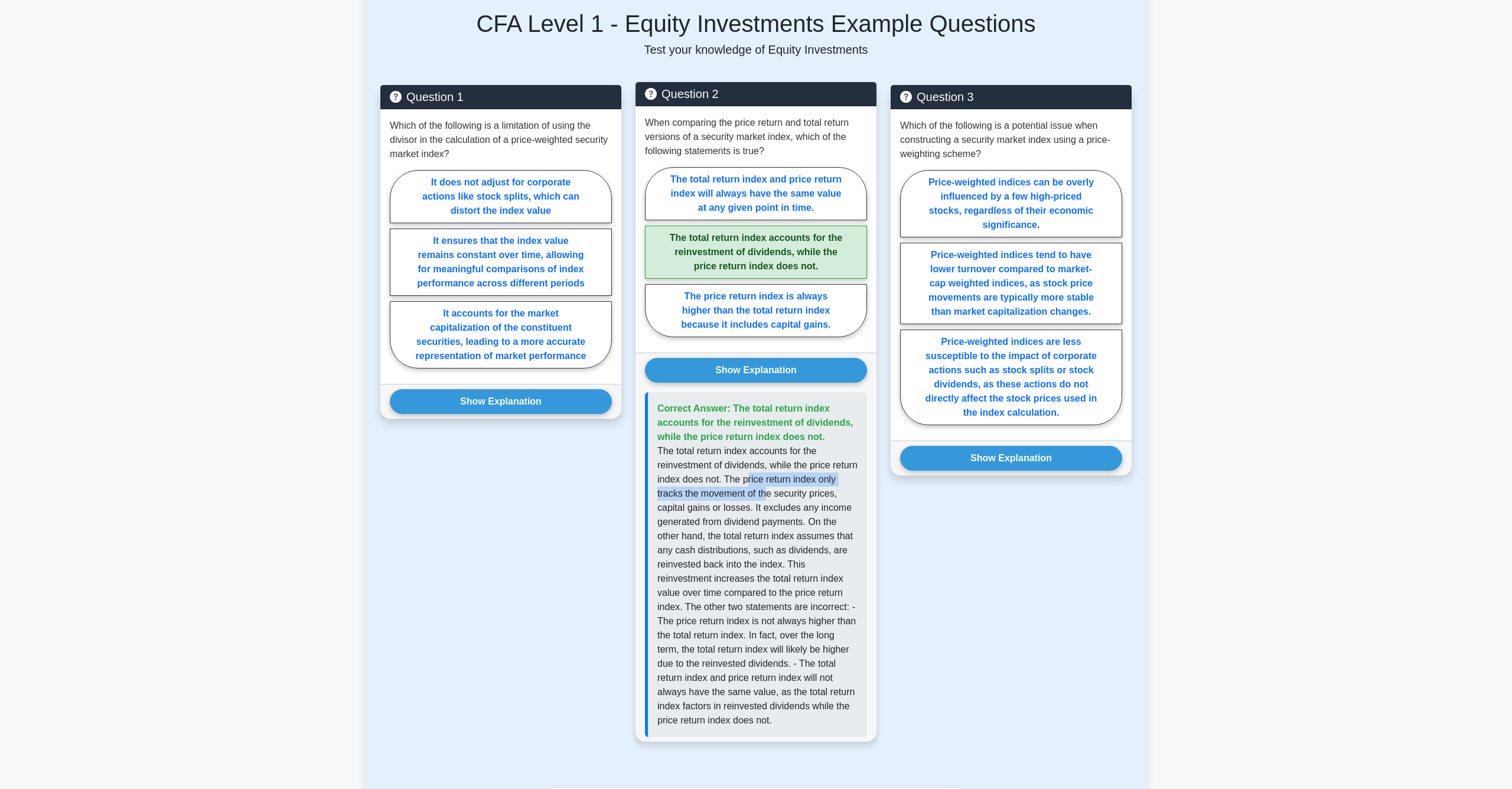
click at [789, 504] on p "The total return index accounts for the reinvestment of dividends, while the pr…" at bounding box center [758, 586] width 201 height 284
drag, startPoint x: 779, startPoint y: 496, endPoint x: 791, endPoint y: 514, distance: 21.6
click at [791, 514] on p "The total return index accounts for the reinvestment of dividends, while the pr…" at bounding box center [758, 586] width 201 height 284
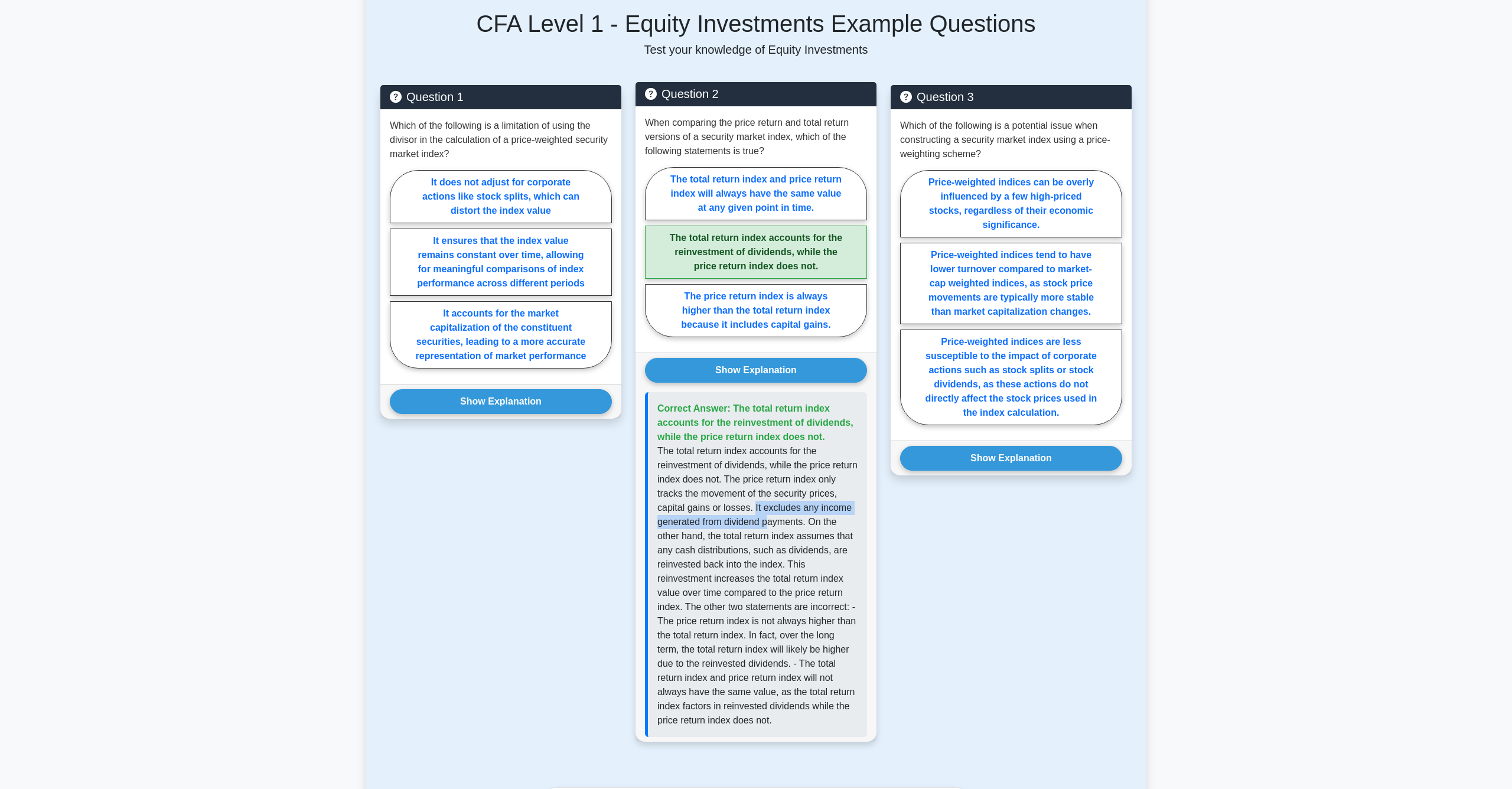
drag, startPoint x: 785, startPoint y: 522, endPoint x: 799, endPoint y: 538, distance: 21.3
click at [799, 538] on p "The total return index accounts for the reinvestment of dividends, while the pr…" at bounding box center [758, 586] width 201 height 284
drag, startPoint x: 768, startPoint y: 549, endPoint x: 784, endPoint y: 579, distance: 34.0
click at [784, 579] on p "The total return index accounts for the reinvestment of dividends, while the pr…" at bounding box center [758, 586] width 201 height 284
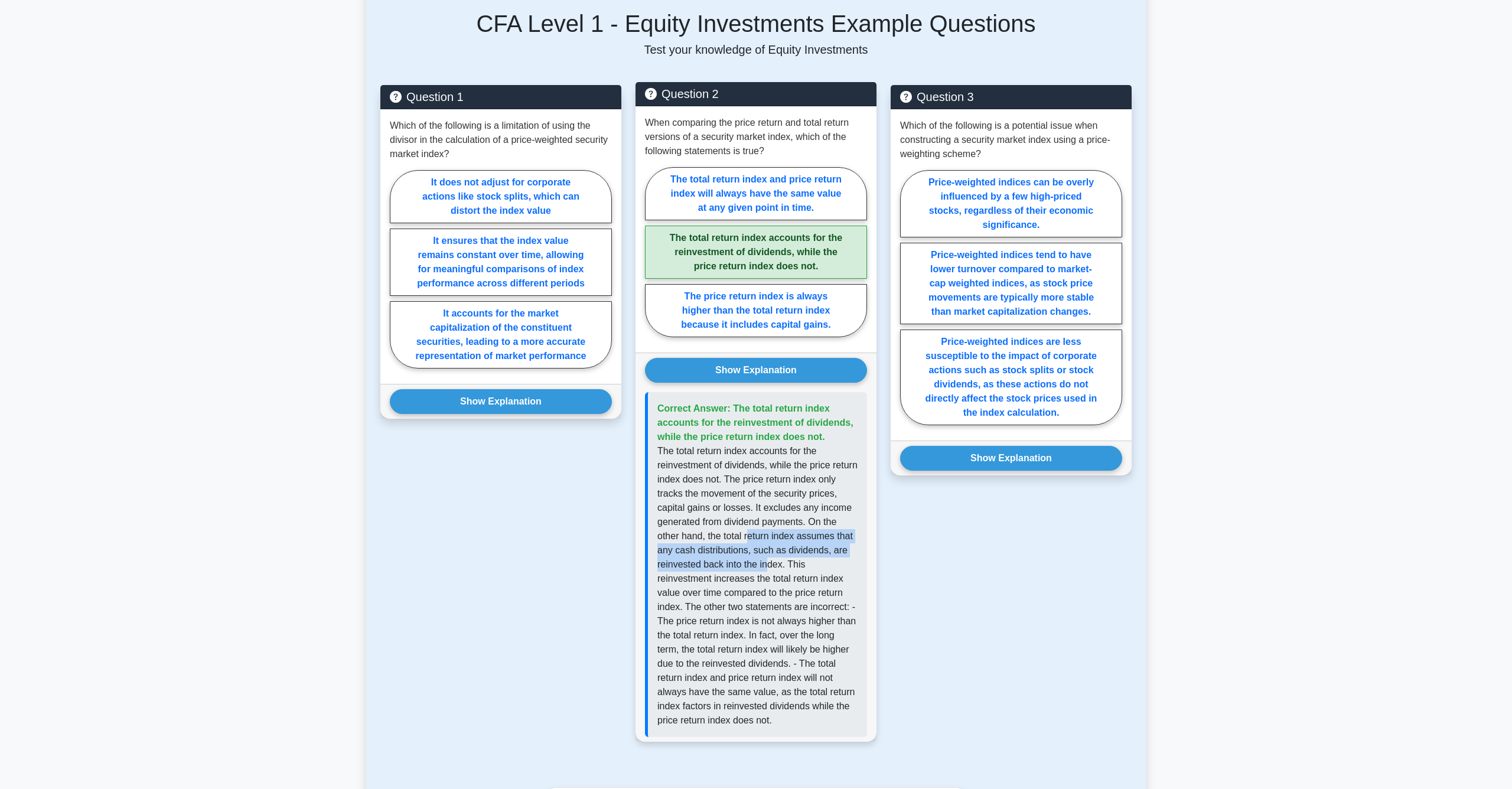
click at [784, 579] on p "The total return index accounts for the reinvestment of dividends, while the pr…" at bounding box center [758, 586] width 201 height 284
drag, startPoint x: 731, startPoint y: 592, endPoint x: 788, endPoint y: 597, distance: 57.2
click at [788, 597] on p "The total return index accounts for the reinvestment of dividends, while the pr…" at bounding box center [758, 586] width 201 height 284
drag, startPoint x: 731, startPoint y: 613, endPoint x: 807, endPoint y: 614, distance: 76.0
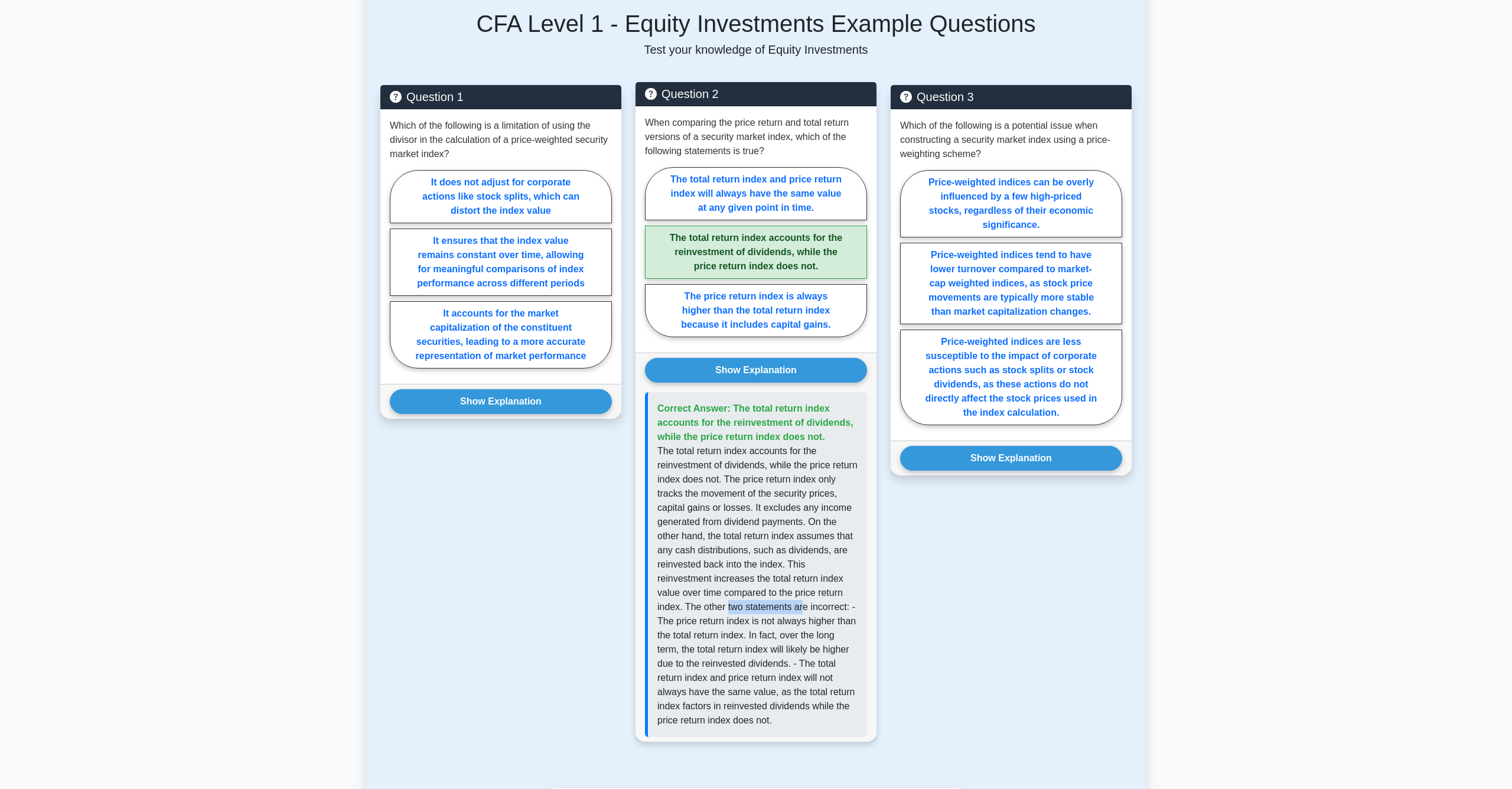
click at [807, 614] on p "The total return index accounts for the reinvestment of dividends, while the pr…" at bounding box center [758, 586] width 201 height 284
click at [804, 627] on p "The total return index accounts for the reinvestment of dividends, while the pr…" at bounding box center [758, 586] width 201 height 284
drag, startPoint x: 812, startPoint y: 624, endPoint x: 710, endPoint y: 622, distance: 102.0
click at [710, 622] on p "The total return index accounts for the reinvestment of dividends, while the pr…" at bounding box center [758, 586] width 201 height 284
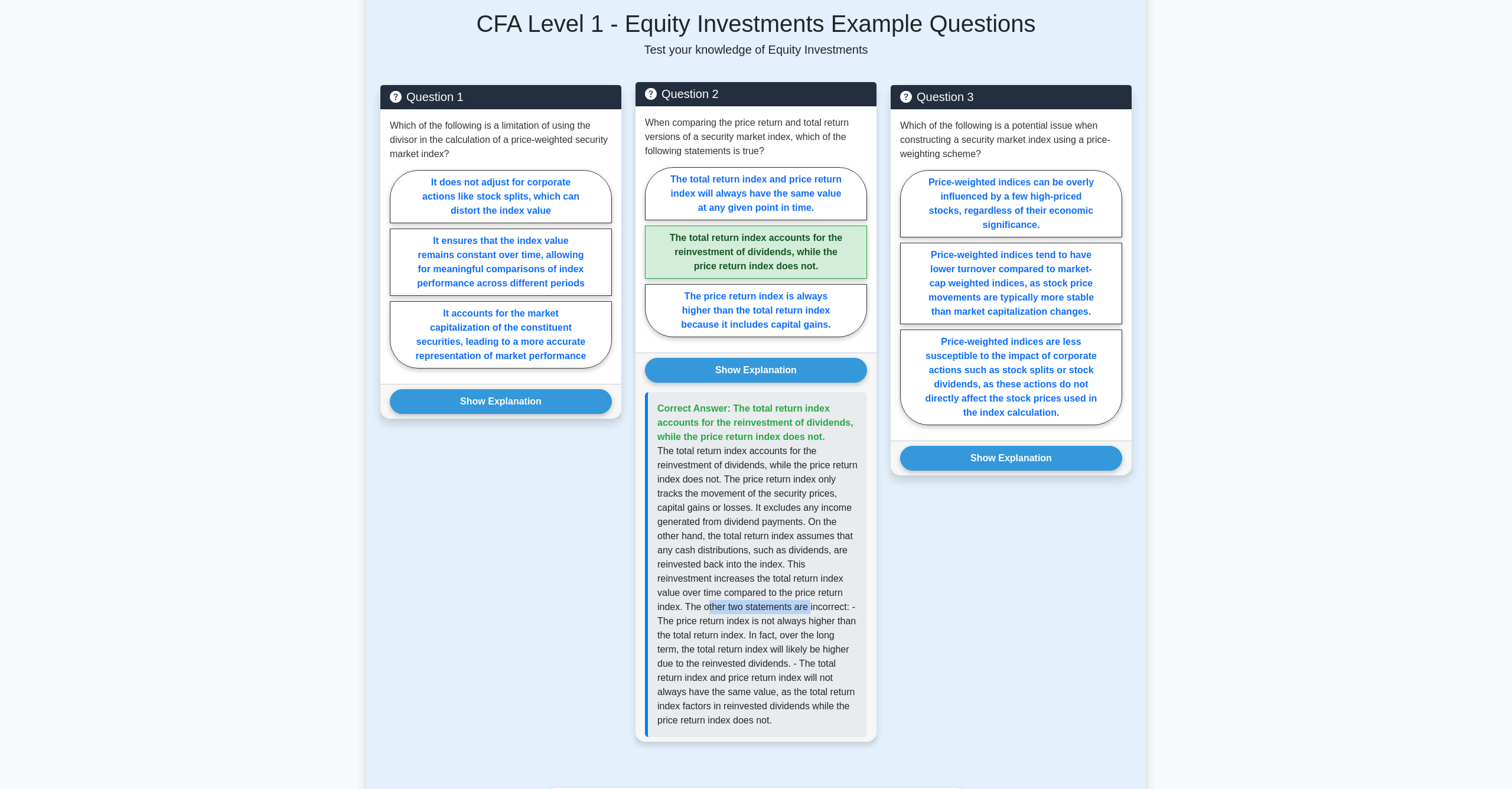
click at [710, 622] on p "The total return index accounts for the reinvestment of dividends, while the pr…" at bounding box center [758, 586] width 201 height 284
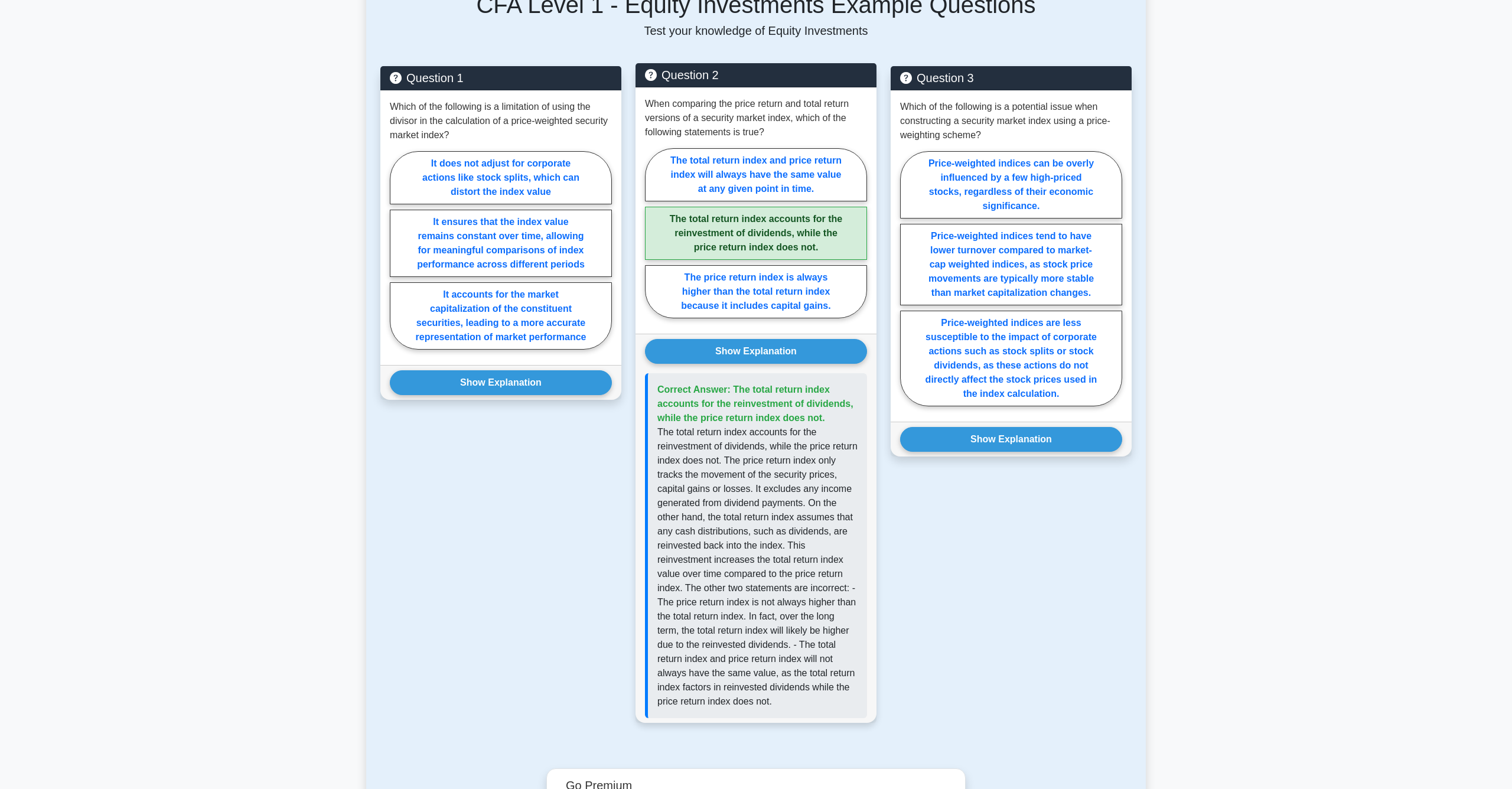
scroll to position [572, 0]
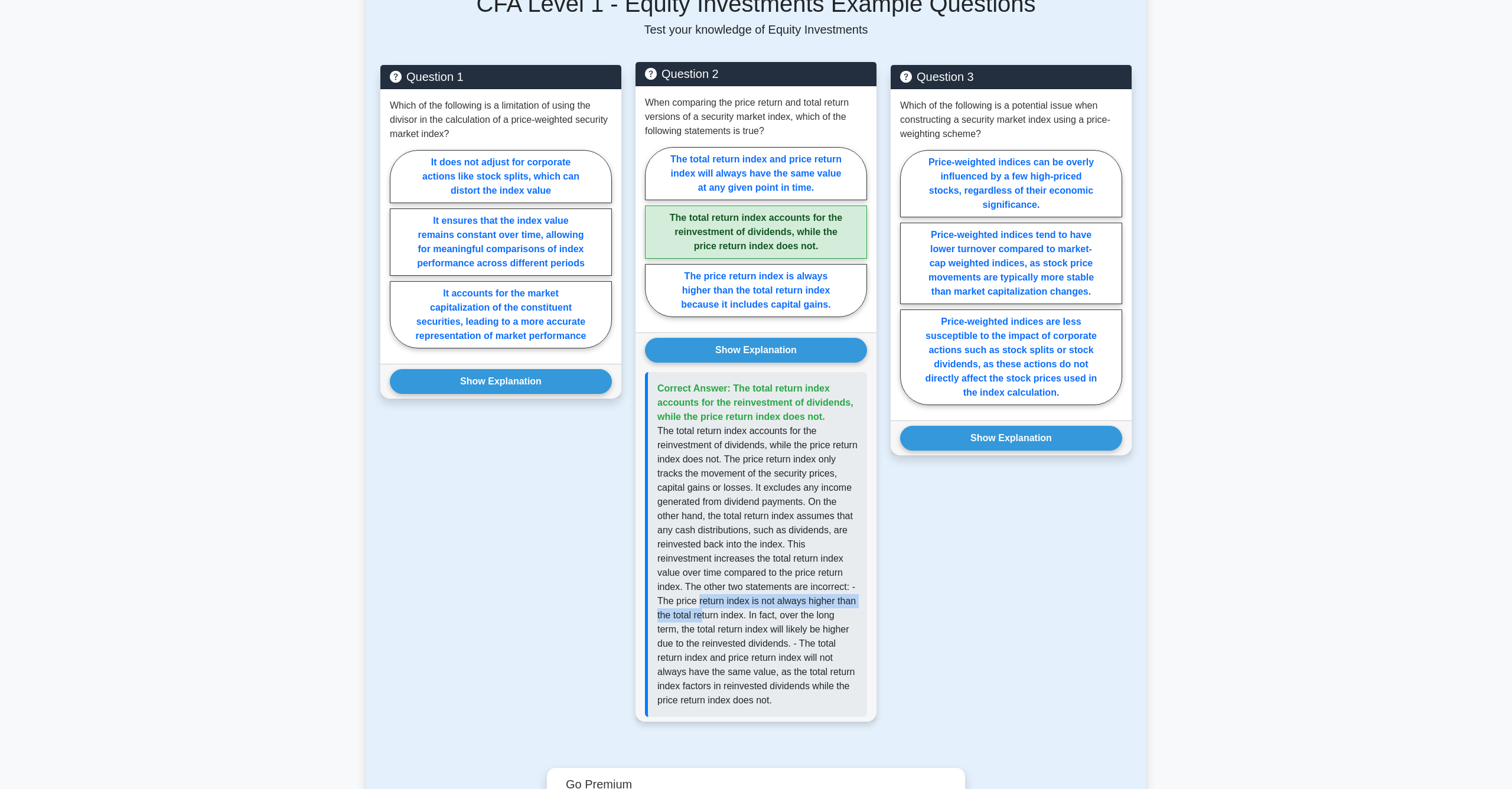
drag, startPoint x: 705, startPoint y: 617, endPoint x: 724, endPoint y: 629, distance: 22.5
click at [724, 629] on p "The total return index accounts for the reinvestment of dividends, while the pr…" at bounding box center [758, 566] width 201 height 284
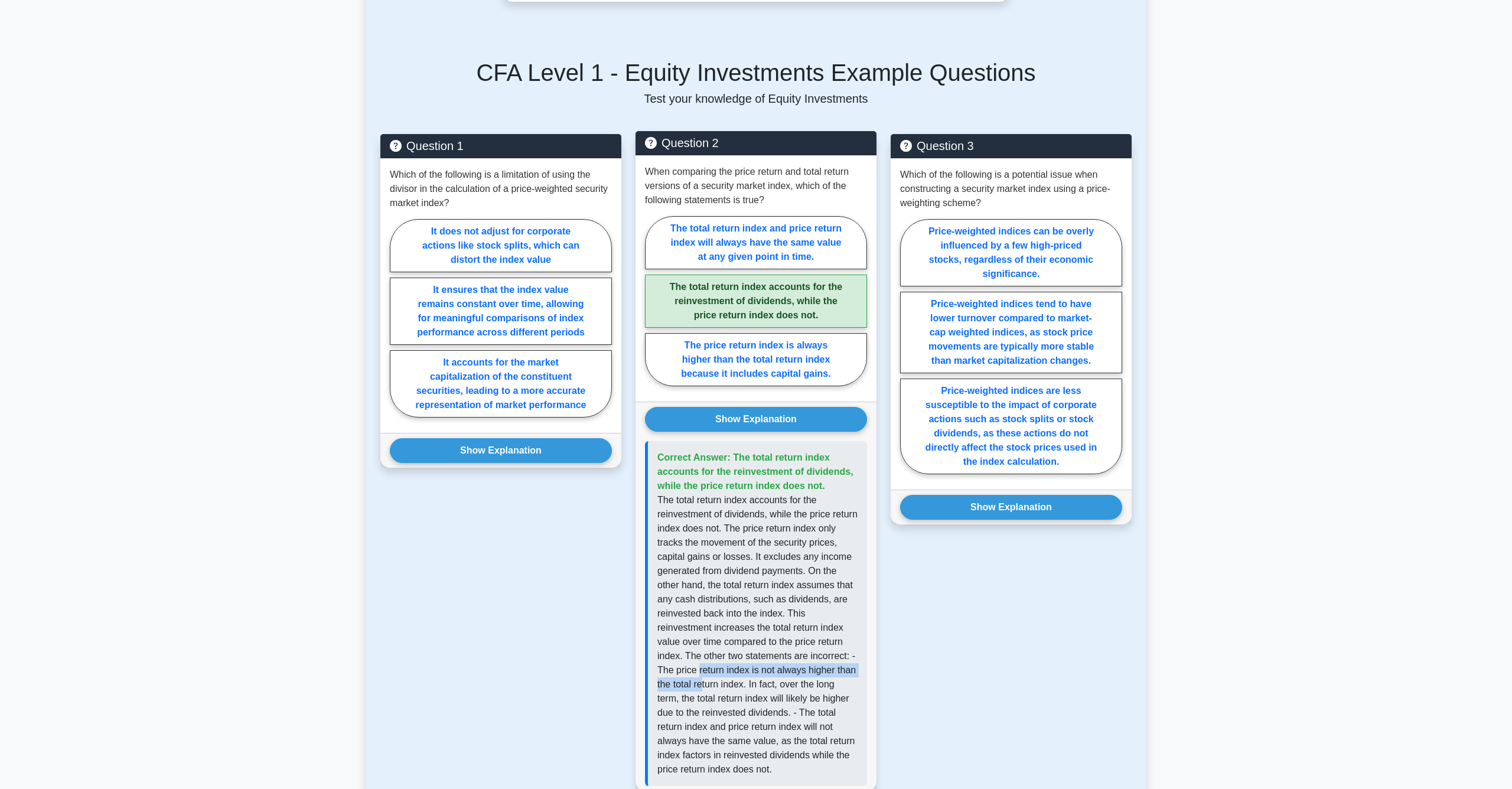
scroll to position [478, 0]
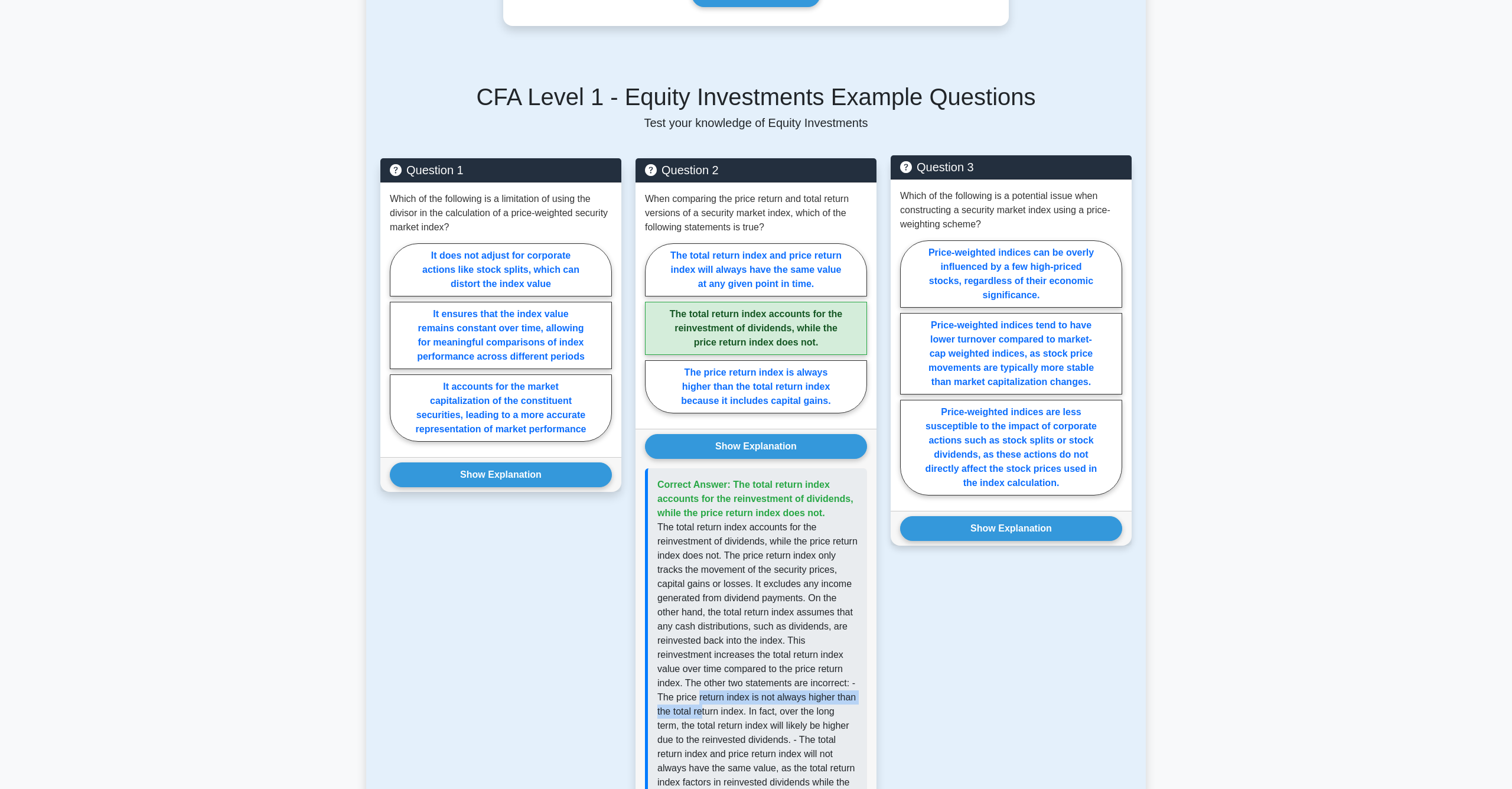
click at [1010, 181] on div "Which of the following is a potential issue when constructing a security market…" at bounding box center [1011, 345] width 241 height 331
drag, startPoint x: 1008, startPoint y: 198, endPoint x: 1028, endPoint y: 217, distance: 27.6
click at [1028, 217] on p "Which of the following is a potential issue when constructing a security market…" at bounding box center [1011, 210] width 222 height 42
click at [1051, 273] on label "Price-weighted indices can be overly influenced by a few high-priced stocks, re…" at bounding box center [1011, 274] width 222 height 68
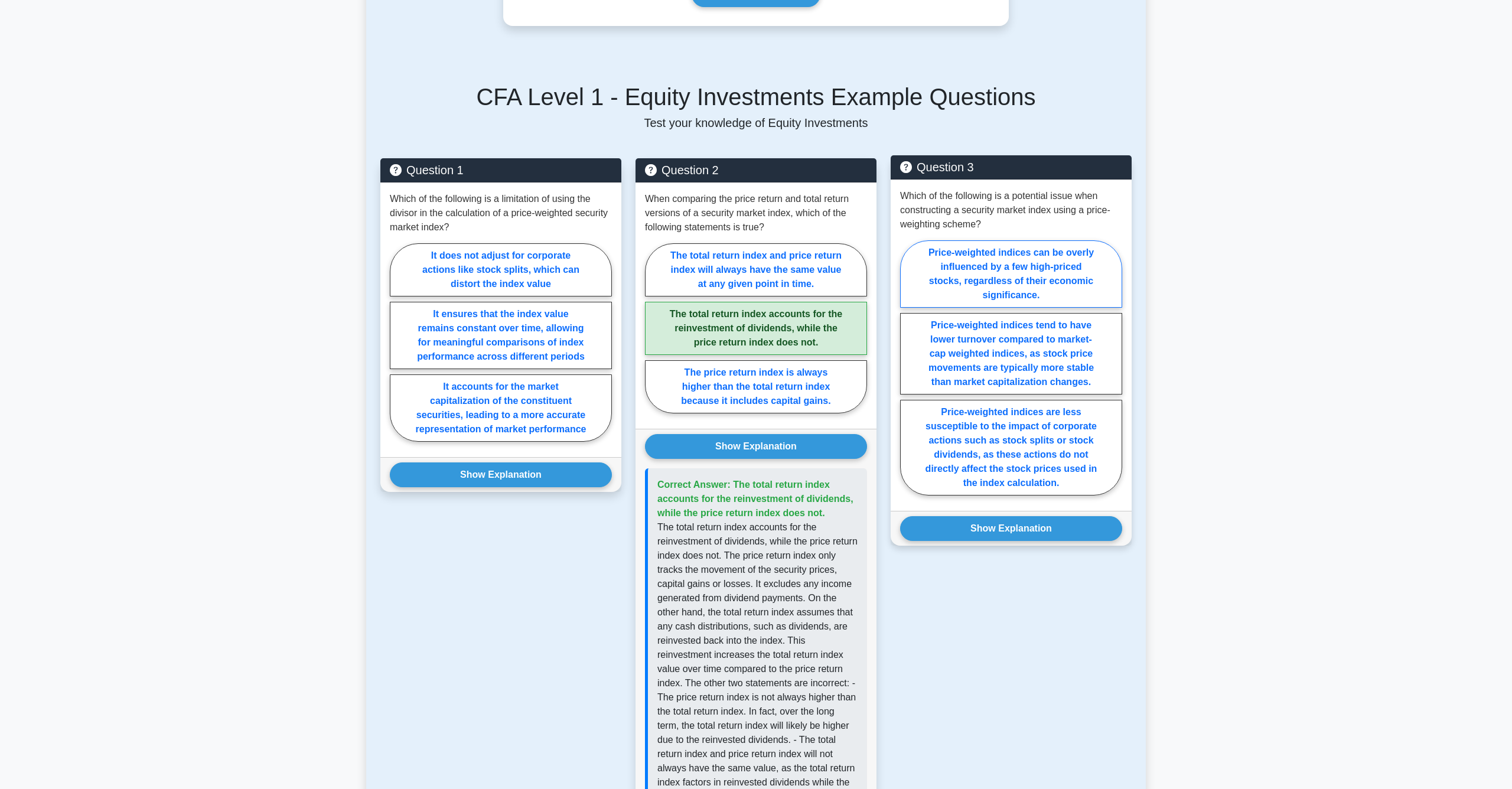
click at [908, 368] on input "Price-weighted indices can be overly influenced by a few high-priced stocks, re…" at bounding box center [904, 371] width 7 height 7
radio input "true"
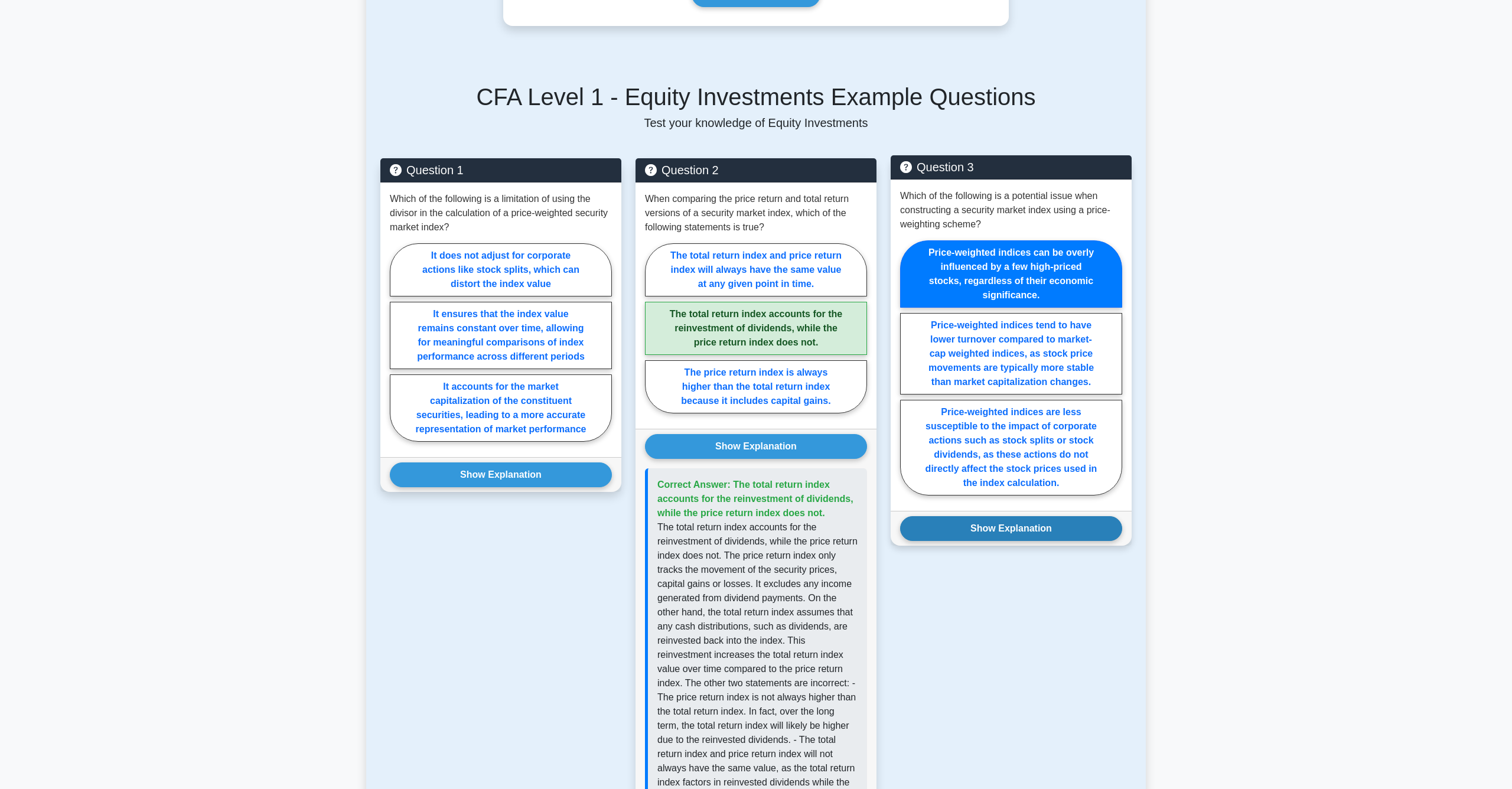
click at [1014, 532] on button "Show Explanation" at bounding box center [1011, 528] width 222 height 25
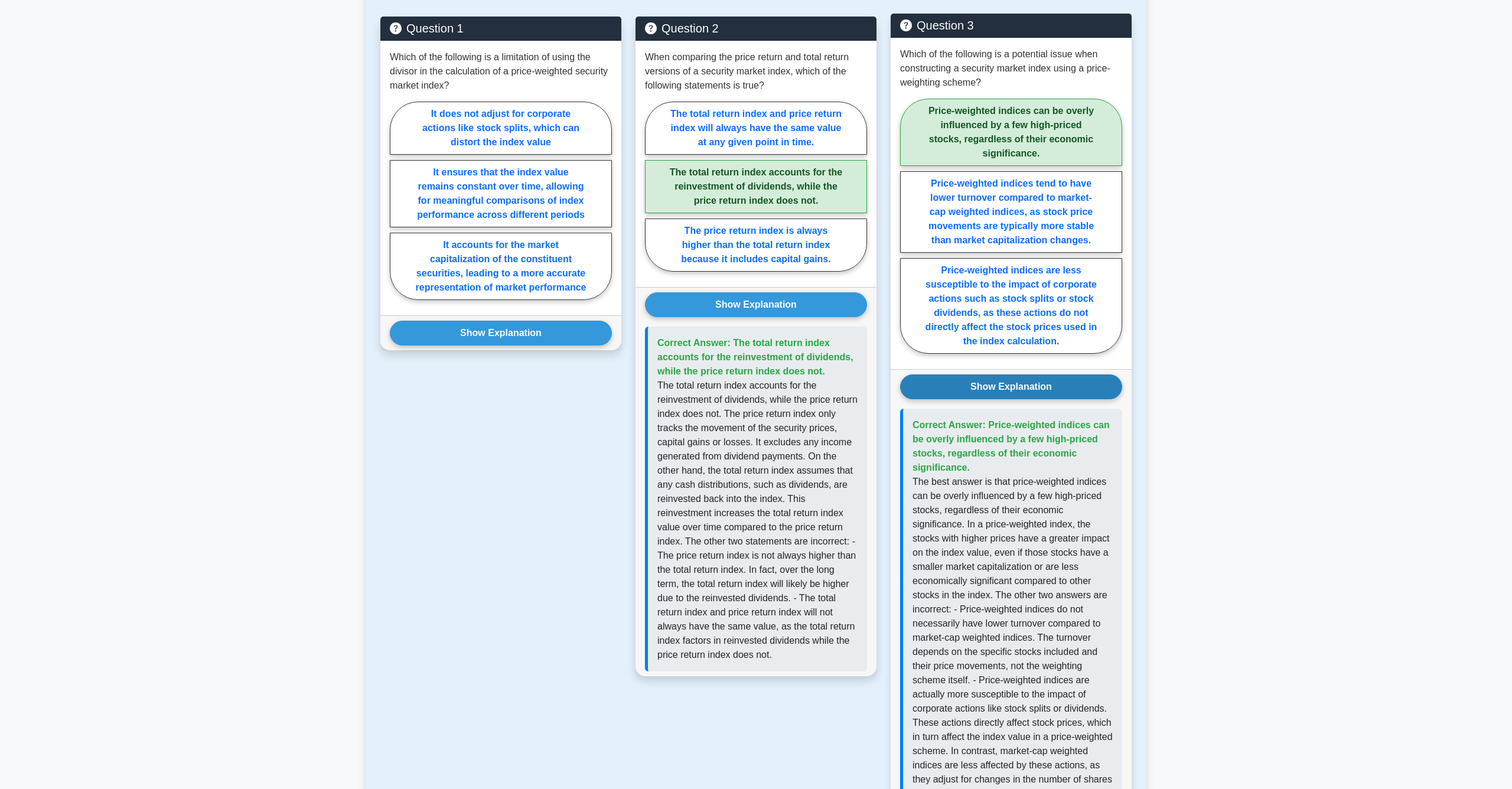
scroll to position [640, 0]
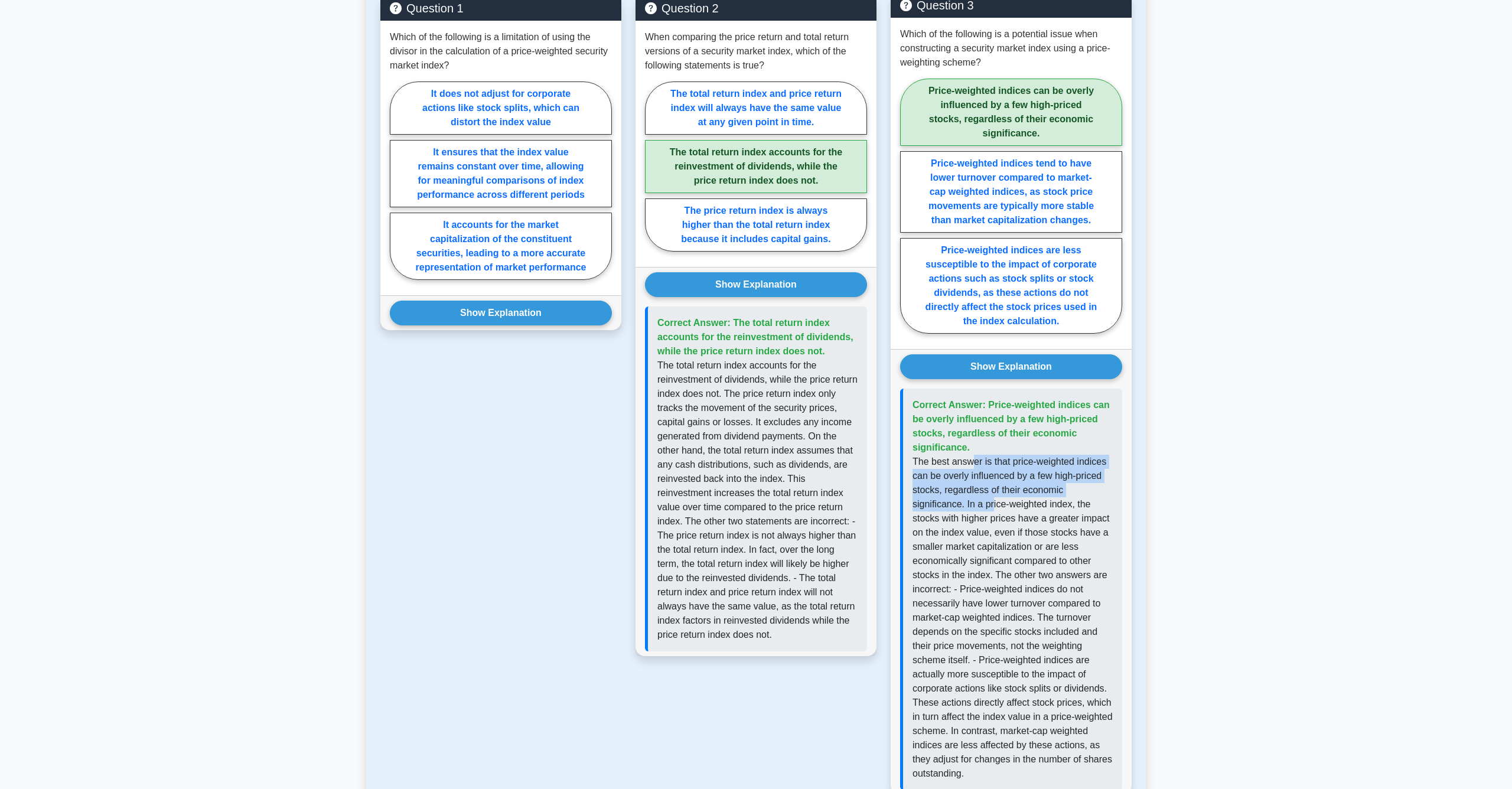
drag, startPoint x: 973, startPoint y: 464, endPoint x: 993, endPoint y: 500, distance: 41.2
click at [993, 500] on p "The best answer is that price-weighted indices can be overly influenced by a fe…" at bounding box center [1013, 617] width 201 height 326
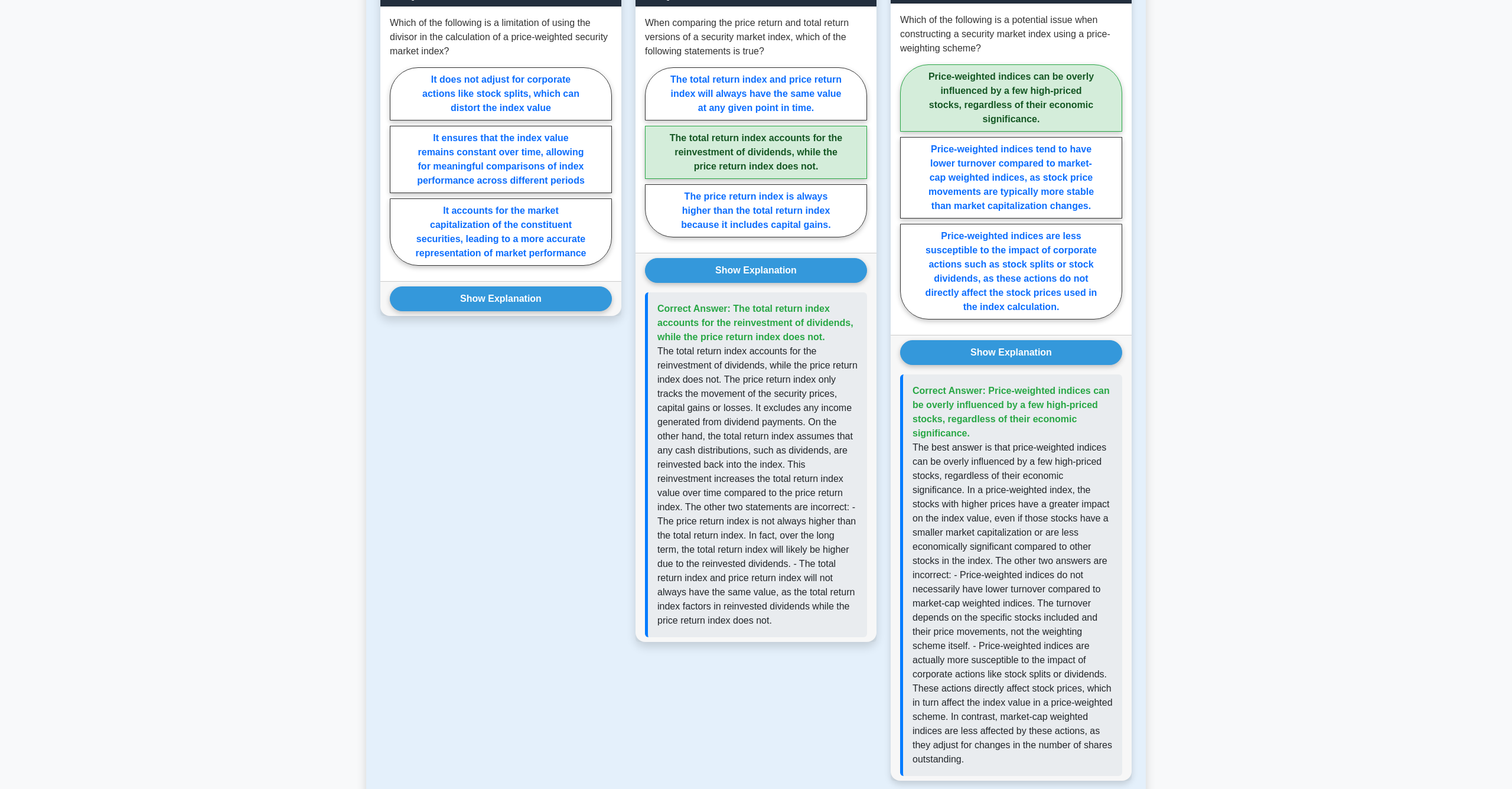
scroll to position [660, 0]
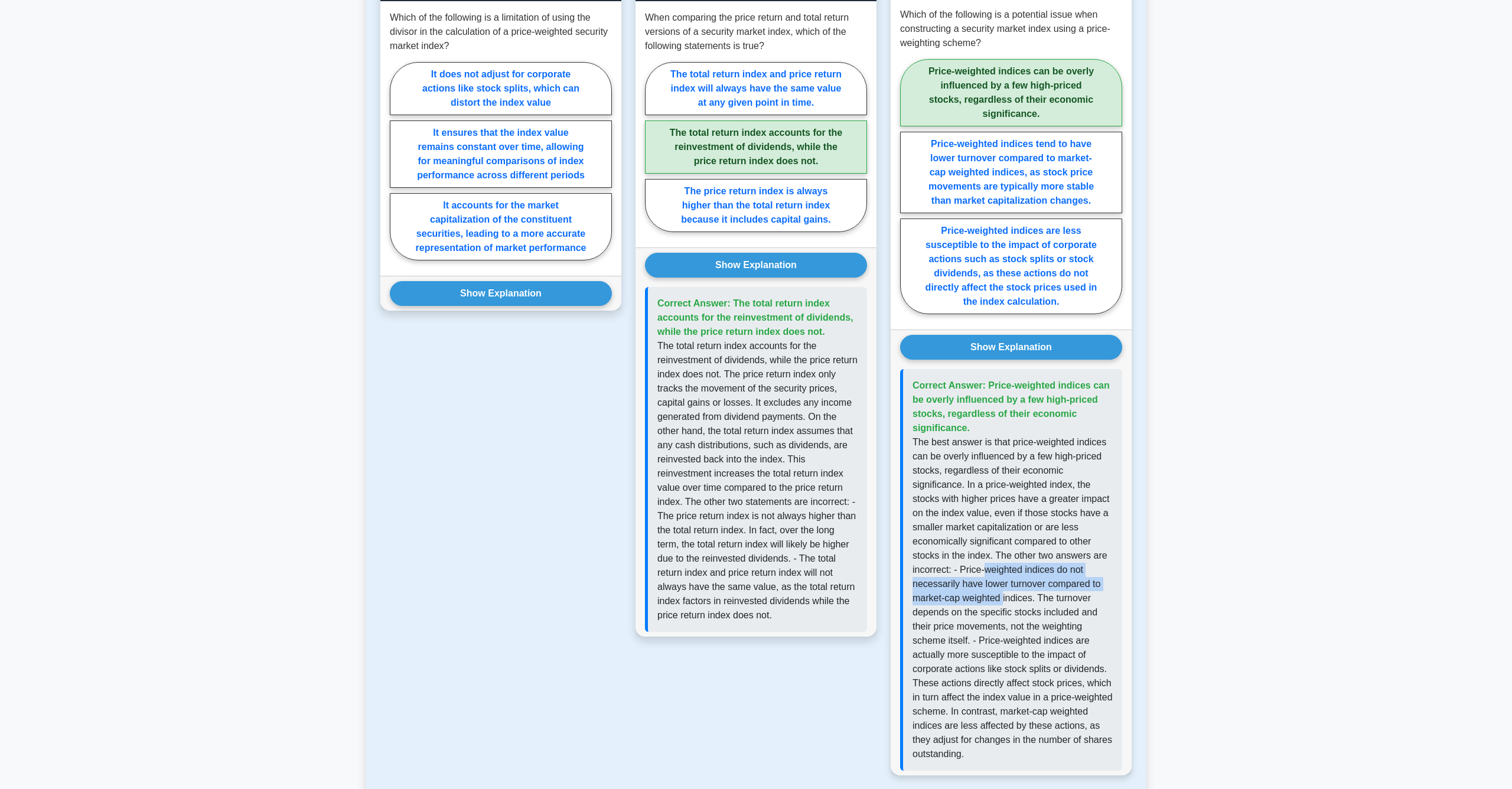
drag, startPoint x: 988, startPoint y: 569, endPoint x: 1003, endPoint y: 591, distance: 26.6
click at [1003, 591] on p "The best answer is that price-weighted indices can be overly influenced by a fe…" at bounding box center [1013, 598] width 201 height 326
drag, startPoint x: 1060, startPoint y: 603, endPoint x: 1064, endPoint y: 632, distance: 29.3
click at [1064, 632] on p "The best answer is that price-weighted indices can be overly influenced by a fe…" at bounding box center [1013, 598] width 201 height 326
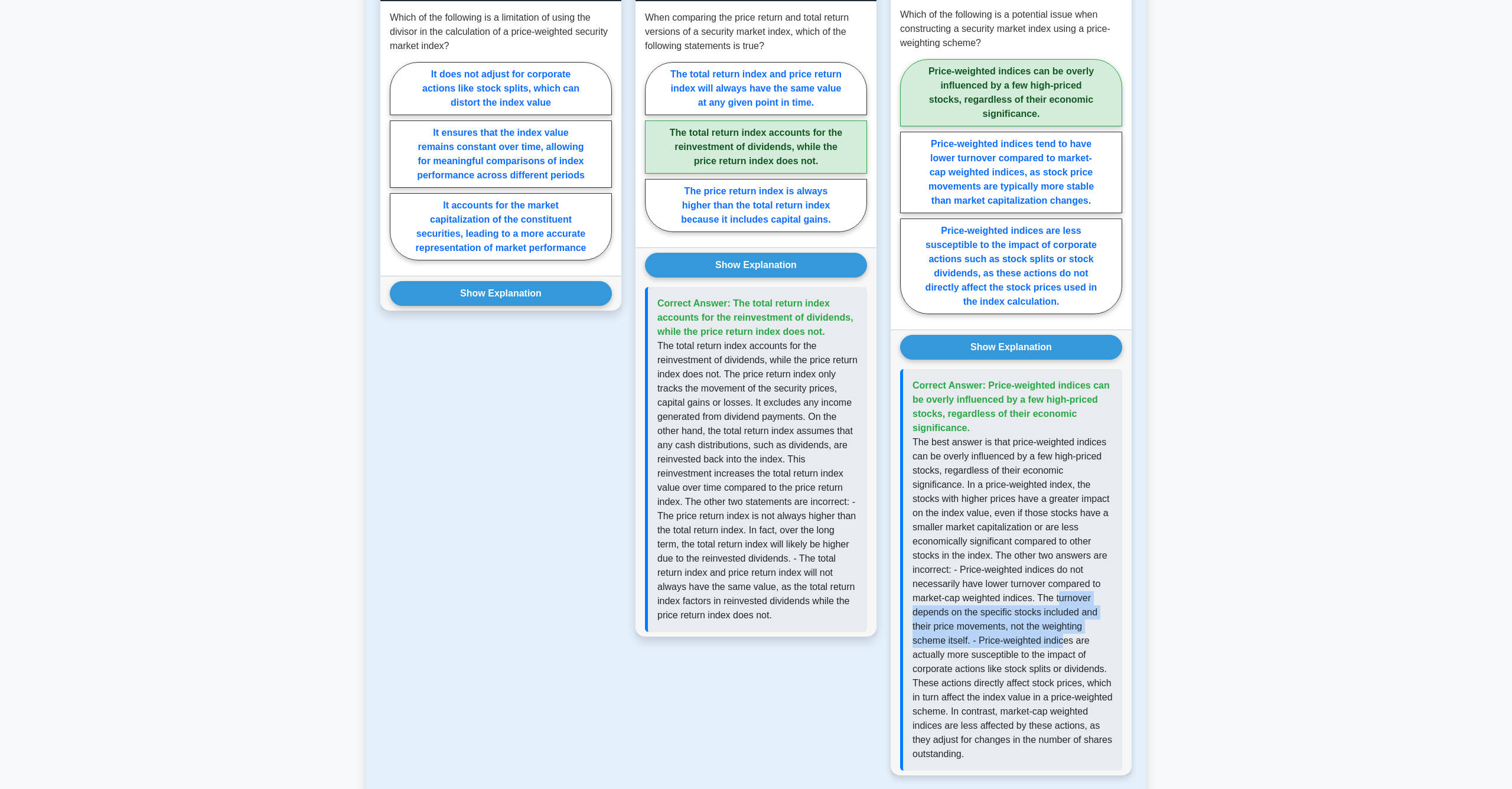
click at [1064, 632] on p "The best answer is that price-weighted indices can be overly influenced by a fe…" at bounding box center [1013, 598] width 201 height 326
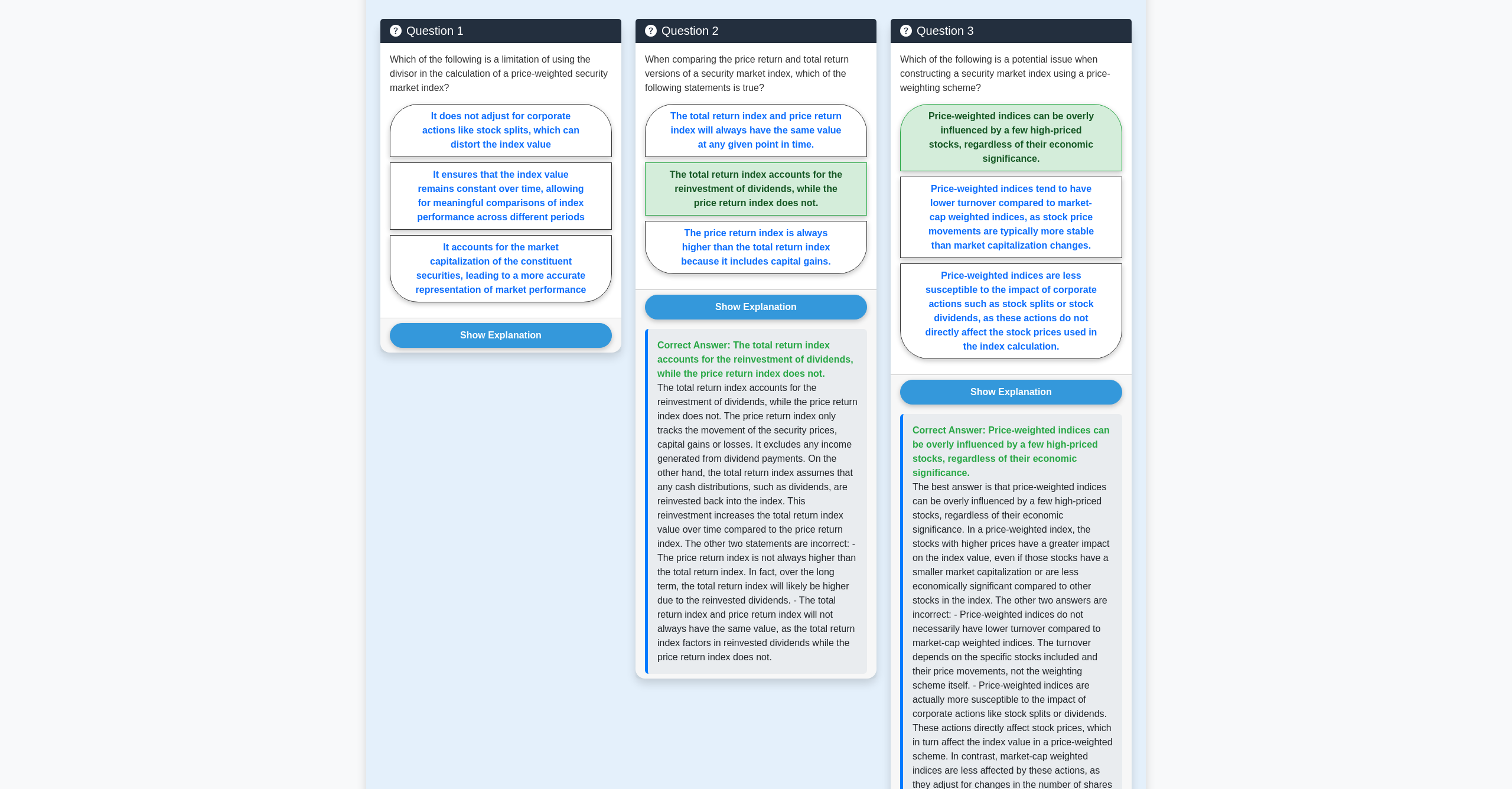
scroll to position [594, 0]
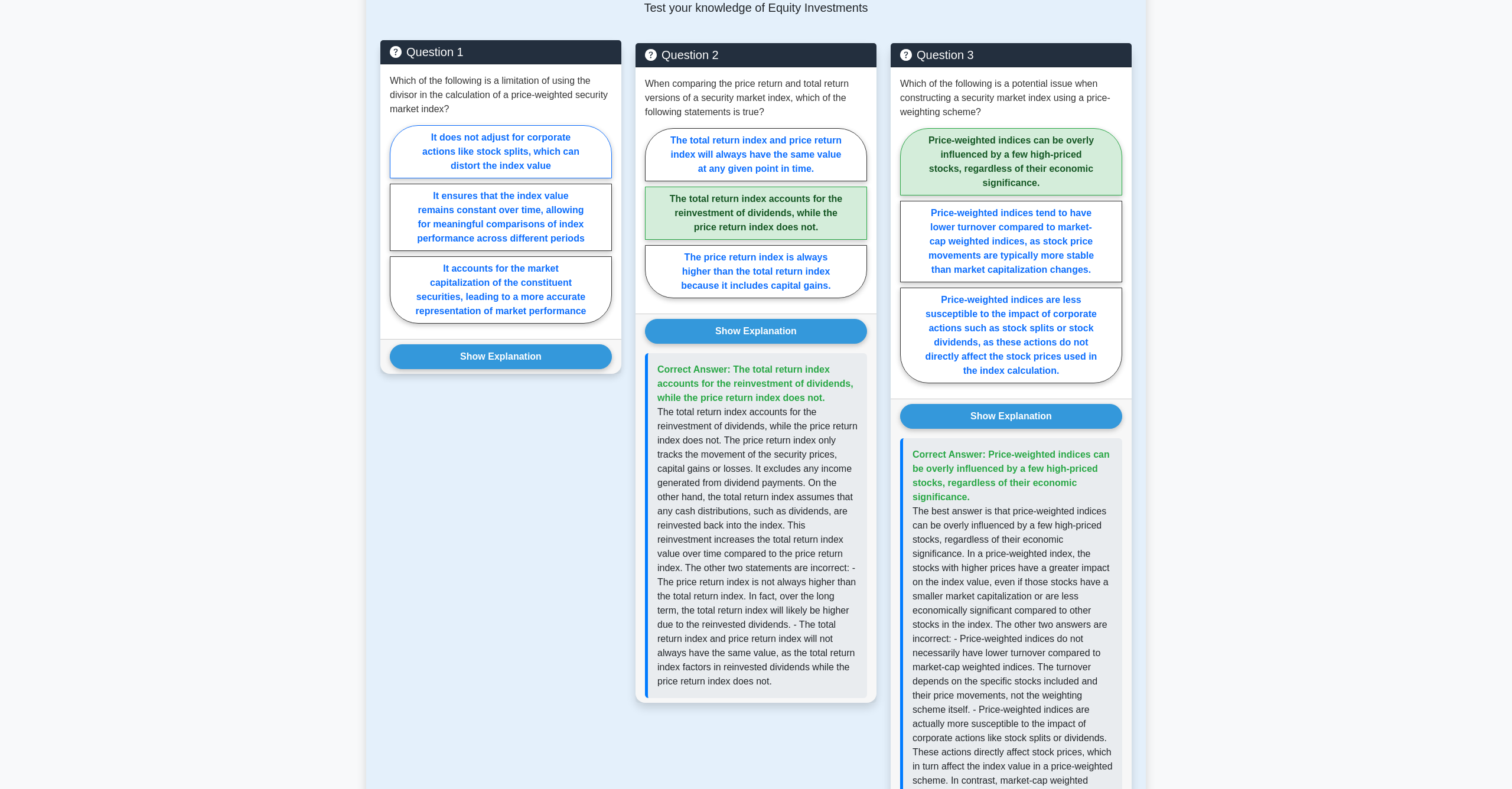
click at [541, 146] on label "It does not adjust for corporate actions like stock splits, which can distort t…" at bounding box center [501, 152] width 222 height 53
click at [398, 224] on input "It does not adjust for corporate actions like stock splits, which can distort t…" at bounding box center [394, 227] width 7 height 7
radio input "true"
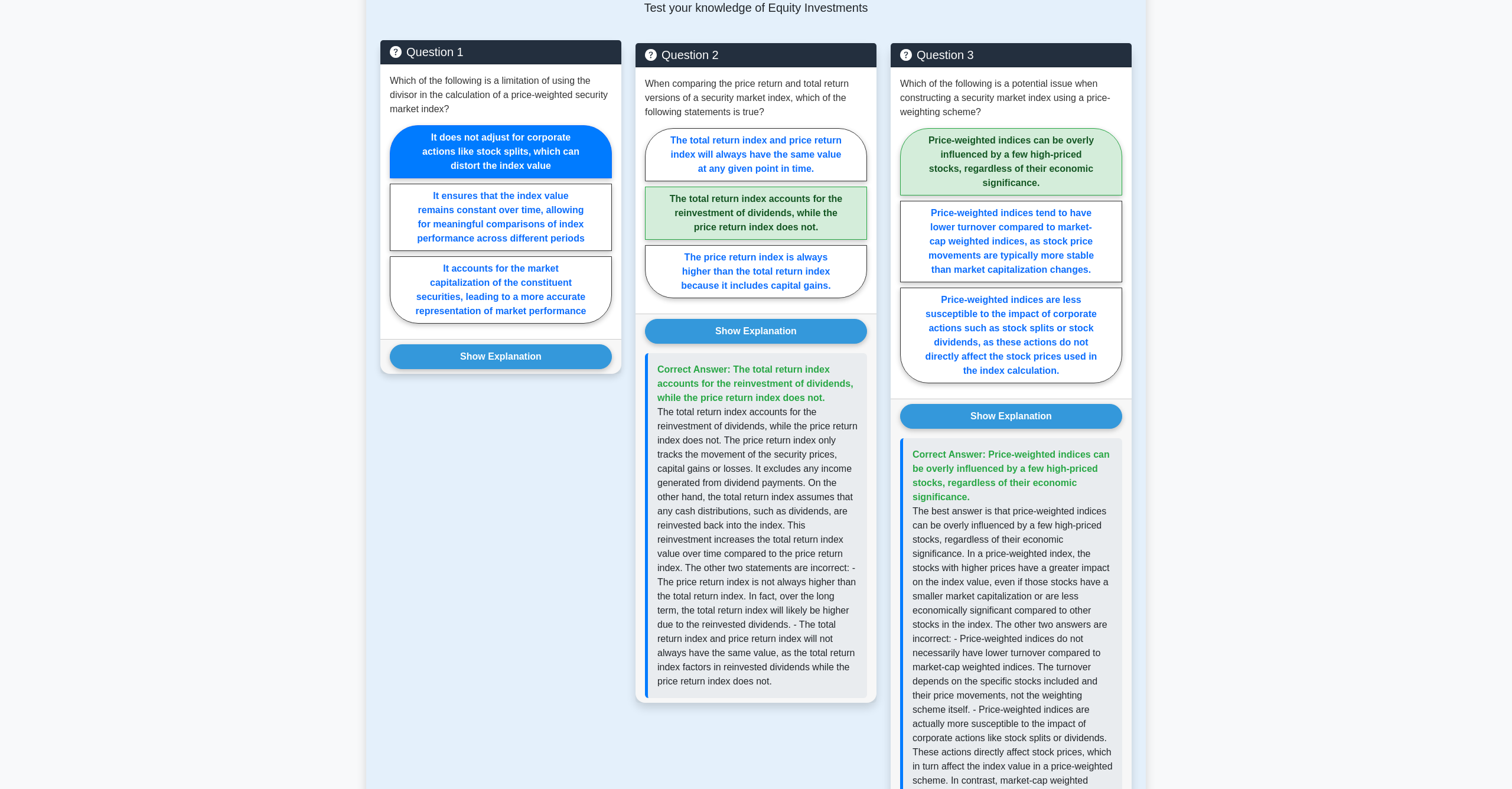
click at [504, 343] on div "Show Explanation Correct Answer: It does not adjust for corporate actions like …" at bounding box center [501, 356] width 241 height 35
click at [504, 350] on button "Show Explanation" at bounding box center [501, 357] width 222 height 25
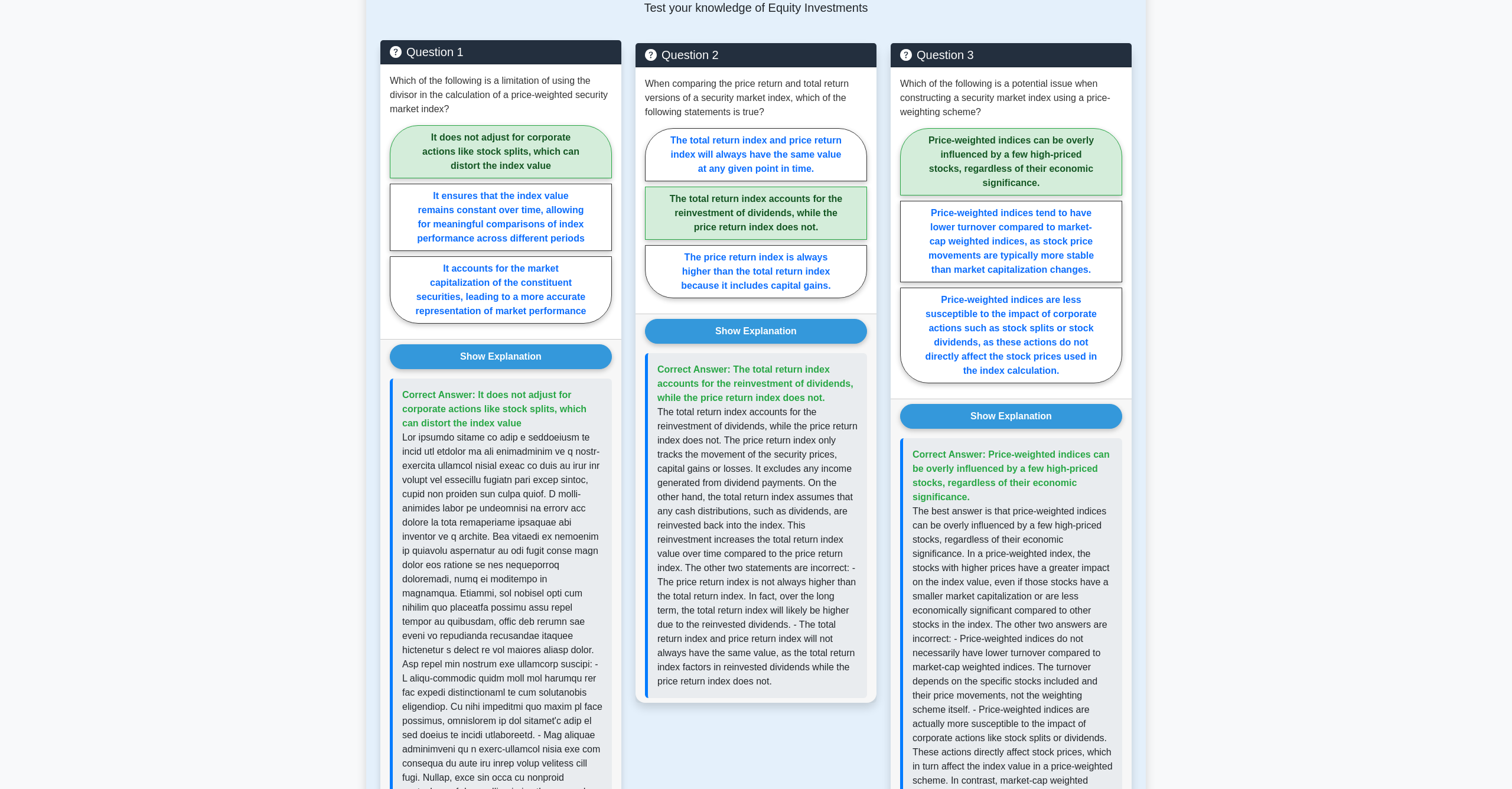
click at [469, 445] on p at bounding box center [502, 636] width 201 height 411
drag, startPoint x: 463, startPoint y: 433, endPoint x: 486, endPoint y: 475, distance: 47.9
click at [486, 475] on p at bounding box center [502, 636] width 201 height 411
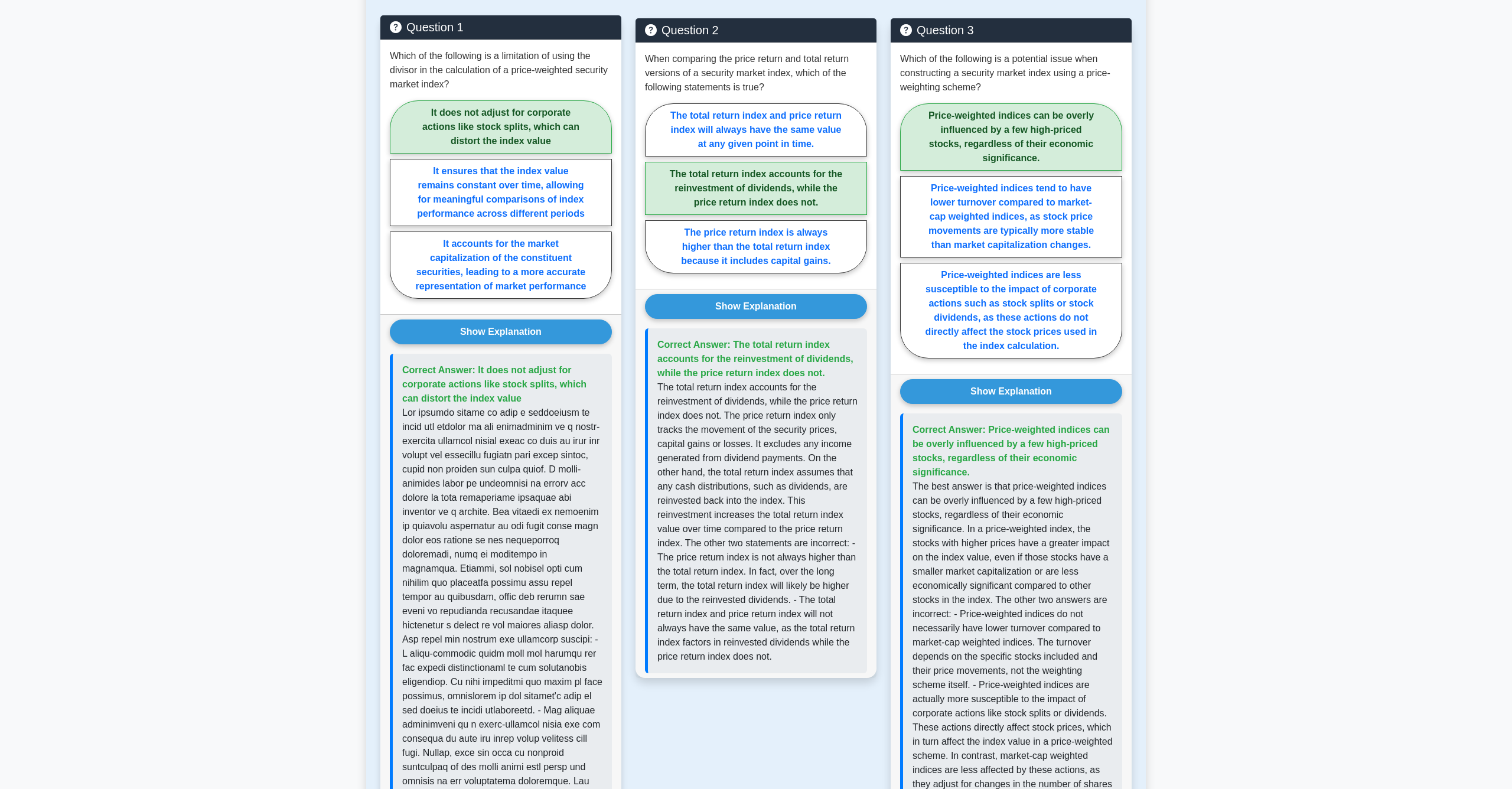
scroll to position [630, 0]
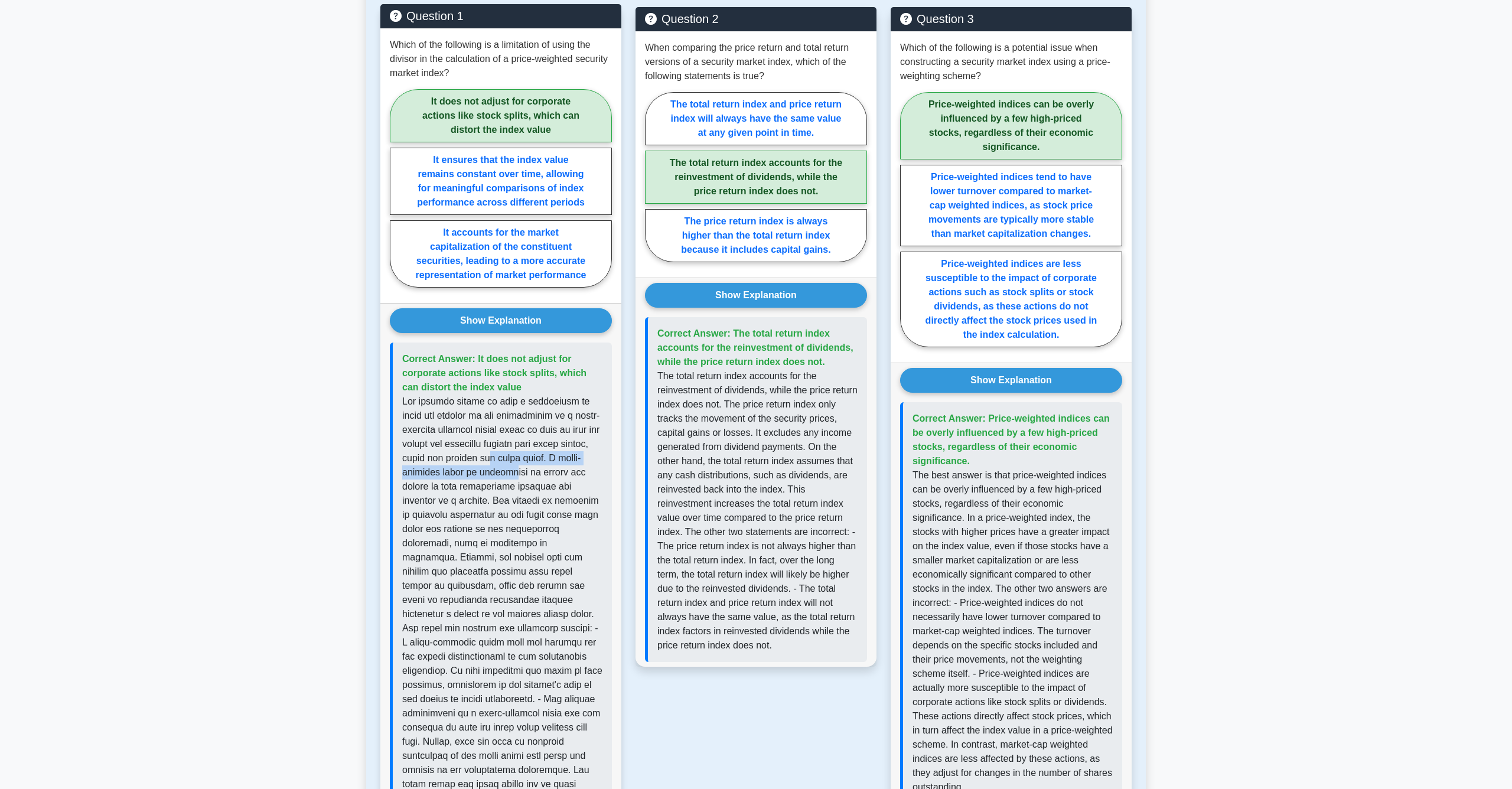
drag, startPoint x: 484, startPoint y: 458, endPoint x: 506, endPoint y: 476, distance: 28.4
click at [506, 476] on p at bounding box center [502, 600] width 201 height 411
drag, startPoint x: 476, startPoint y: 470, endPoint x: 506, endPoint y: 499, distance: 41.7
click at [506, 499] on p at bounding box center [502, 600] width 201 height 411
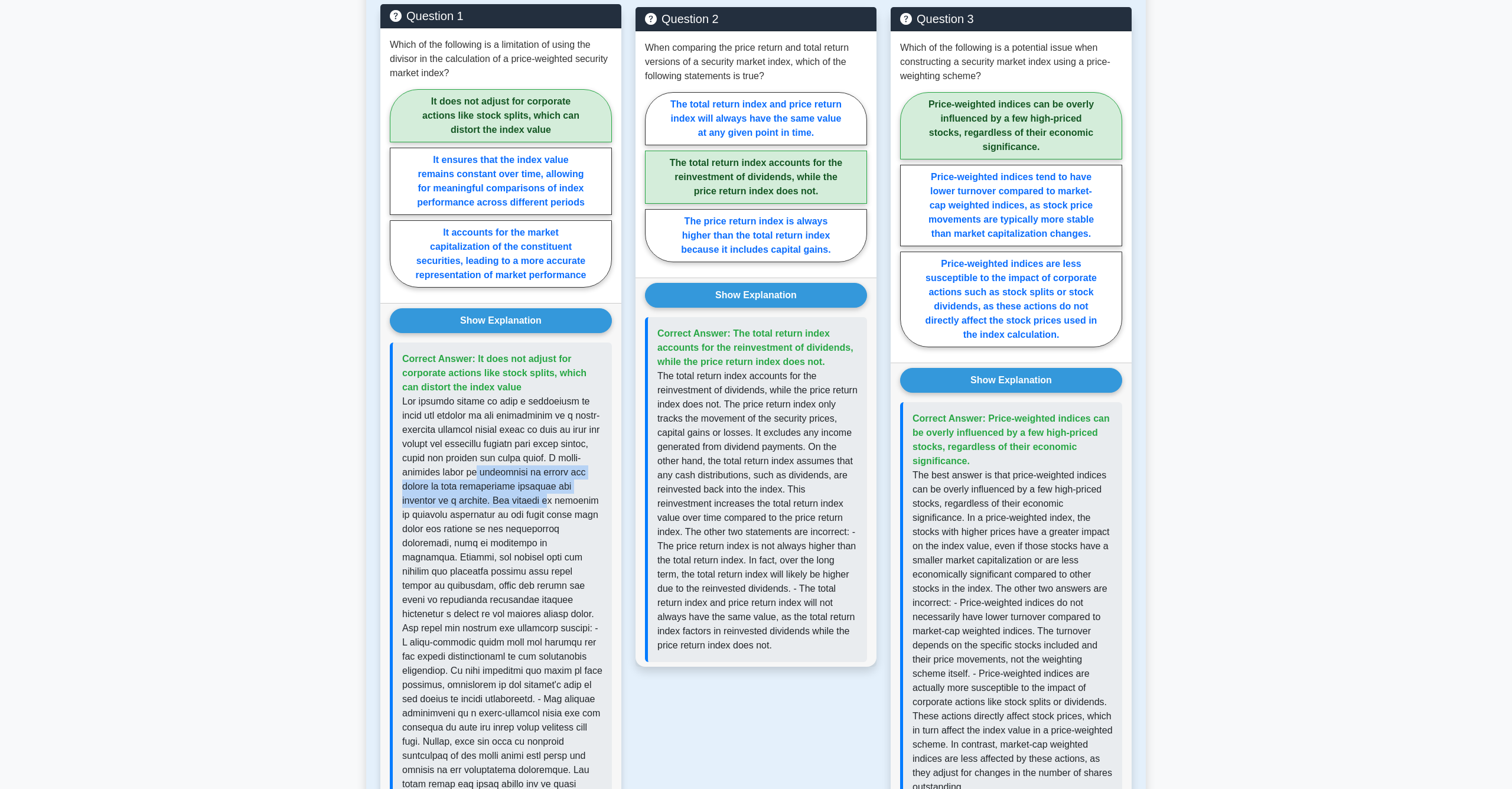
click at [506, 499] on p at bounding box center [502, 600] width 201 height 411
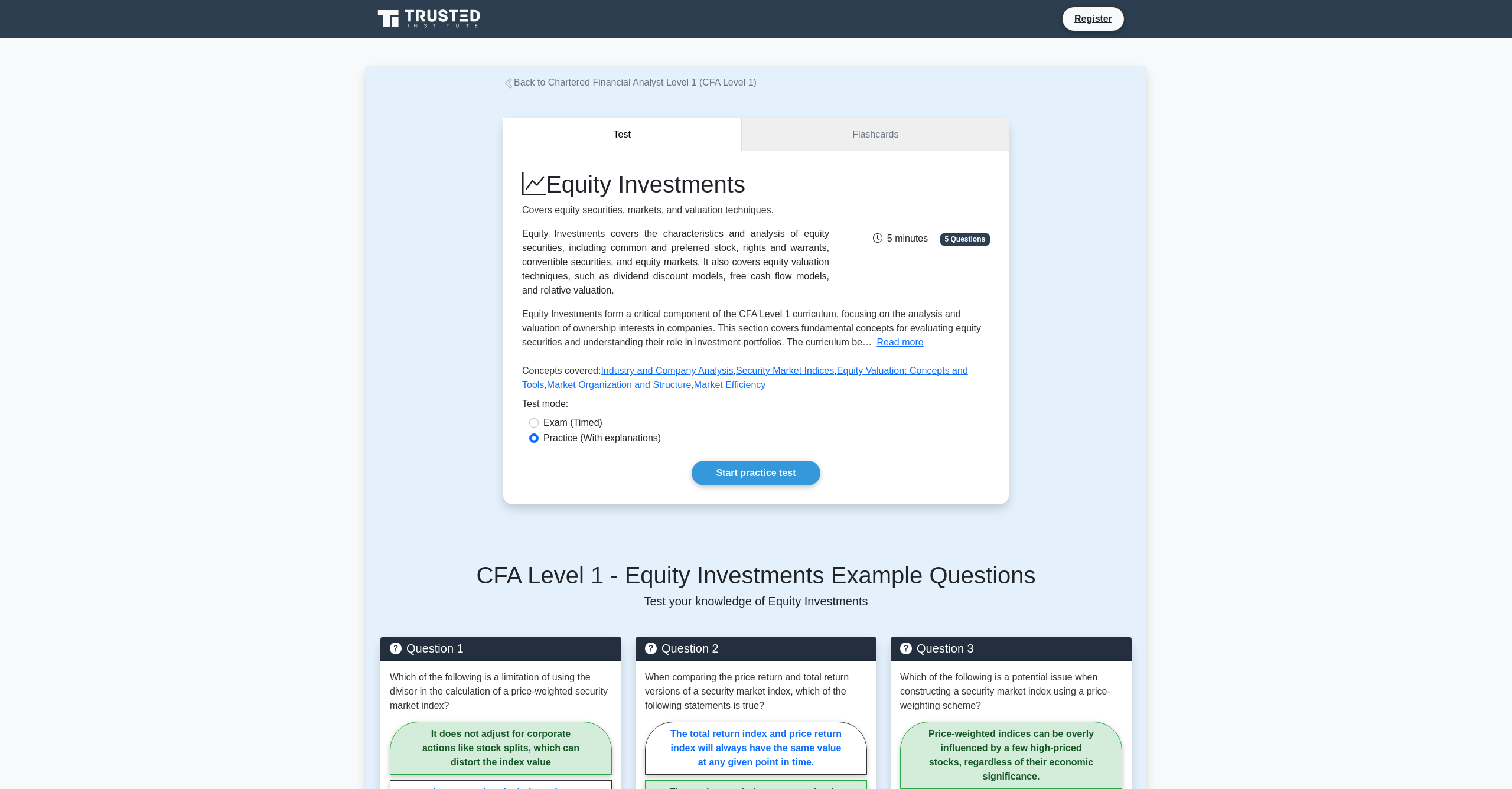
scroll to position [0, 0]
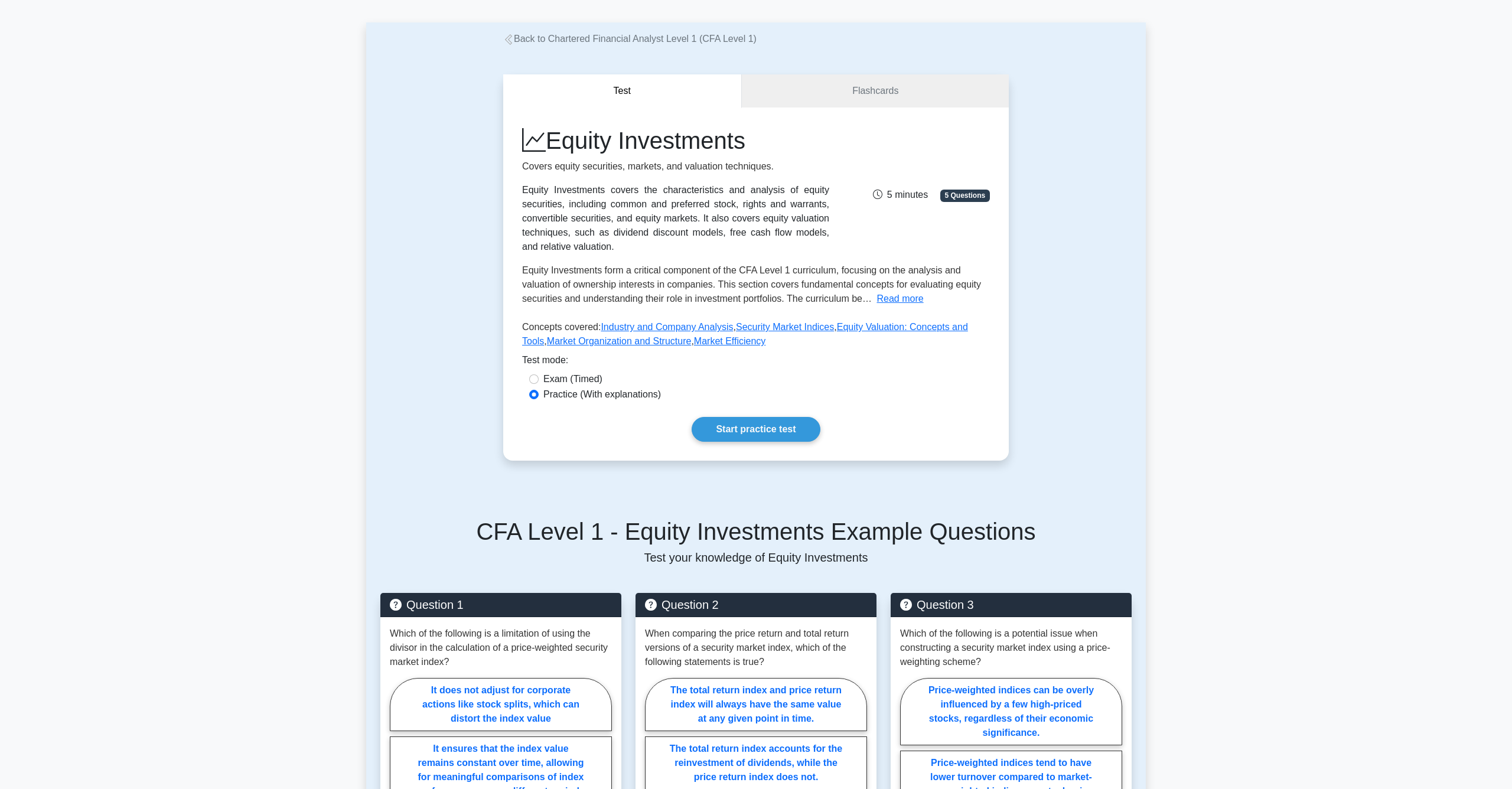
scroll to position [56, 0]
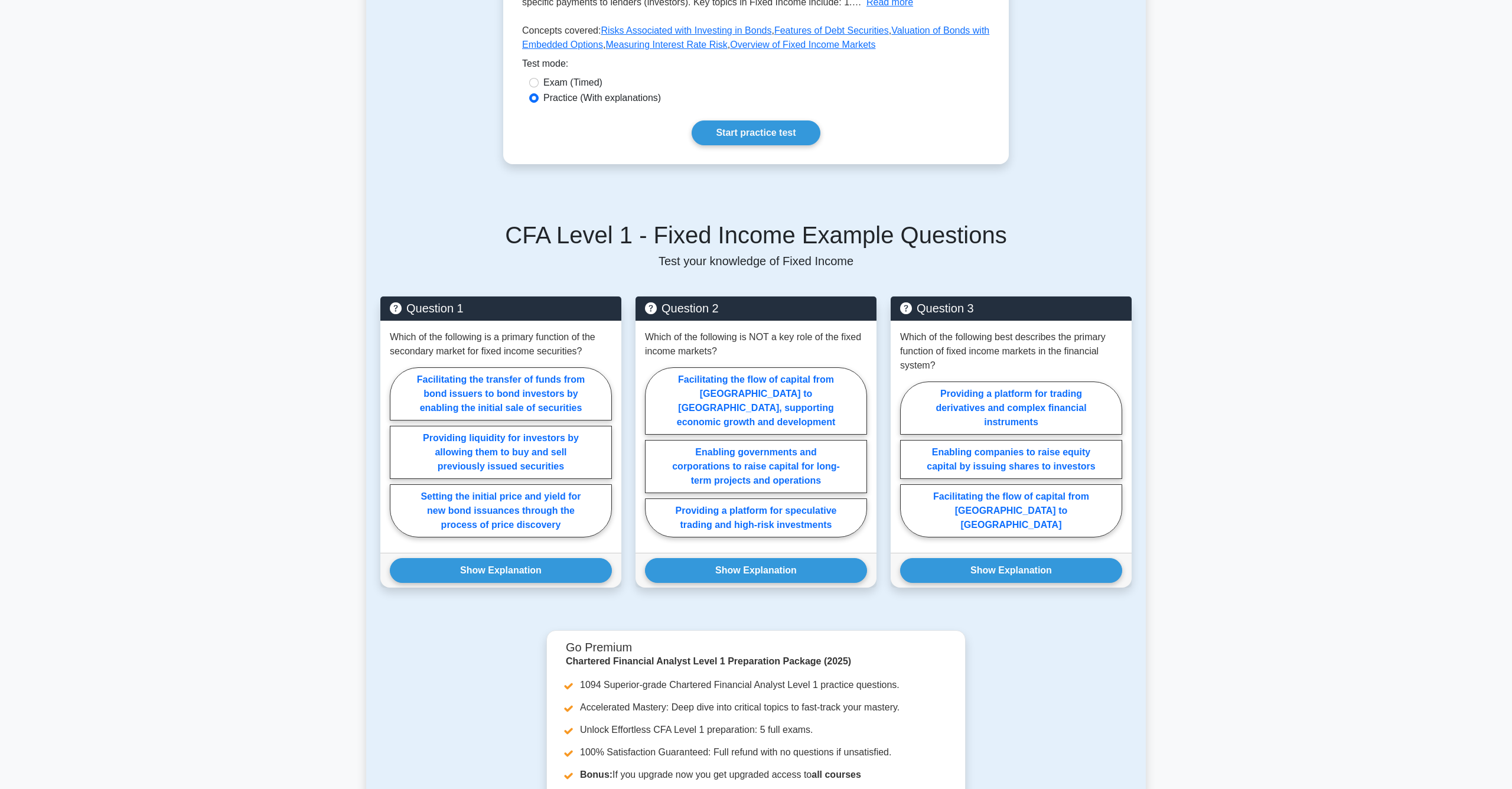
scroll to position [377, 0]
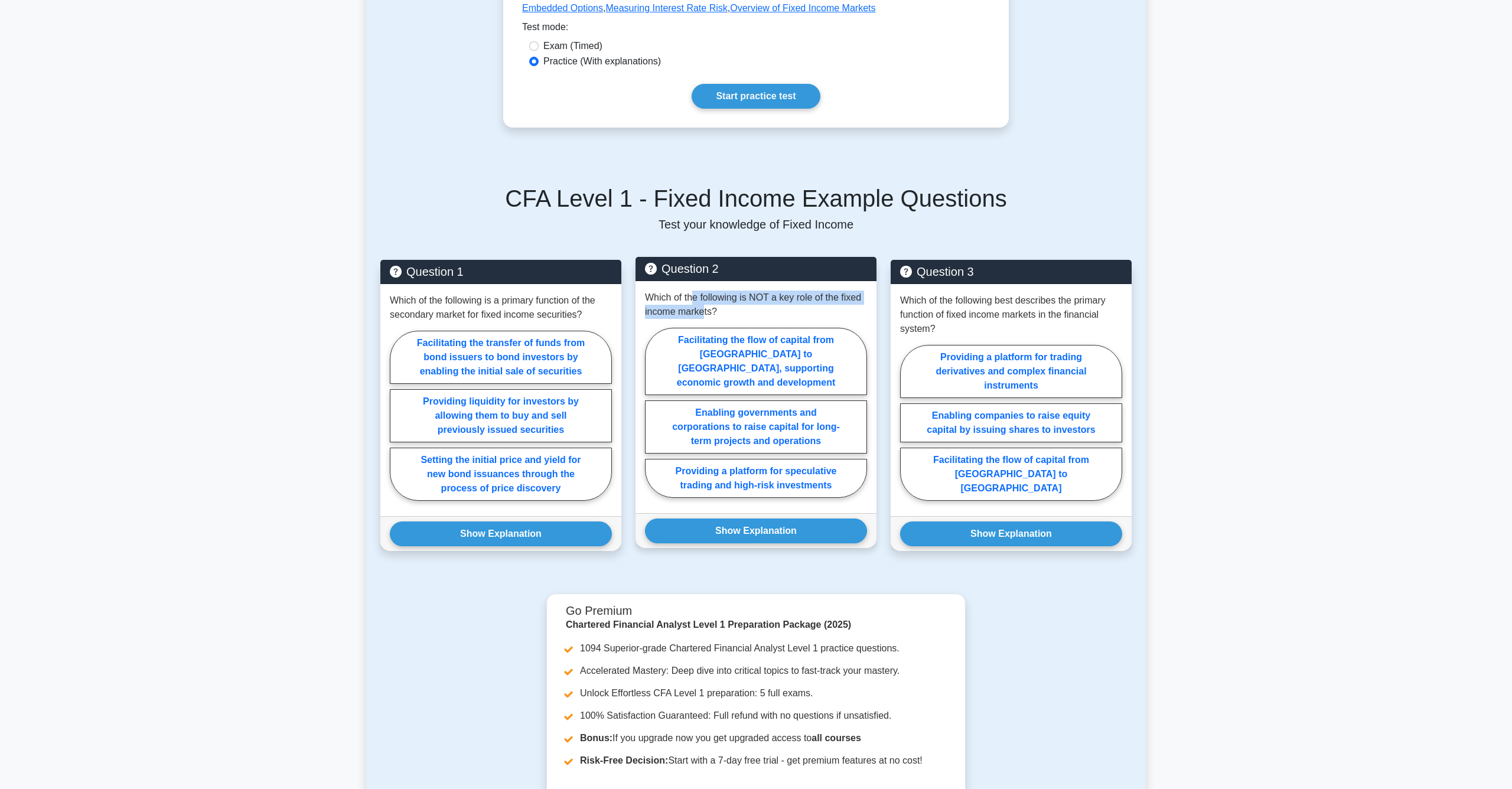
drag, startPoint x: 694, startPoint y: 300, endPoint x: 702, endPoint y: 307, distance: 10.6
click at [702, 307] on p "Which of the following is NOT a key role of the fixed income markets?" at bounding box center [756, 305] width 222 height 28
click at [806, 477] on label "Providing a platform for speculative trading and high-risk investments" at bounding box center [756, 478] width 222 height 39
click at [653, 420] on input "Providing a platform for speculative trading and high-risk investments" at bounding box center [649, 416] width 7 height 7
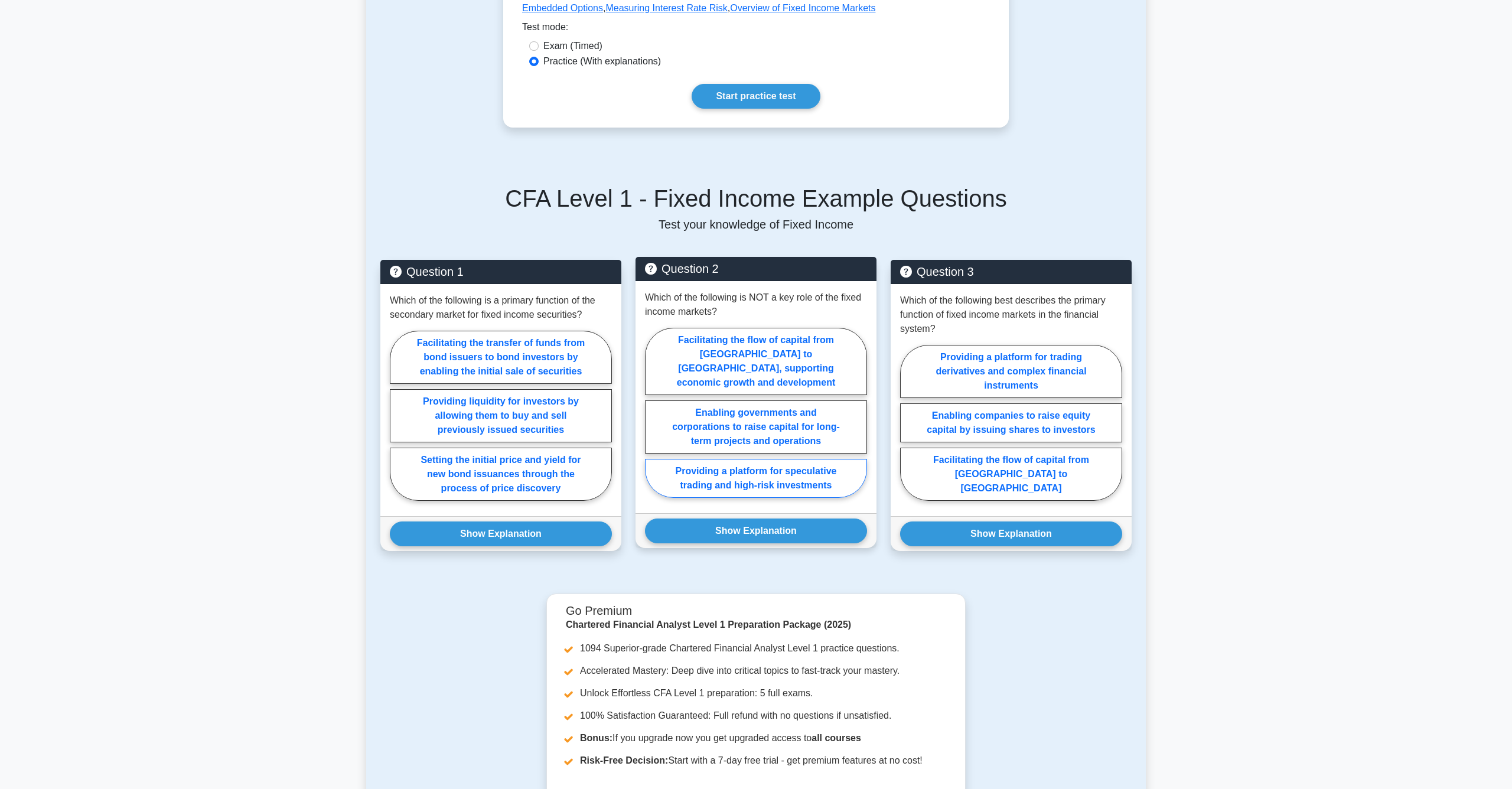
radio input "true"
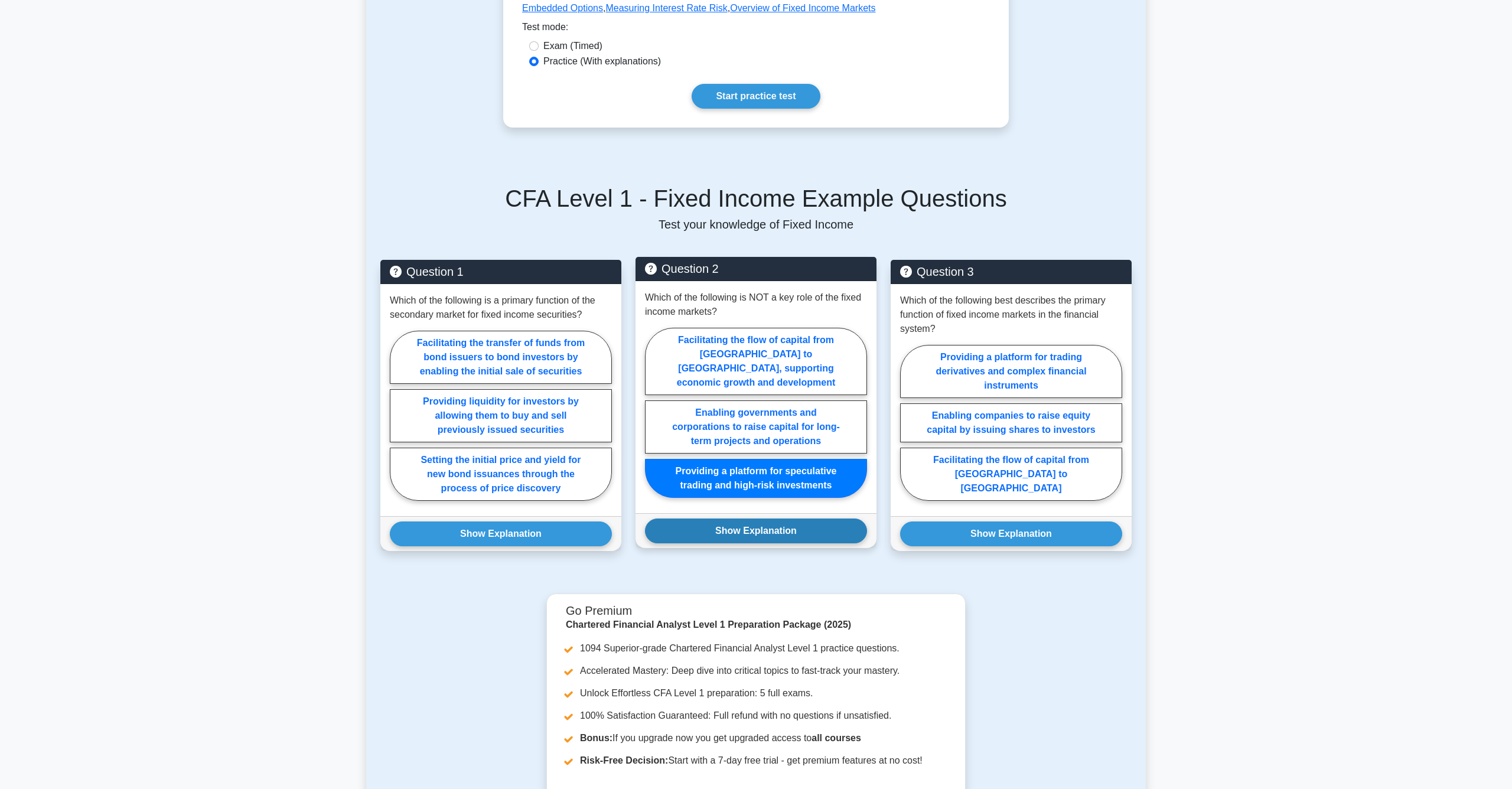
click at [796, 522] on button "Show Explanation" at bounding box center [756, 530] width 222 height 25
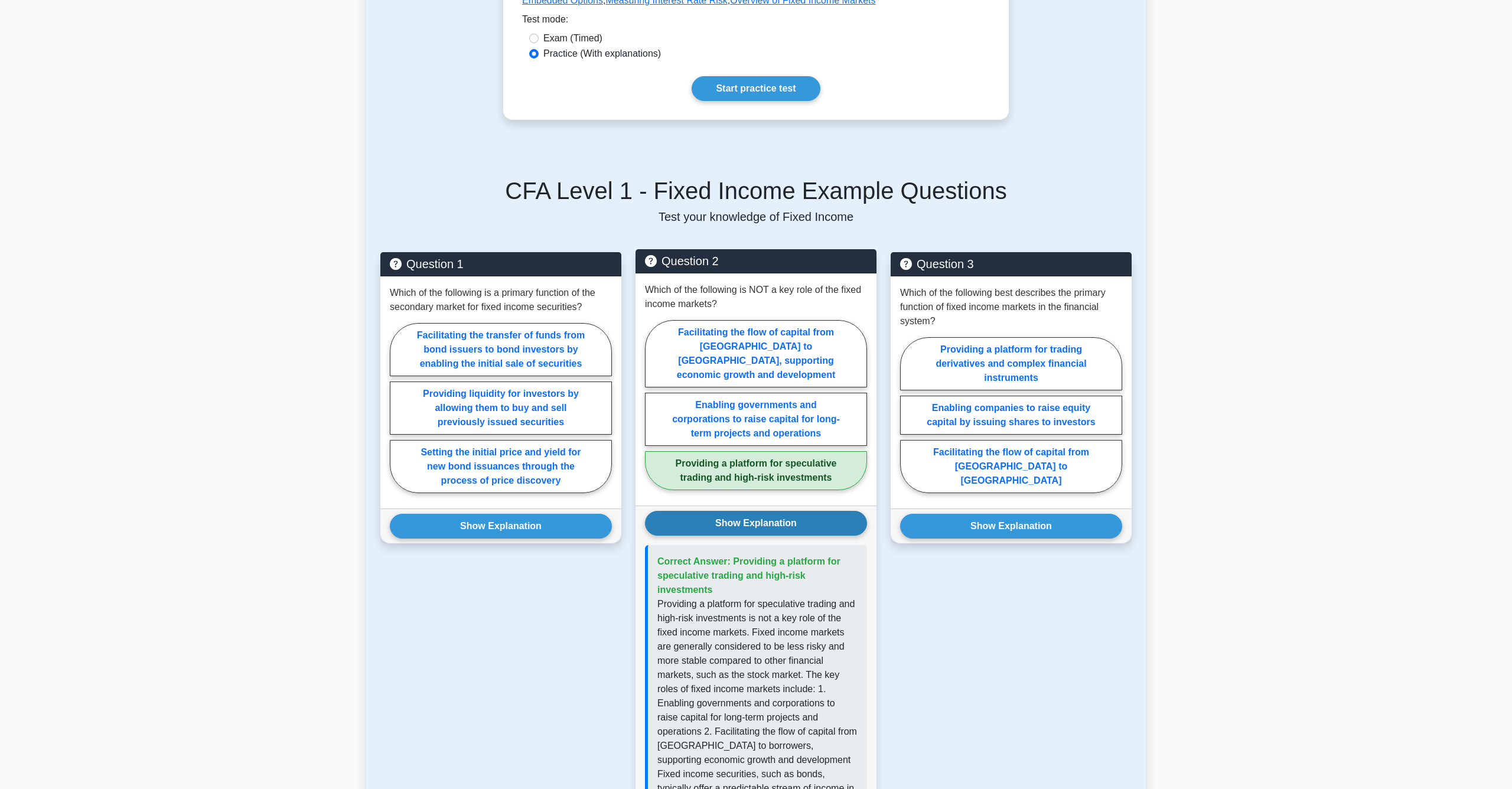
scroll to position [386, 0]
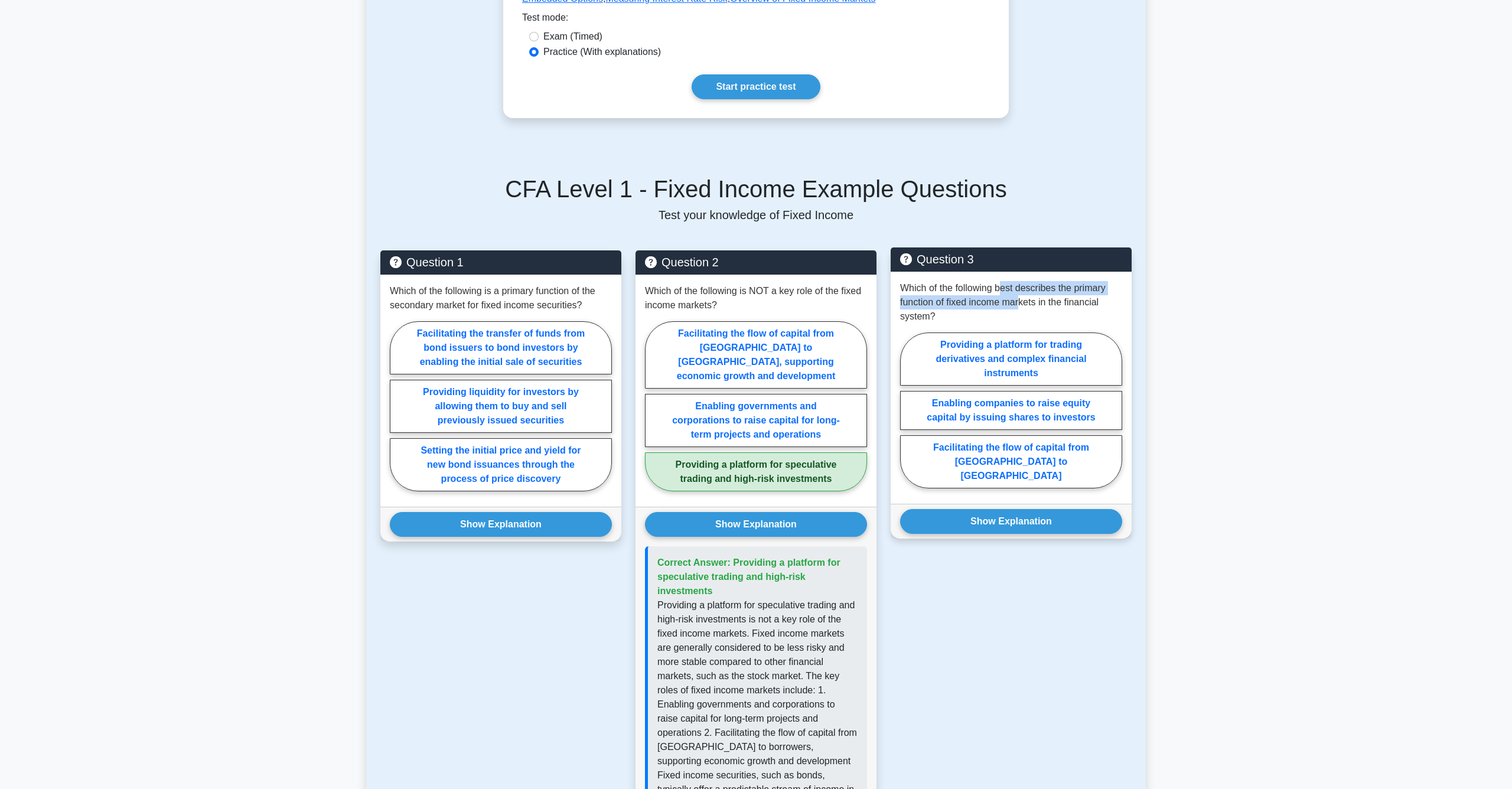
drag, startPoint x: 1004, startPoint y: 288, endPoint x: 1022, endPoint y: 305, distance: 24.8
click at [1022, 305] on p "Which of the following best describes the primary function of fixed income mark…" at bounding box center [1011, 302] width 222 height 42
click at [1022, 457] on label "Facilitating the flow of capital from [GEOGRAPHIC_DATA] to [GEOGRAPHIC_DATA]" at bounding box center [1011, 462] width 222 height 53
click at [908, 418] on input "Facilitating the flow of capital from [GEOGRAPHIC_DATA] to [GEOGRAPHIC_DATA]" at bounding box center [904, 414] width 7 height 7
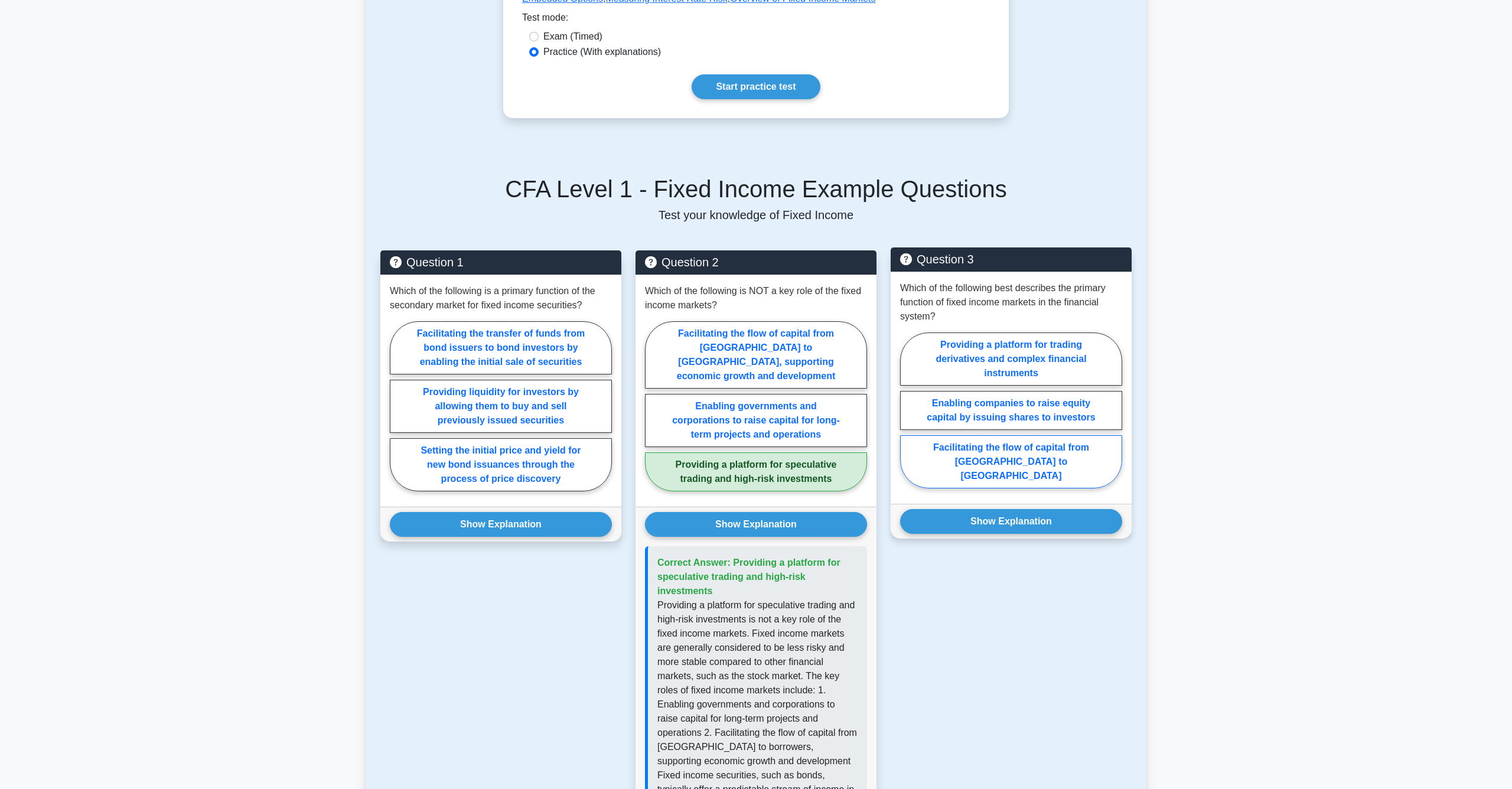
radio input "true"
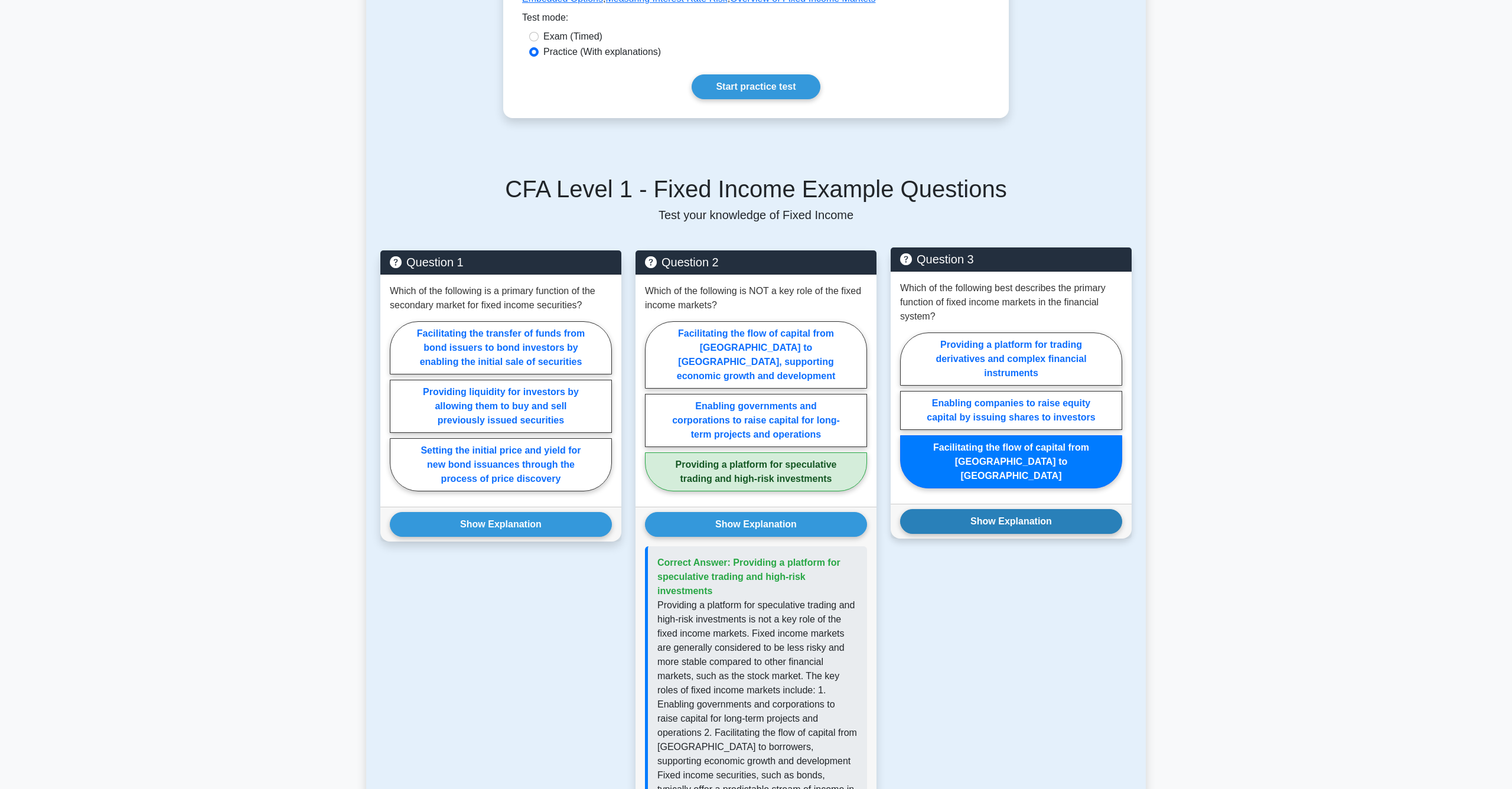
click at [1018, 512] on button "Show Explanation" at bounding box center [1011, 521] width 222 height 25
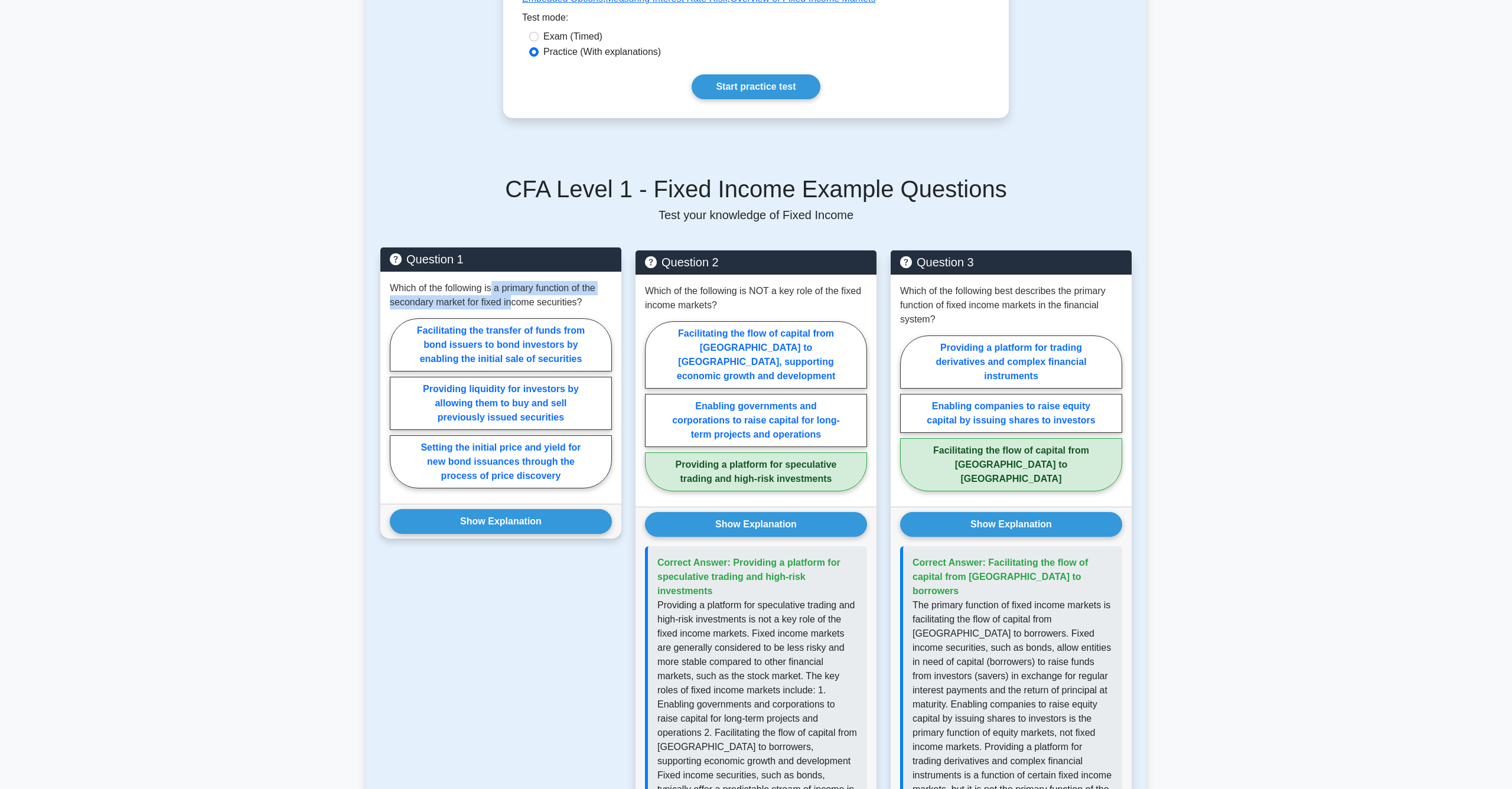
drag, startPoint x: 490, startPoint y: 288, endPoint x: 512, endPoint y: 300, distance: 25.1
click at [512, 300] on p "Which of the following is a primary function of the secondary market for fixed …" at bounding box center [501, 295] width 222 height 28
drag, startPoint x: 533, startPoint y: 299, endPoint x: 484, endPoint y: 293, distance: 49.4
click at [484, 293] on p "Which of the following is a primary function of the secondary market for fixed …" at bounding box center [501, 295] width 222 height 28
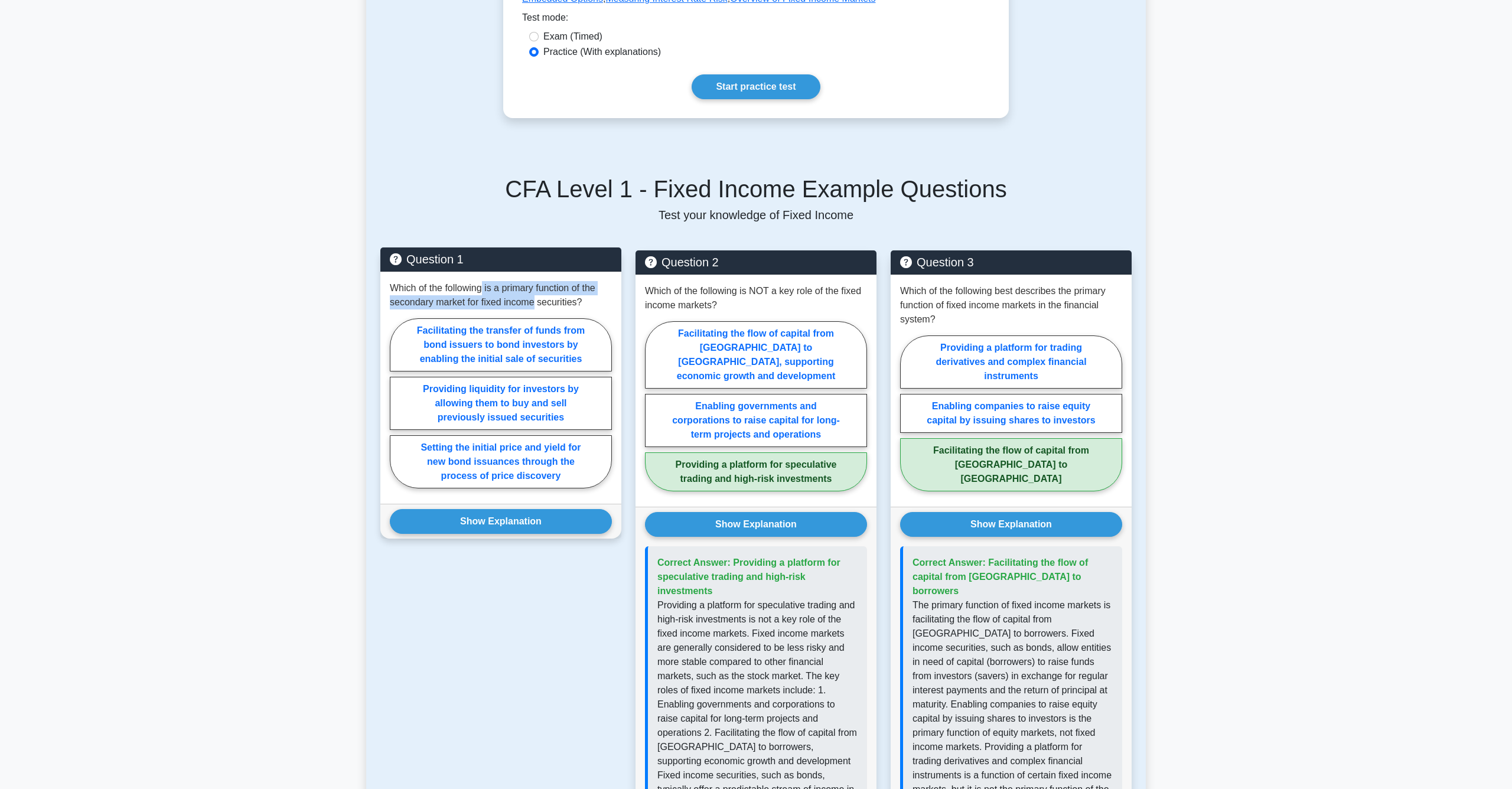
click at [484, 293] on p "Which of the following is a primary function of the secondary market for fixed …" at bounding box center [501, 295] width 222 height 28
click at [559, 348] on label "Facilitating the transfer of funds from bond issuers to bond investors by enabl…" at bounding box center [501, 345] width 222 height 53
click at [398, 403] on input "Facilitating the transfer of funds from bond issuers to bond investors by enabl…" at bounding box center [394, 406] width 7 height 7
radio input "true"
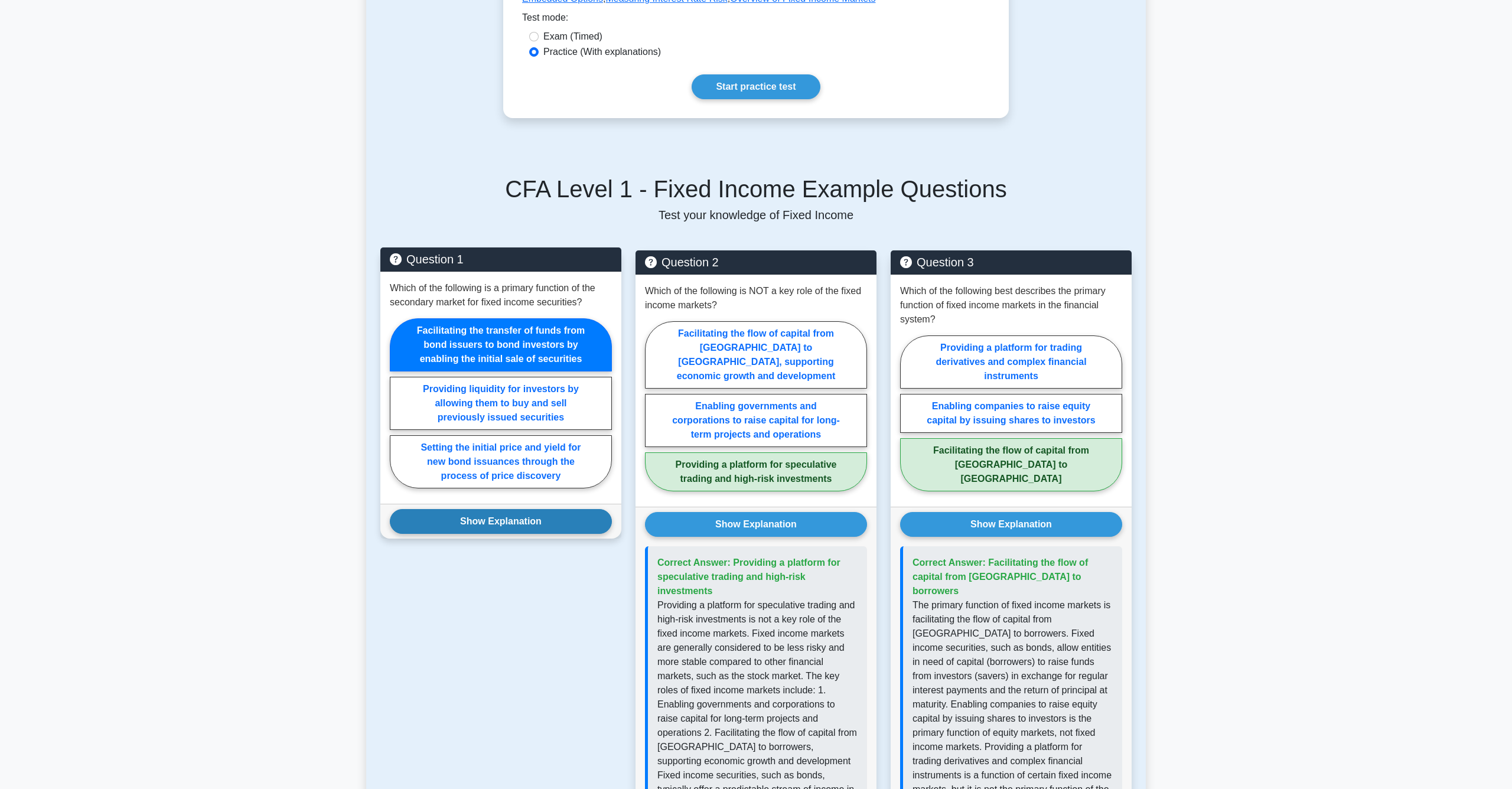
click at [546, 530] on button "Show Explanation" at bounding box center [501, 521] width 222 height 25
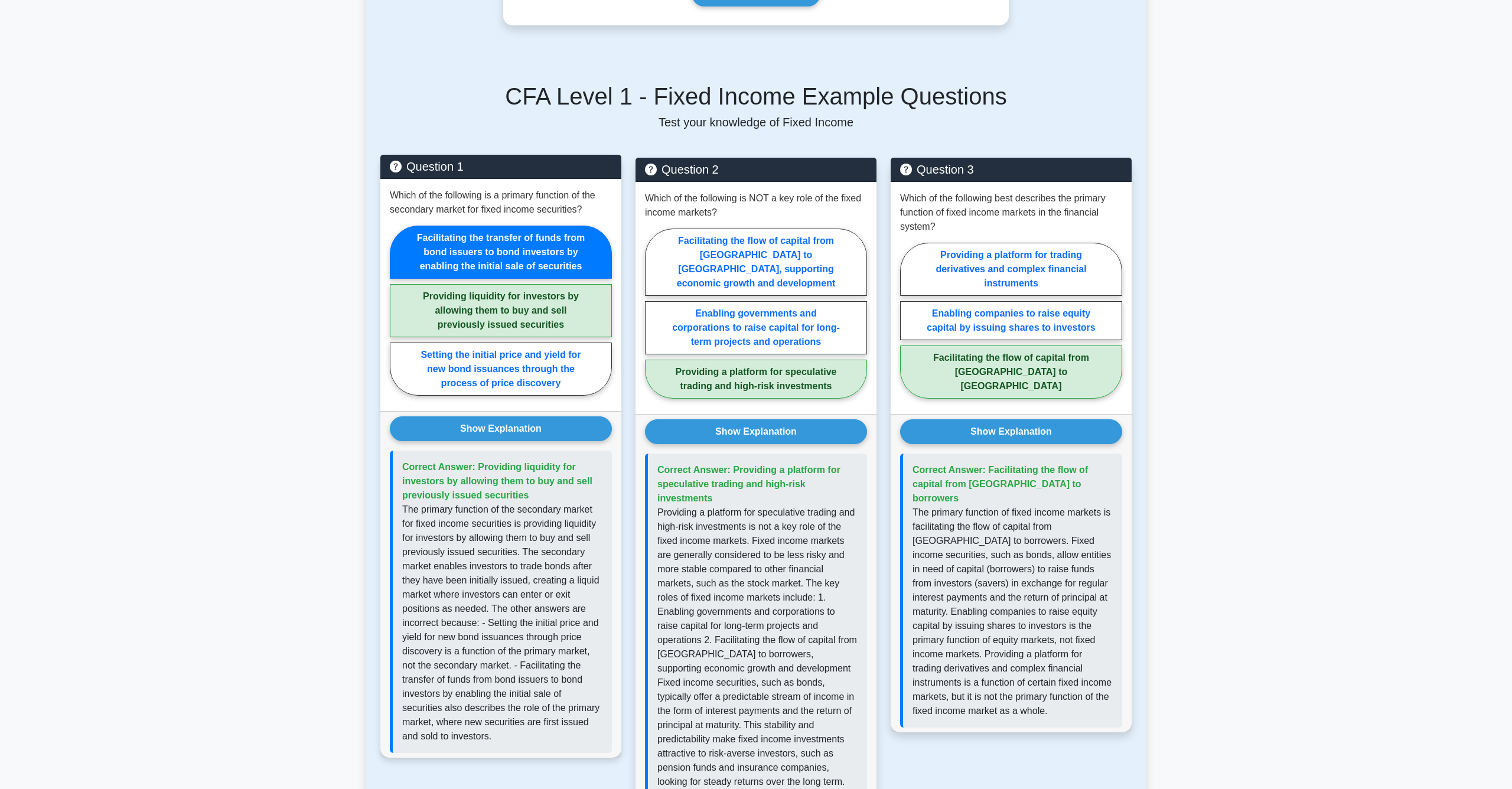
scroll to position [481, 0]
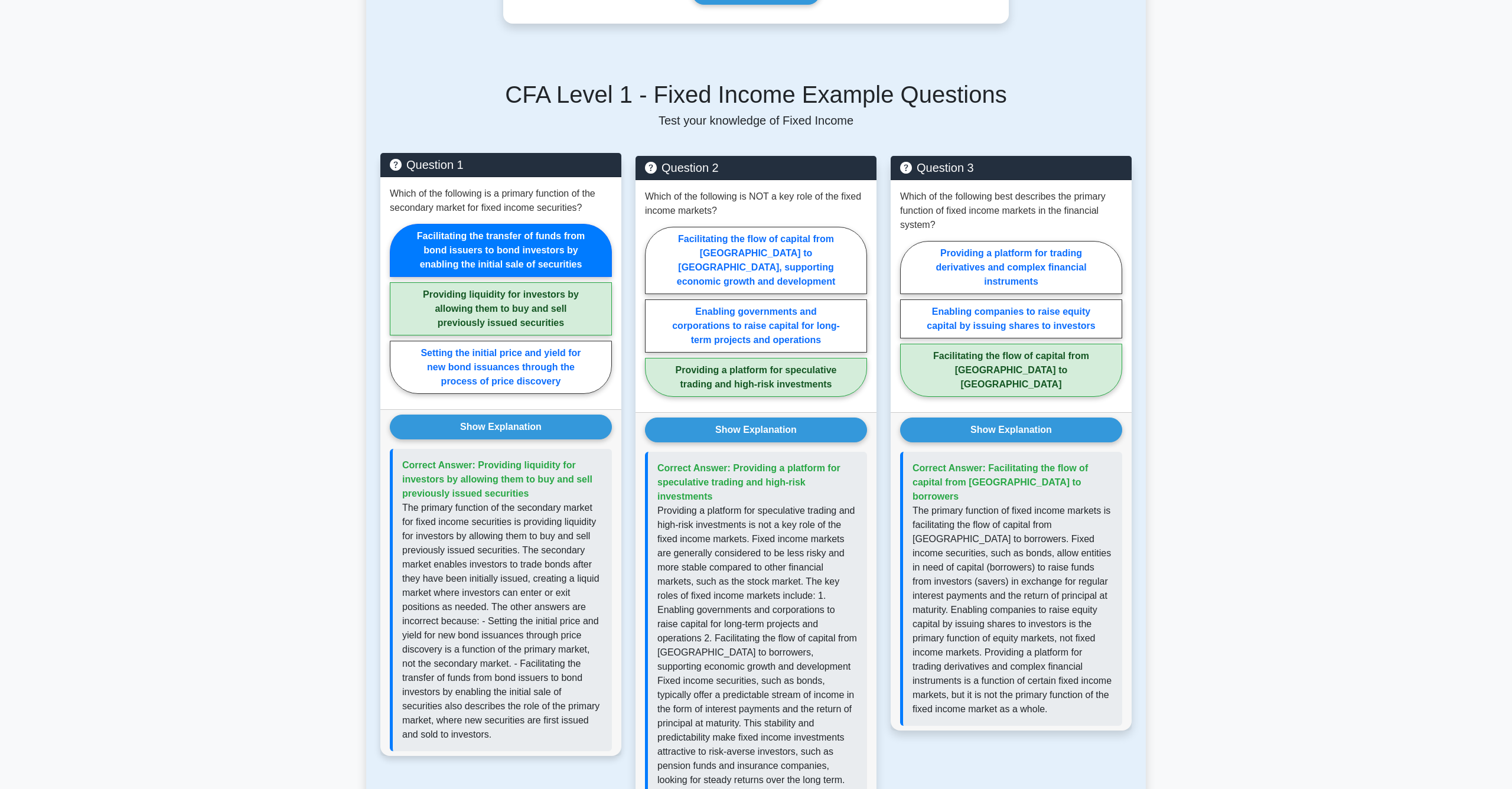
click at [506, 627] on p "The primary function of the secondary market for fixed income securities is pro…" at bounding box center [502, 621] width 201 height 241
drag, startPoint x: 501, startPoint y: 623, endPoint x: 519, endPoint y: 647, distance: 30.0
click at [519, 647] on p "The primary function of the secondary market for fixed income securities is pro…" at bounding box center [502, 621] width 201 height 241
drag, startPoint x: 512, startPoint y: 620, endPoint x: 519, endPoint y: 650, distance: 30.8
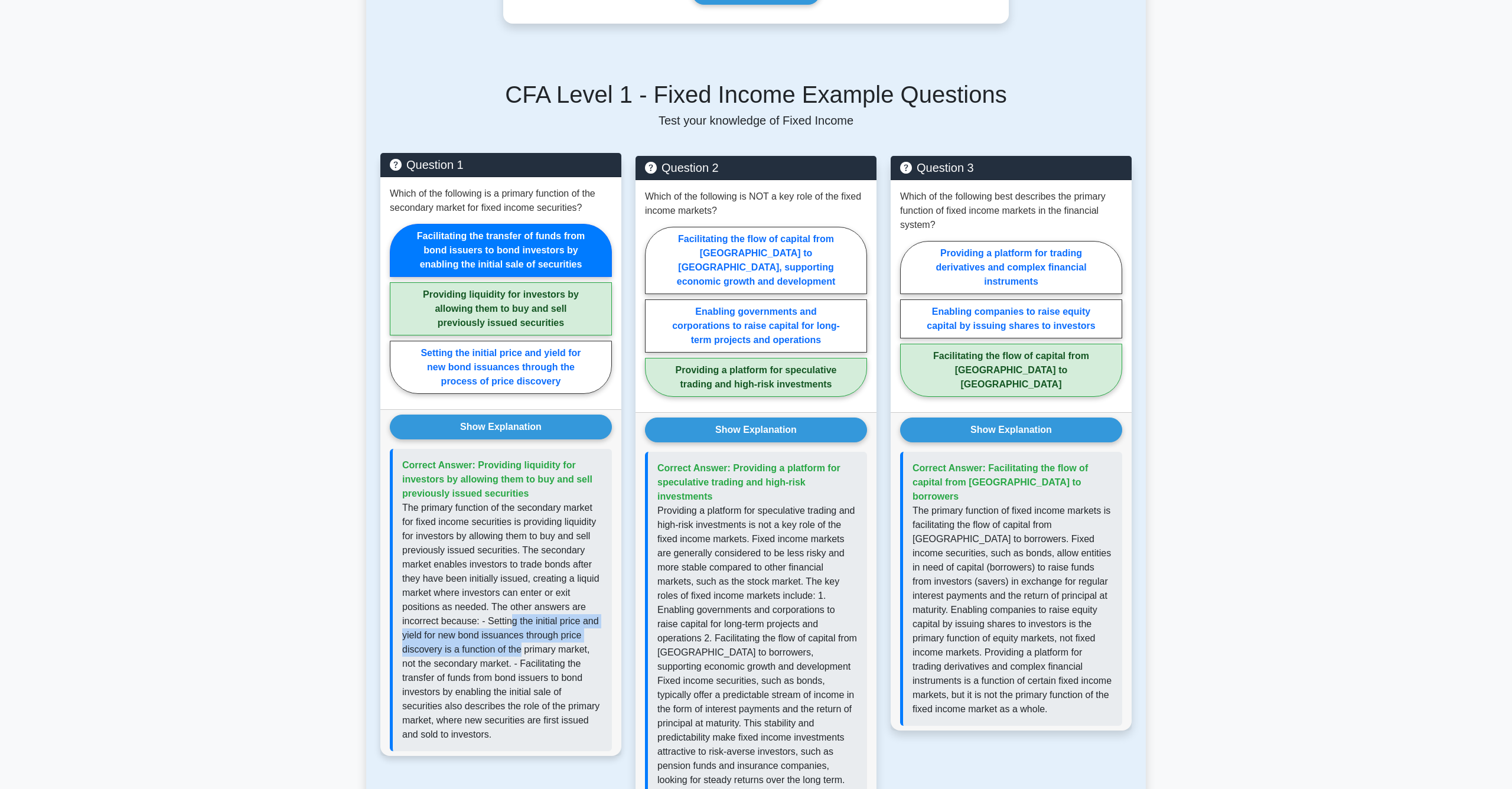
click at [519, 650] on p "The primary function of the secondary market for fixed income securities is pro…" at bounding box center [502, 621] width 201 height 241
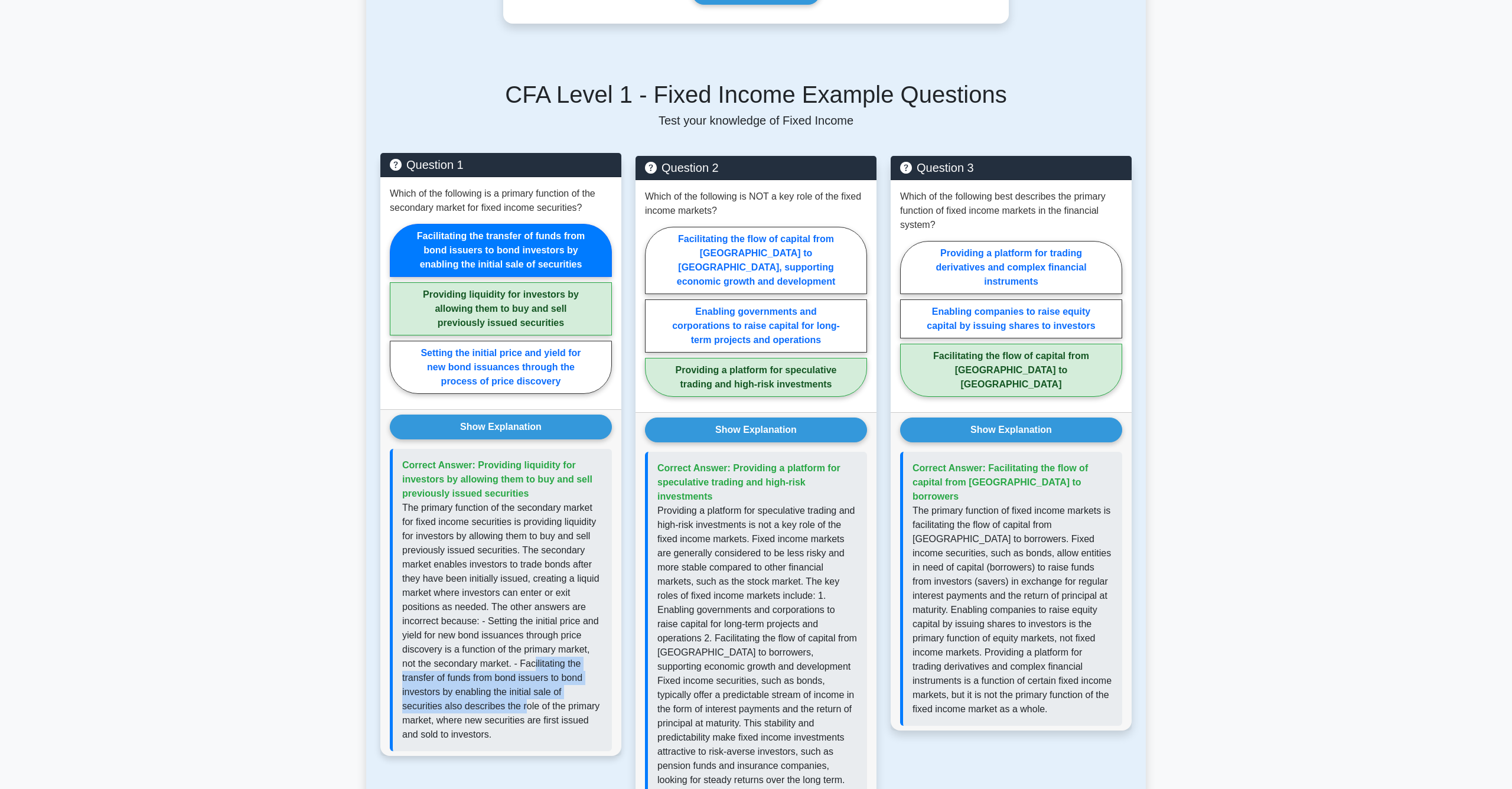
drag, startPoint x: 534, startPoint y: 663, endPoint x: 528, endPoint y: 701, distance: 38.5
click at [528, 701] on p "The primary function of the secondary market for fixed income securities is pro…" at bounding box center [502, 621] width 201 height 241
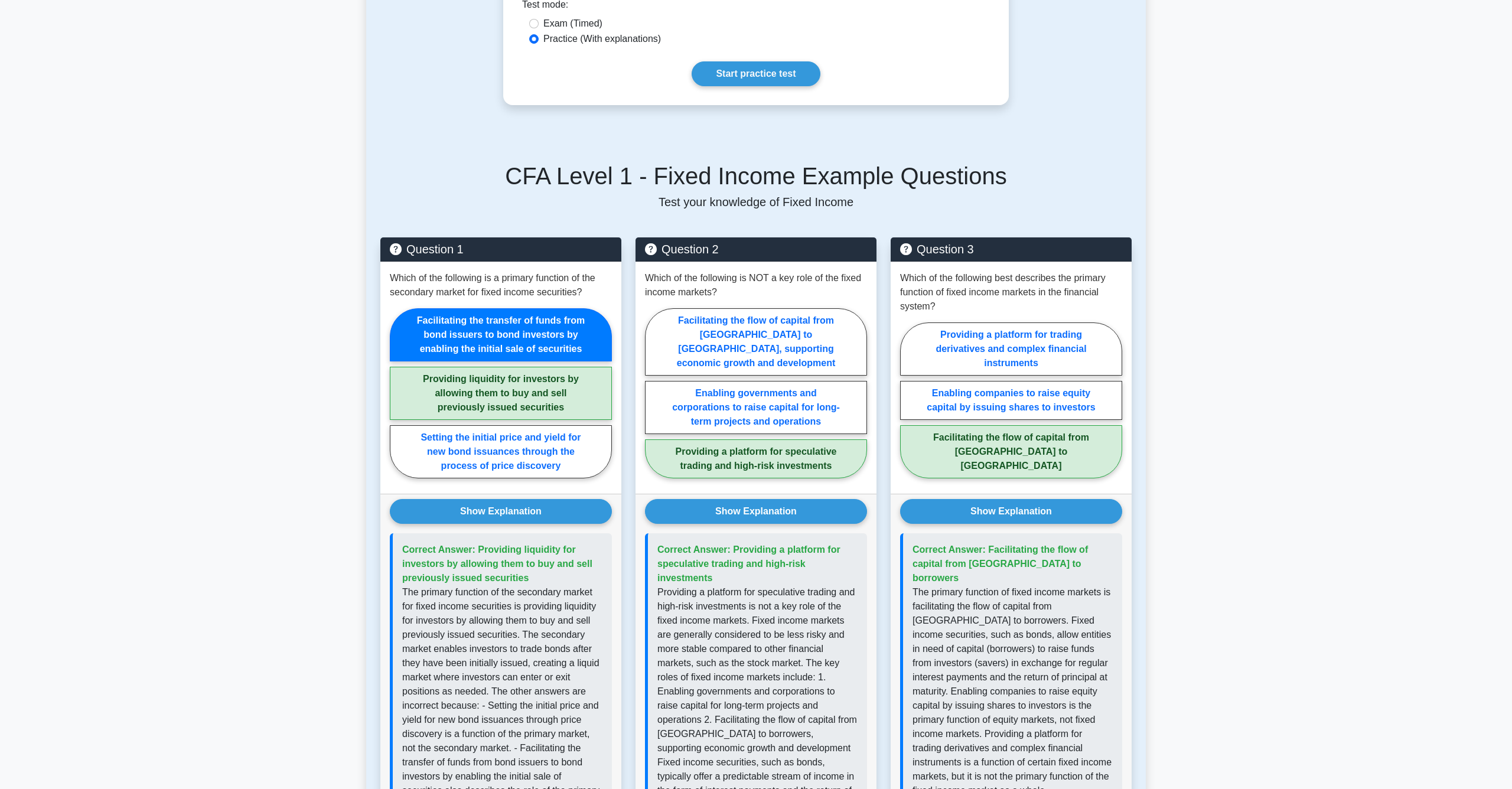
scroll to position [338, 0]
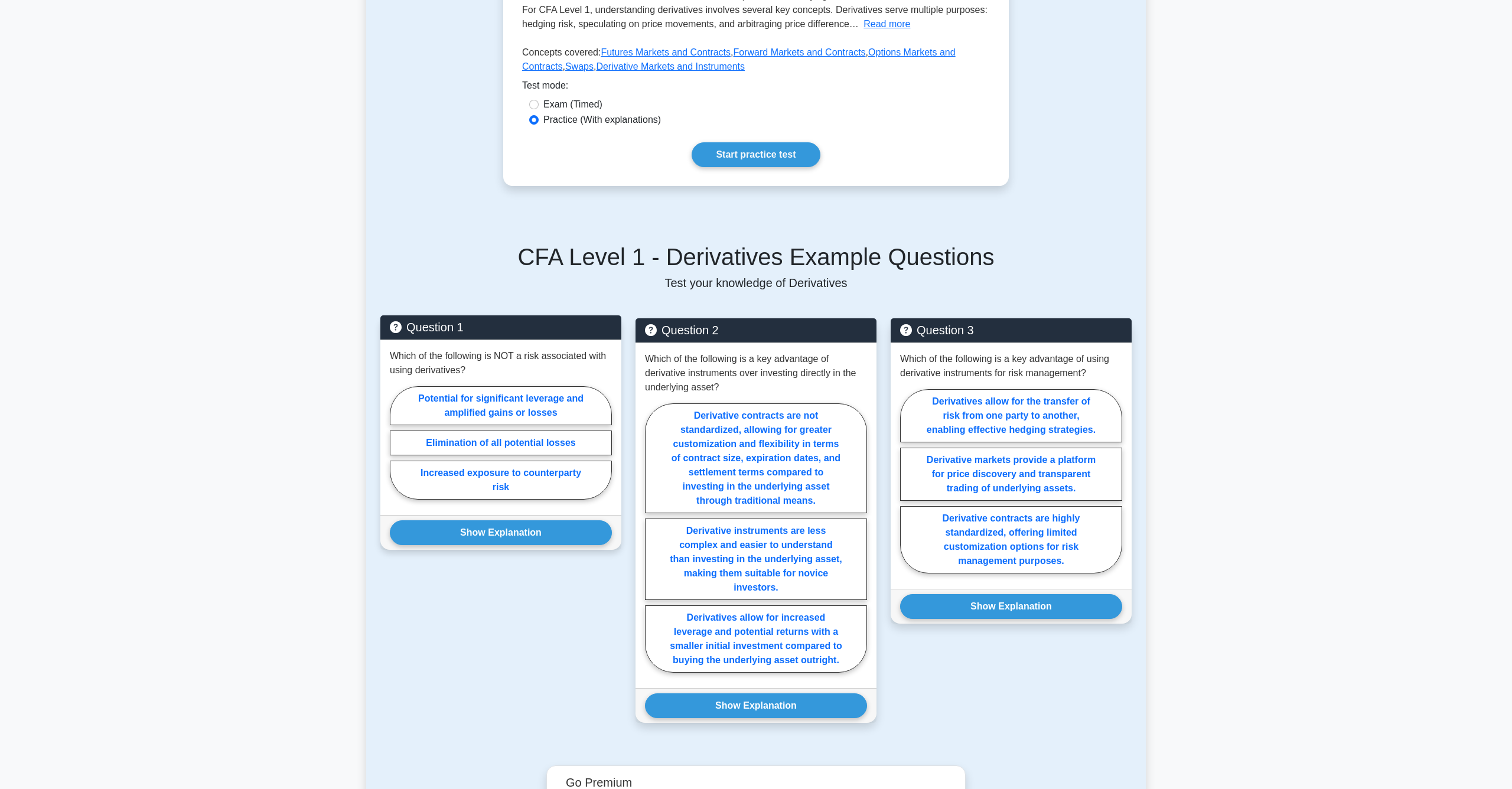
scroll to position [386, 0]
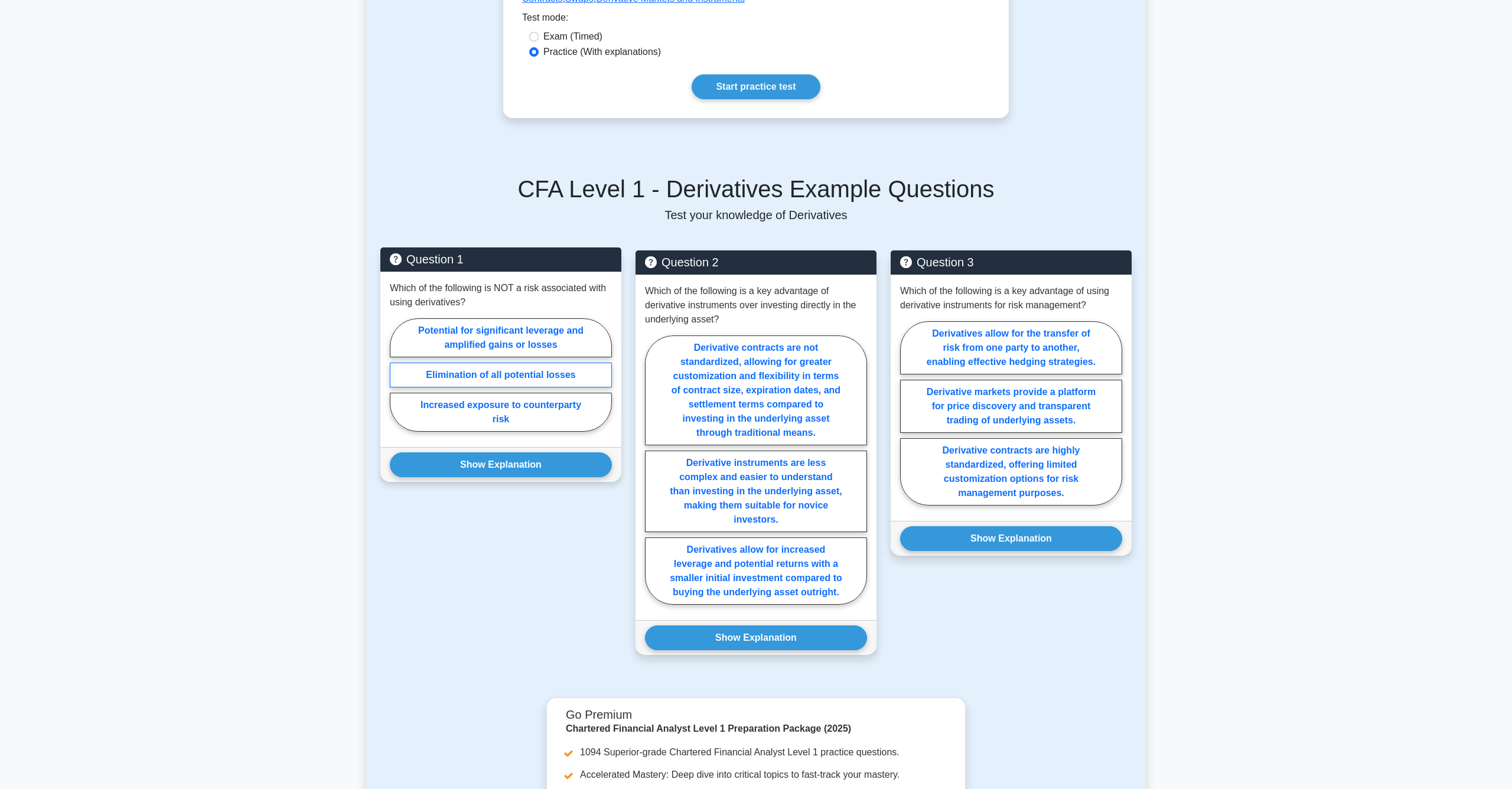
click at [499, 377] on label "Elimination of all potential losses" at bounding box center [501, 374] width 222 height 25
click at [398, 377] on input "Elimination of all potential losses" at bounding box center [394, 378] width 7 height 7
radio input "true"
click at [494, 411] on label "Increased exposure to counterparty risk" at bounding box center [501, 412] width 222 height 39
click at [398, 382] on input "Increased exposure to counterparty risk" at bounding box center [394, 378] width 7 height 7
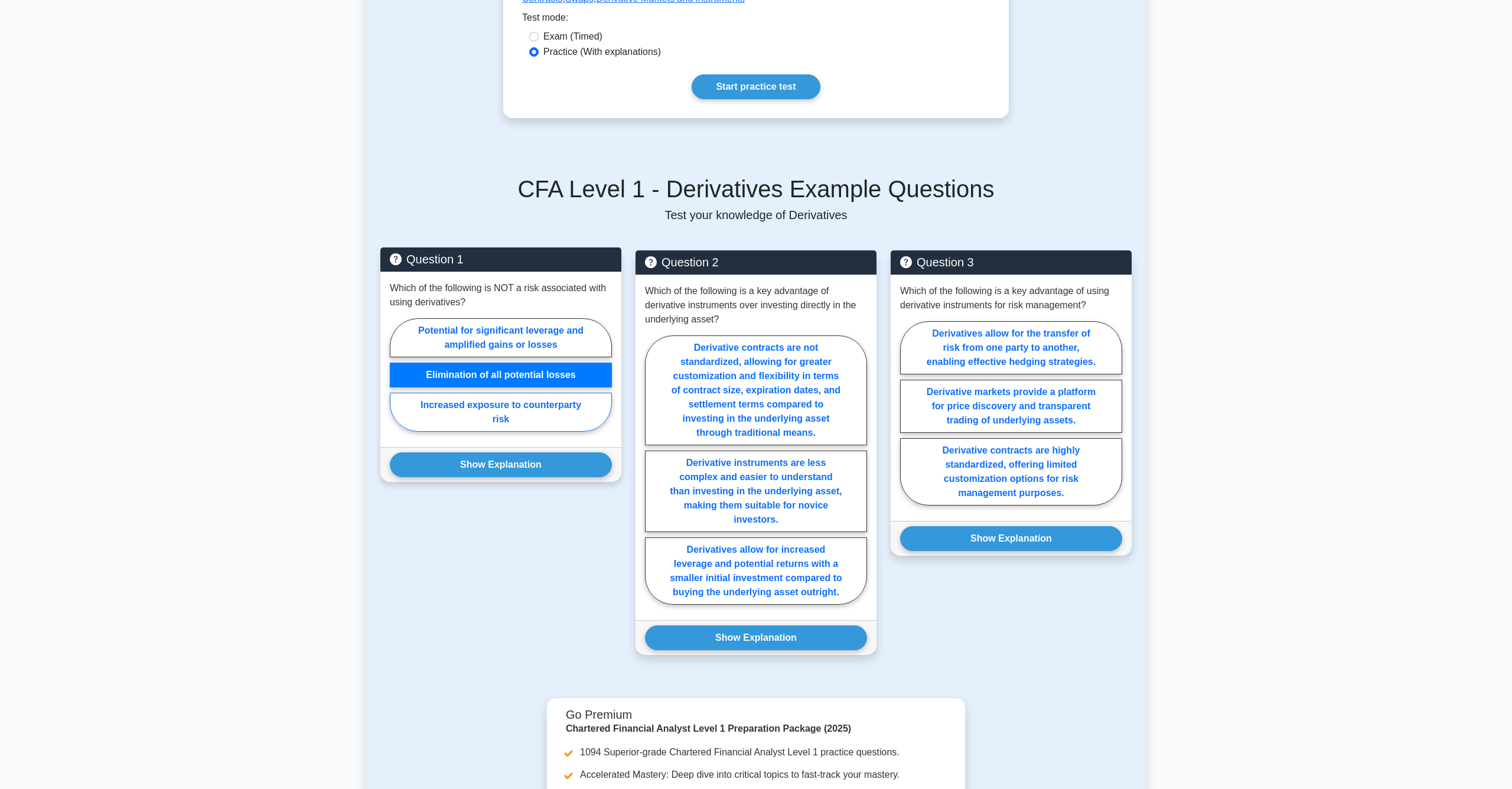
radio input "true"
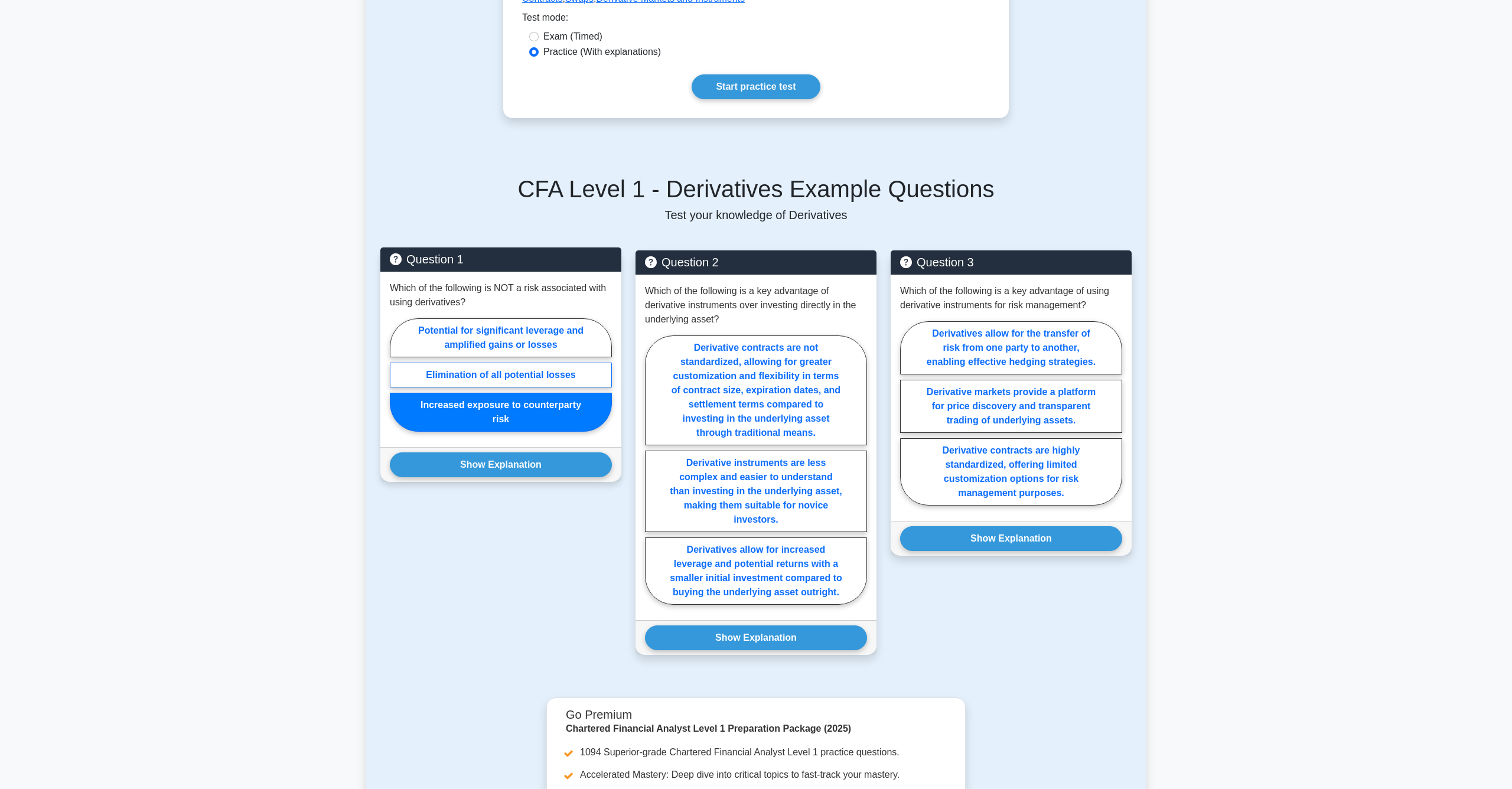
click at [516, 377] on label "Elimination of all potential losses" at bounding box center [501, 374] width 222 height 25
click at [398, 377] on input "Elimination of all potential losses" at bounding box center [394, 378] width 7 height 7
radio input "true"
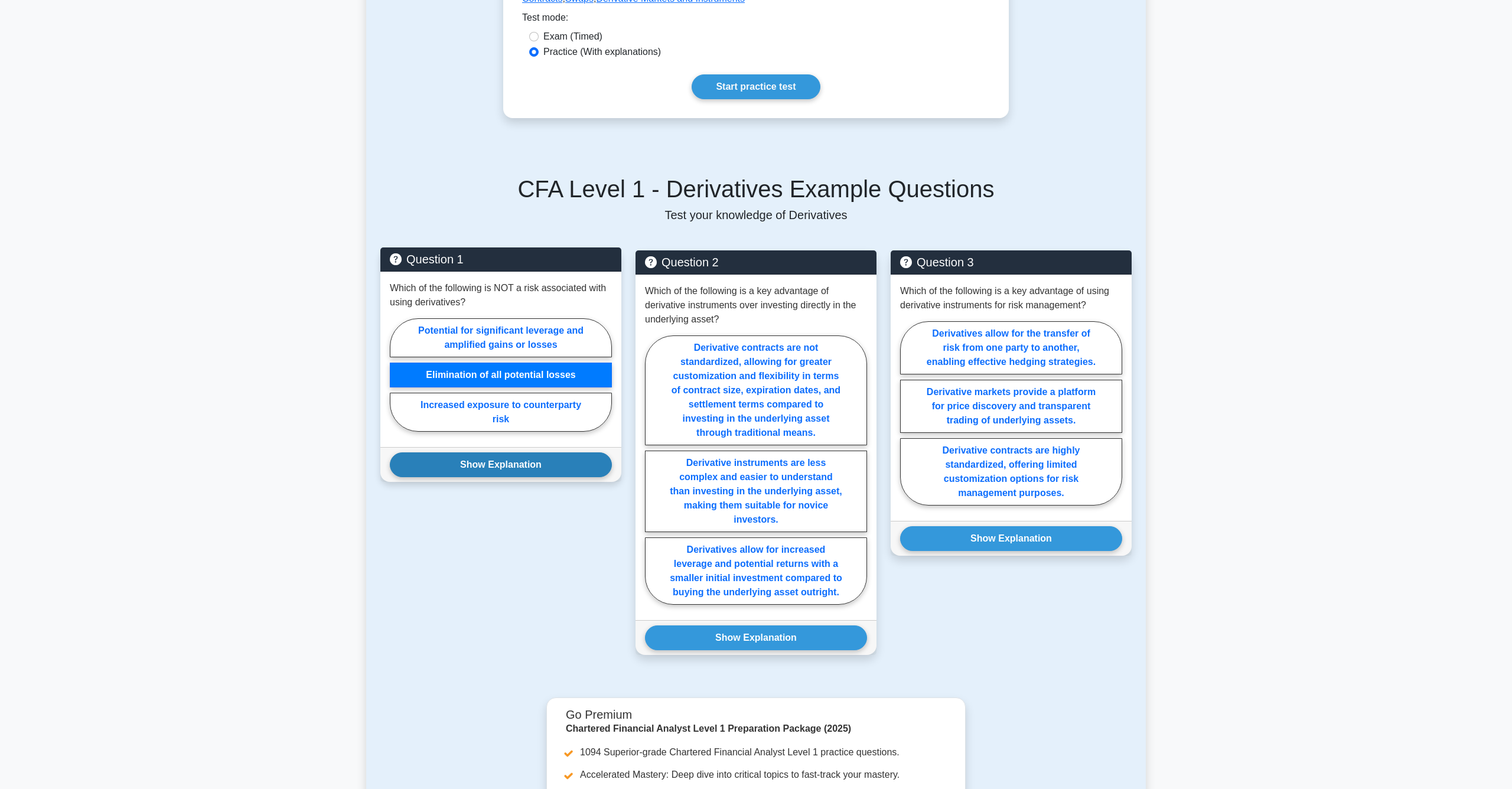
click at [503, 457] on button "Show Explanation" at bounding box center [501, 464] width 222 height 25
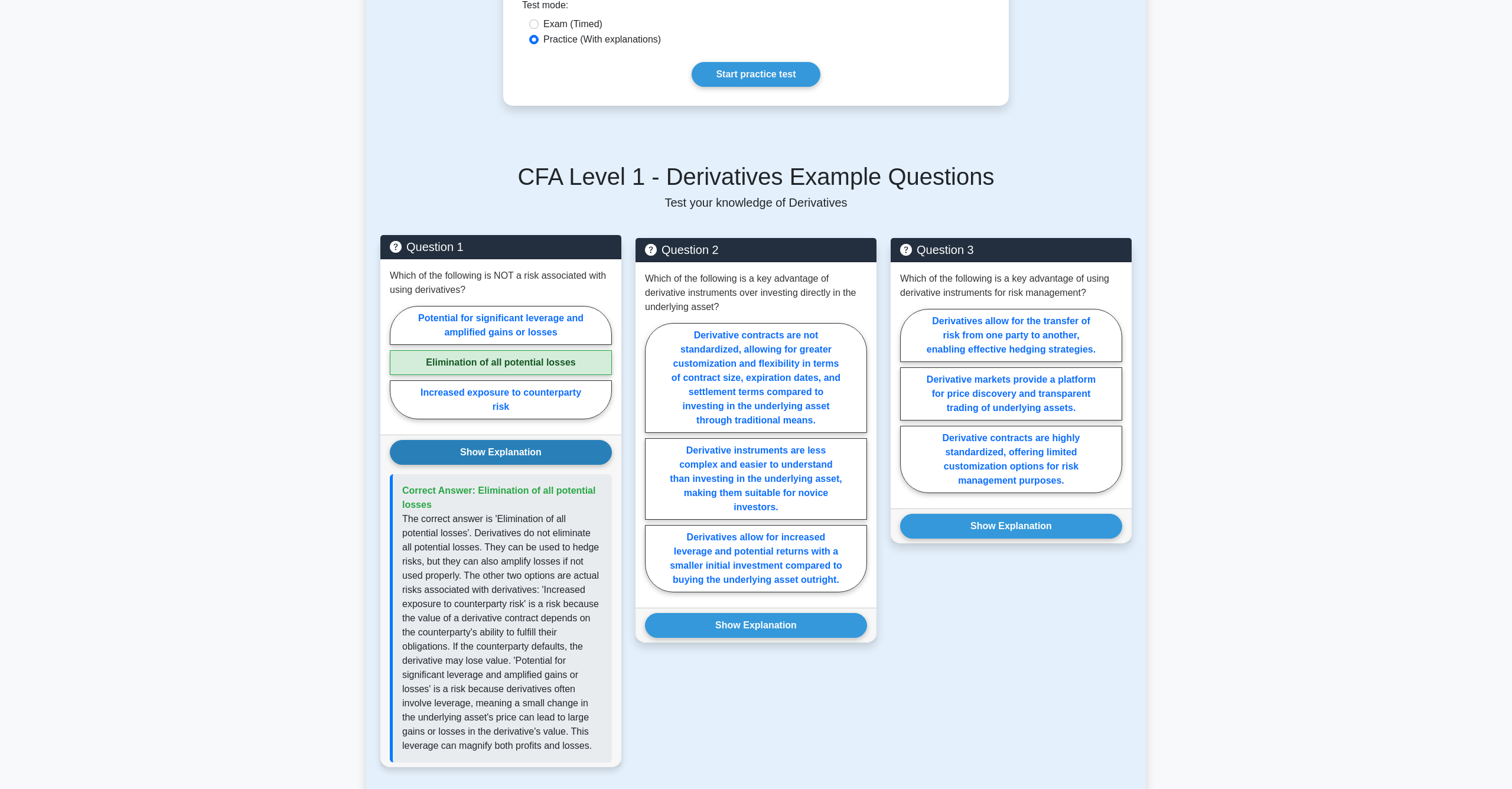
scroll to position [406, 0]
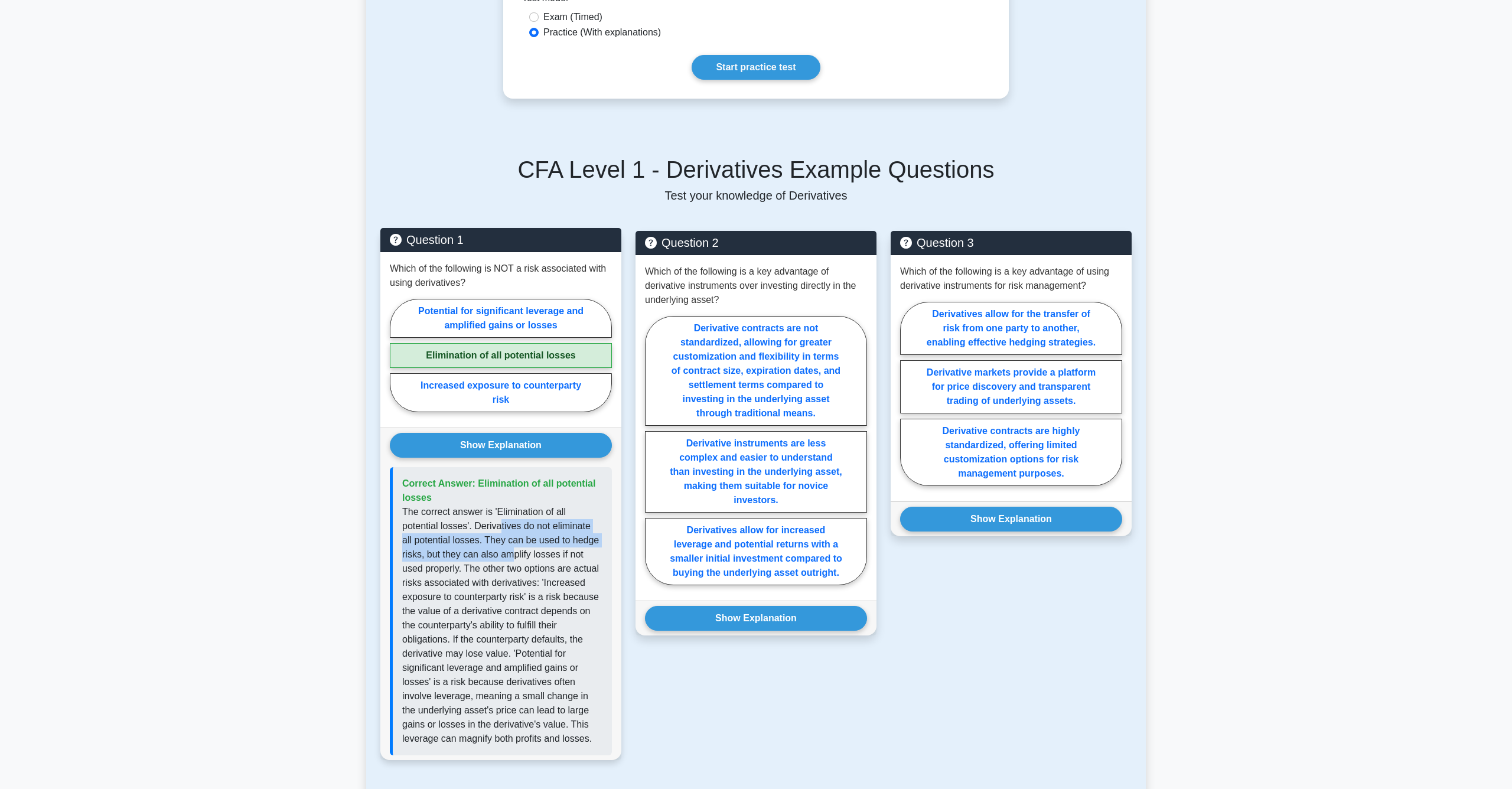
drag, startPoint x: 500, startPoint y: 530, endPoint x: 511, endPoint y: 551, distance: 23.7
click at [511, 551] on p "The correct answer is 'Elimination of all potential losses'. Derivatives do not…" at bounding box center [502, 626] width 201 height 241
drag, startPoint x: 494, startPoint y: 555, endPoint x: 513, endPoint y: 572, distance: 25.5
click at [513, 572] on p "The correct answer is 'Elimination of all potential losses'. Derivatives do not…" at bounding box center [502, 626] width 201 height 241
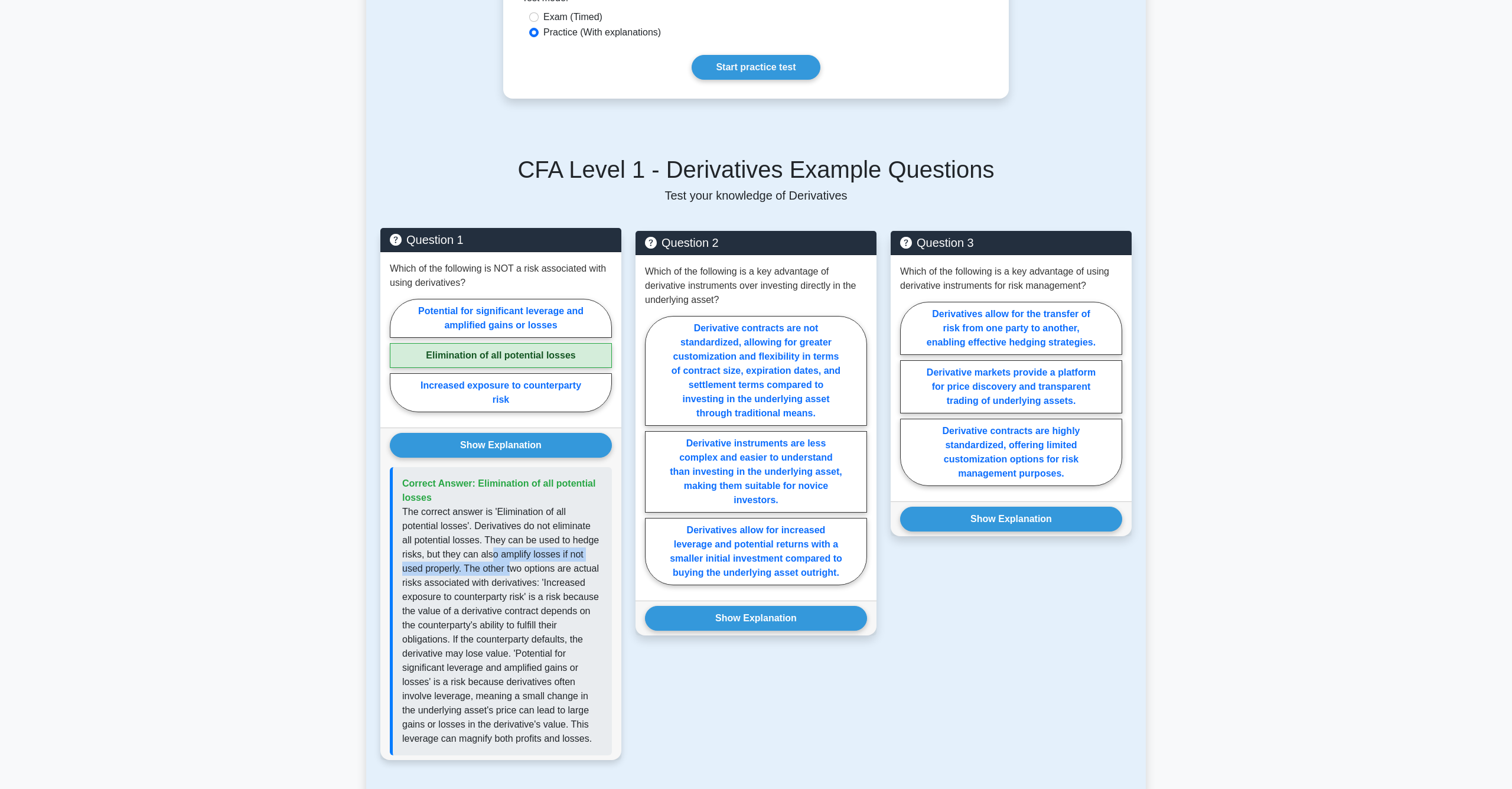
click at [513, 572] on p "The correct answer is 'Elimination of all potential losses'. Derivatives do not…" at bounding box center [502, 626] width 201 height 241
drag, startPoint x: 498, startPoint y: 563, endPoint x: 515, endPoint y: 583, distance: 26.2
click at [515, 583] on p "The correct answer is 'Elimination of all potential losses'. Derivatives do not…" at bounding box center [502, 626] width 201 height 241
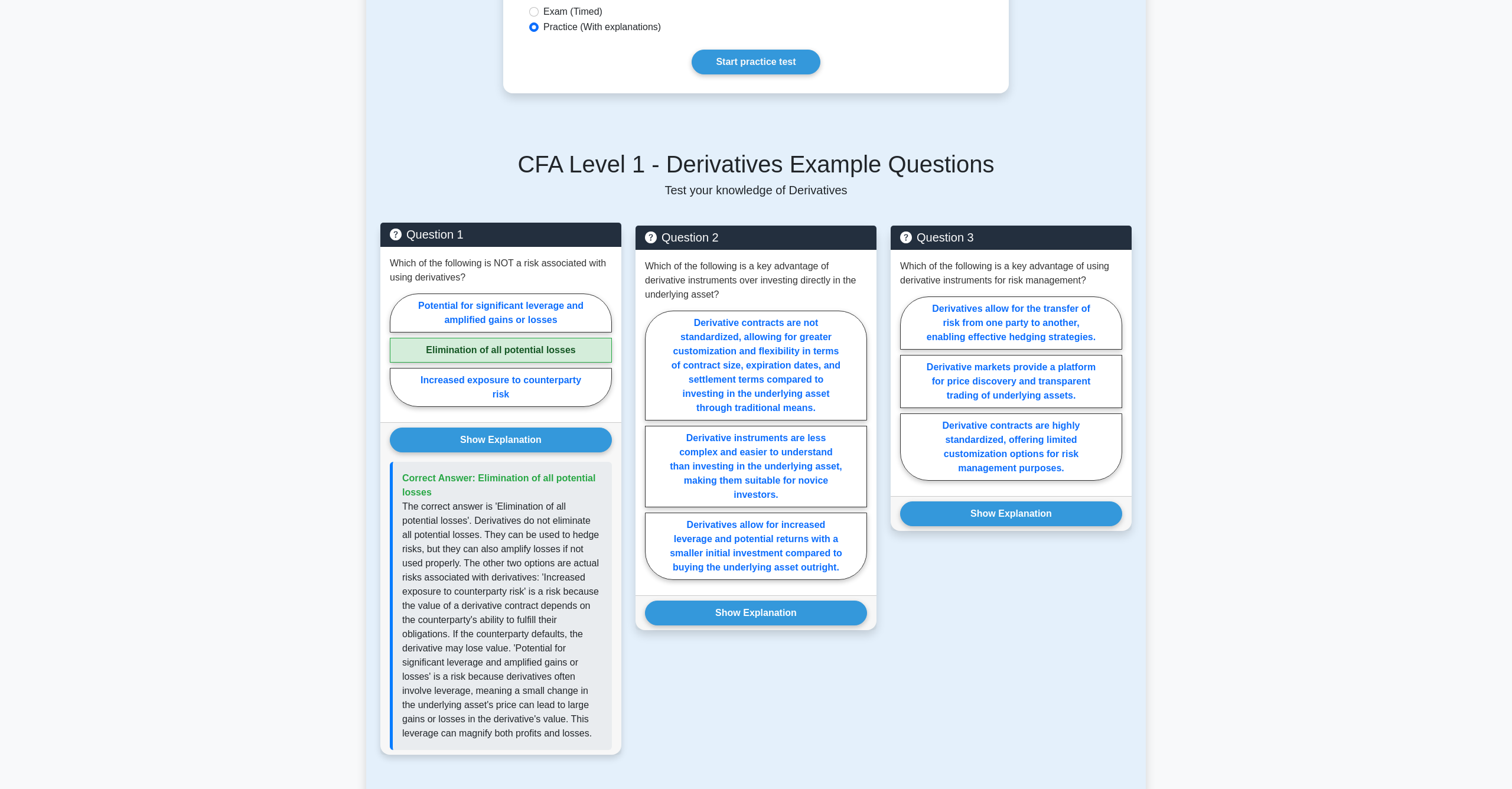
scroll to position [415, 0]
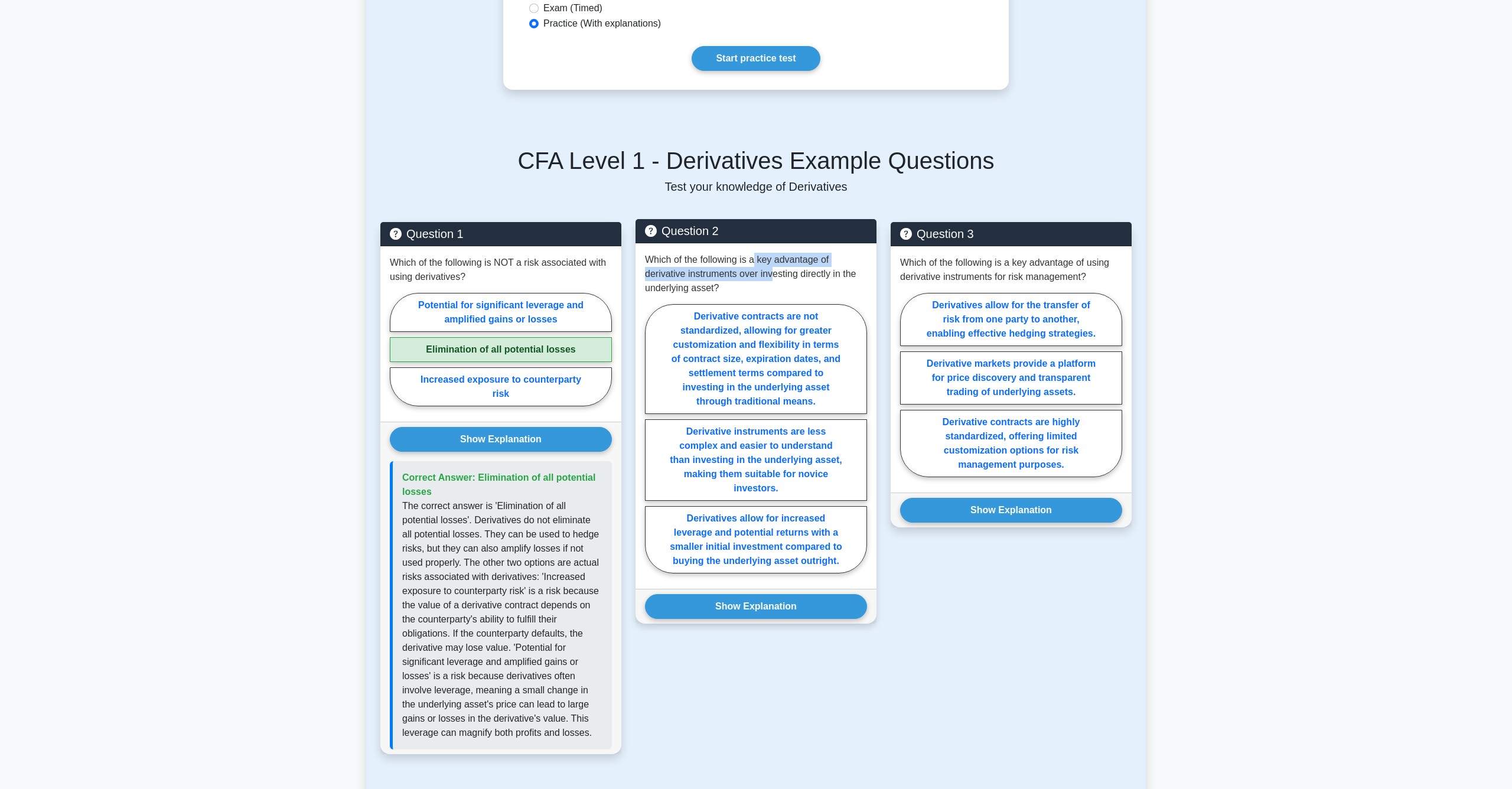
drag, startPoint x: 753, startPoint y: 262, endPoint x: 771, endPoint y: 273, distance: 21.1
click at [771, 273] on p "Which of the following is a key advantage of derivative instruments over invest…" at bounding box center [756, 273] width 222 height 42
click at [735, 515] on label "Derivatives allow for increased leverage and potential returns with a smaller i…" at bounding box center [756, 539] width 222 height 68
click at [653, 446] on input "Derivatives allow for increased leverage and potential returns with a smaller i…" at bounding box center [649, 442] width 7 height 7
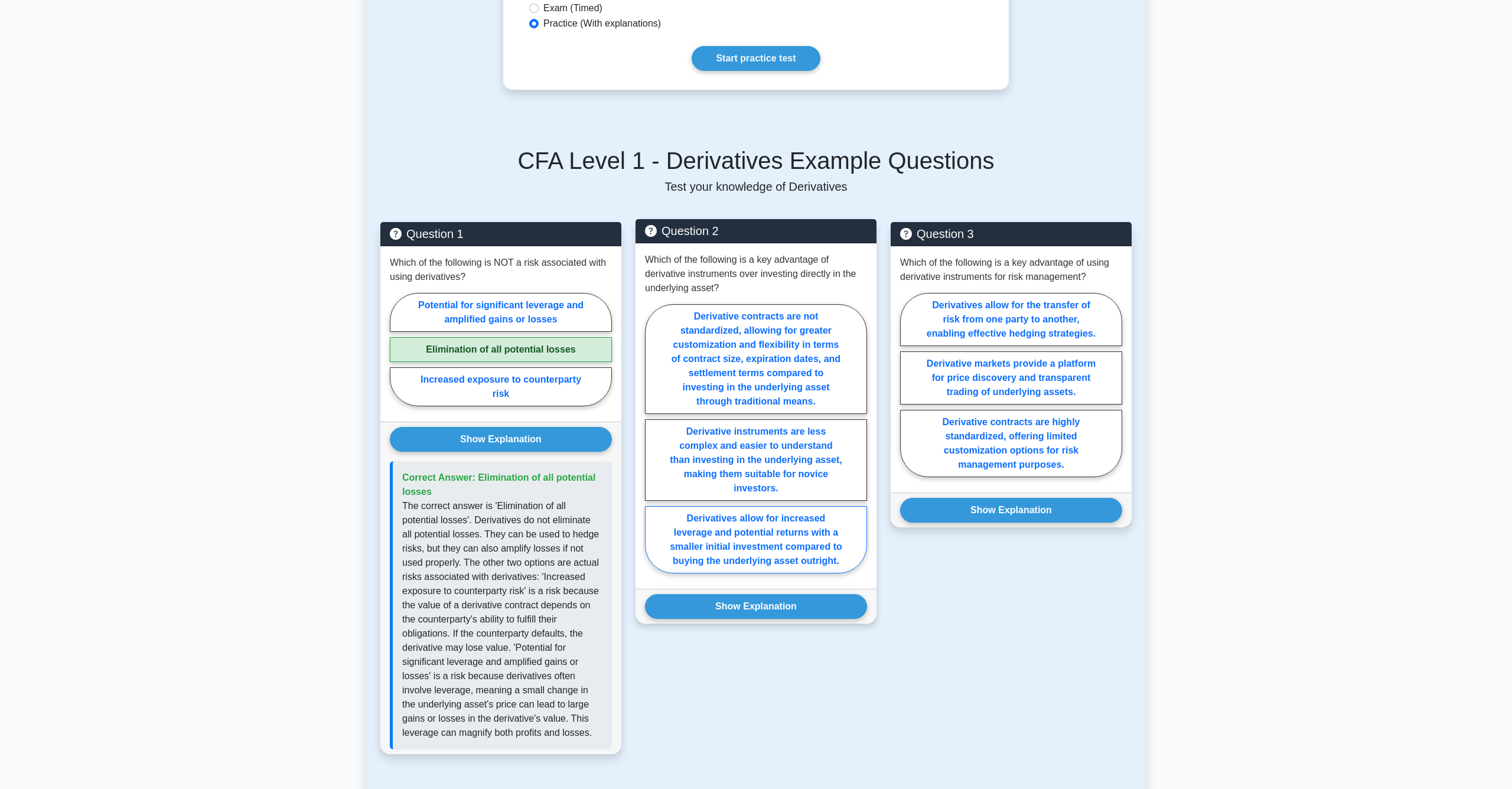
radio input "true"
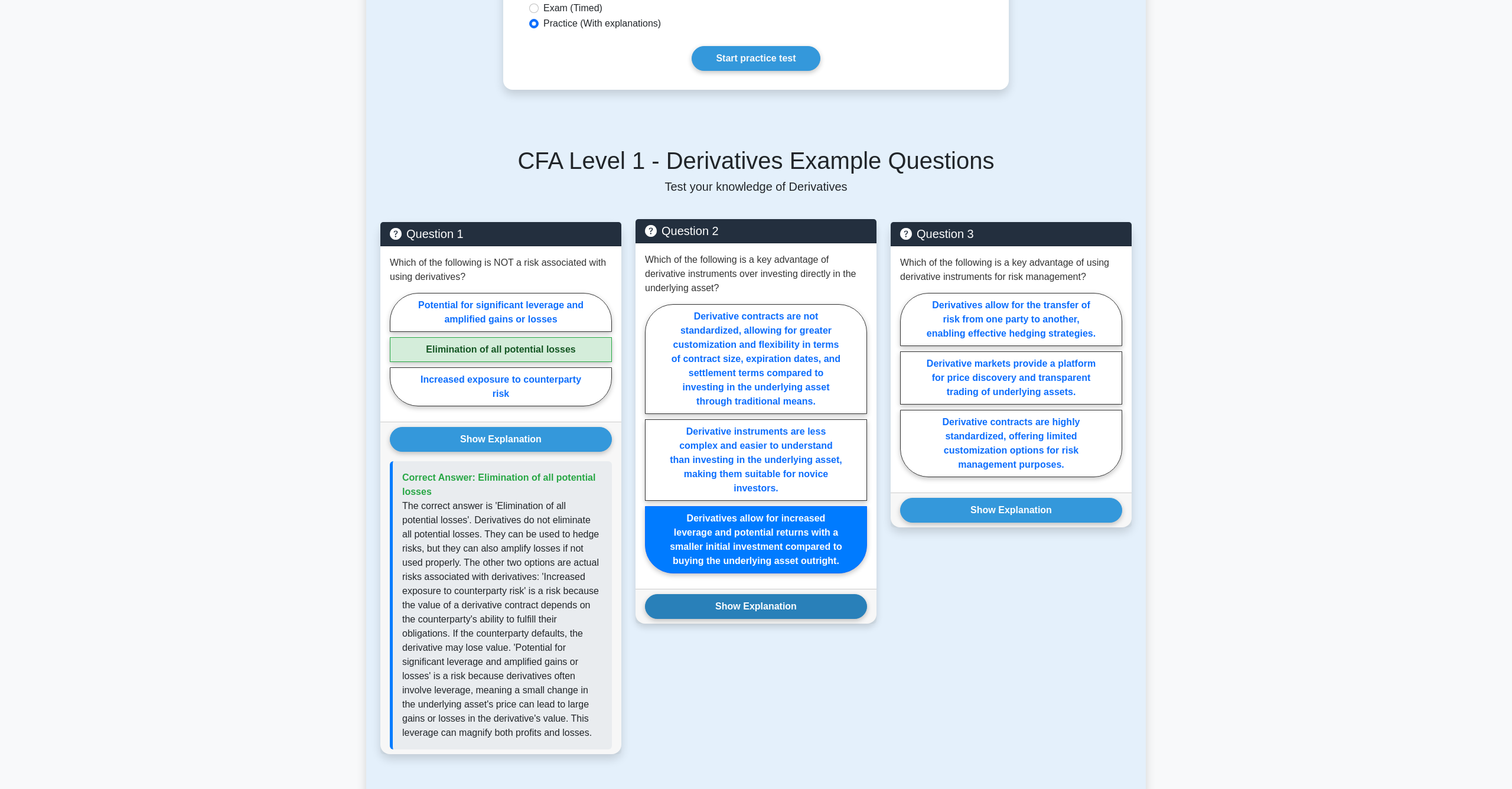
click at [727, 606] on button "Show Explanation" at bounding box center [756, 606] width 222 height 25
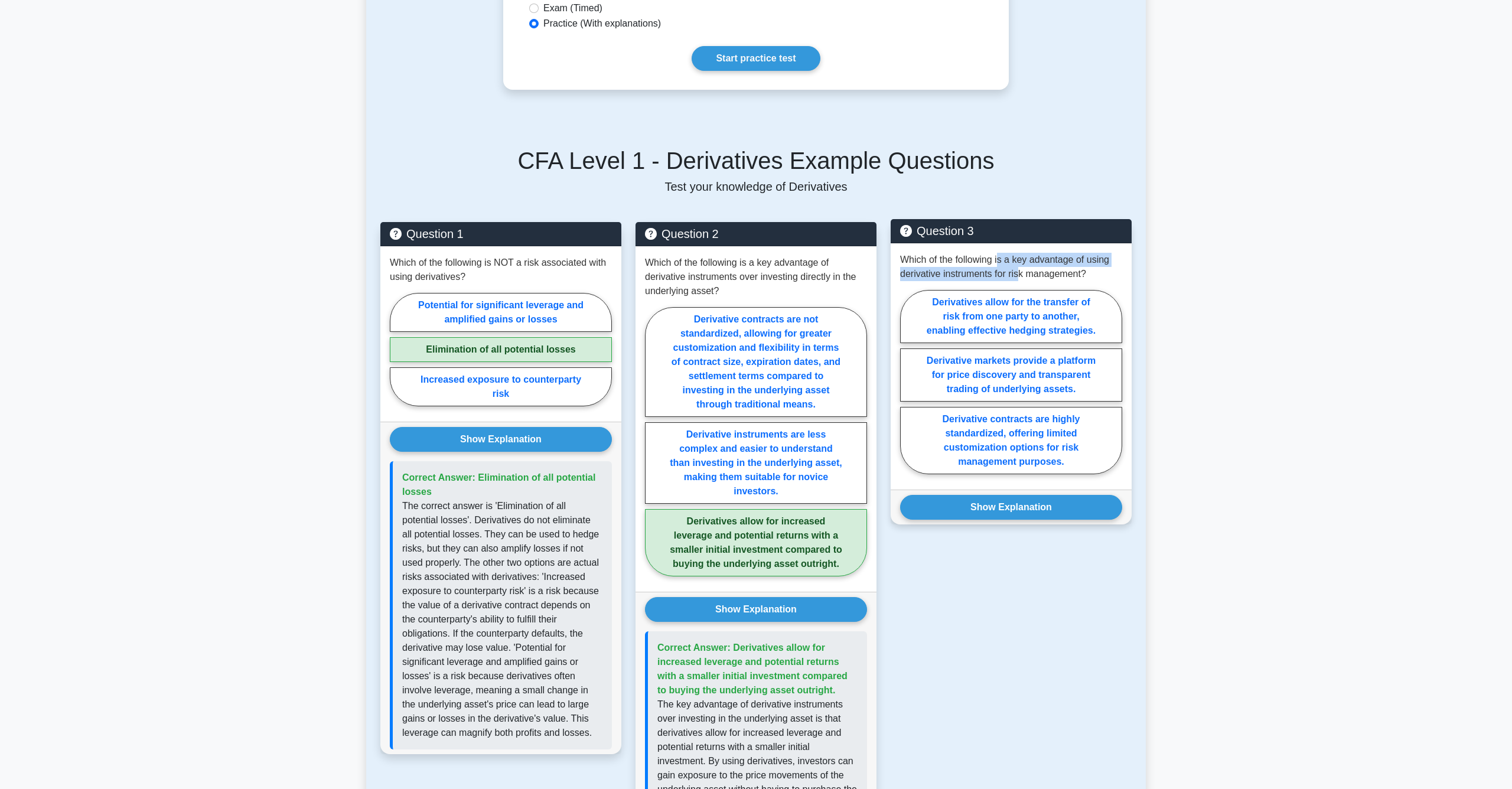
drag, startPoint x: 999, startPoint y: 258, endPoint x: 1022, endPoint y: 271, distance: 26.4
click at [1022, 271] on p "Which of the following is a key advantage of using derivative instruments for r…" at bounding box center [1011, 267] width 222 height 28
click at [1016, 328] on label "Derivatives allow for the transfer of risk from one party to another, enabling …" at bounding box center [1011, 316] width 222 height 53
click at [908, 382] on input "Derivatives allow for the transfer of risk from one party to another, enabling …" at bounding box center [904, 386] width 7 height 7
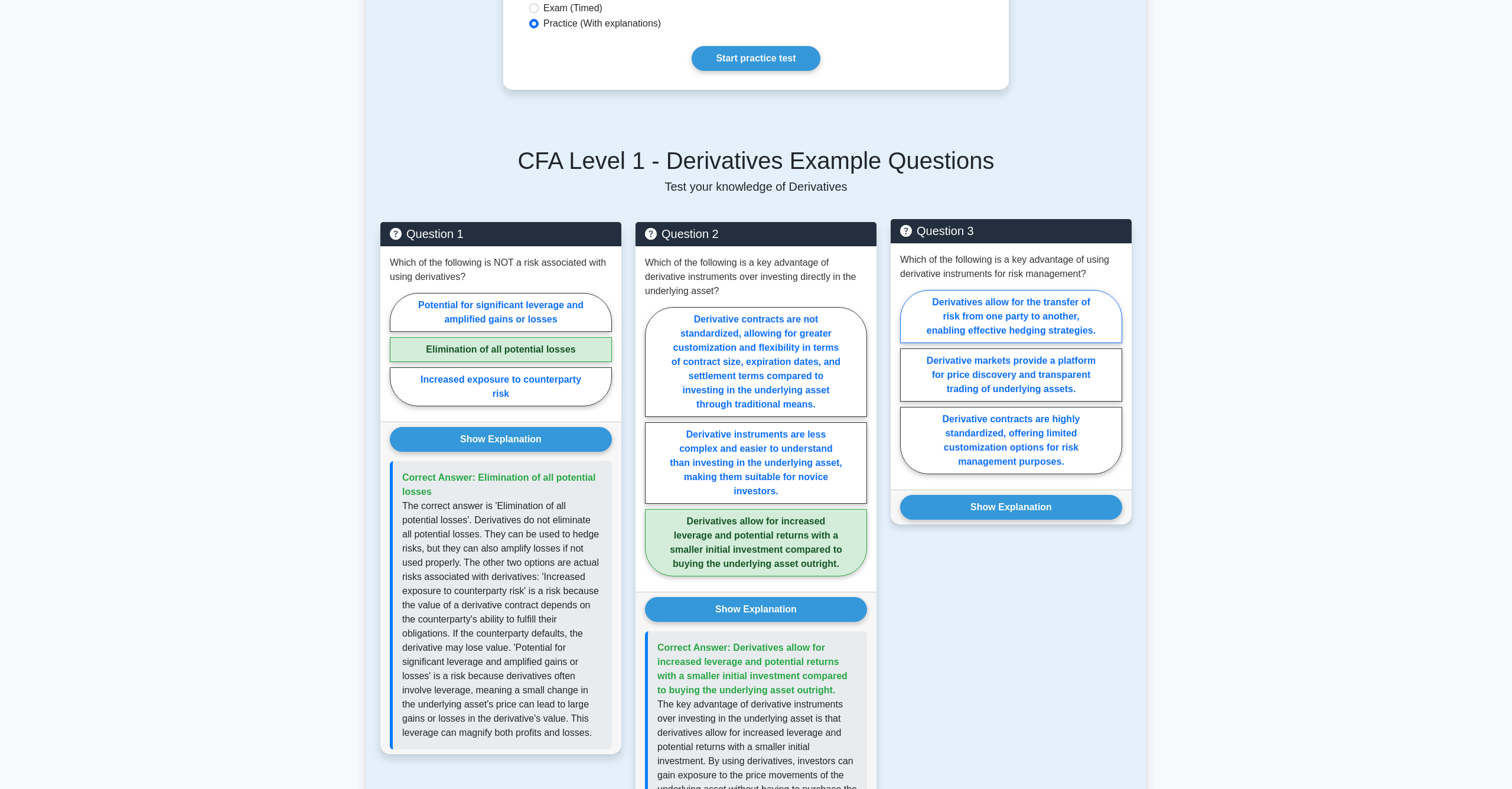
radio input "true"
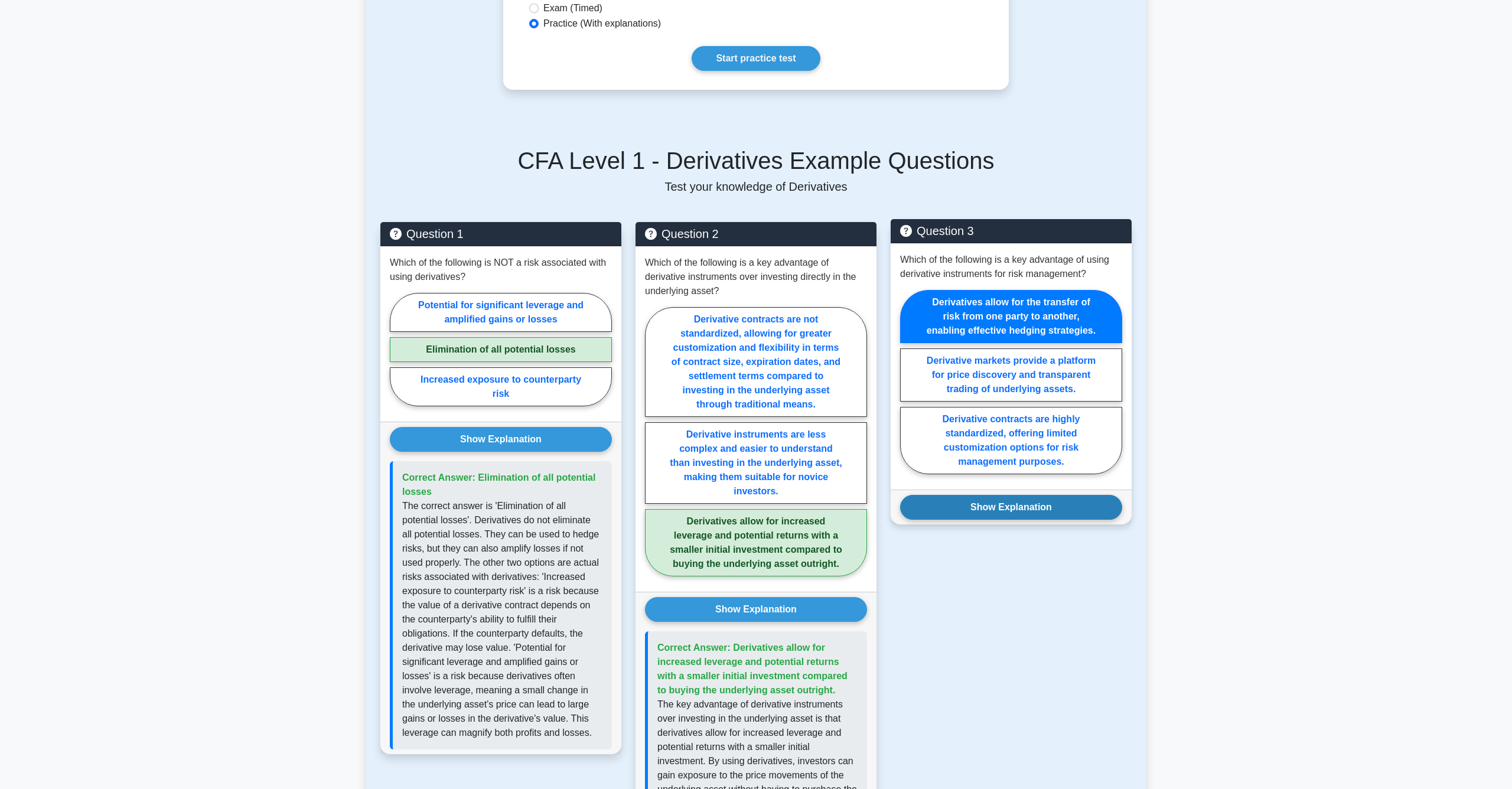
click at [1010, 501] on button "Show Explanation" at bounding box center [1011, 507] width 222 height 25
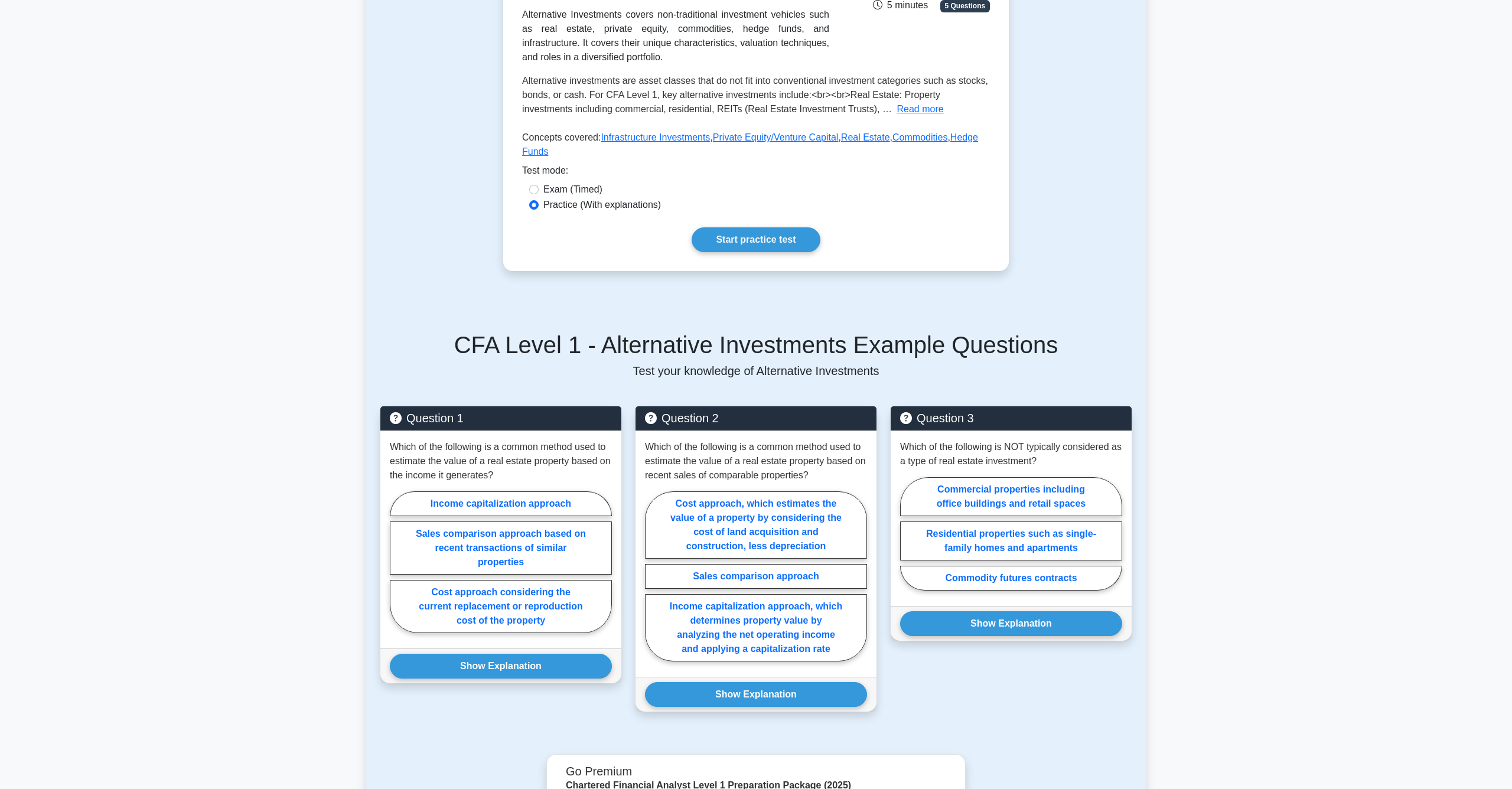
scroll to position [249, 0]
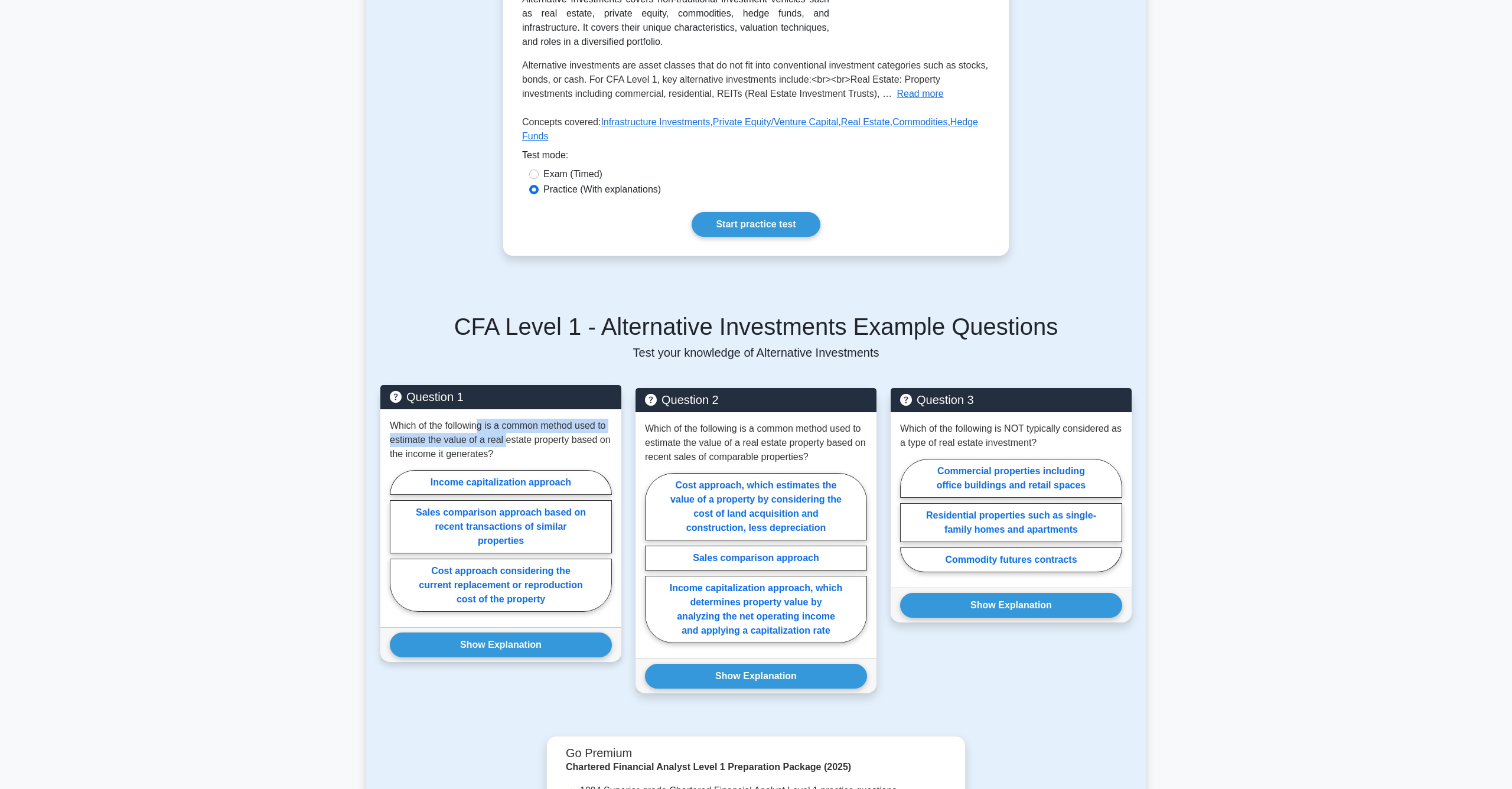
drag, startPoint x: 477, startPoint y: 425, endPoint x: 509, endPoint y: 443, distance: 36.7
click at [509, 443] on p "Which of the following is a common method used to estimate the value of a real …" at bounding box center [501, 440] width 222 height 42
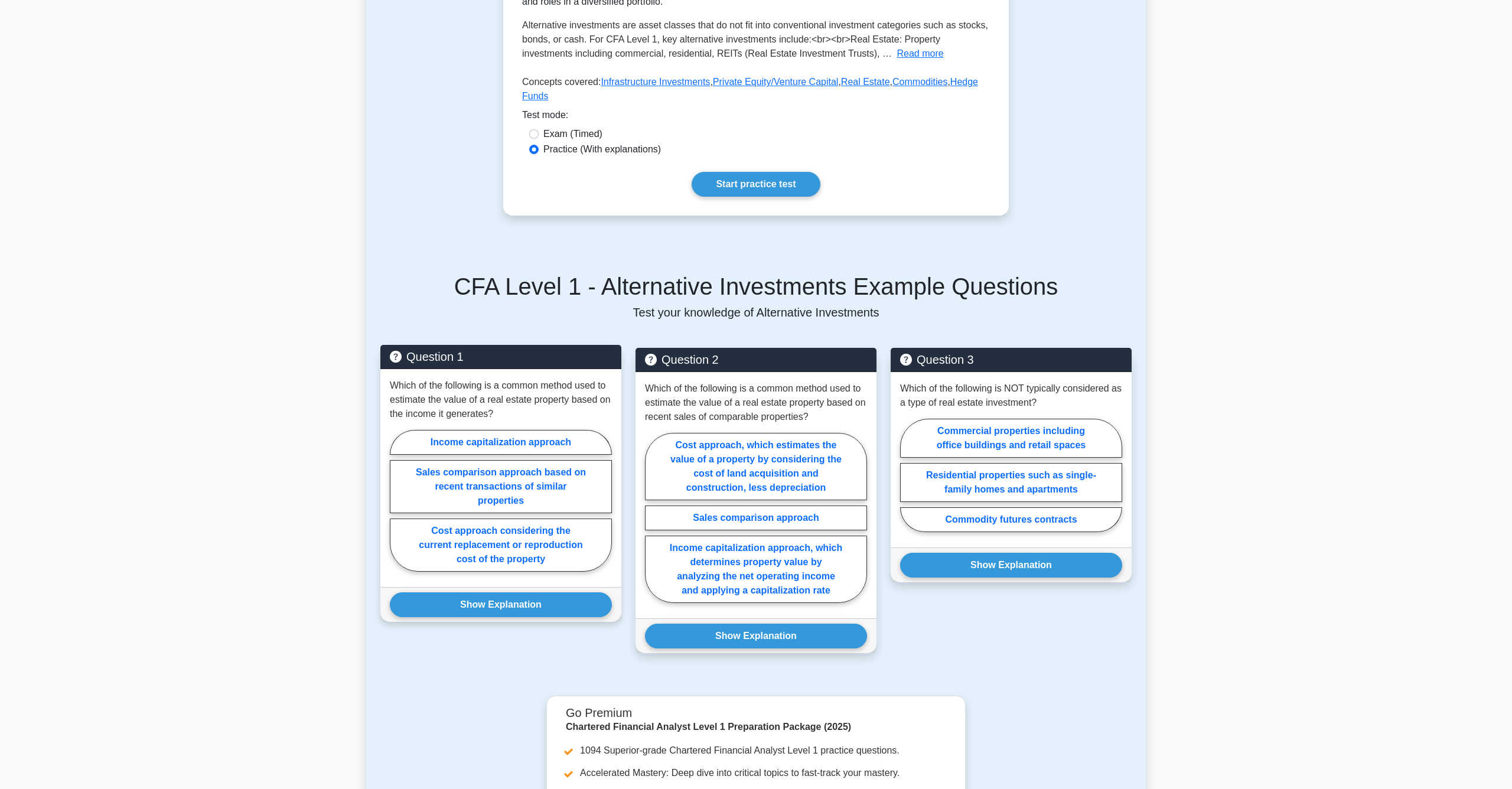
scroll to position [291, 0]
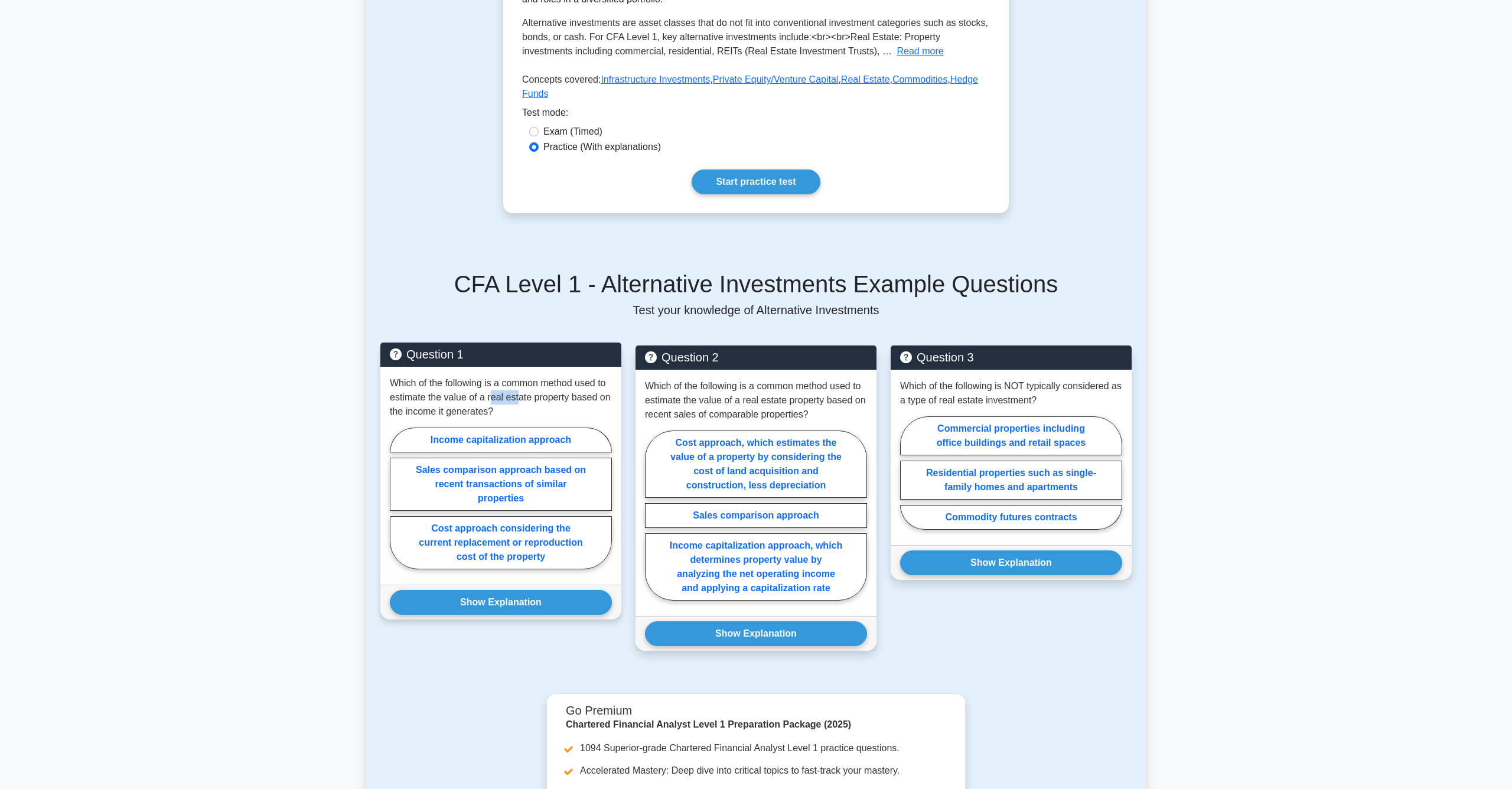
drag, startPoint x: 493, startPoint y: 389, endPoint x: 520, endPoint y: 394, distance: 27.5
click at [520, 394] on p "Which of the following is a common method used to estimate the value of a real …" at bounding box center [501, 397] width 222 height 42
drag, startPoint x: 456, startPoint y: 398, endPoint x: 469, endPoint y: 413, distance: 19.8
click at [469, 413] on p "Which of the following is a common method used to estimate the value of a real …" at bounding box center [501, 397] width 222 height 42
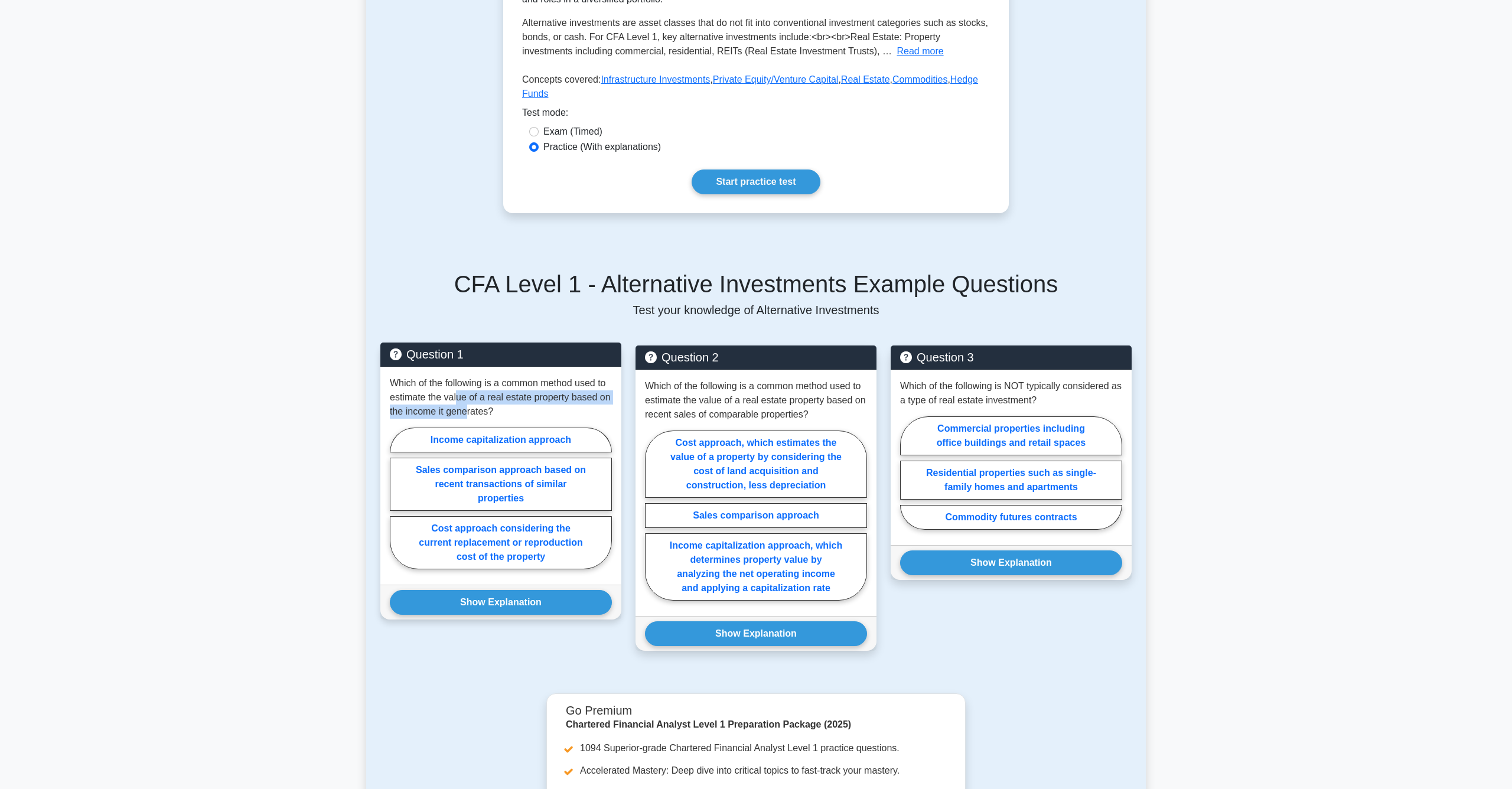
click at [469, 413] on p "Which of the following is a common method used to estimate the value of a real …" at bounding box center [501, 397] width 222 height 42
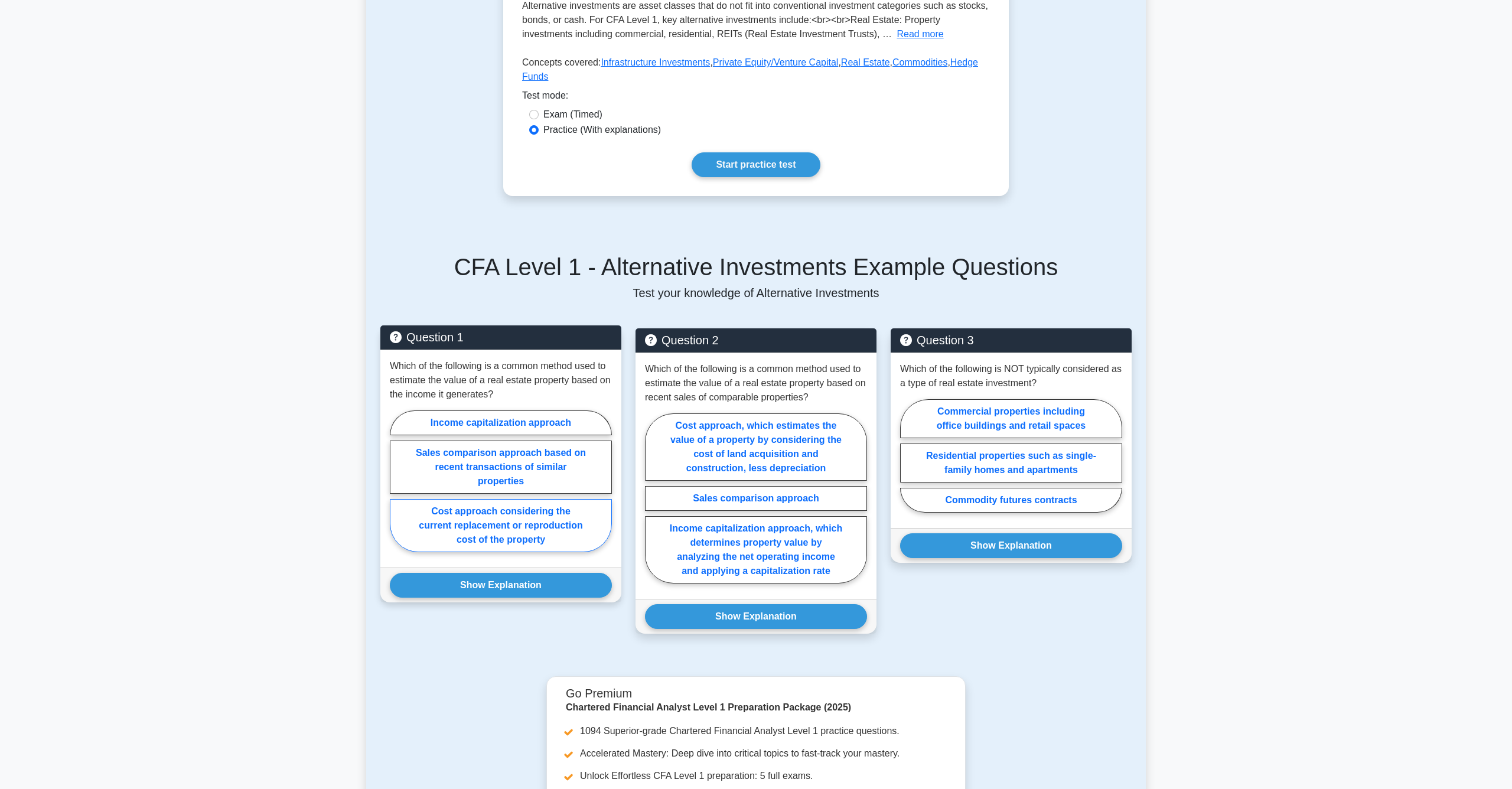
scroll to position [311, 0]
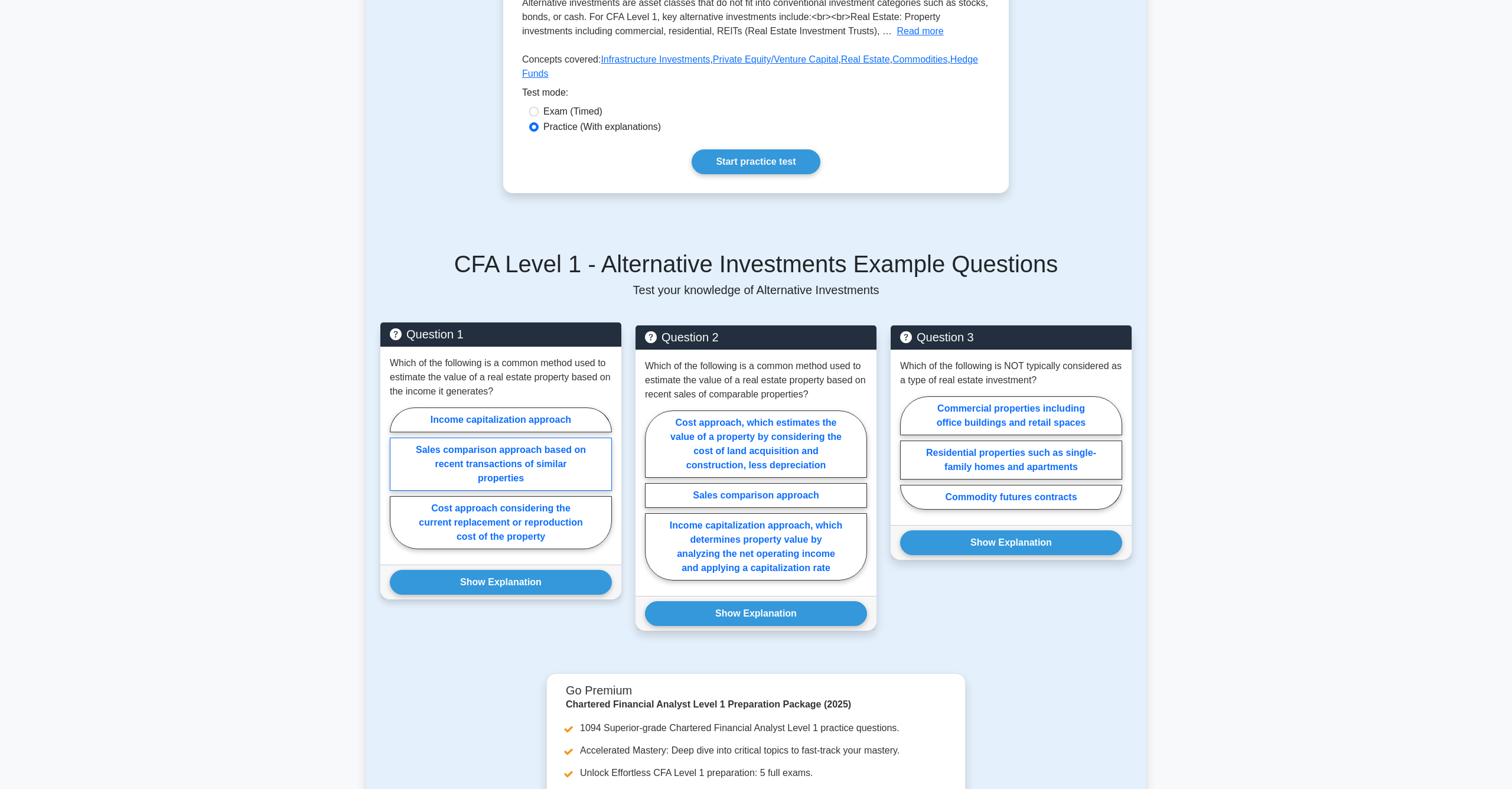
click at [575, 470] on label "Sales comparison approach based on recent transactions of similar properties" at bounding box center [501, 464] width 222 height 53
click at [398, 478] on input "Sales comparison approach based on recent transactions of similar properties" at bounding box center [394, 481] width 7 height 7
radio input "true"
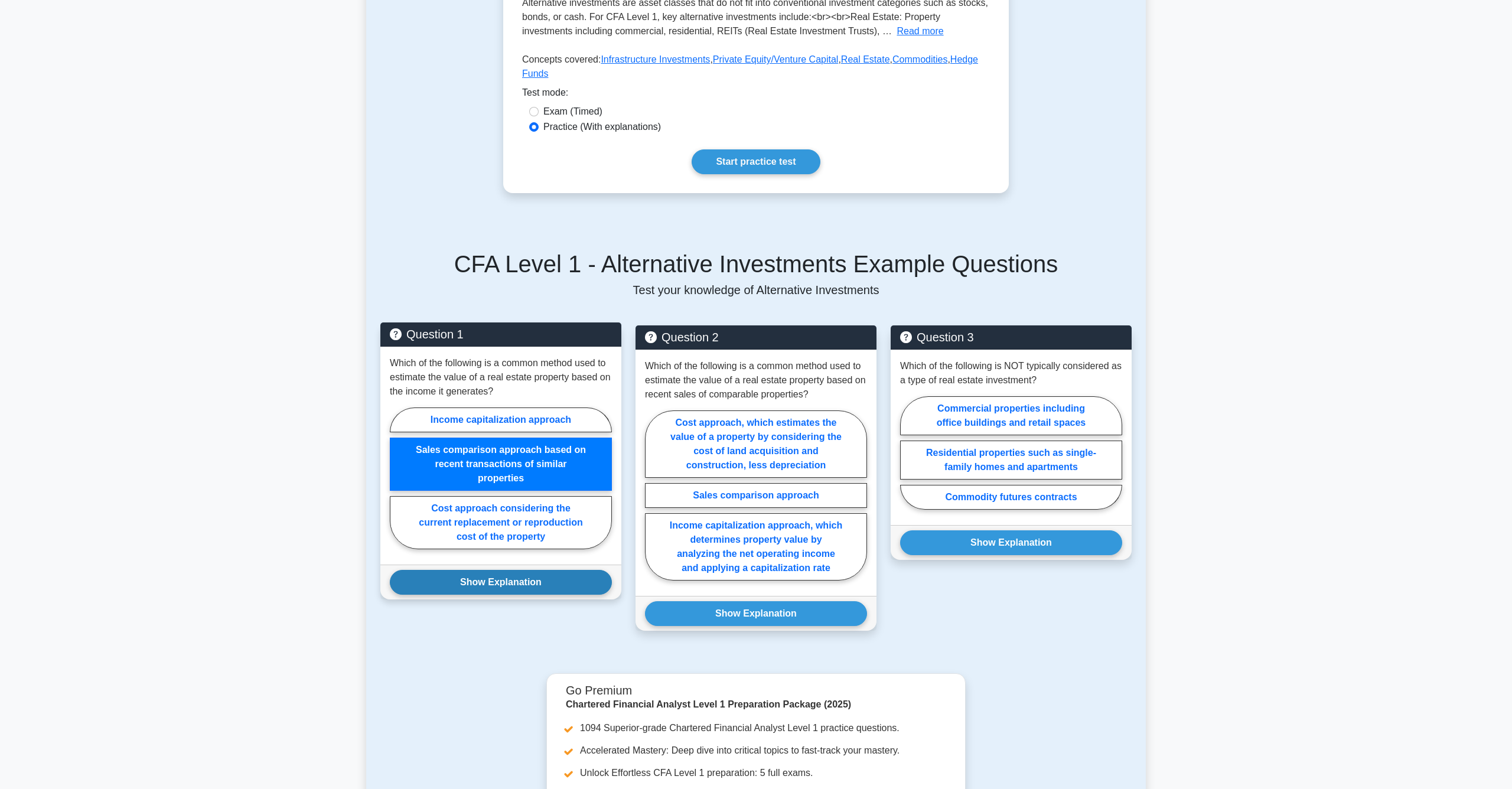
click at [548, 588] on button "Show Explanation" at bounding box center [501, 582] width 222 height 25
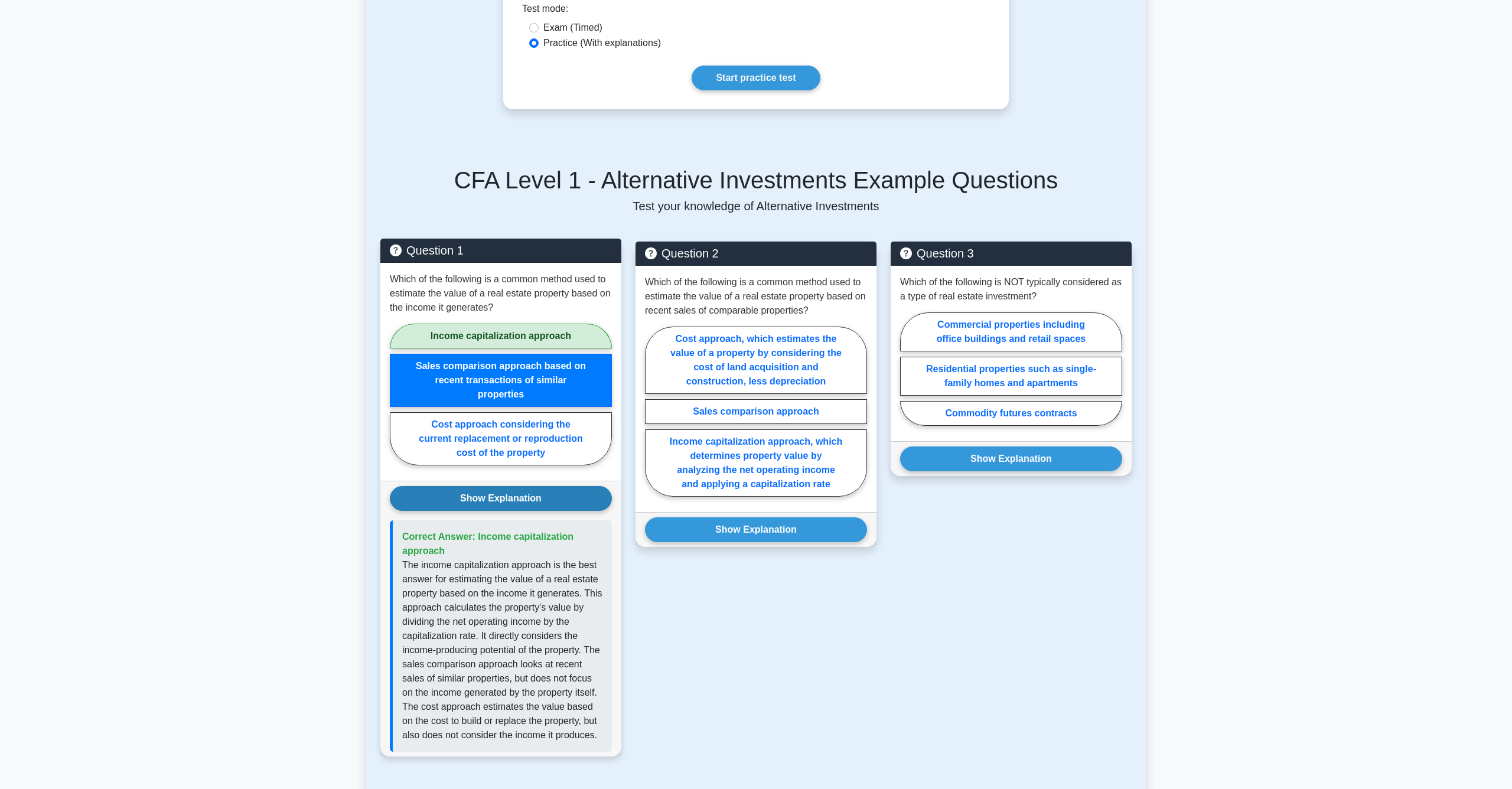
scroll to position [402, 0]
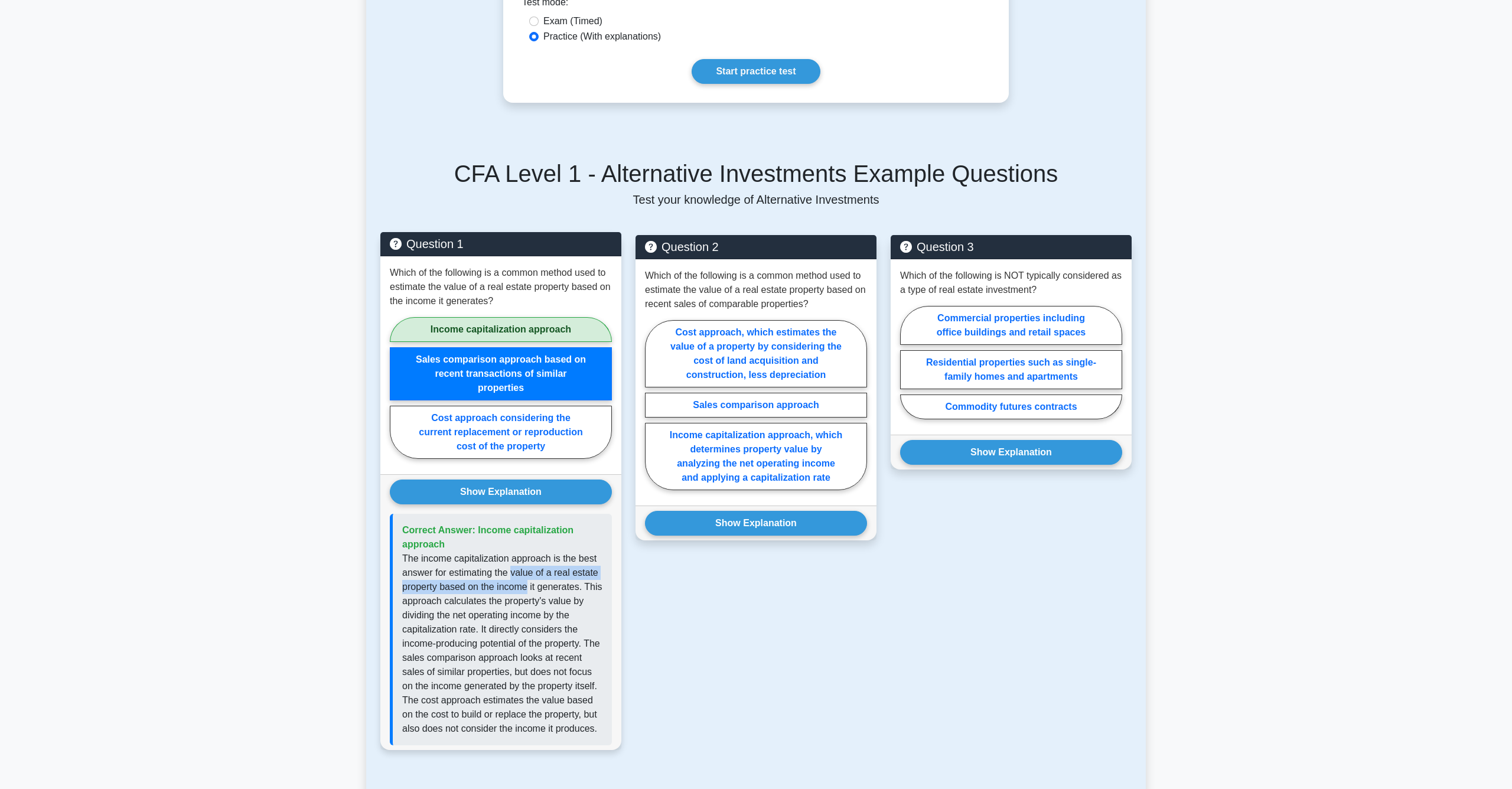
drag, startPoint x: 512, startPoint y: 564, endPoint x: 527, endPoint y: 585, distance: 25.8
click at [527, 585] on p "The income capitalization approach is the best answer for estimating the value …" at bounding box center [502, 644] width 201 height 184
drag, startPoint x: 497, startPoint y: 602, endPoint x: 463, endPoint y: 626, distance: 41.6
click at [463, 626] on p "The income capitalization approach is the best answer for estimating the value …" at bounding box center [502, 644] width 201 height 184
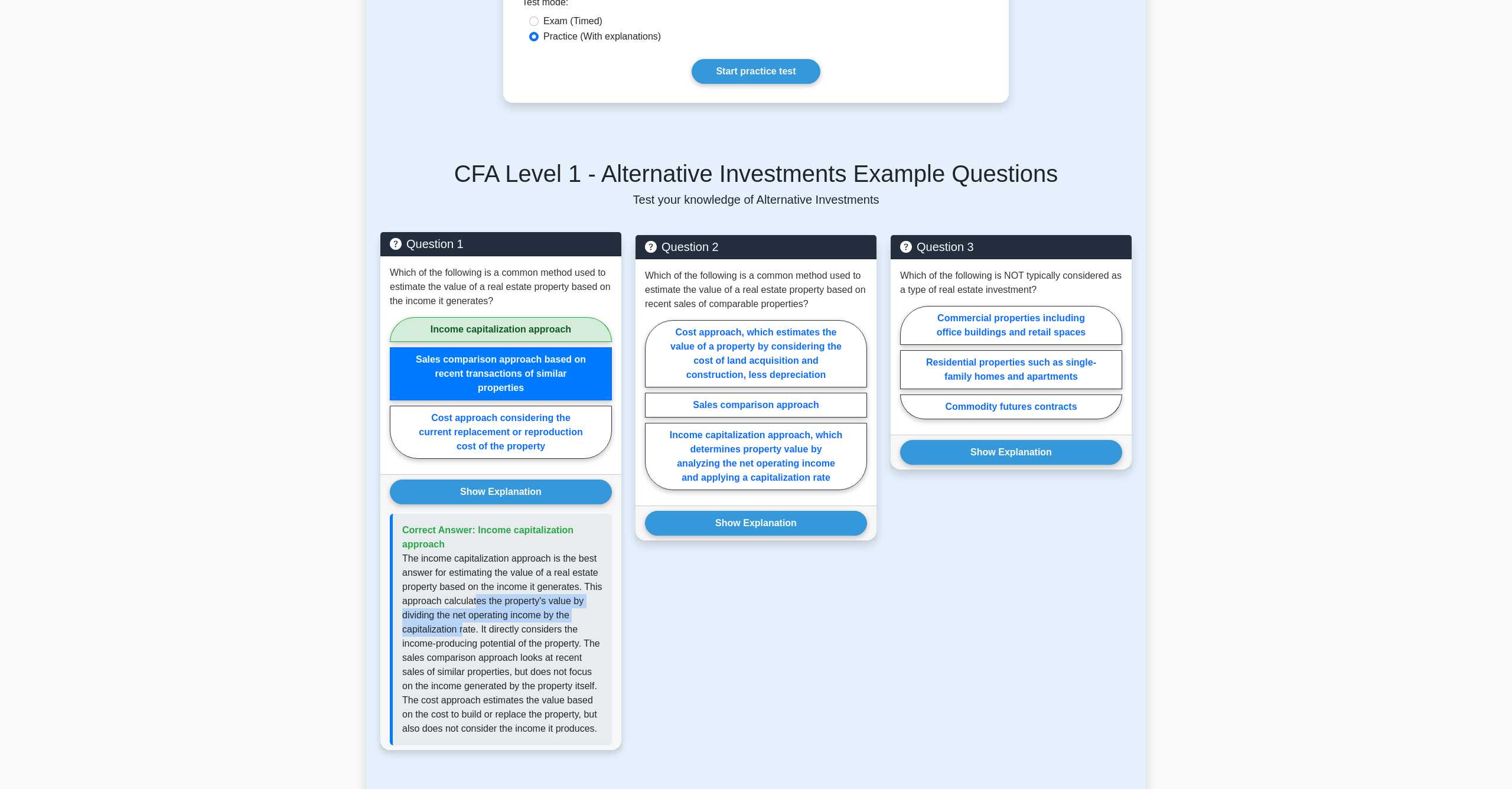
click at [463, 626] on p "The income capitalization approach is the best answer for estimating the value …" at bounding box center [502, 644] width 201 height 184
drag, startPoint x: 493, startPoint y: 631, endPoint x: 519, endPoint y: 651, distance: 32.8
click at [519, 651] on p "The income capitalization approach is the best answer for estimating the value …" at bounding box center [502, 644] width 201 height 184
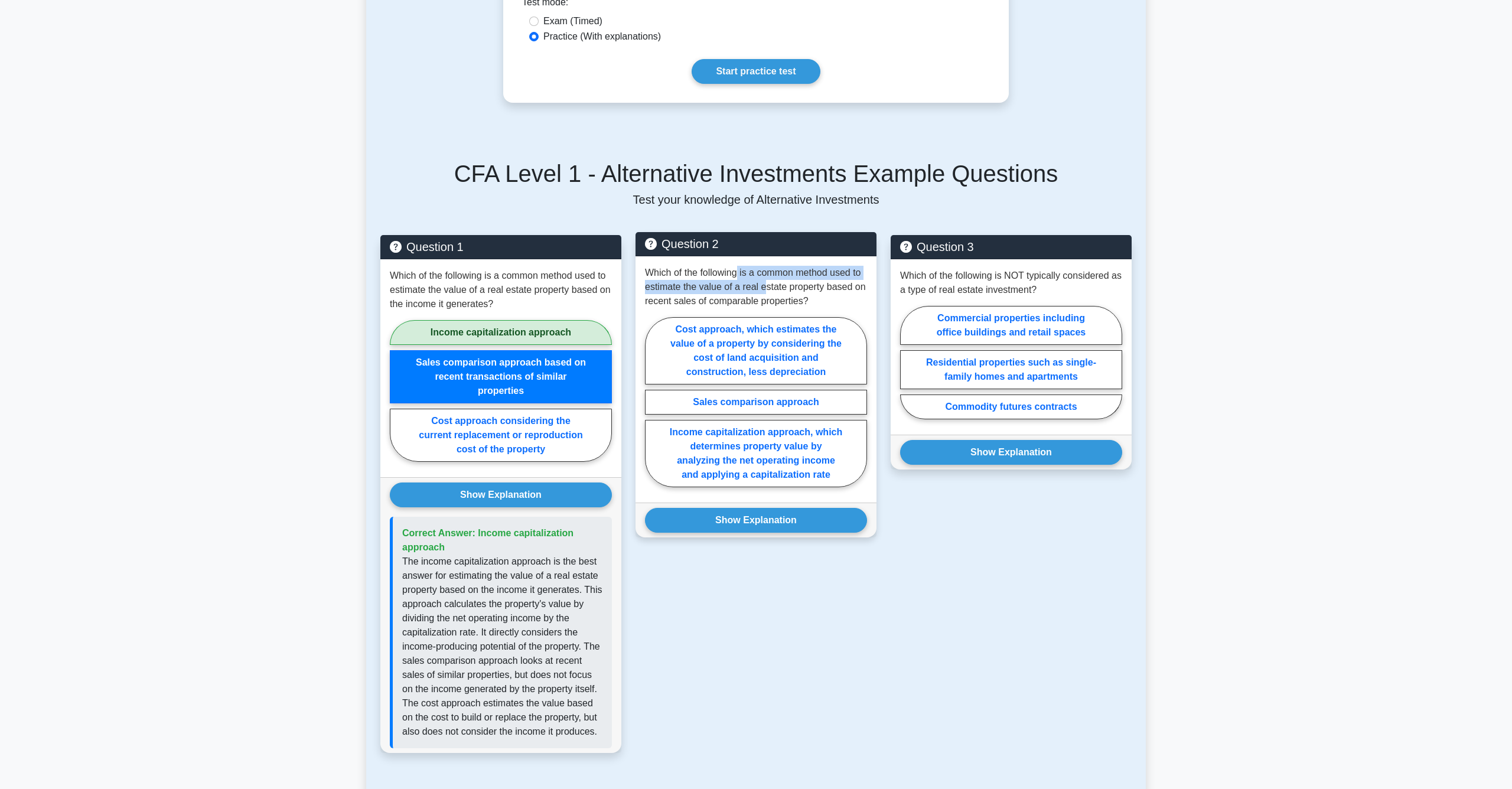
drag, startPoint x: 739, startPoint y: 272, endPoint x: 768, endPoint y: 283, distance: 31.0
click at [768, 283] on p "Which of the following is a common method used to estimate the value of a real …" at bounding box center [756, 287] width 222 height 42
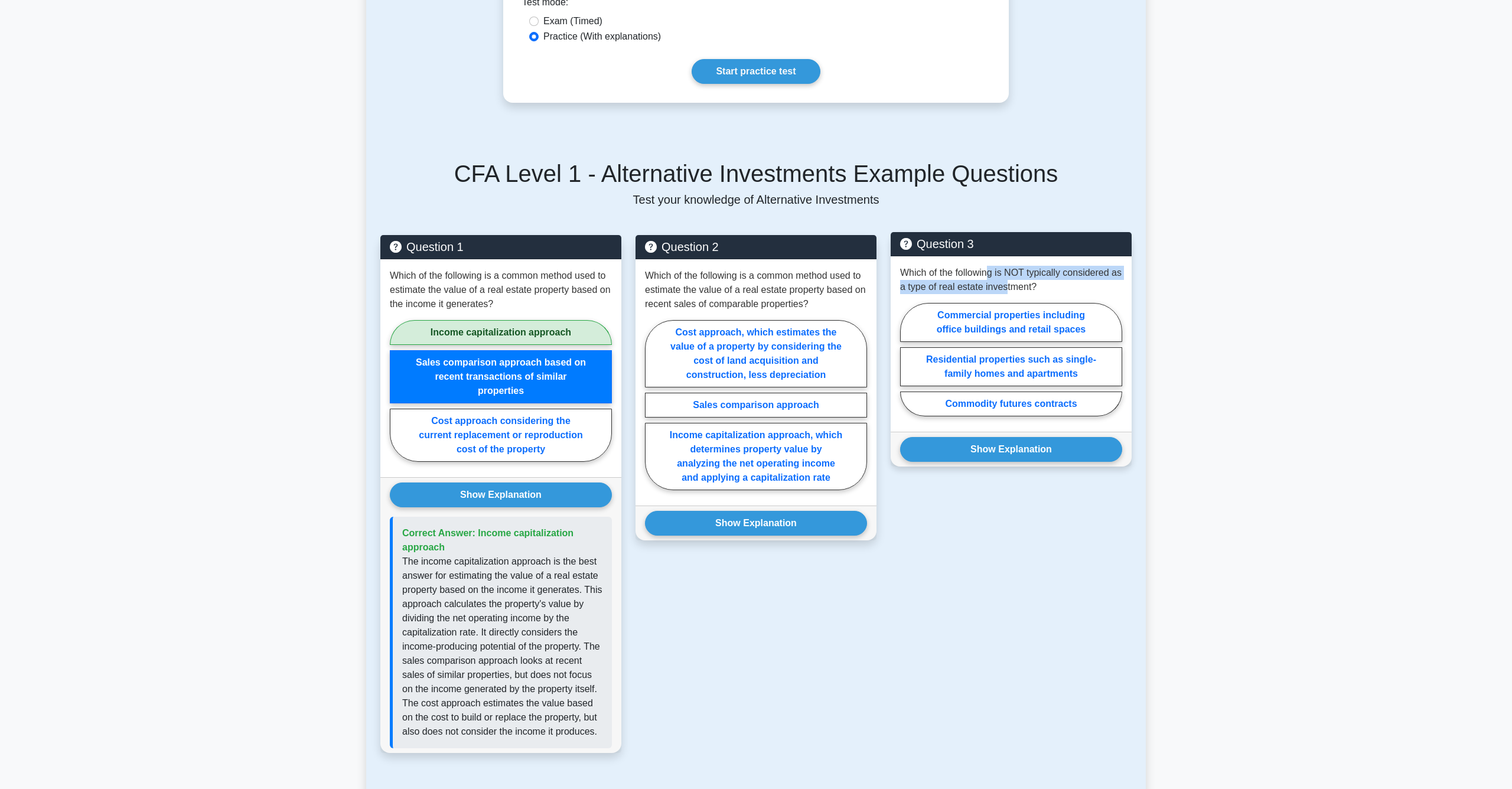
drag, startPoint x: 990, startPoint y: 273, endPoint x: 1008, endPoint y: 284, distance: 21.1
click at [1008, 284] on p "Which of the following is NOT typically considered as a type of real estate inv…" at bounding box center [1011, 280] width 222 height 28
drag, startPoint x: 1011, startPoint y: 290, endPoint x: 996, endPoint y: 273, distance: 22.7
click at [996, 273] on p "Which of the following is NOT typically considered as a type of real estate inv…" at bounding box center [1011, 280] width 222 height 28
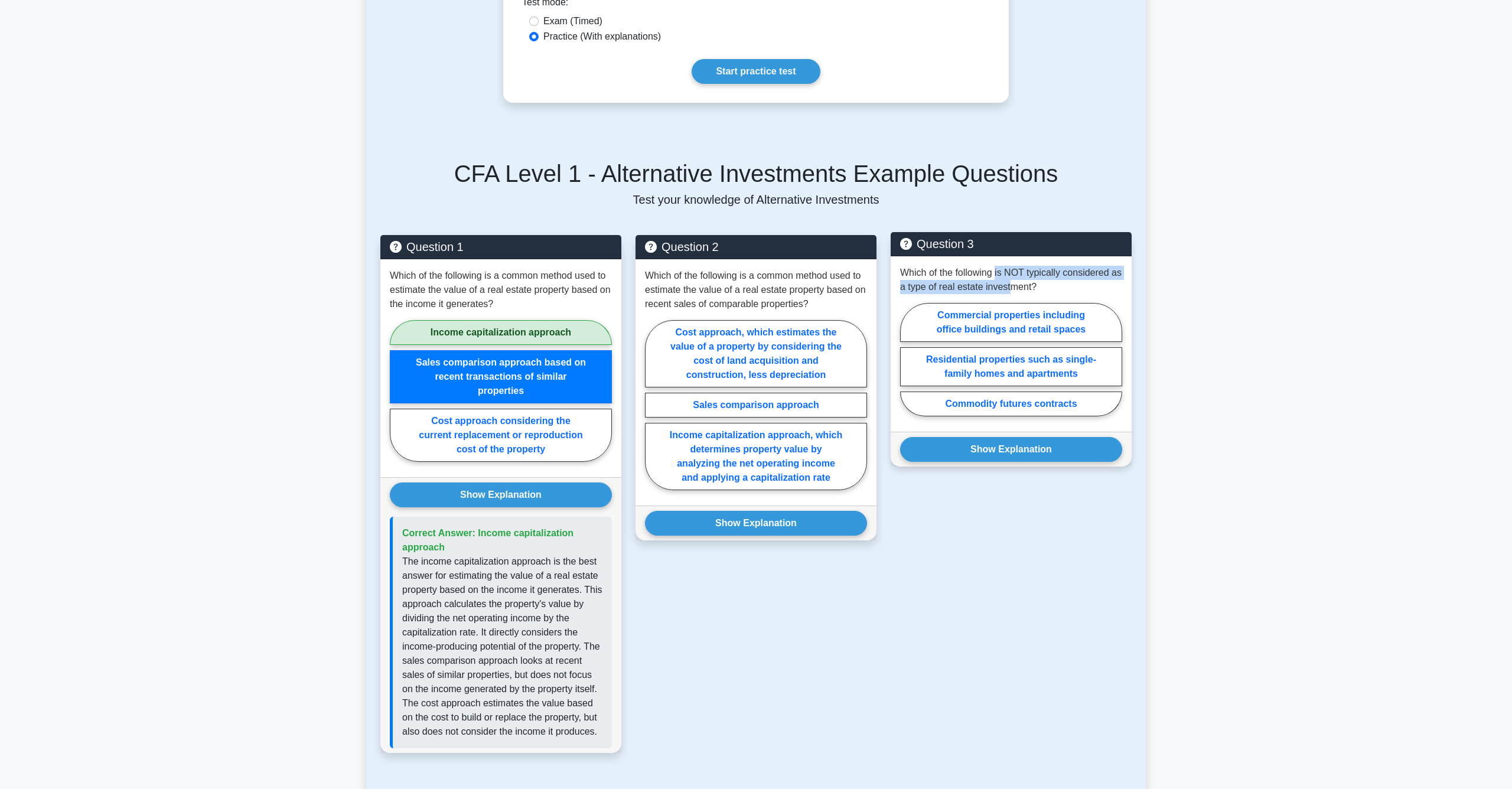
click at [996, 273] on p "Which of the following is NOT typically considered as a type of real estate inv…" at bounding box center [1011, 280] width 222 height 28
drag, startPoint x: 979, startPoint y: 276, endPoint x: 989, endPoint y: 284, distance: 12.8
click at [989, 284] on p "Which of the following is NOT typically considered as a type of real estate inv…" at bounding box center [1011, 280] width 222 height 28
click at [999, 400] on label "Commodity futures contracts" at bounding box center [1011, 403] width 222 height 25
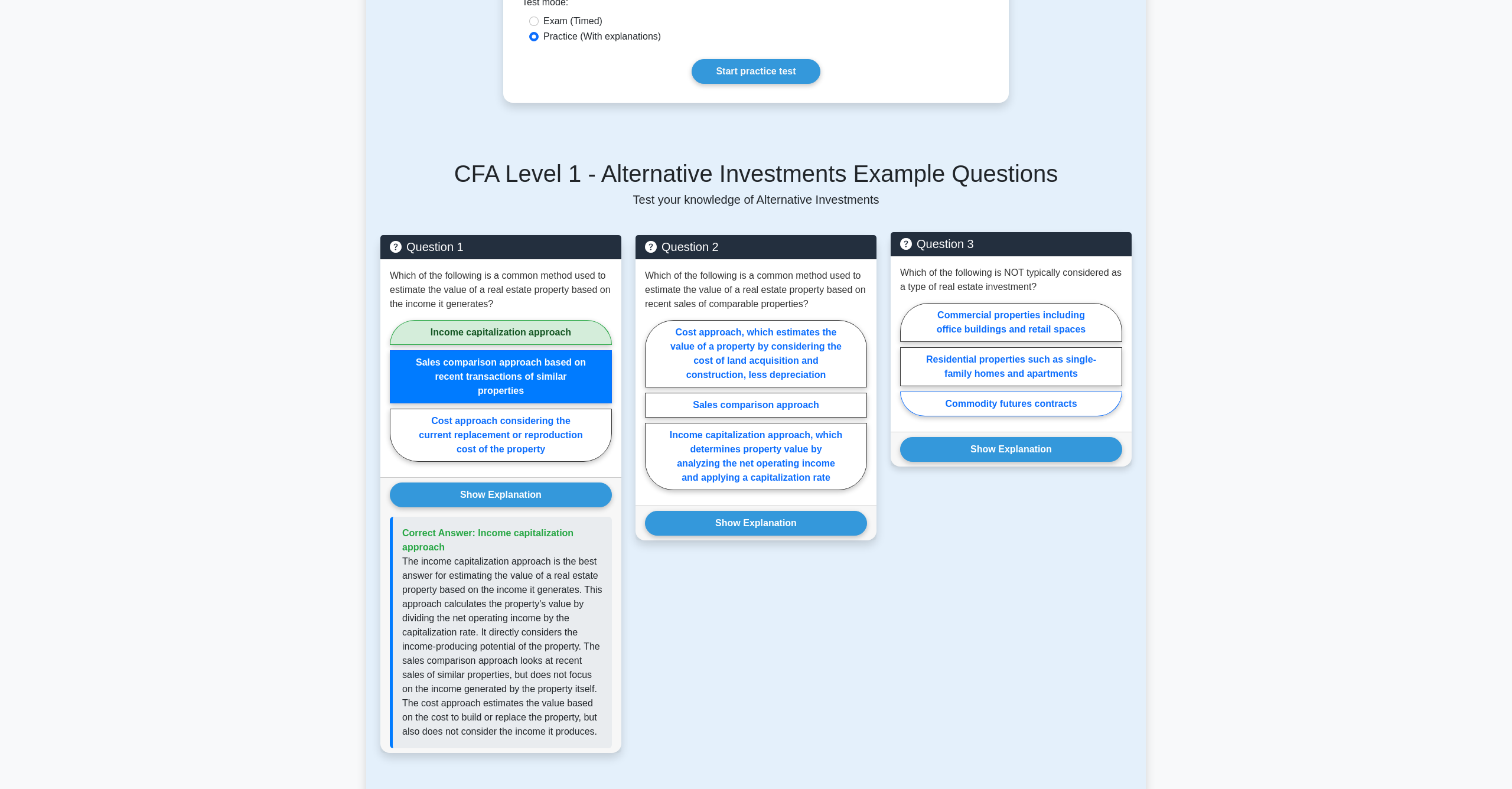
click at [908, 367] on input "Commodity futures contracts" at bounding box center [904, 363] width 7 height 7
radio input "true"
click at [990, 463] on div "Show Explanation Correct Answer: Commodity futures contracts" at bounding box center [1011, 449] width 241 height 35
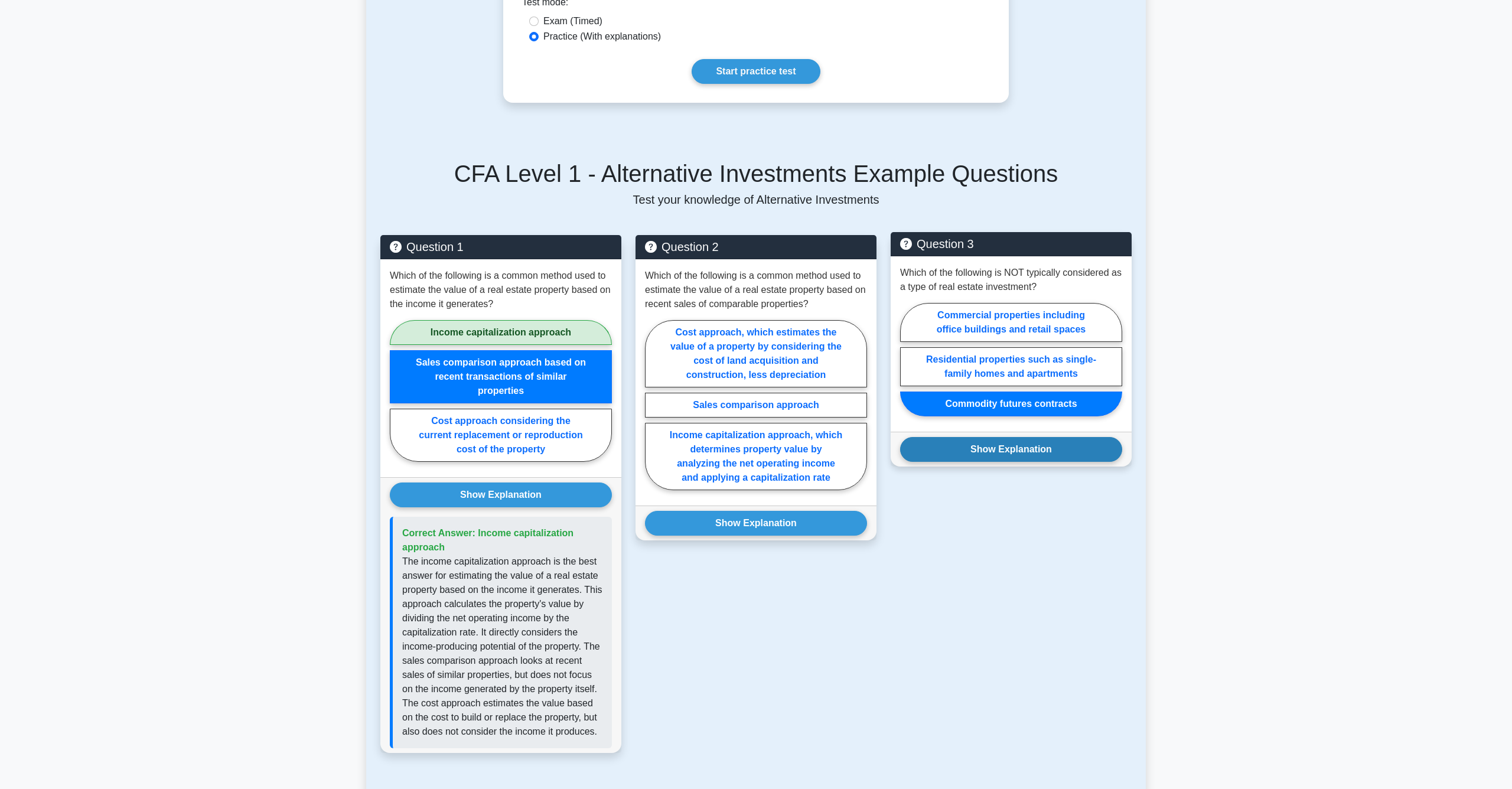
click at [990, 456] on button "Show Explanation" at bounding box center [1011, 449] width 222 height 25
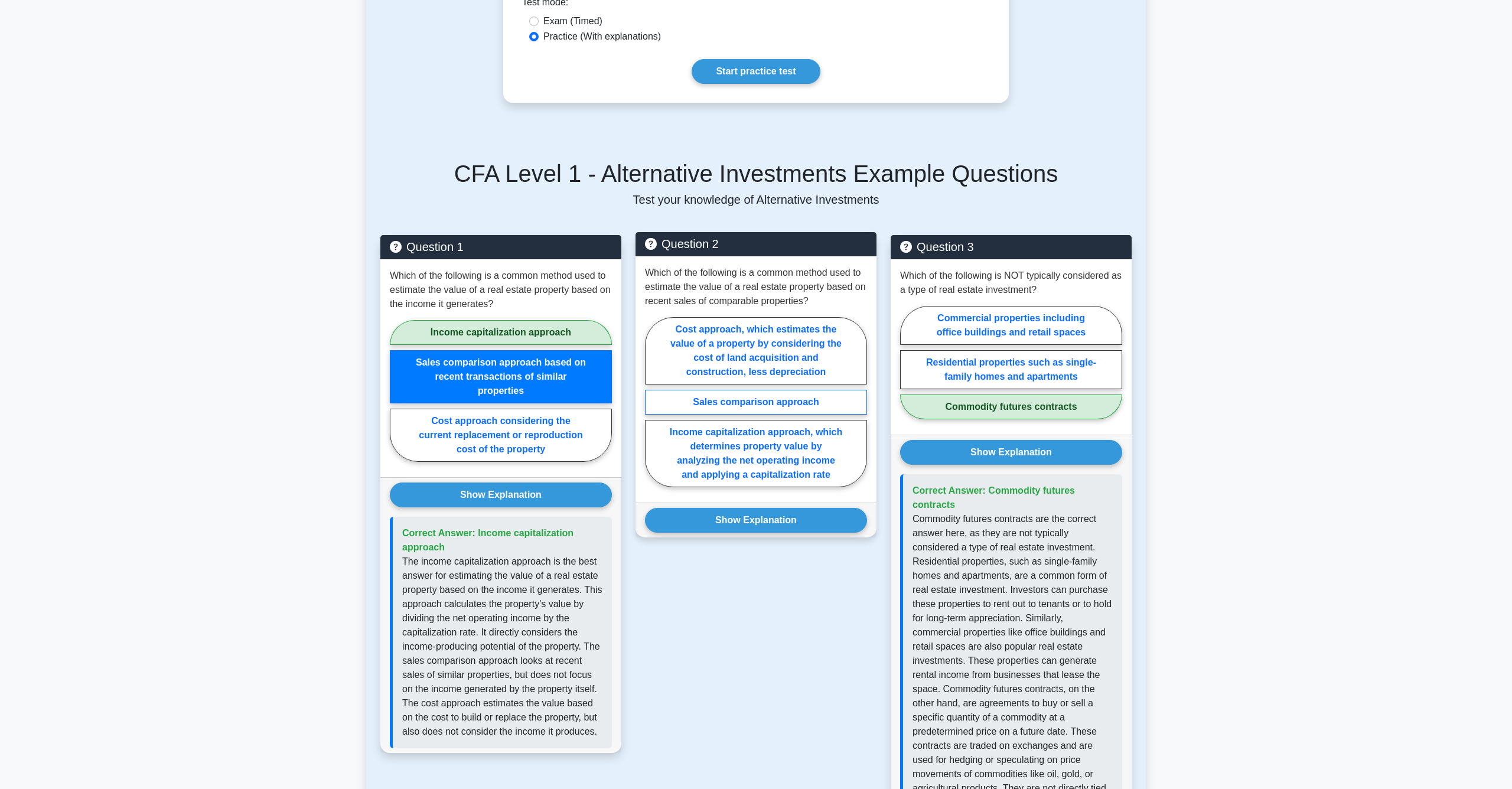
click at [752, 404] on label "Sales comparison approach" at bounding box center [756, 402] width 222 height 25
click at [653, 404] on input "Sales comparison approach" at bounding box center [649, 406] width 7 height 7
radio input "true"
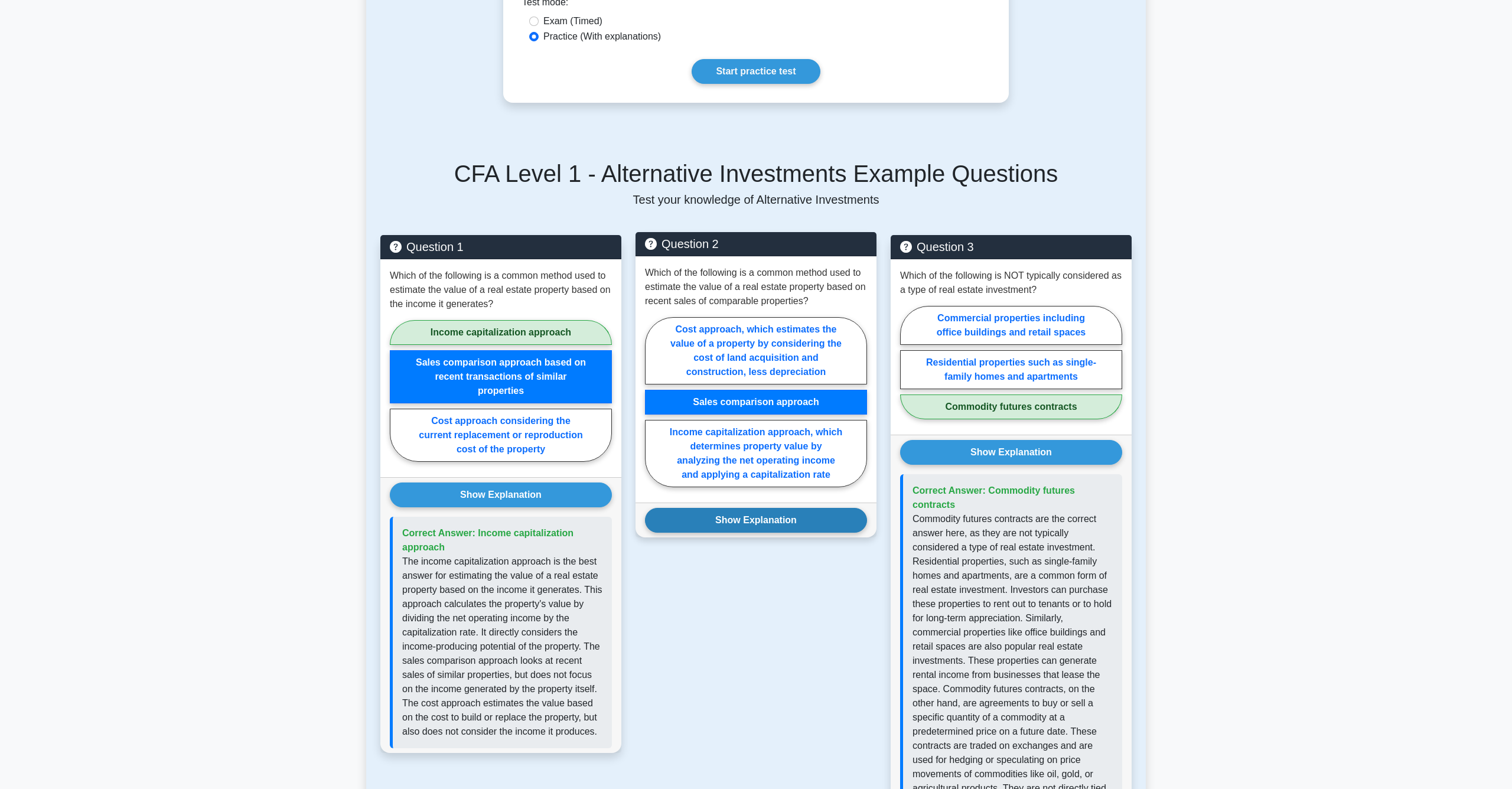
click at [742, 527] on button "Show Explanation" at bounding box center [756, 520] width 222 height 25
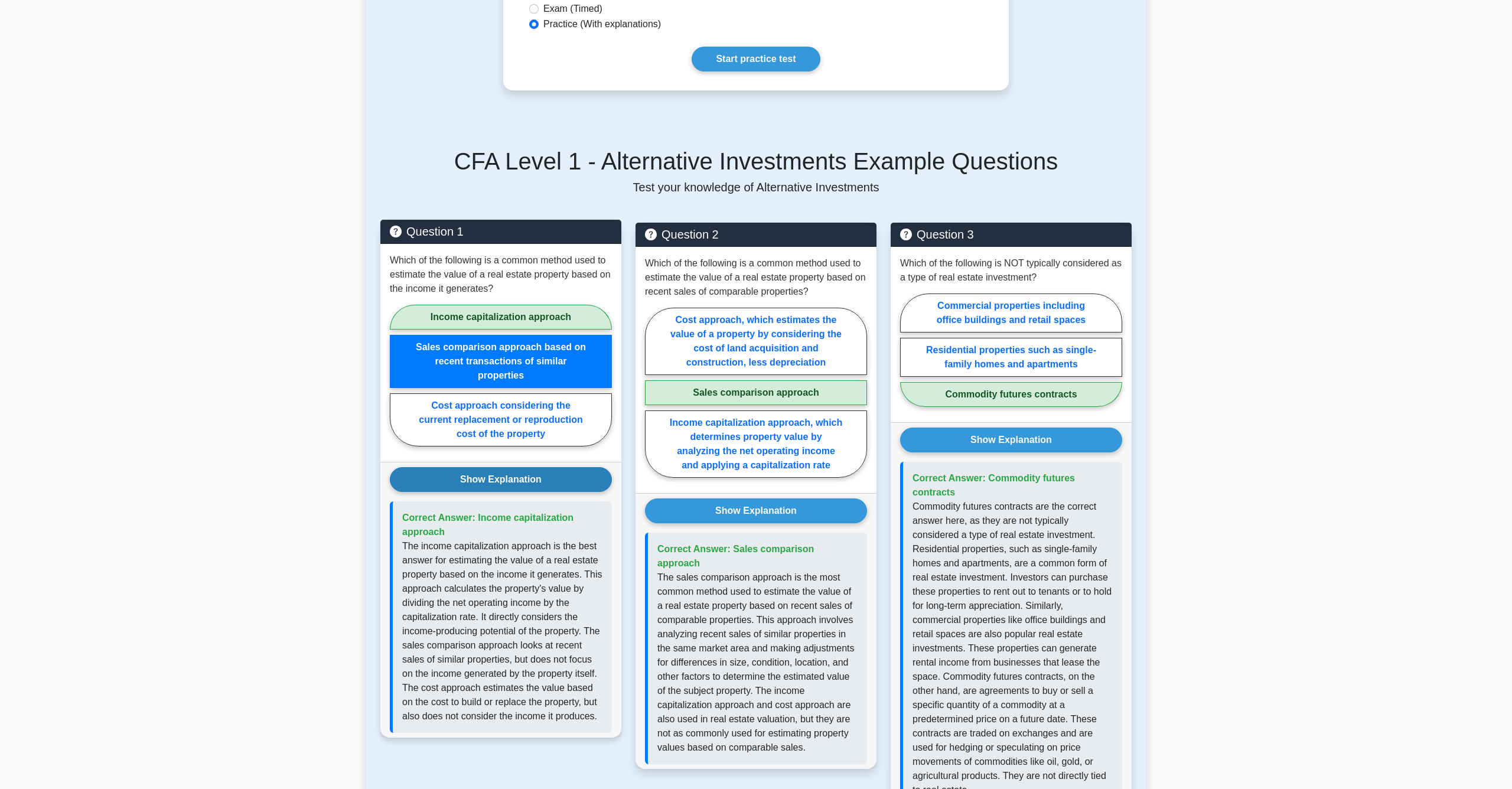
scroll to position [415, 0]
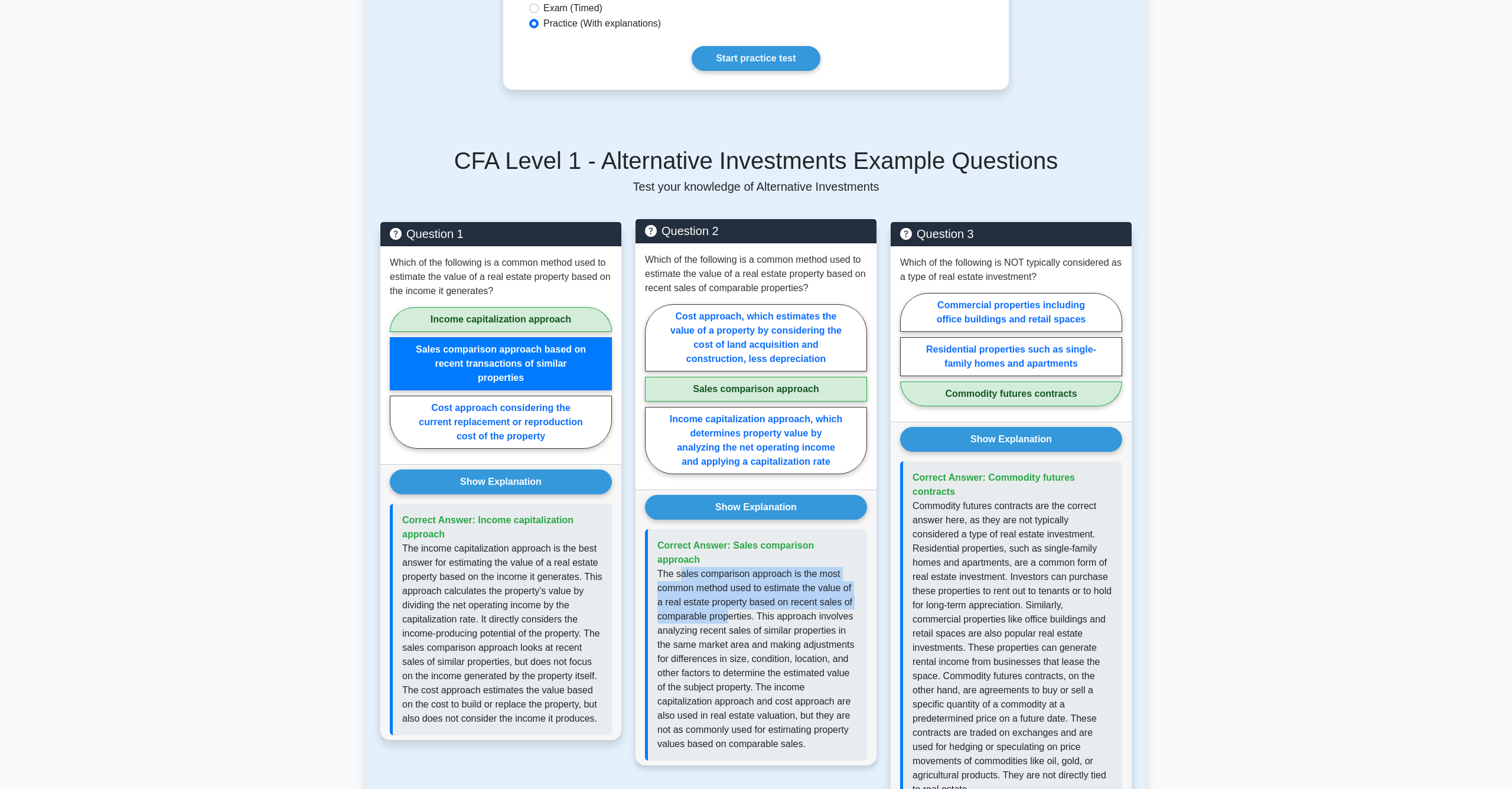
drag, startPoint x: 683, startPoint y: 575, endPoint x: 725, endPoint y: 617, distance: 59.4
click at [725, 617] on p "The sales comparison approach is the most common method used to estimate the va…" at bounding box center [758, 659] width 201 height 184
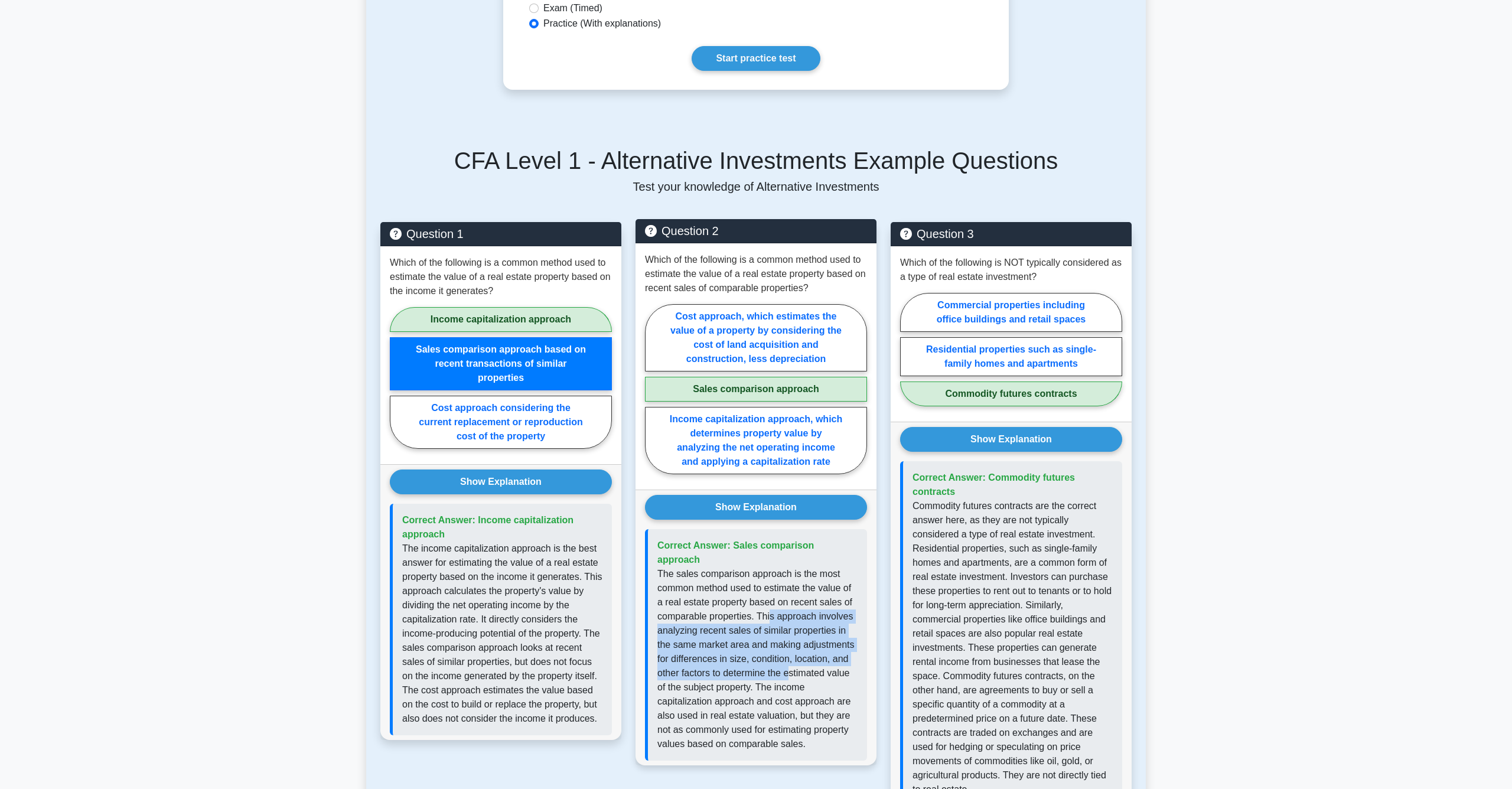
drag, startPoint x: 768, startPoint y: 621, endPoint x: 788, endPoint y: 675, distance: 57.6
click at [788, 675] on p "The sales comparison approach is the most common method used to estimate the va…" at bounding box center [758, 659] width 201 height 184
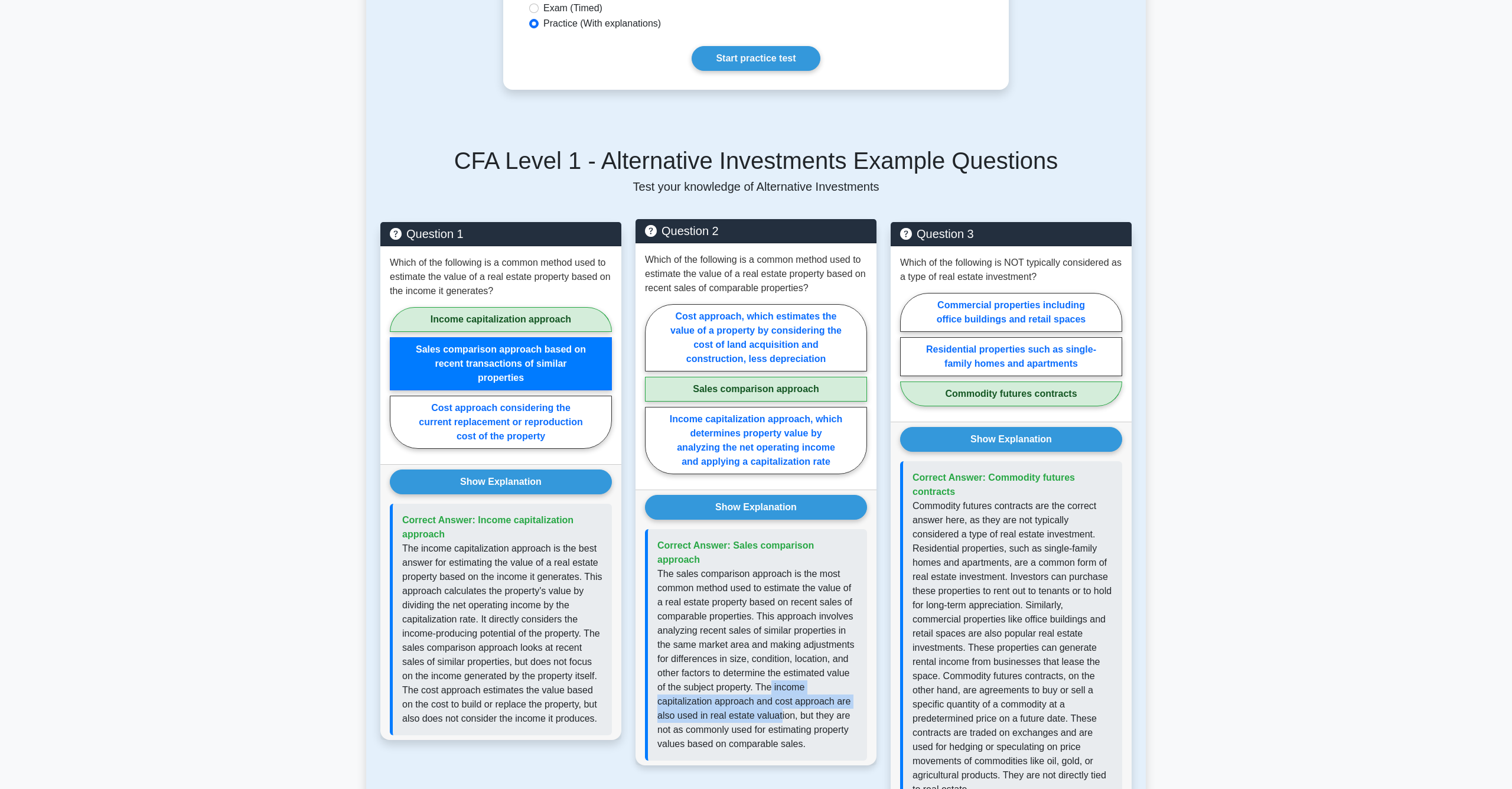
drag, startPoint x: 772, startPoint y: 692, endPoint x: 782, endPoint y: 712, distance: 22.4
click at [782, 712] on p "The sales comparison approach is the most common method used to estimate the va…" at bounding box center [758, 659] width 201 height 184
drag, startPoint x: 786, startPoint y: 722, endPoint x: 786, endPoint y: 708, distance: 14.0
click at [786, 708] on p "The sales comparison approach is the most common method used to estimate the va…" at bounding box center [758, 659] width 201 height 184
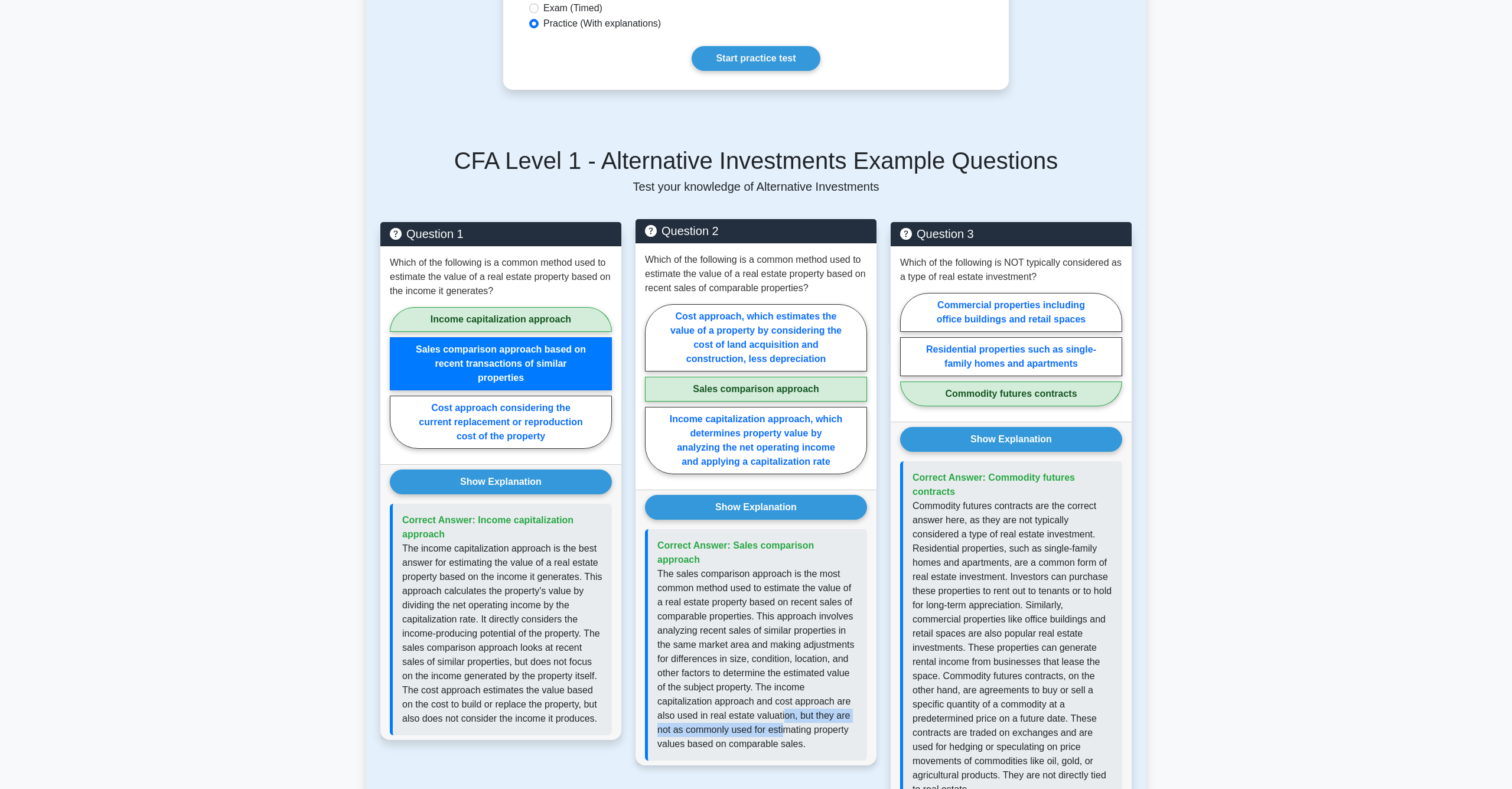
click at [786, 708] on p "The sales comparison approach is the most common method used to estimate the va…" at bounding box center [758, 659] width 201 height 184
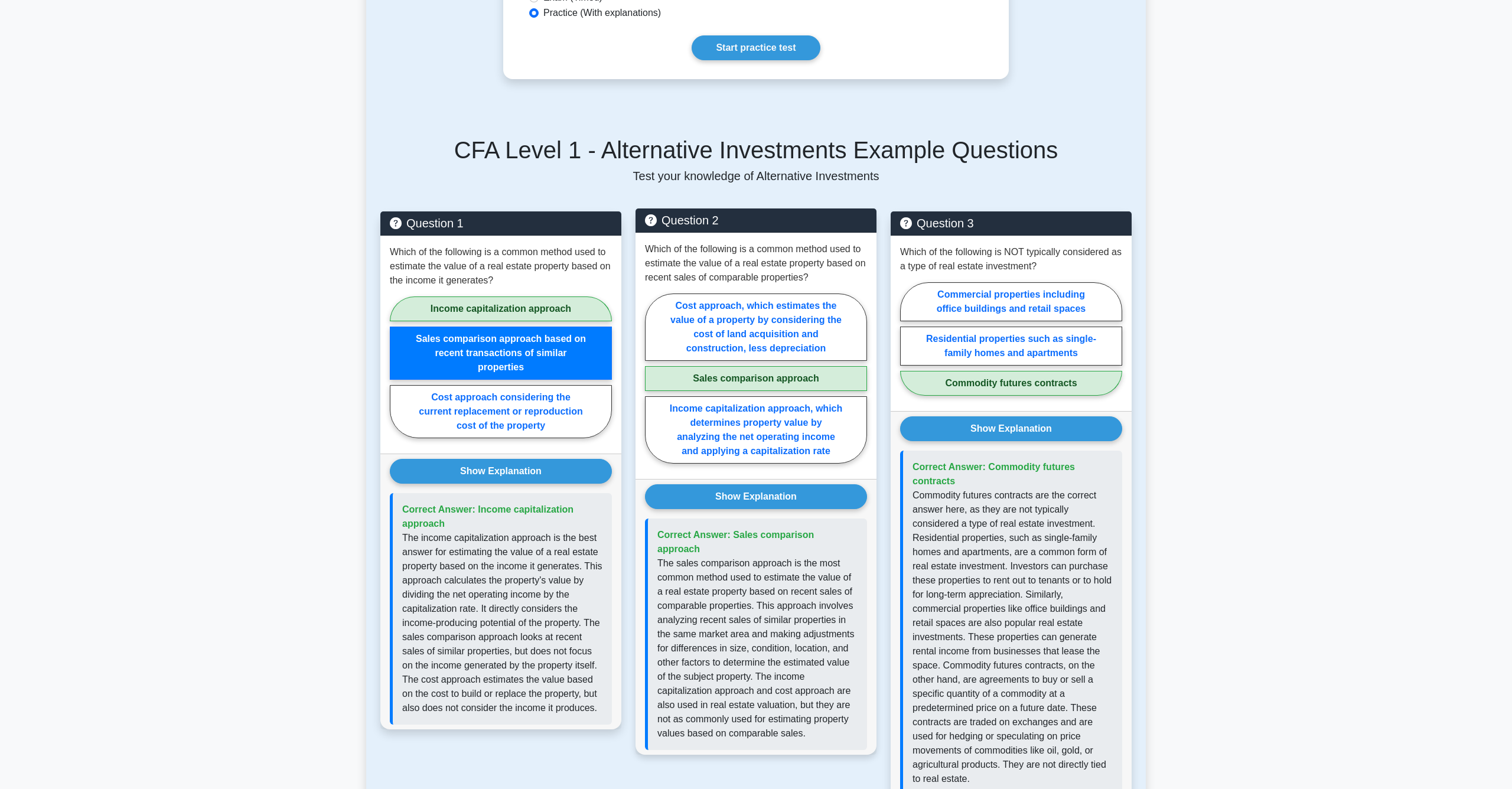
scroll to position [427, 0]
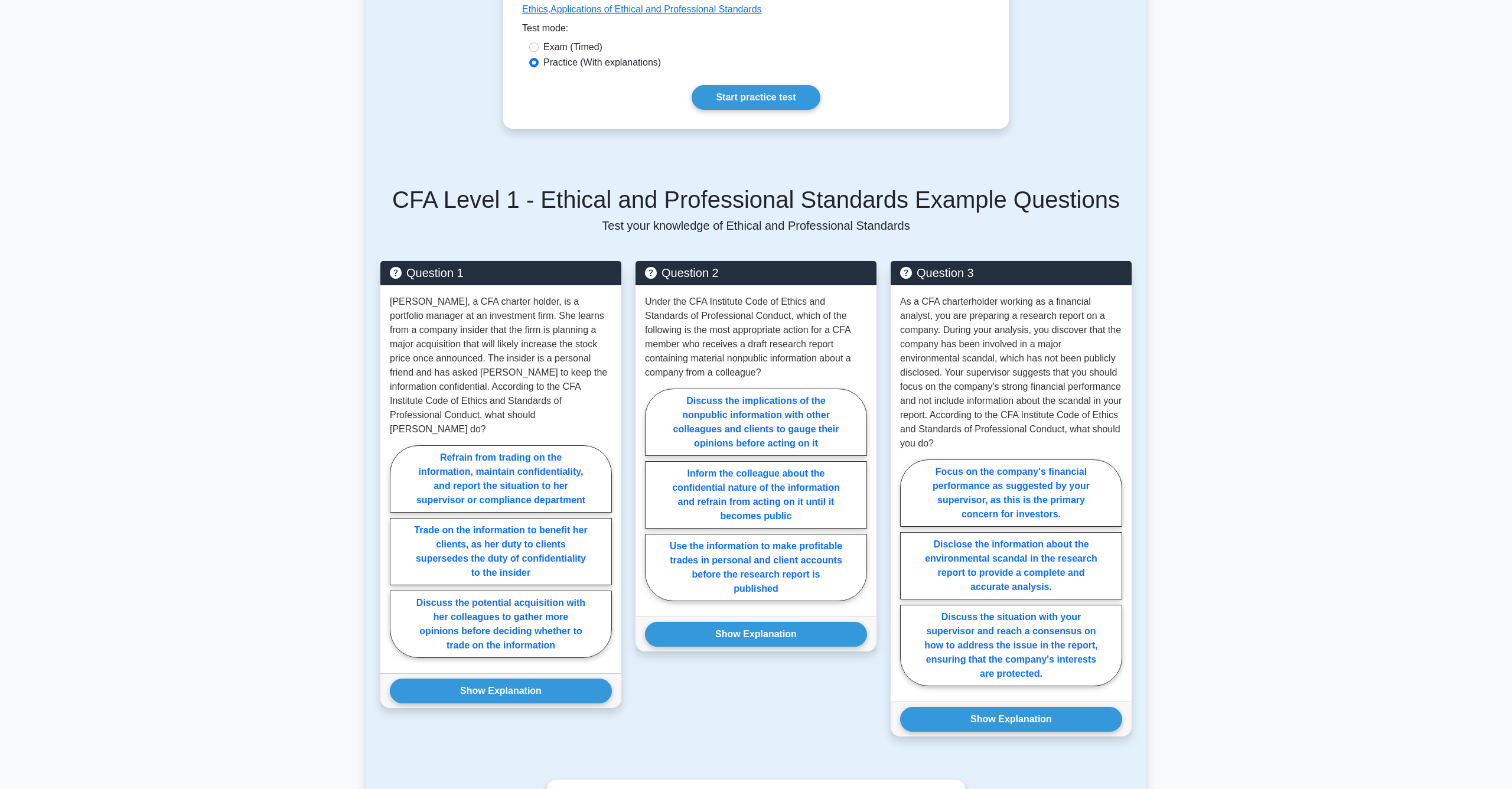
scroll to position [433, 0]
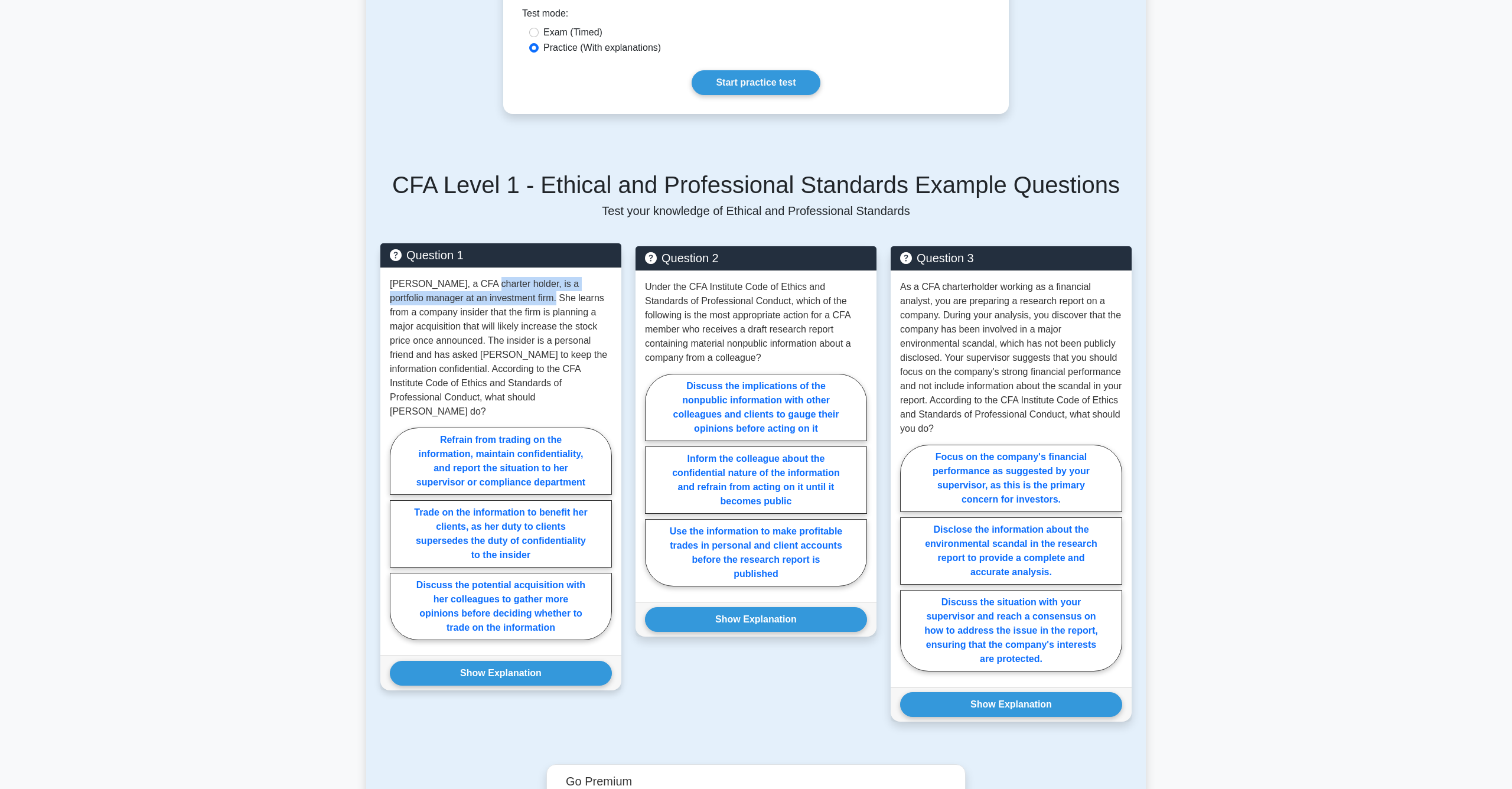
drag, startPoint x: 480, startPoint y: 287, endPoint x: 506, endPoint y: 299, distance: 28.6
click at [506, 299] on p "[PERSON_NAME], a CFA charter holder, is a portfolio manager at an investment fi…" at bounding box center [501, 348] width 222 height 142
click at [506, 299] on p "Sarah, a CFA charter holder, is a portfolio manager at an investment firm. She …" at bounding box center [501, 348] width 222 height 142
drag, startPoint x: 493, startPoint y: 299, endPoint x: 523, endPoint y: 317, distance: 35.0
click at [523, 317] on p "Sarah, a CFA charter holder, is a portfolio manager at an investment firm. She …" at bounding box center [501, 348] width 222 height 142
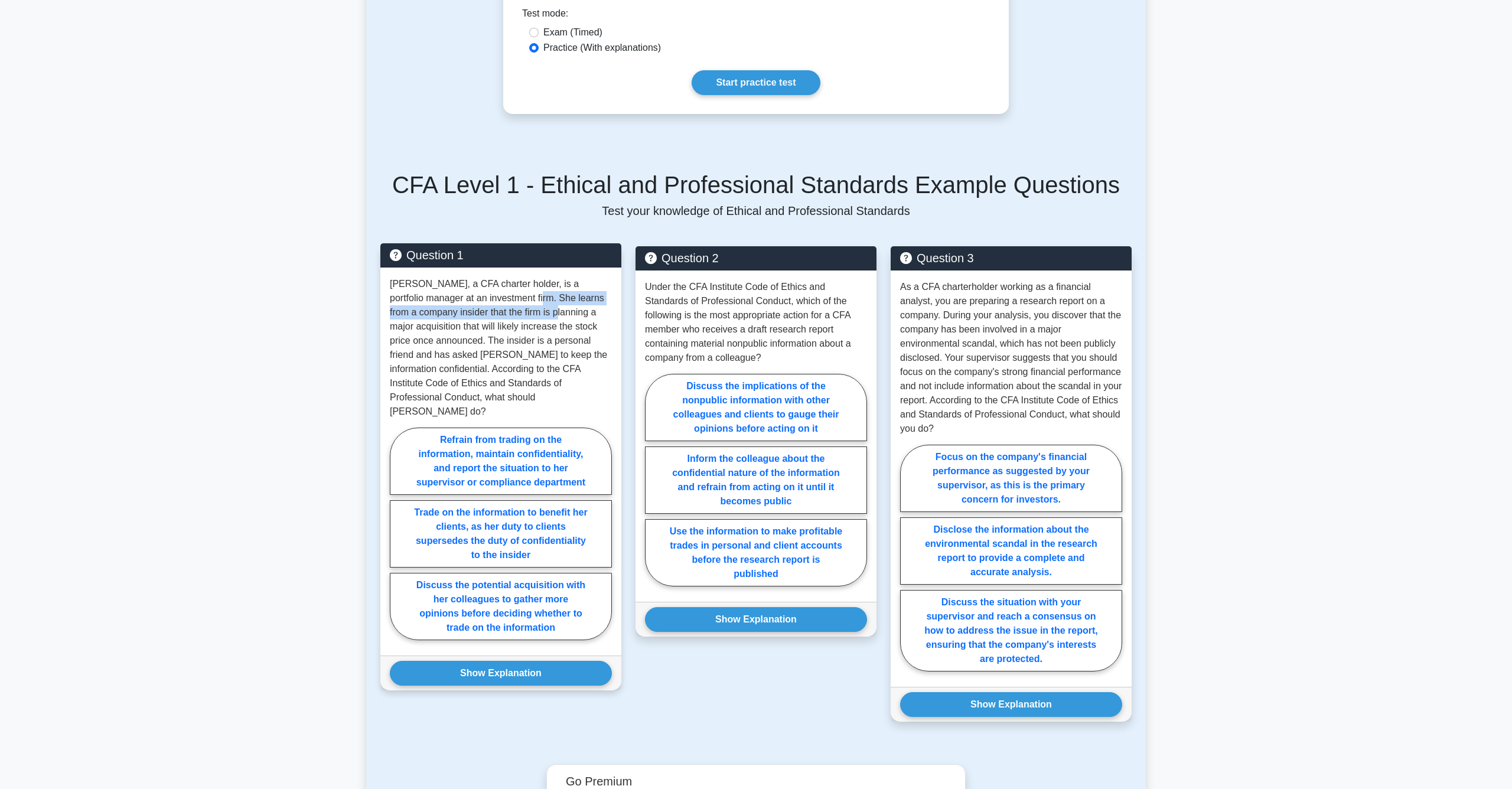
click at [523, 317] on p "Sarah, a CFA charter holder, is a portfolio manager at an investment firm. She …" at bounding box center [501, 348] width 222 height 142
drag, startPoint x: 427, startPoint y: 310, endPoint x: 493, endPoint y: 327, distance: 68.2
click at [493, 327] on p "Sarah, a CFA charter holder, is a portfolio manager at an investment firm. She …" at bounding box center [501, 348] width 222 height 142
click at [493, 329] on p "Sarah, a CFA charter holder, is a portfolio manager at an investment firm. She …" at bounding box center [501, 348] width 222 height 142
drag, startPoint x: 465, startPoint y: 341, endPoint x: 510, endPoint y: 354, distance: 46.8
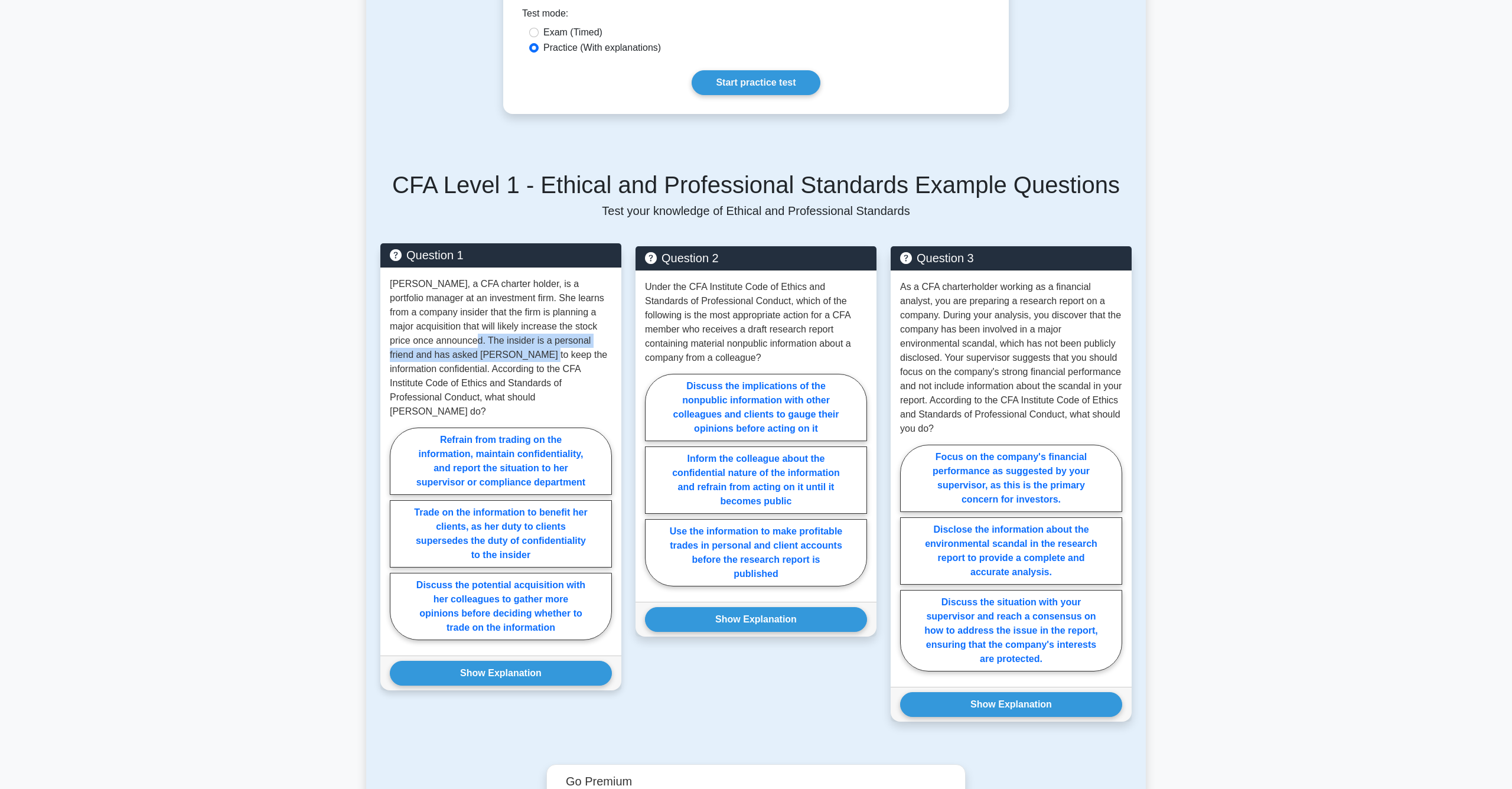
click at [510, 354] on p "Sarah, a CFA charter holder, is a portfolio manager at an investment firm. She …" at bounding box center [501, 348] width 222 height 142
click at [484, 443] on label "Refrain from trading on the information, maintain confidentiality, and report t…" at bounding box center [501, 461] width 222 height 68
click at [398, 533] on input "Refrain from trading on the information, maintain confidentiality, and report t…" at bounding box center [394, 537] width 7 height 7
radio input "true"
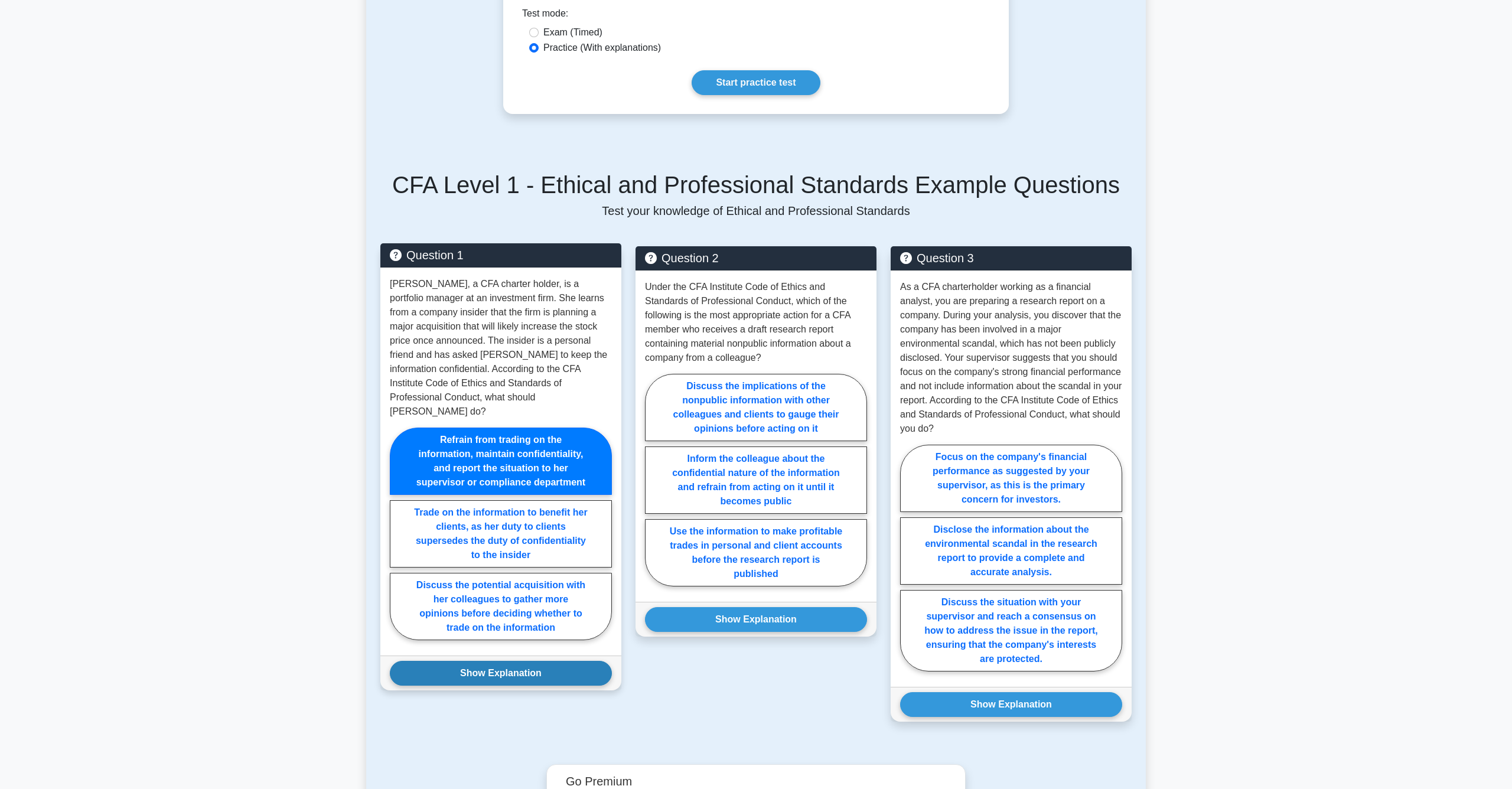
click at [512, 661] on button "Show Explanation" at bounding box center [501, 673] width 222 height 25
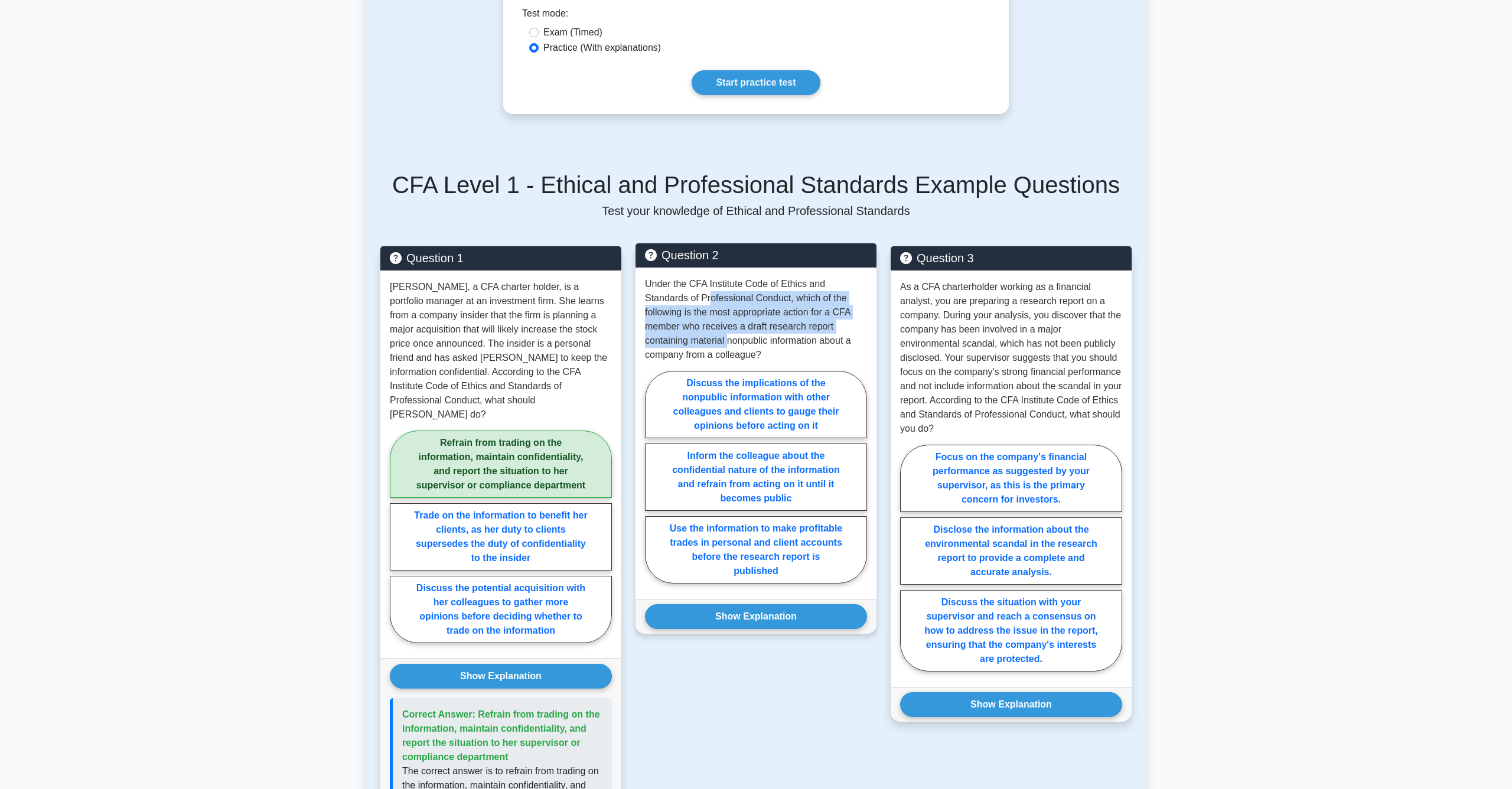
drag, startPoint x: 709, startPoint y: 296, endPoint x: 727, endPoint y: 333, distance: 41.1
click at [727, 333] on p "Under the CFA Institute Code of Ethics and Standards of Professional Conduct, w…" at bounding box center [756, 319] width 222 height 85
drag, startPoint x: 710, startPoint y: 322, endPoint x: 729, endPoint y: 341, distance: 26.9
click at [729, 341] on p "Under the CFA Institute Code of Ethics and Standards of Professional Conduct, w…" at bounding box center [756, 319] width 222 height 85
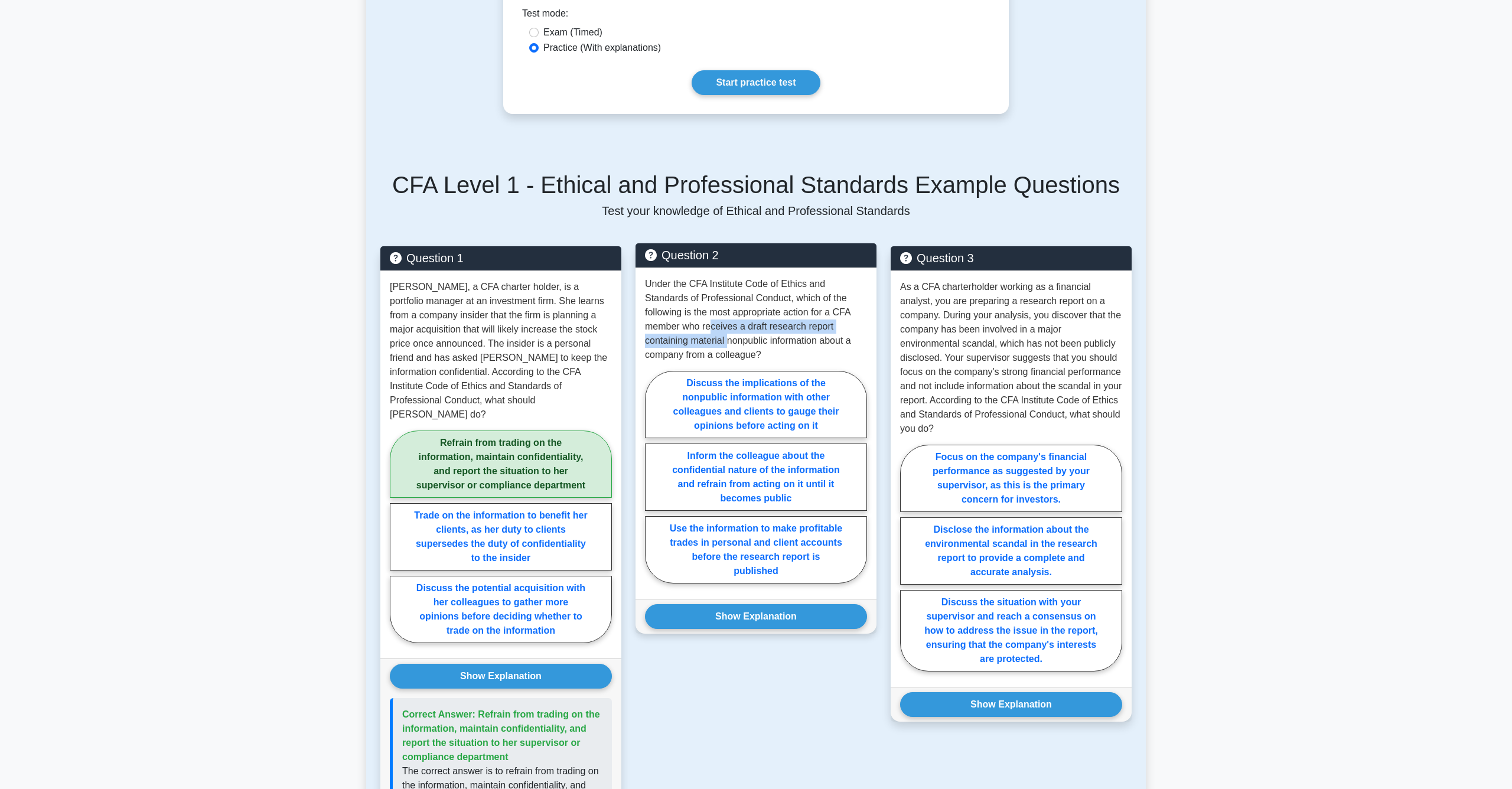
click at [729, 341] on p "Under the CFA Institute Code of Ethics and Standards of Professional Conduct, w…" at bounding box center [756, 319] width 222 height 85
drag, startPoint x: 719, startPoint y: 325, endPoint x: 723, endPoint y: 342, distance: 17.5
click at [723, 342] on p "Under the CFA Institute Code of Ethics and Standards of Professional Conduct, w…" at bounding box center [756, 319] width 222 height 85
drag, startPoint x: 701, startPoint y: 325, endPoint x: 744, endPoint y: 349, distance: 49.2
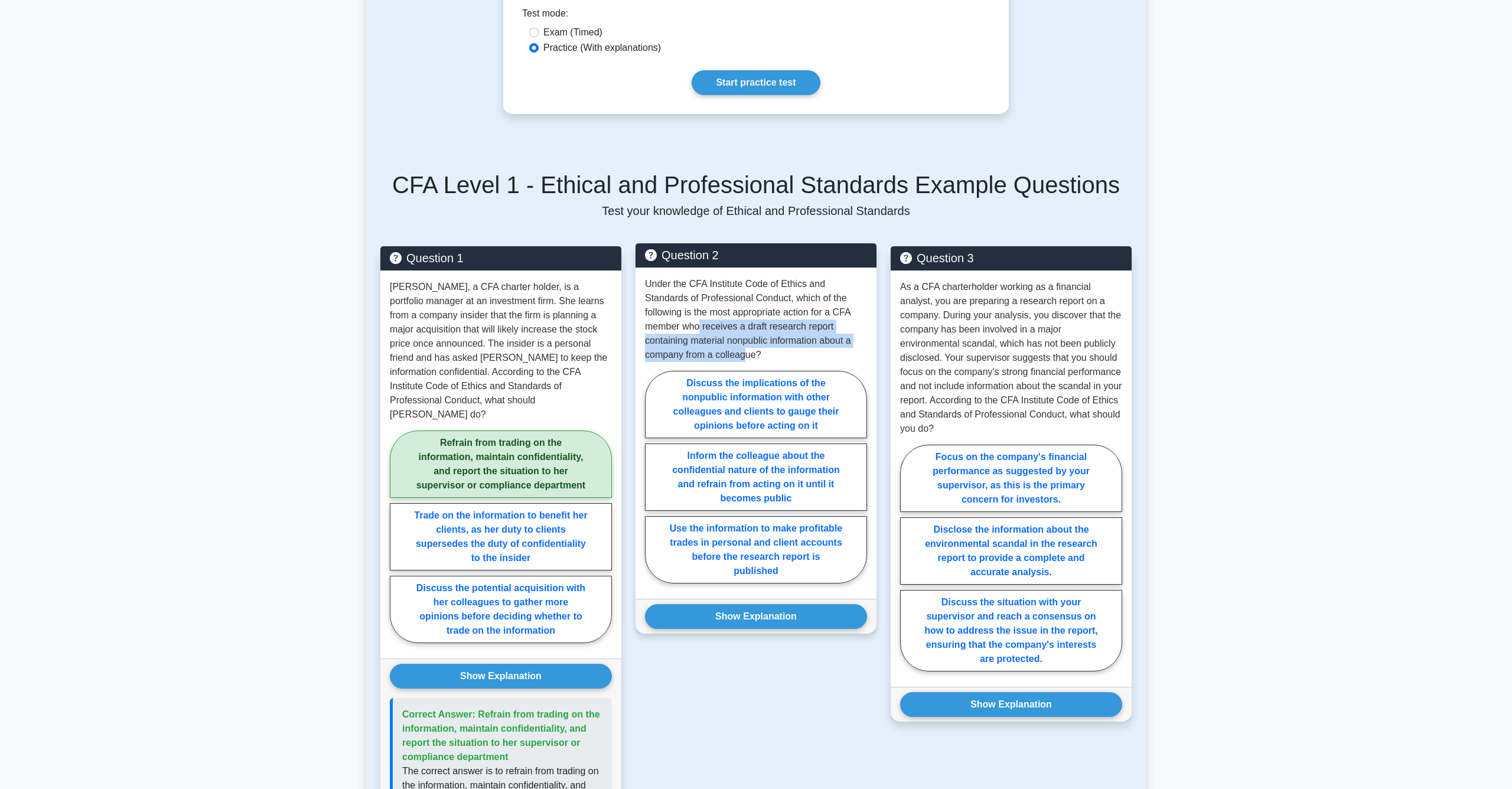
click at [744, 349] on p "Under the CFA Institute Code of Ethics and Standards of Professional Conduct, w…" at bounding box center [756, 319] width 222 height 85
click at [833, 466] on label "Inform the colleague about the confidential nature of the information and refra…" at bounding box center [756, 477] width 222 height 68
click at [653, 477] on input "Inform the colleague about the confidential nature of the information and refra…" at bounding box center [649, 481] width 7 height 7
radio input "true"
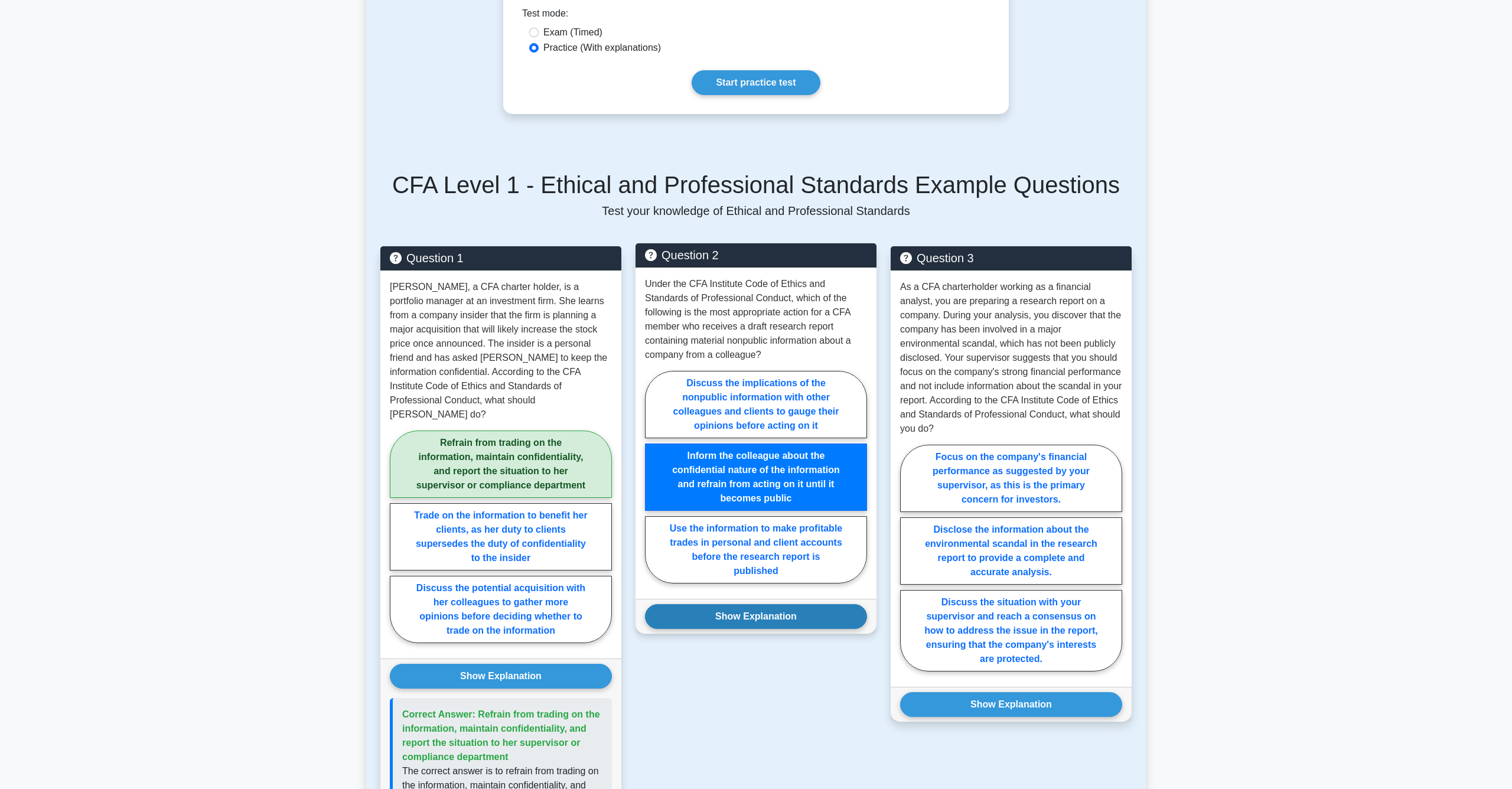
click at [785, 607] on button "Show Explanation" at bounding box center [756, 616] width 222 height 25
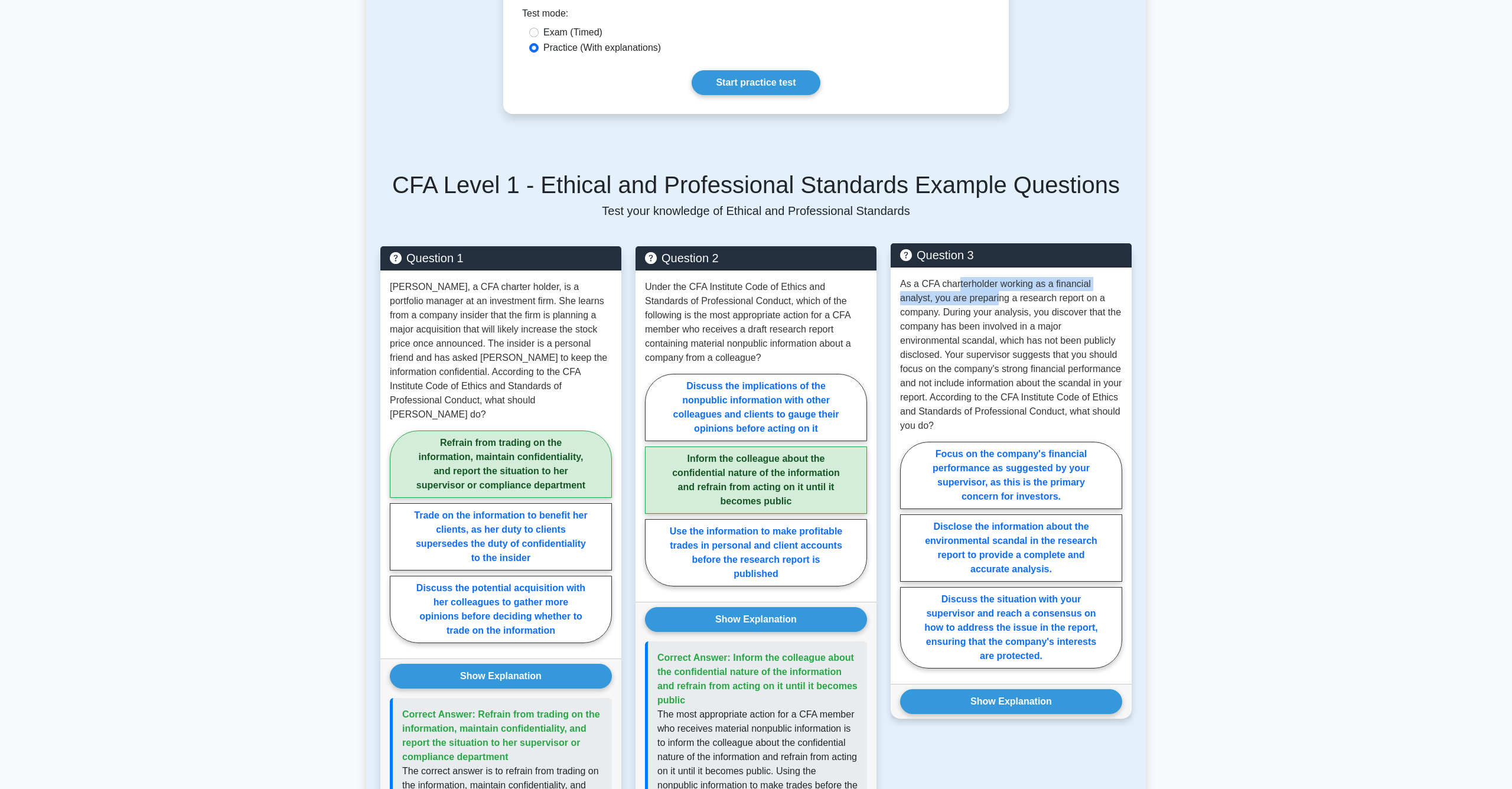
drag, startPoint x: 958, startPoint y: 284, endPoint x: 1001, endPoint y: 301, distance: 46.2
click at [1001, 301] on p "As a CFA charterholder working as a financial analyst, you are preparing a rese…" at bounding box center [1011, 355] width 222 height 156
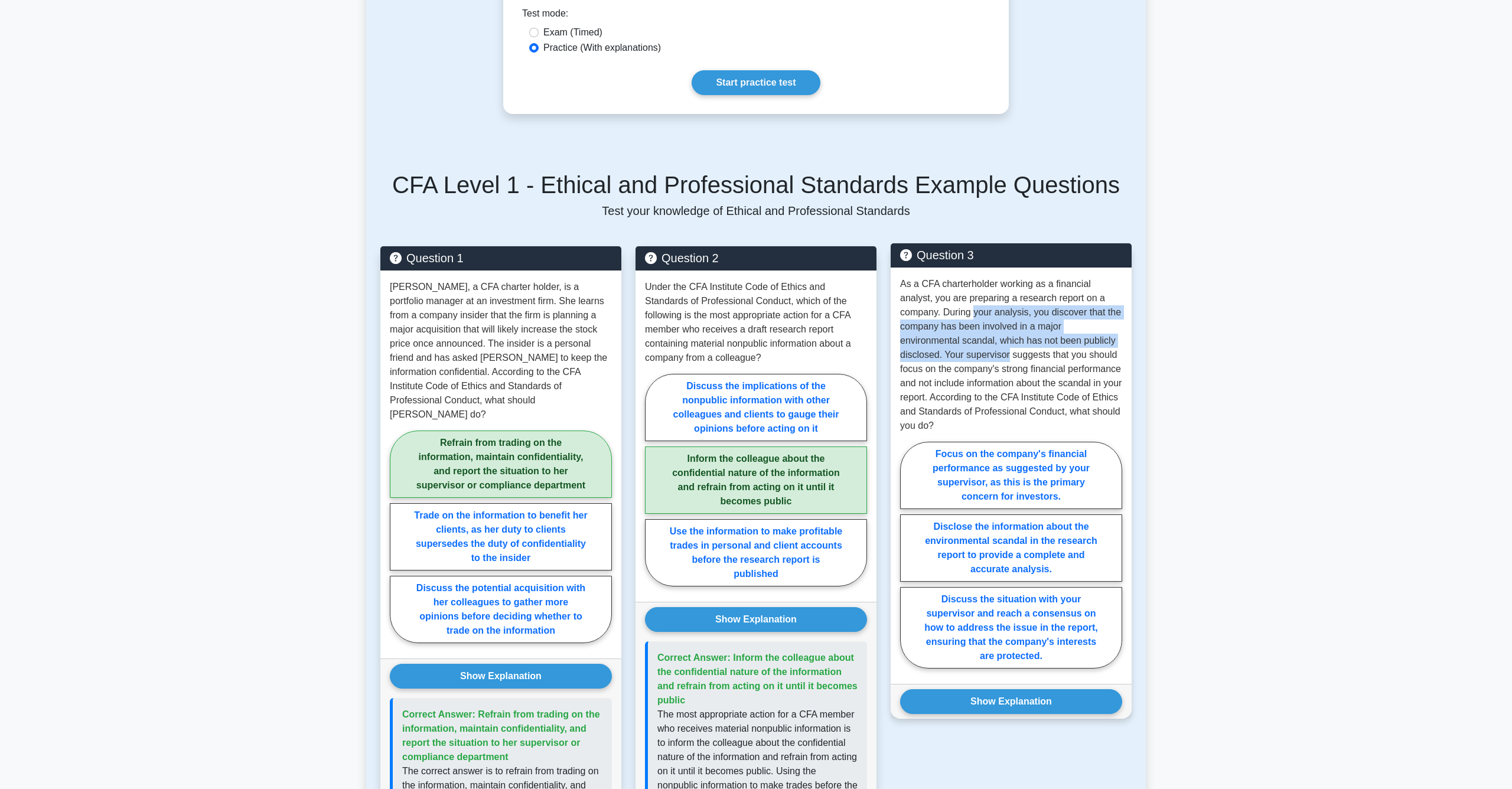
drag, startPoint x: 973, startPoint y: 312, endPoint x: 1008, endPoint y: 355, distance: 55.4
click at [1008, 355] on p "As a CFA charterholder working as a financial analyst, you are preparing a rese…" at bounding box center [1011, 355] width 222 height 156
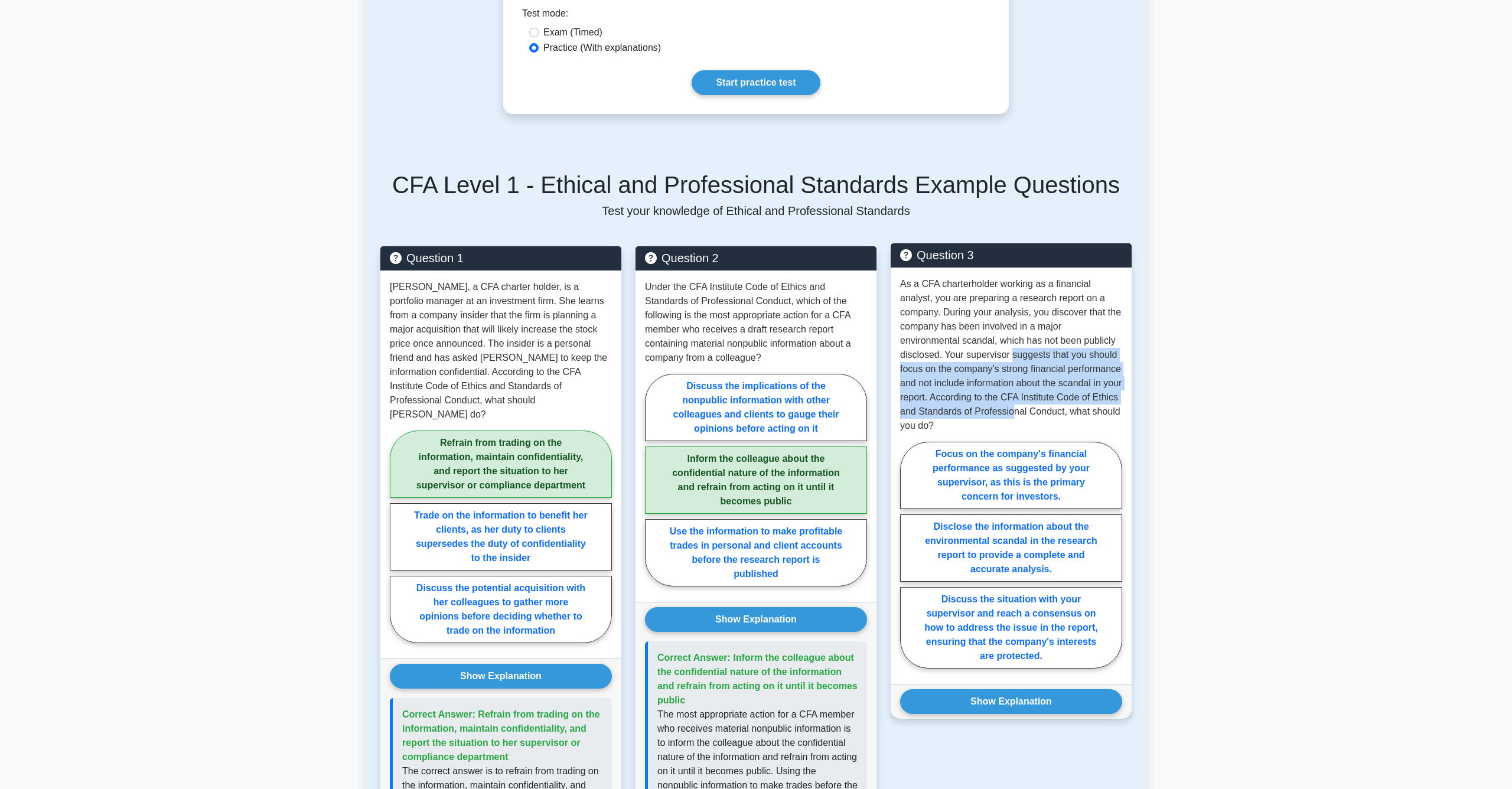
drag, startPoint x: 1010, startPoint y: 355, endPoint x: 1039, endPoint y: 404, distance: 56.9
click at [1039, 405] on p "As a CFA charterholder working as a financial analyst, you are preparing a rese…" at bounding box center [1011, 355] width 222 height 156
click at [1039, 404] on p "As a CFA charterholder working as a financial analyst, you are preparing a rese…" at bounding box center [1011, 355] width 222 height 156
click at [1074, 620] on label "Discuss the situation with your supervisor and reach a consensus on how to addr…" at bounding box center [1011, 628] width 222 height 82
click at [908, 562] on input "Discuss the situation with your supervisor and reach a consensus on how to addr…" at bounding box center [904, 559] width 7 height 7
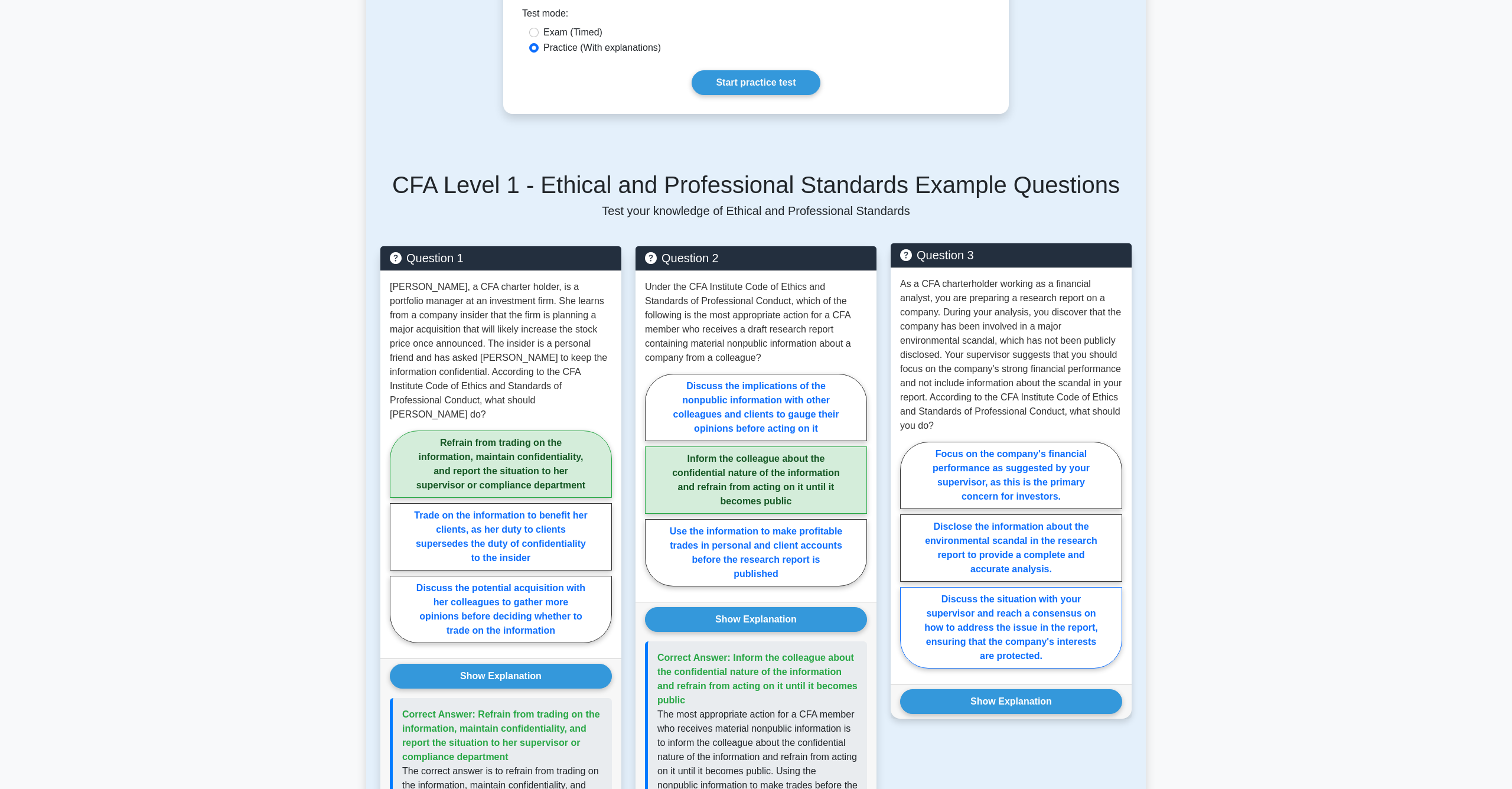
radio input "true"
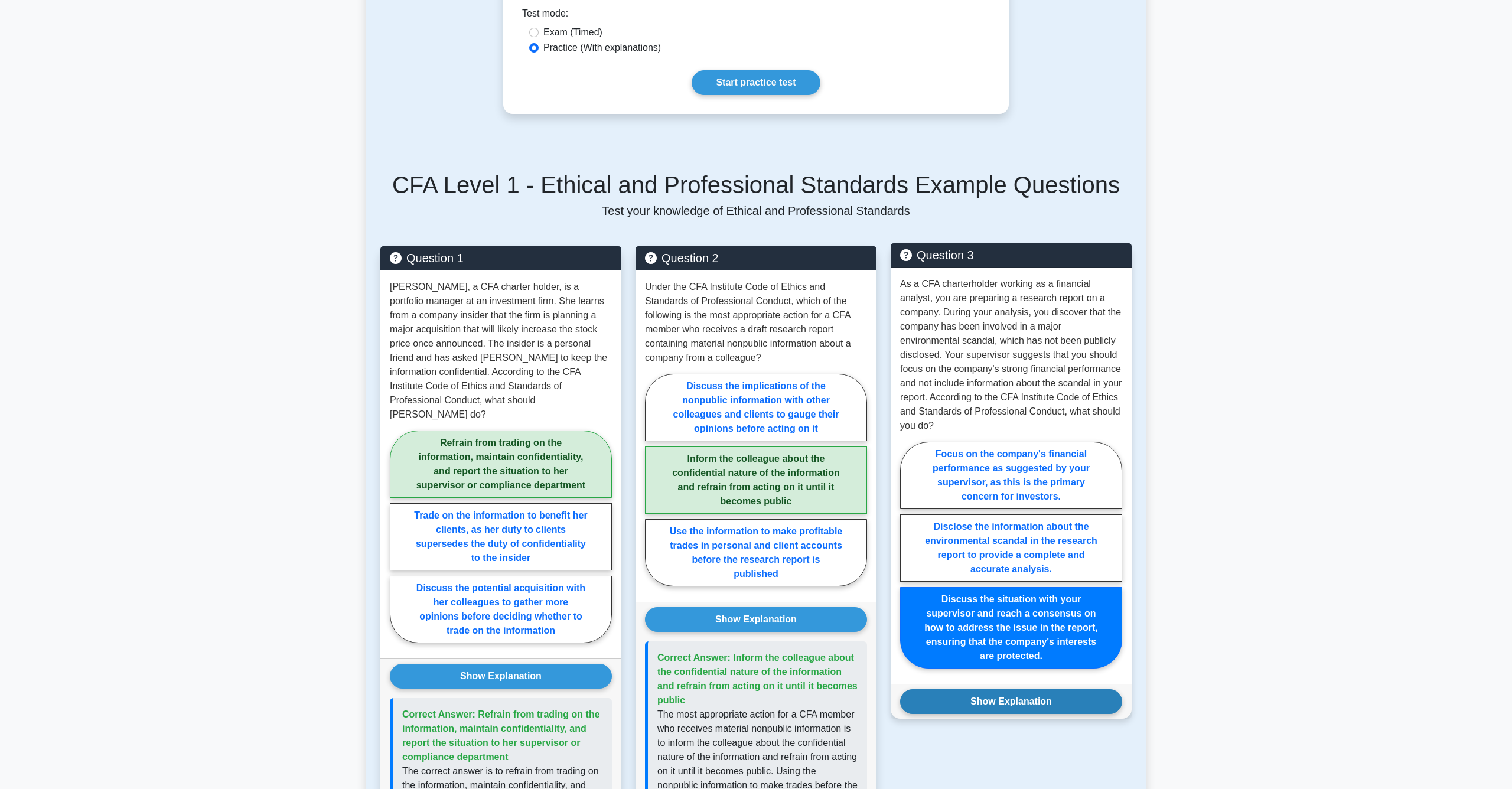
click at [1049, 712] on button "Show Explanation" at bounding box center [1011, 701] width 222 height 25
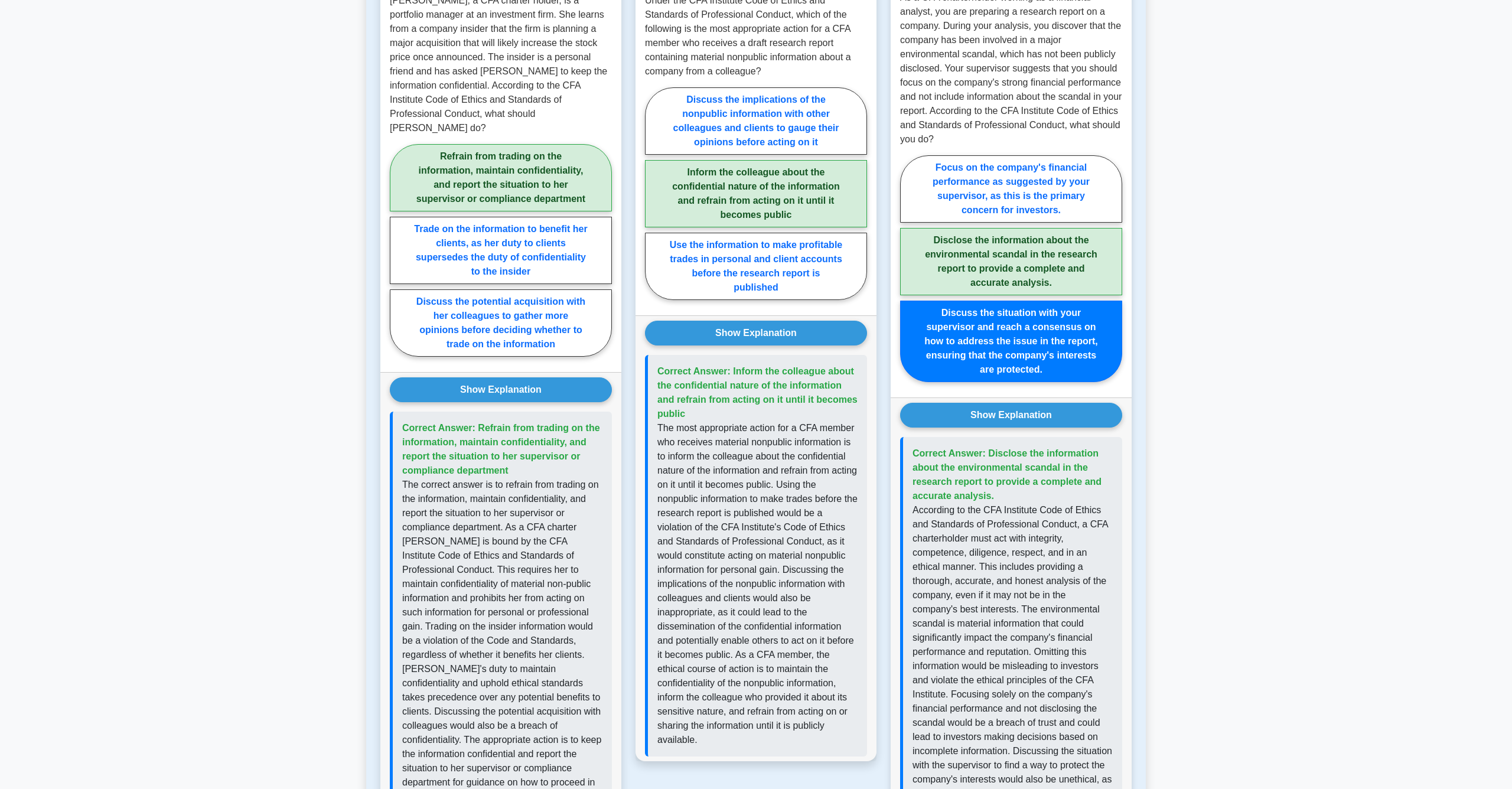
scroll to position [720, 0]
drag, startPoint x: 1045, startPoint y: 549, endPoint x: 1025, endPoint y: 606, distance: 60.4
click at [1025, 606] on p "According to the CFA Institute Code of Ethics and Standards of Professional Con…" at bounding box center [1013, 659] width 201 height 312
drag, startPoint x: 1029, startPoint y: 608, endPoint x: 1044, endPoint y: 635, distance: 30.9
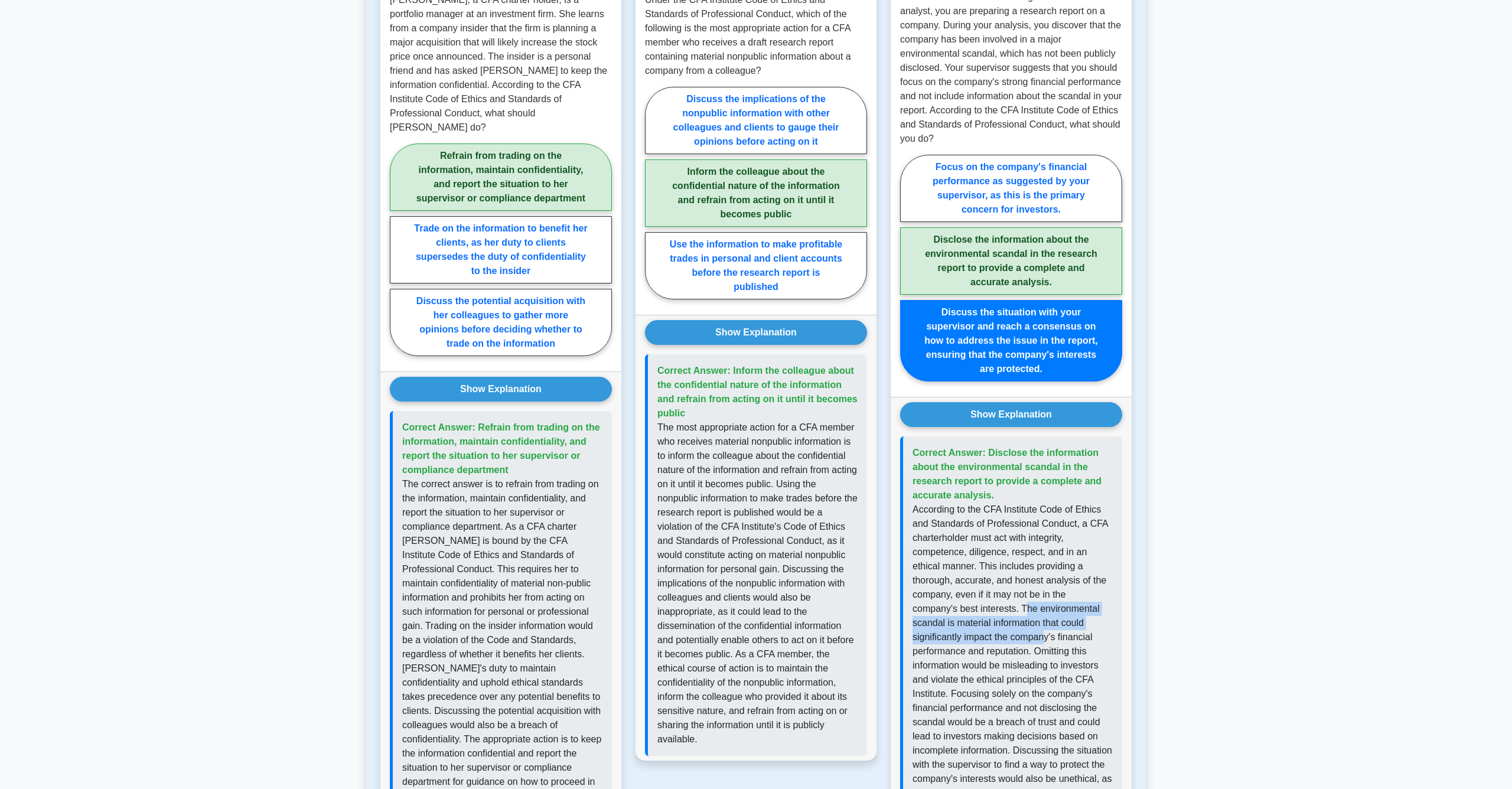
click at [1044, 635] on p "According to the CFA Institute Code of Ethics and Standards of Professional Con…" at bounding box center [1013, 659] width 201 height 312
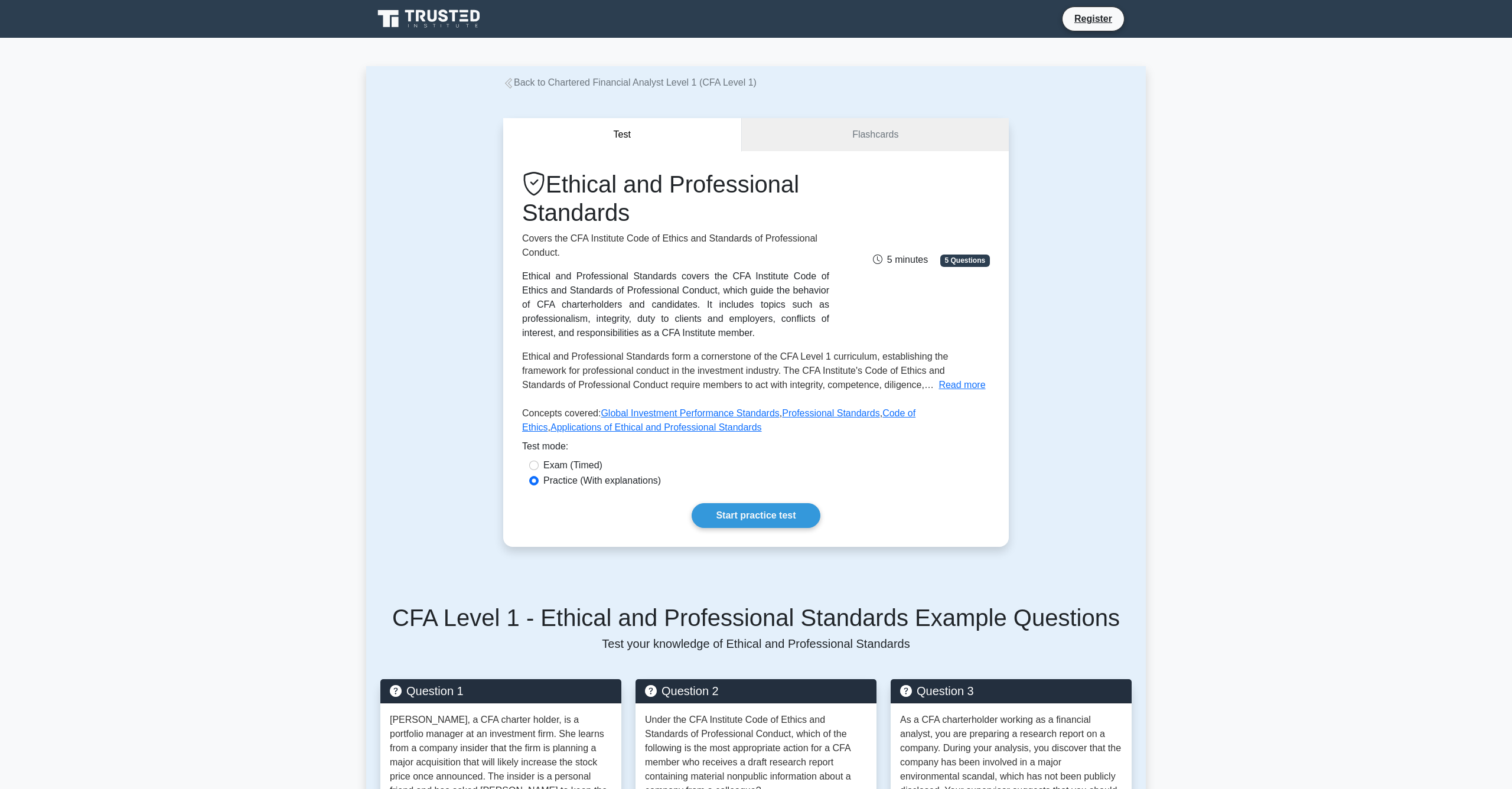
scroll to position [0, 0]
